Goal: Transaction & Acquisition: Purchase product/service

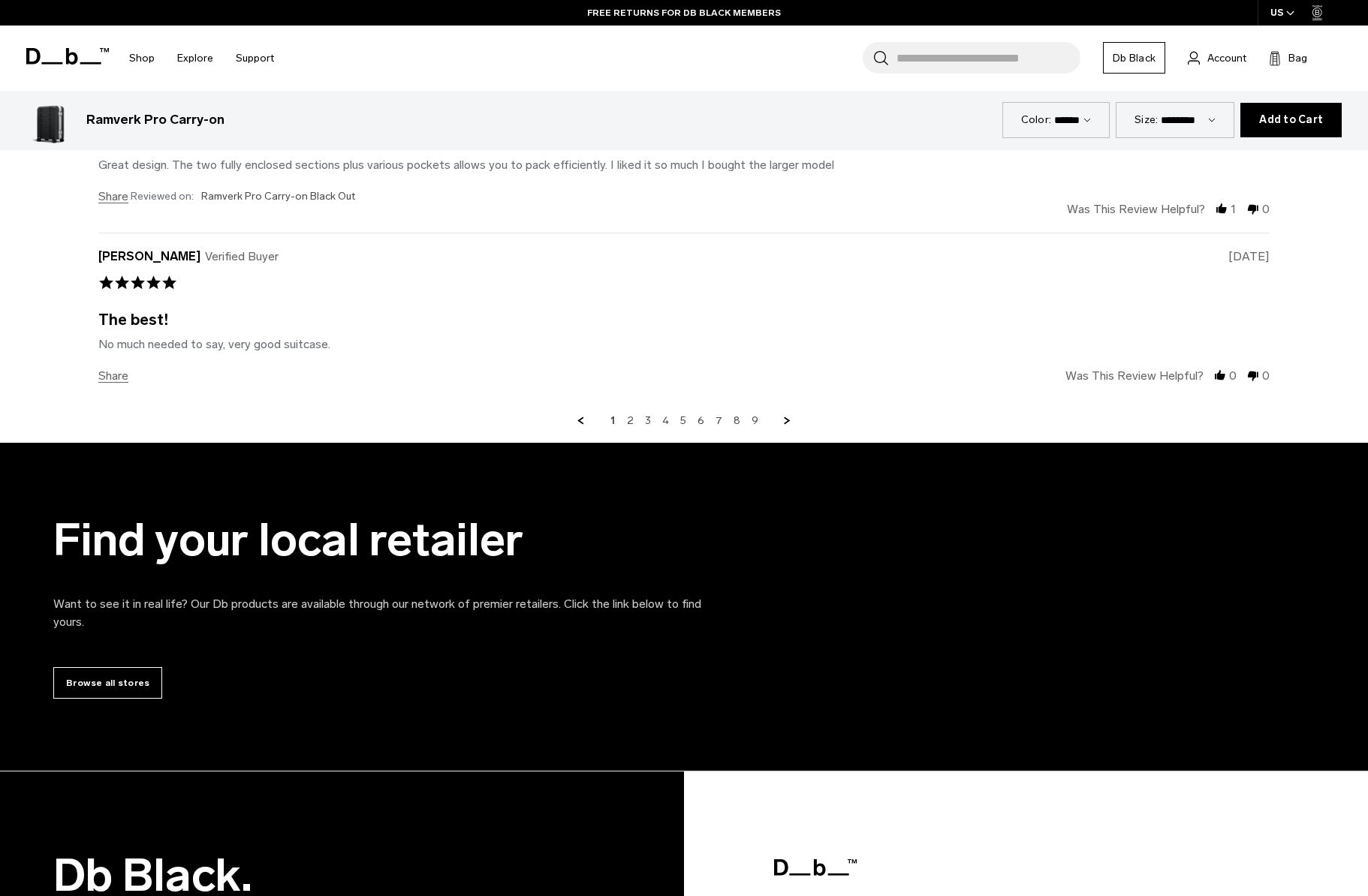
scroll to position [6070, 0]
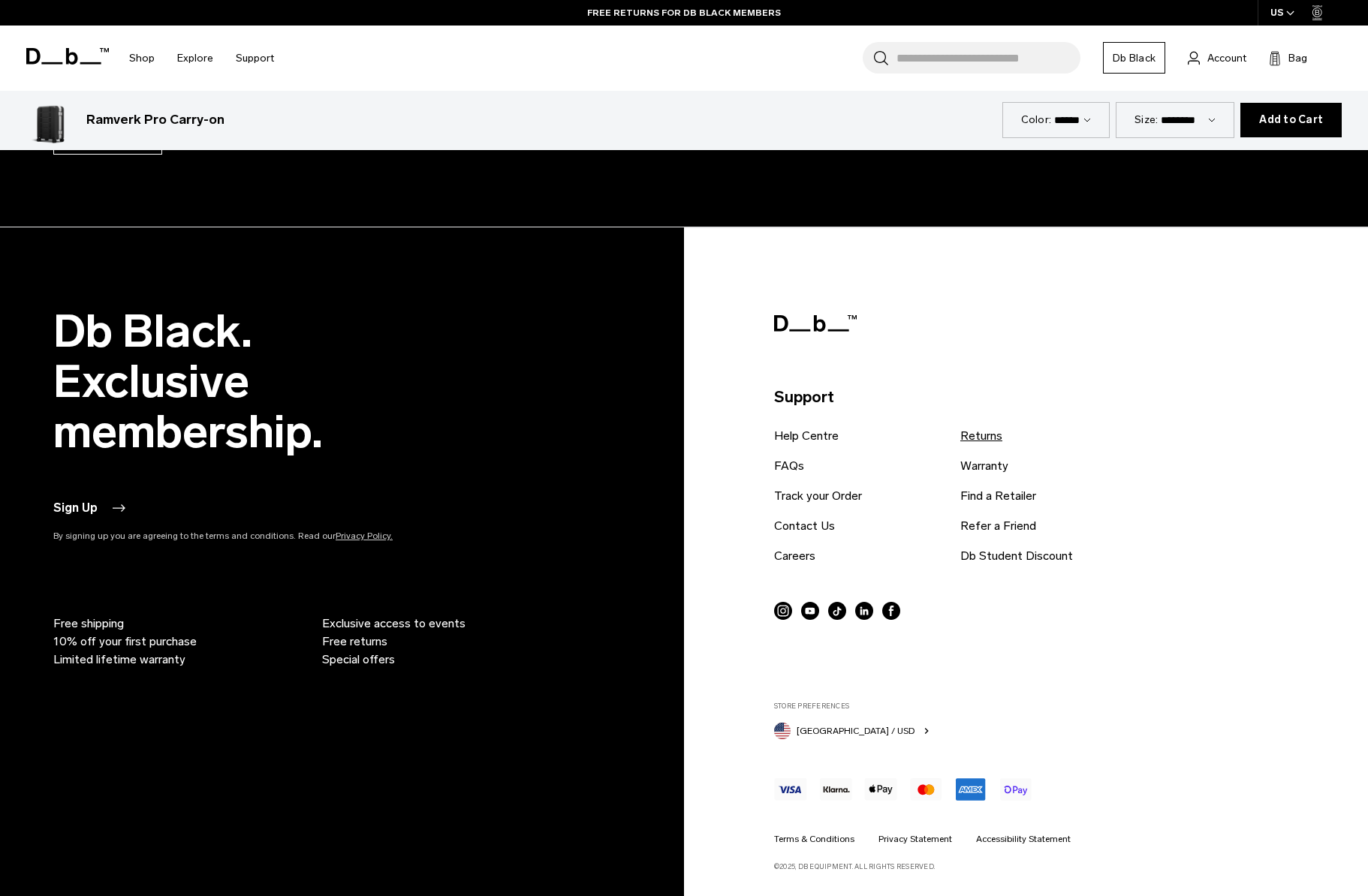
click at [979, 442] on link "Returns" at bounding box center [981, 436] width 42 height 18
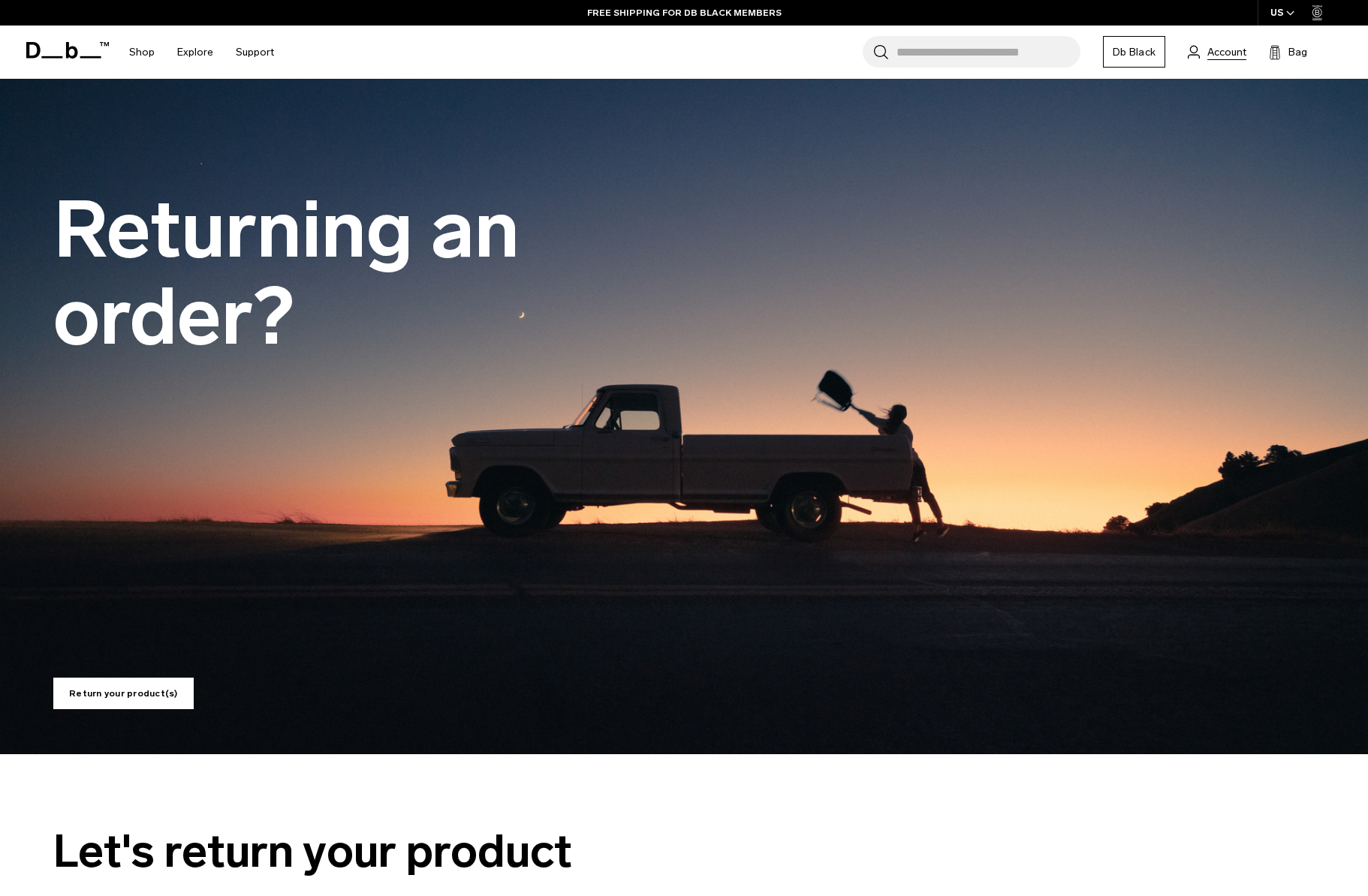
click at [1212, 45] on span "Account" at bounding box center [1227, 52] width 39 height 16
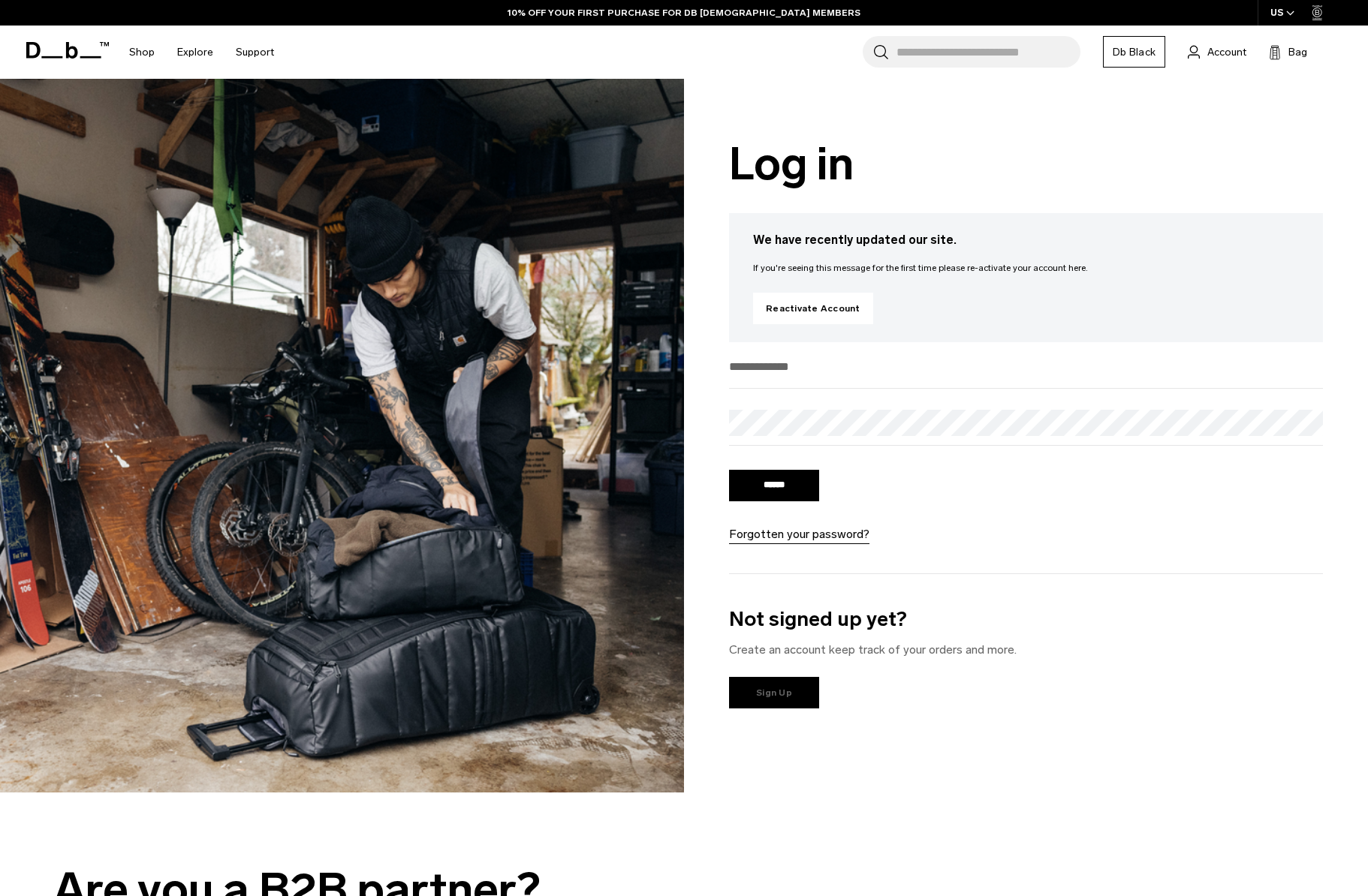
click at [788, 692] on link "Sign Up" at bounding box center [774, 692] width 90 height 31
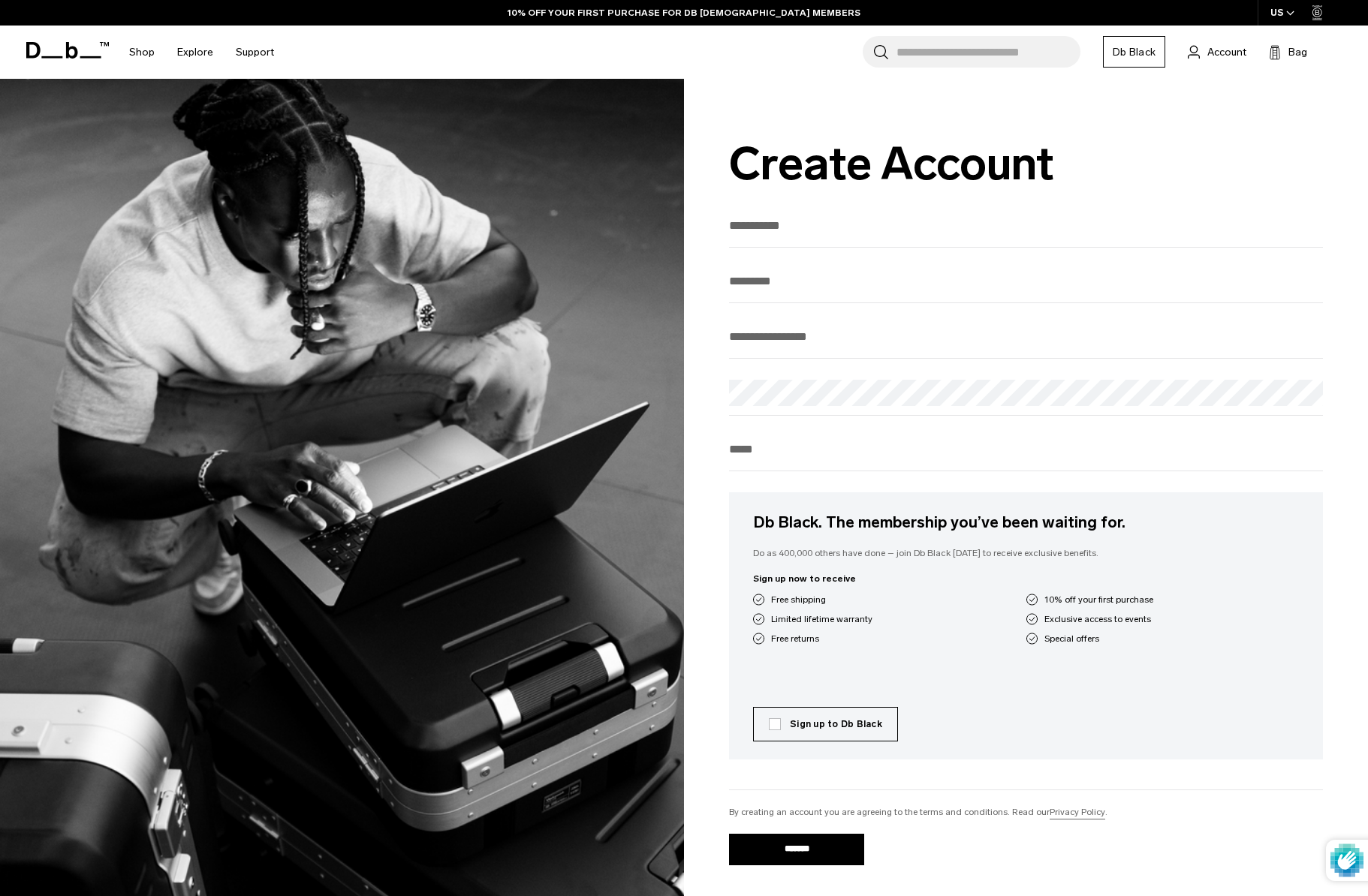
click at [817, 225] on input "text" at bounding box center [1025, 226] width 594 height 25
type input "*****"
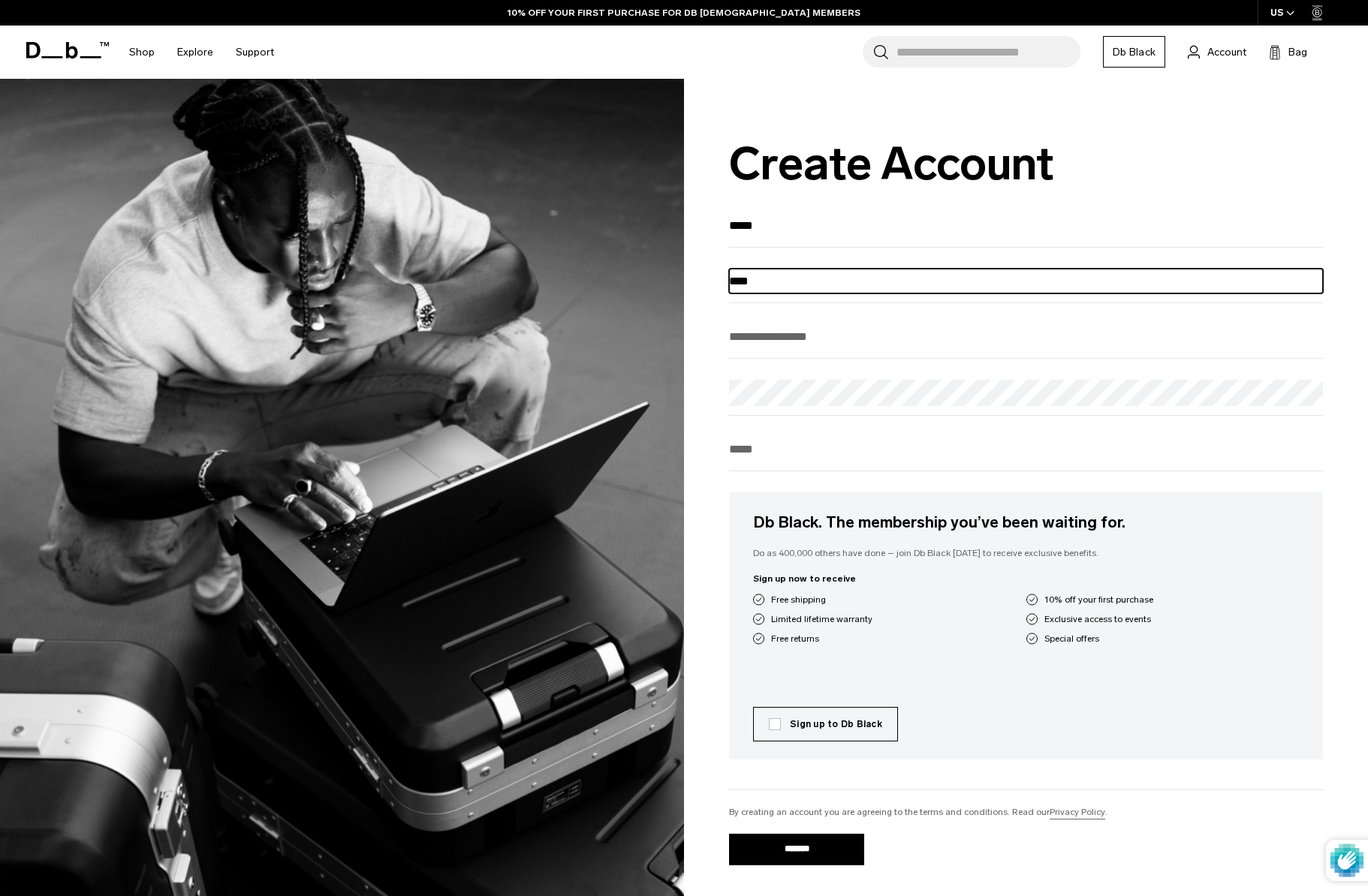
type input "****"
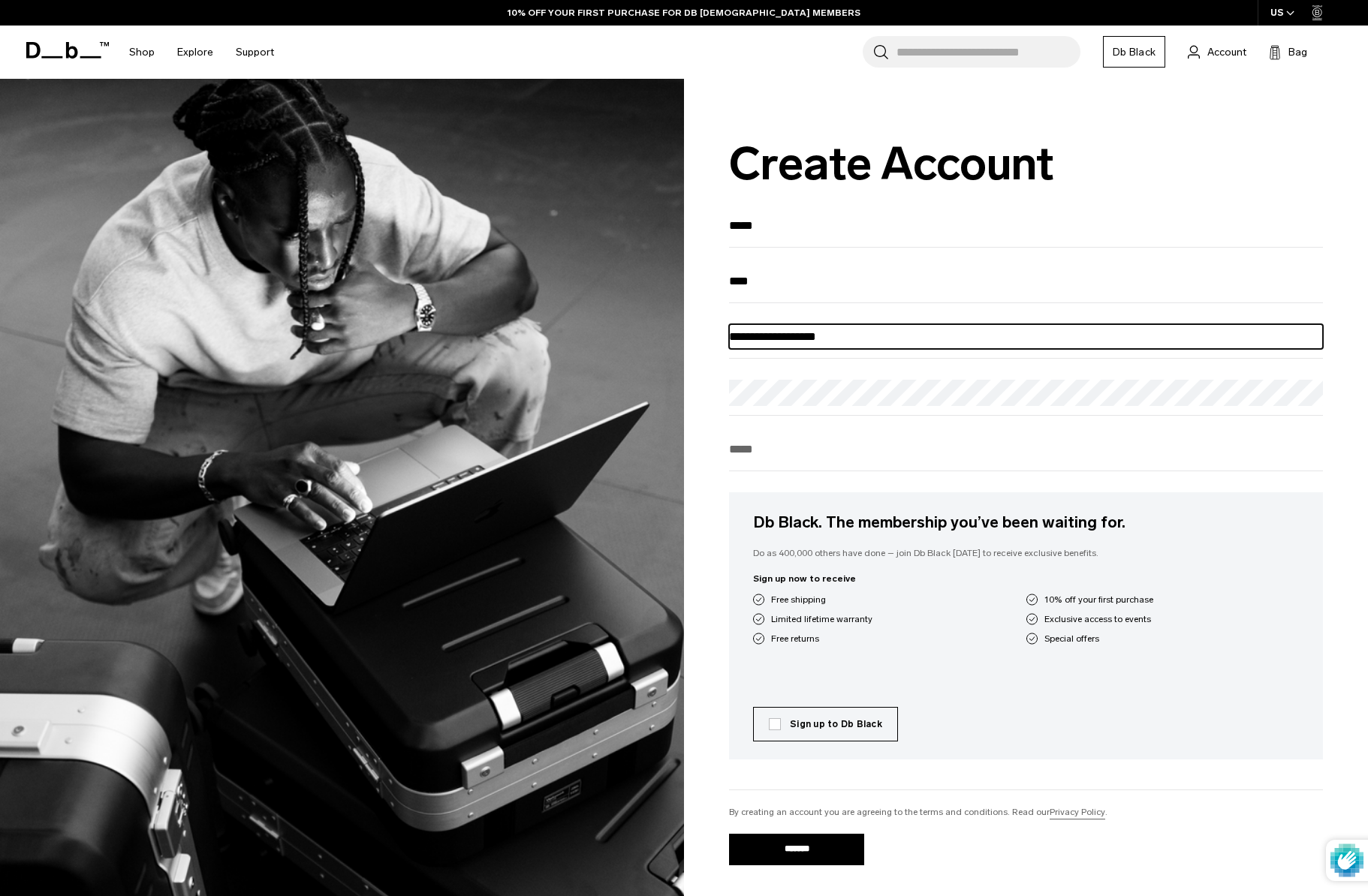
type input "**********"
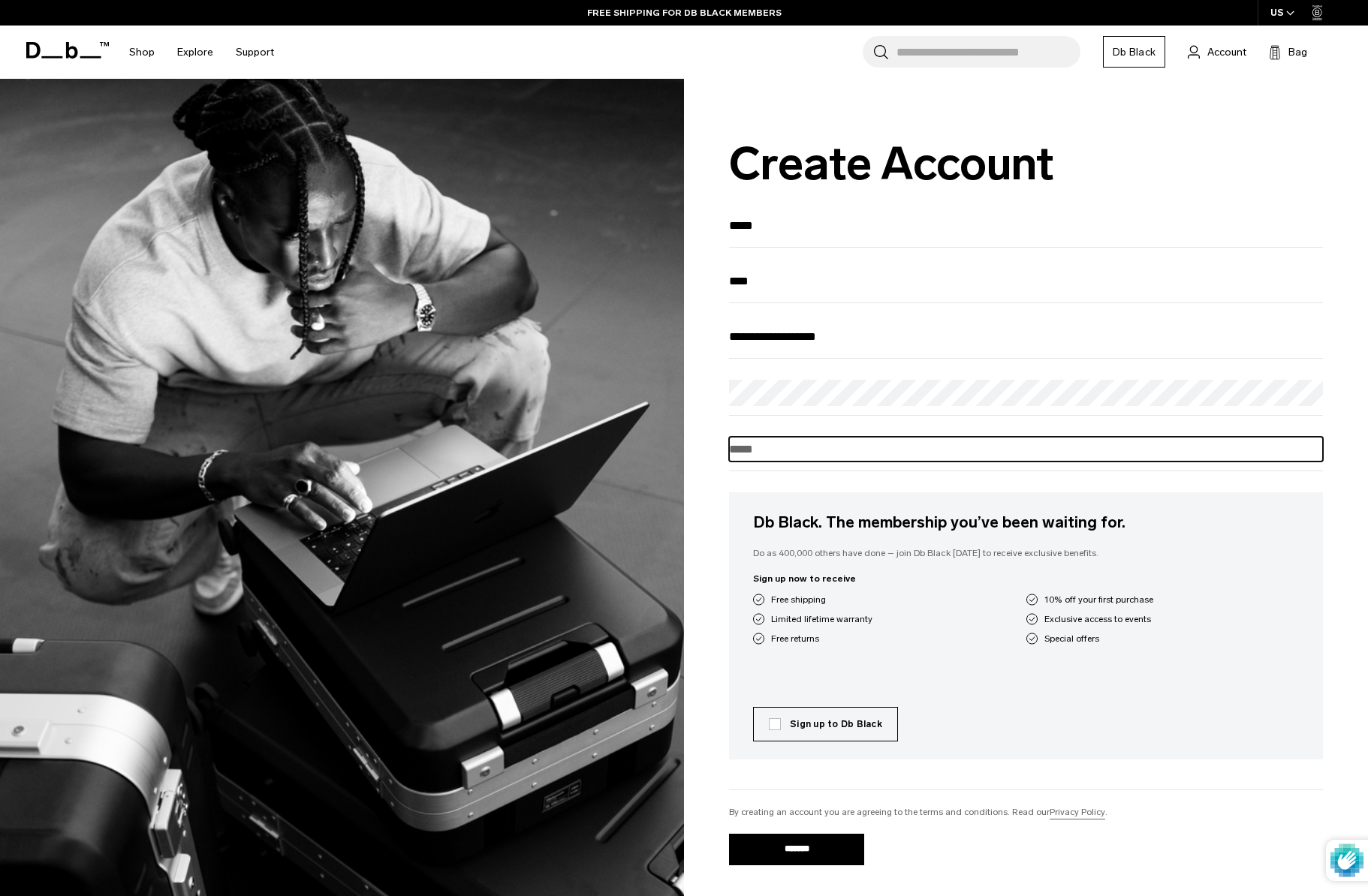
scroll to position [19, 0]
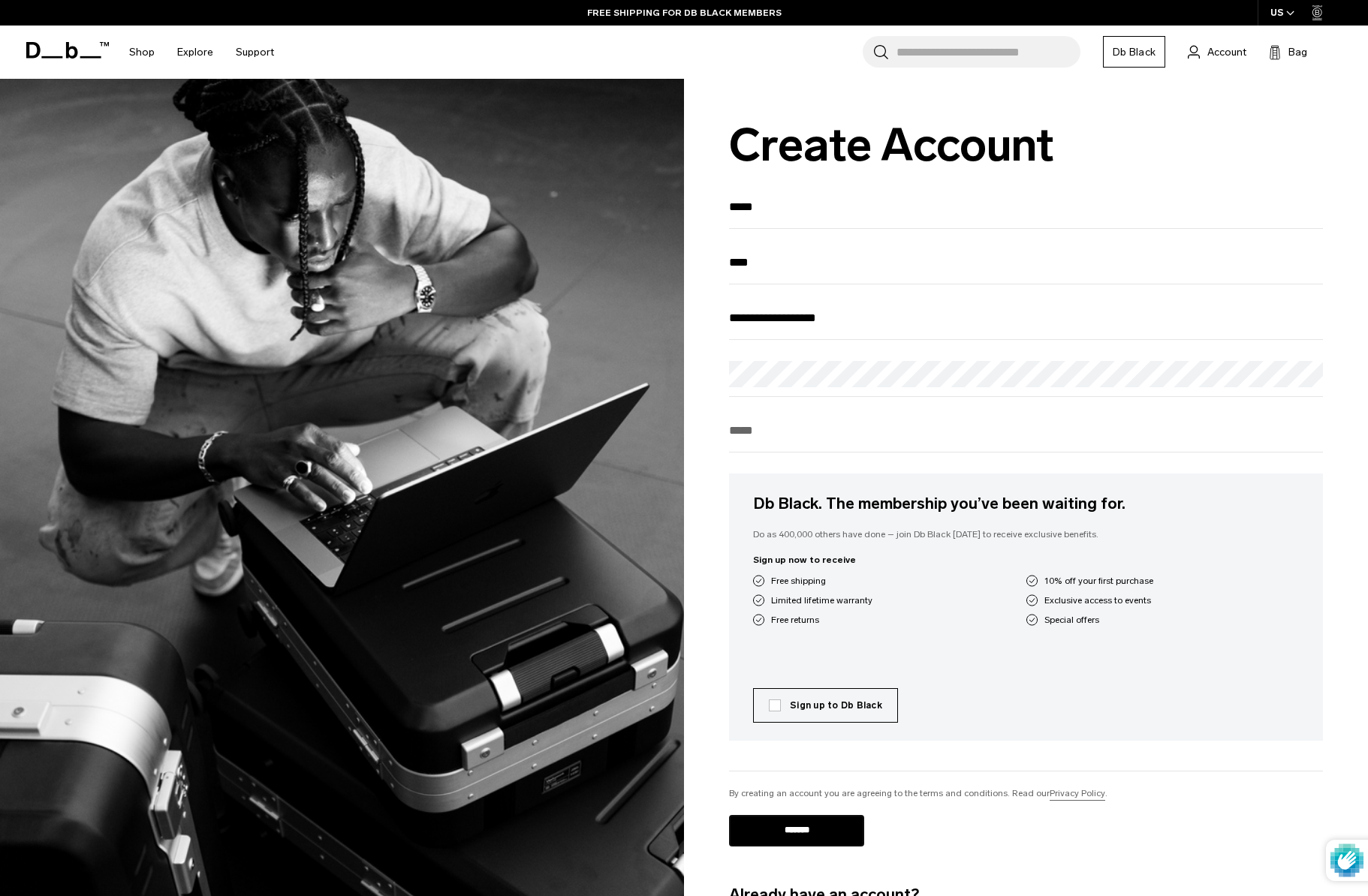
drag, startPoint x: 817, startPoint y: 832, endPoint x: 837, endPoint y: 795, distance: 42.1
click at [836, 798] on div "**********" at bounding box center [1025, 562] width 594 height 736
click at [820, 707] on label "Sign up to Db Black" at bounding box center [825, 705] width 114 height 14
click at [829, 840] on input "*******" at bounding box center [796, 831] width 135 height 31
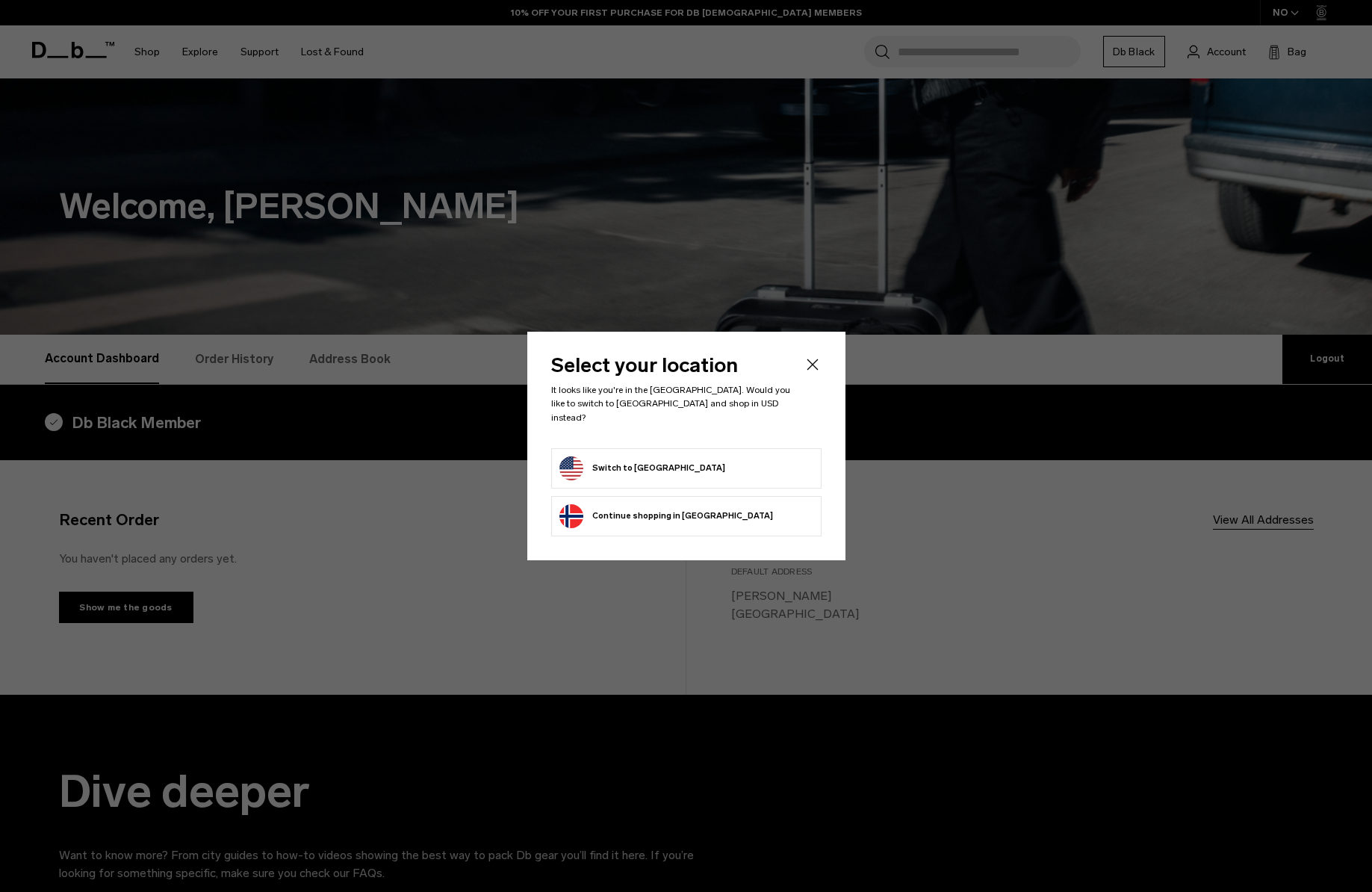
click at [658, 463] on button "Switch to United States" at bounding box center [642, 468] width 166 height 24
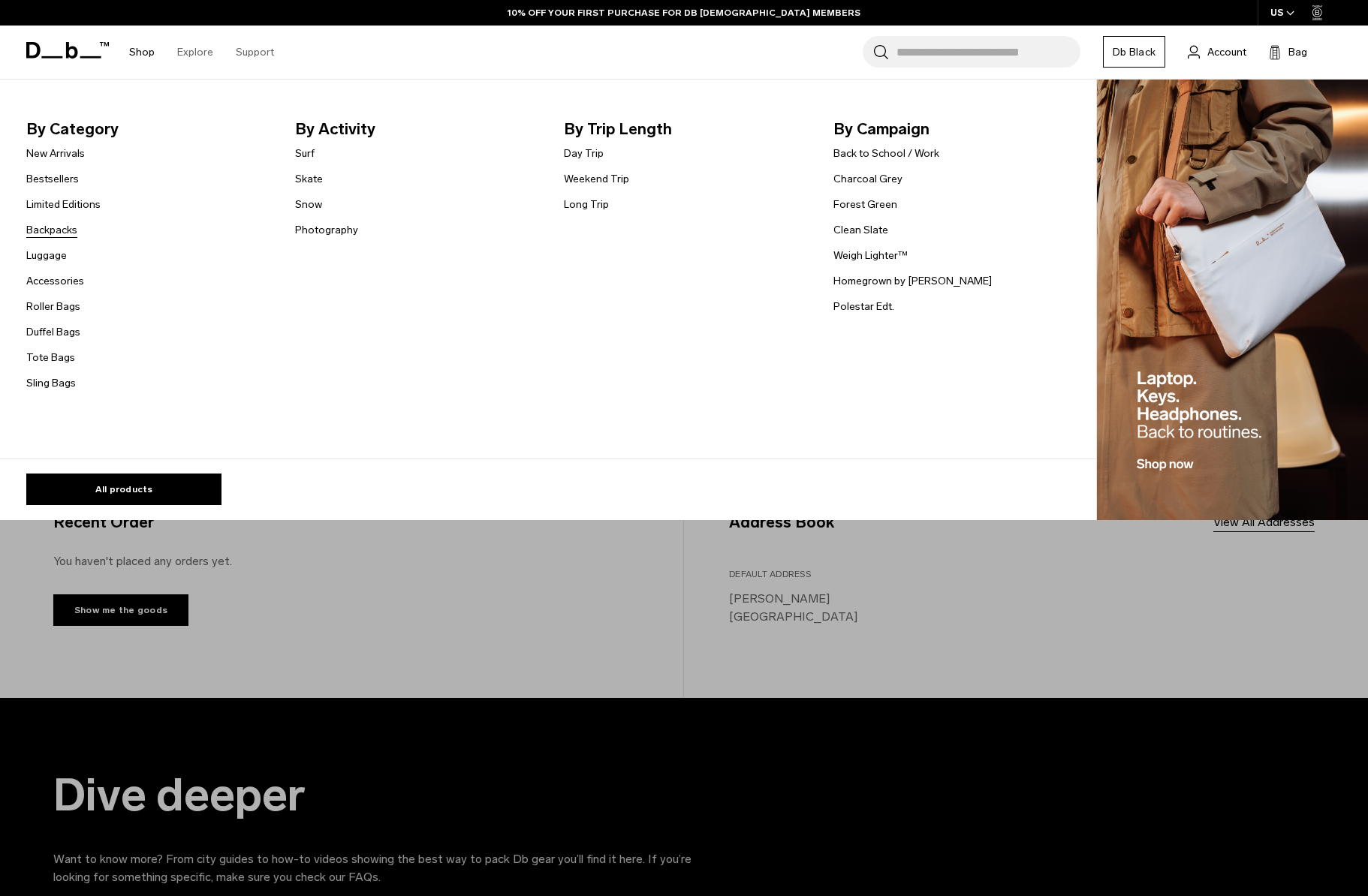
click at [51, 227] on link "Backpacks" at bounding box center [52, 230] width 51 height 16
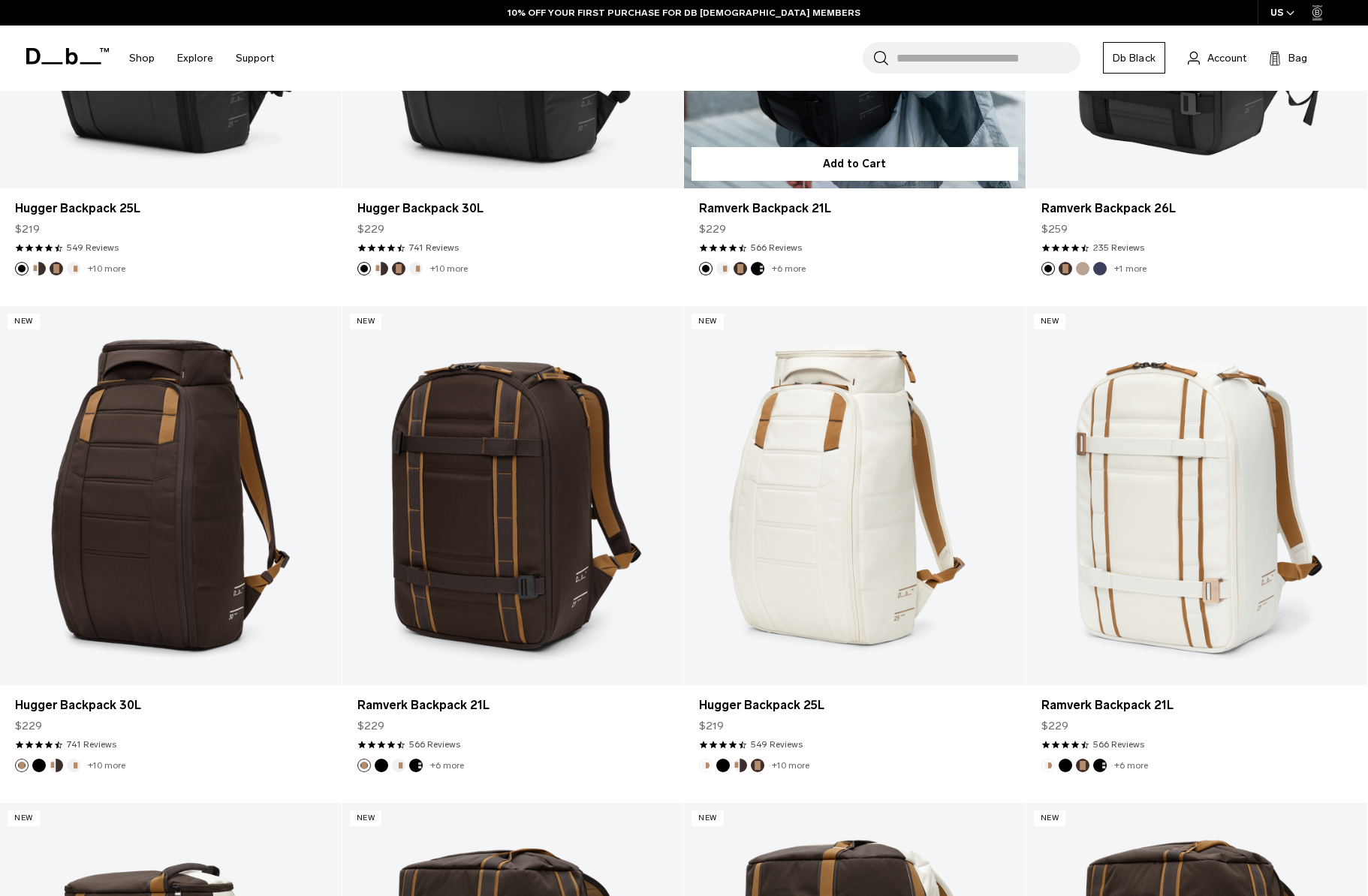
scroll to position [281, 0]
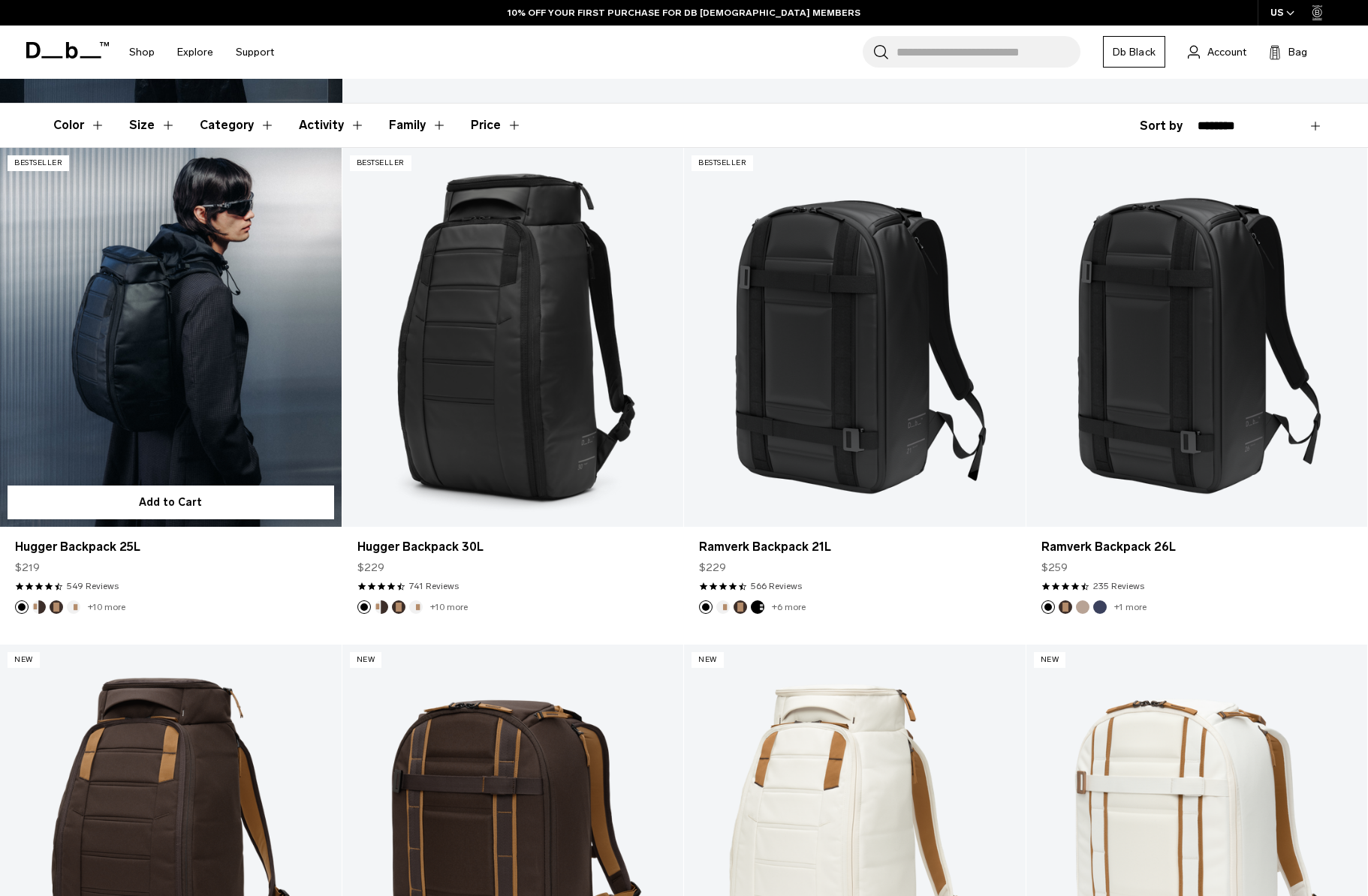
click at [254, 305] on link "Hugger Backpack 25L" at bounding box center [171, 337] width 342 height 379
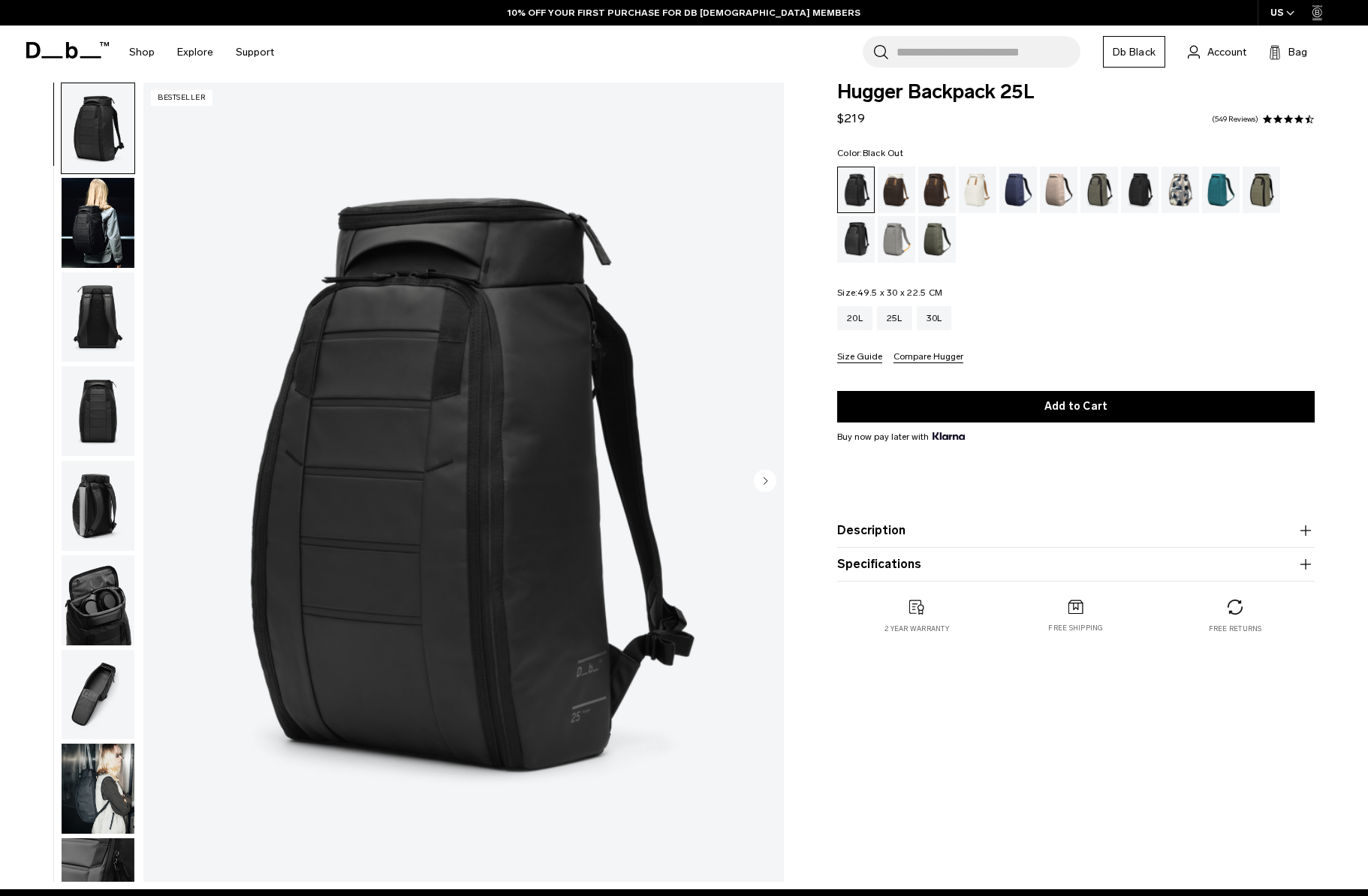
click at [91, 323] on img "button" at bounding box center [98, 317] width 73 height 90
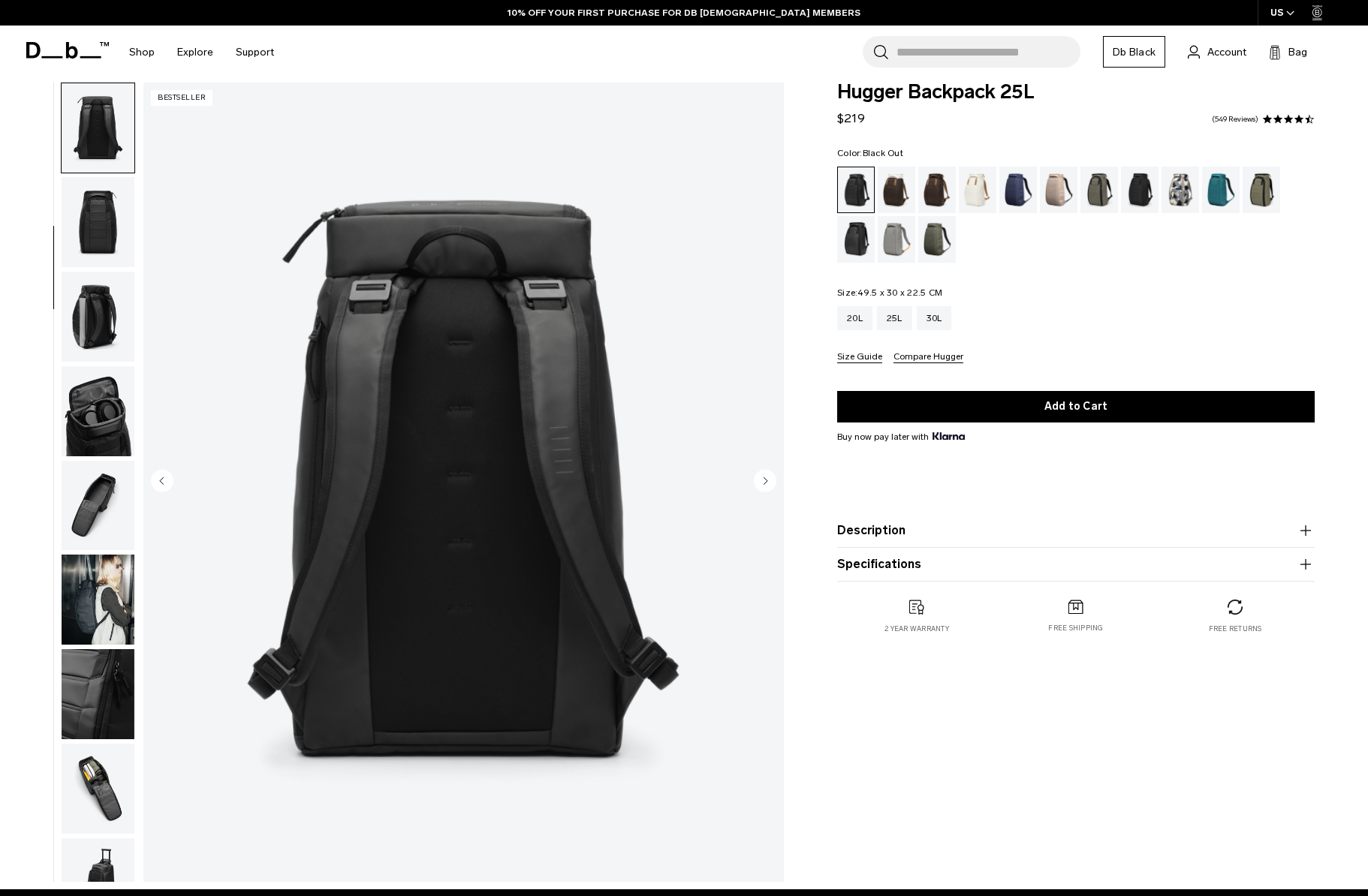
click at [90, 379] on img "button" at bounding box center [98, 412] width 73 height 90
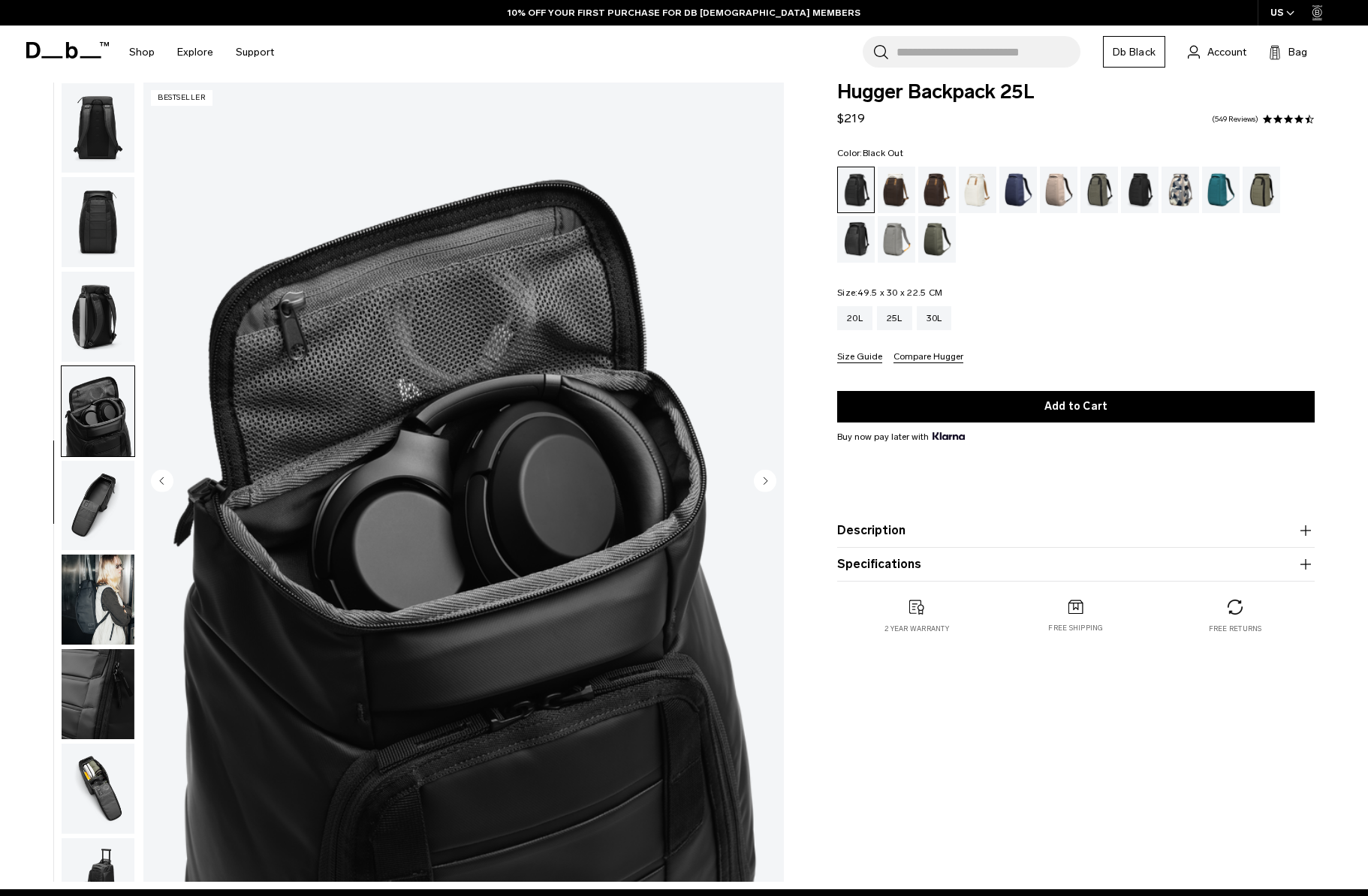
scroll to position [236, 0]
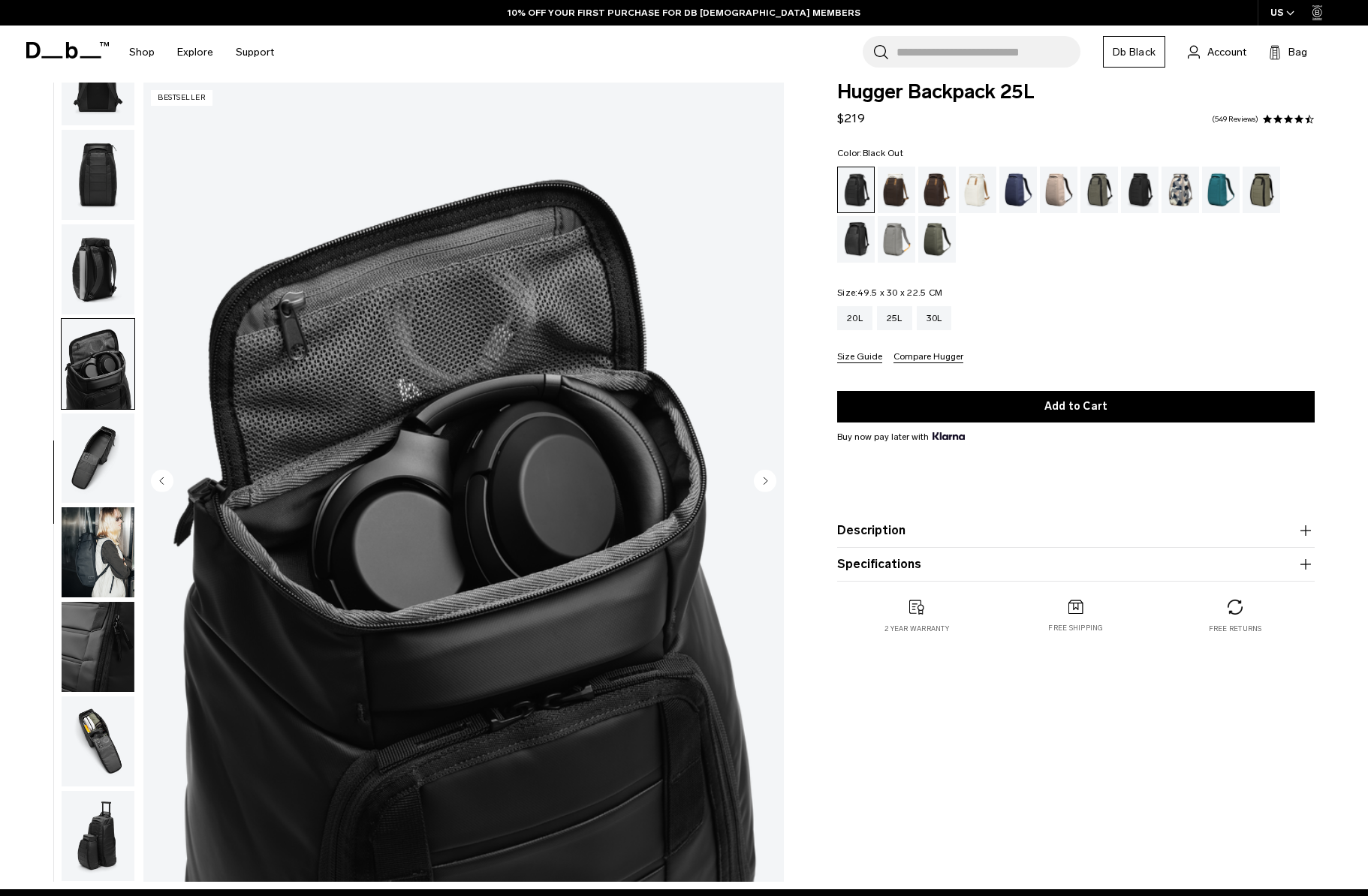
click at [100, 417] on img "button" at bounding box center [98, 458] width 73 height 90
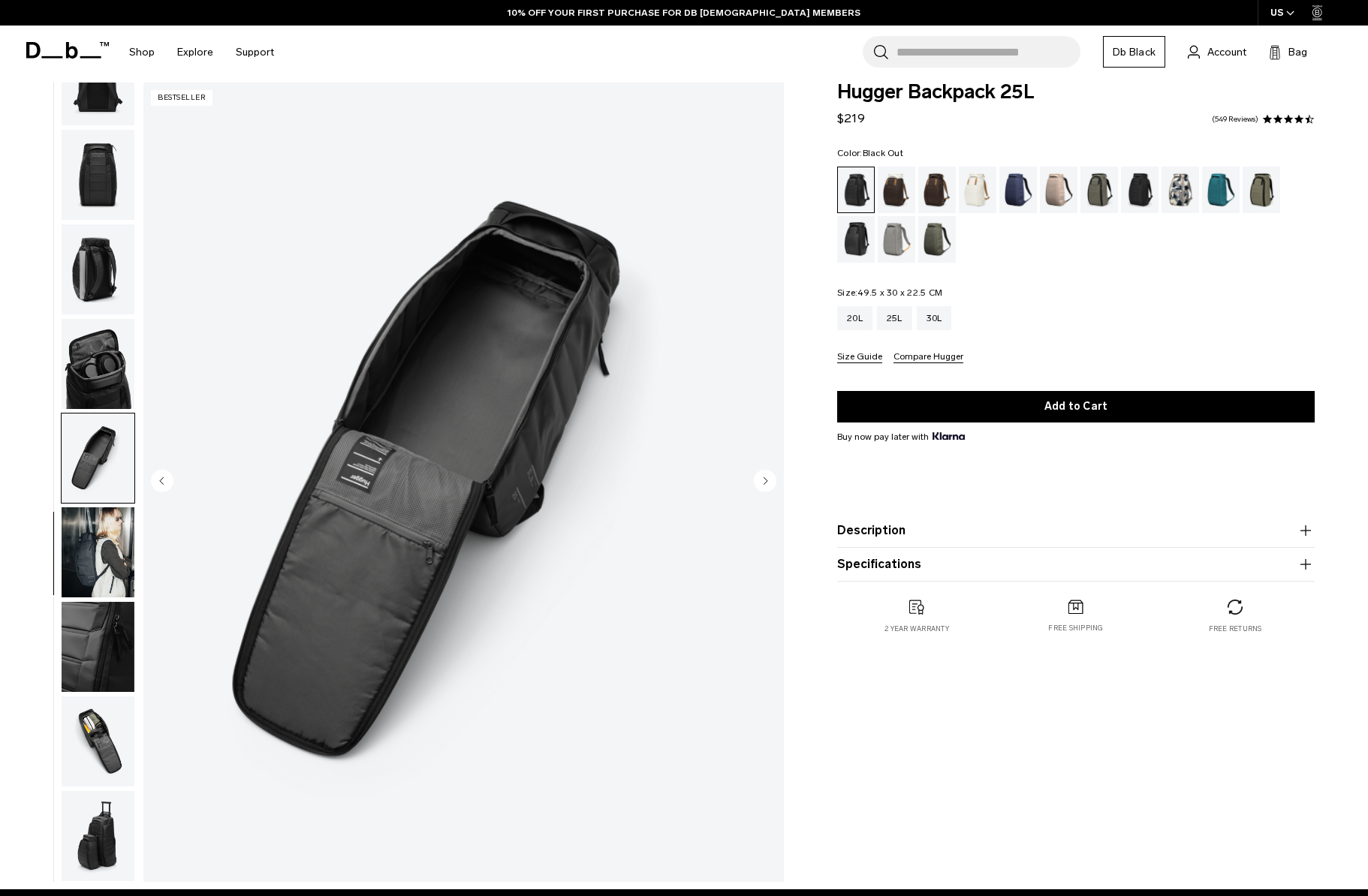
click at [106, 550] on img "button" at bounding box center [98, 553] width 73 height 90
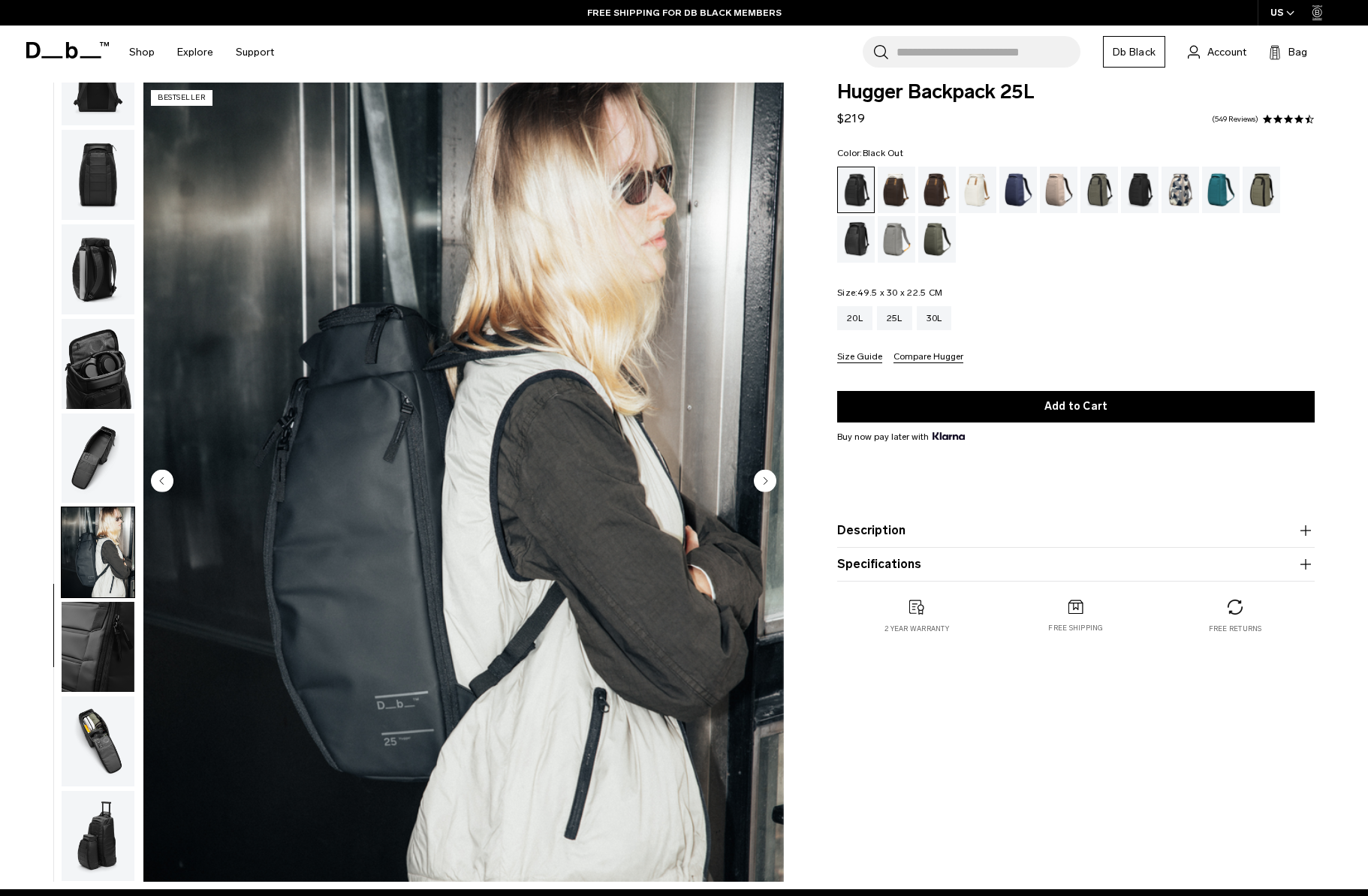
click at [99, 633] on img "button" at bounding box center [98, 647] width 73 height 90
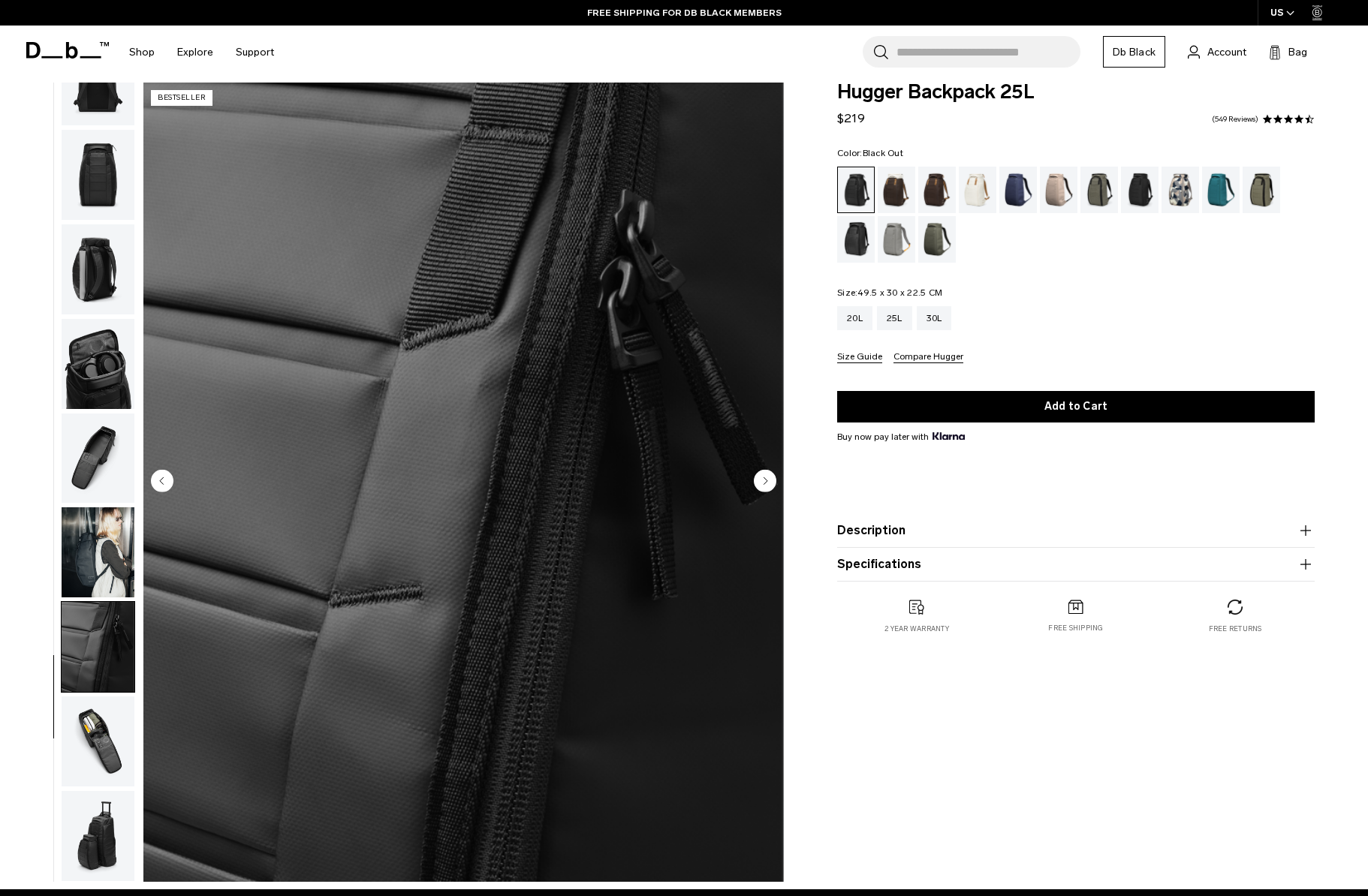
scroll to position [337, 0]
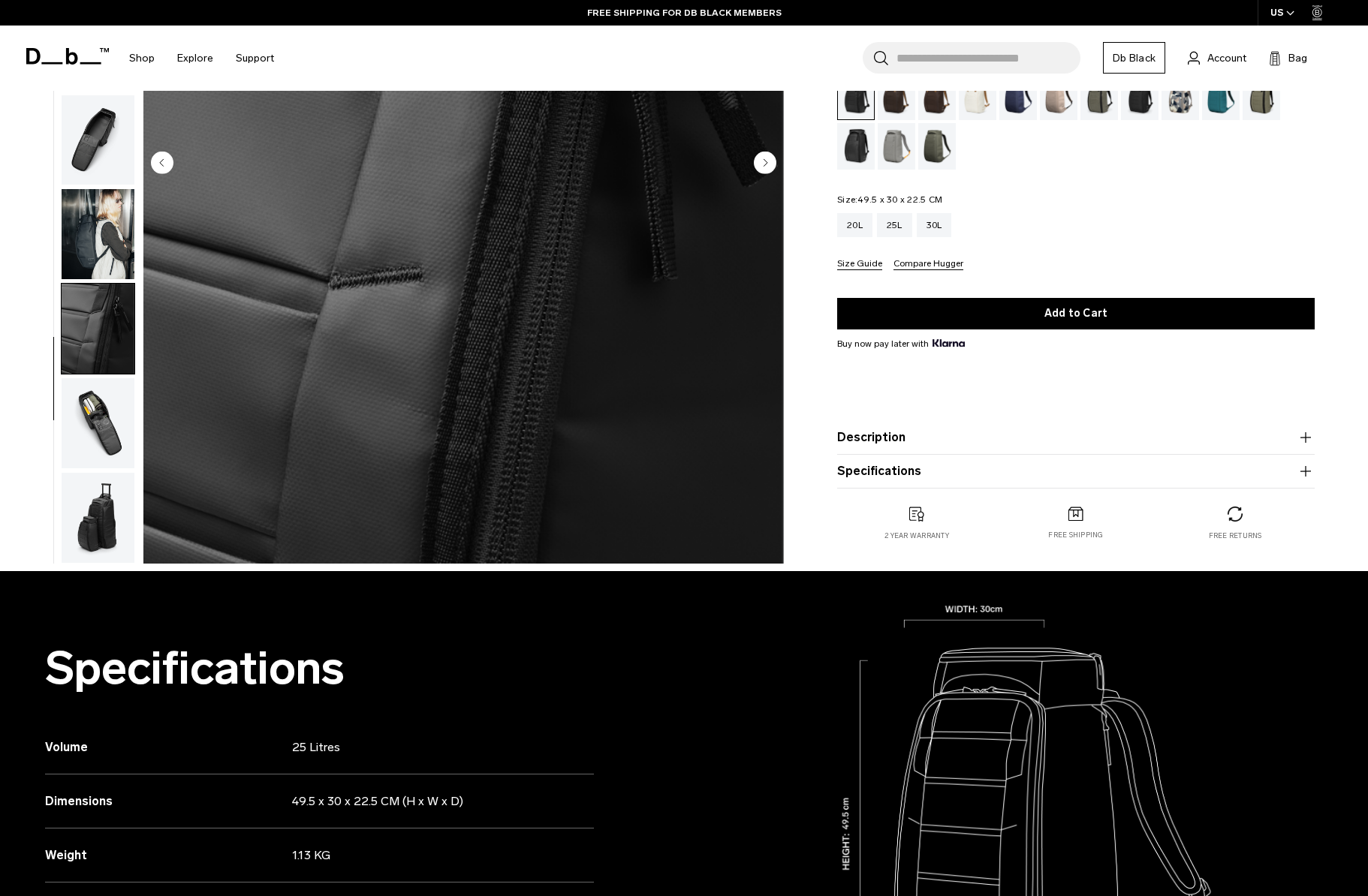
click at [122, 518] on img "button" at bounding box center [98, 518] width 73 height 90
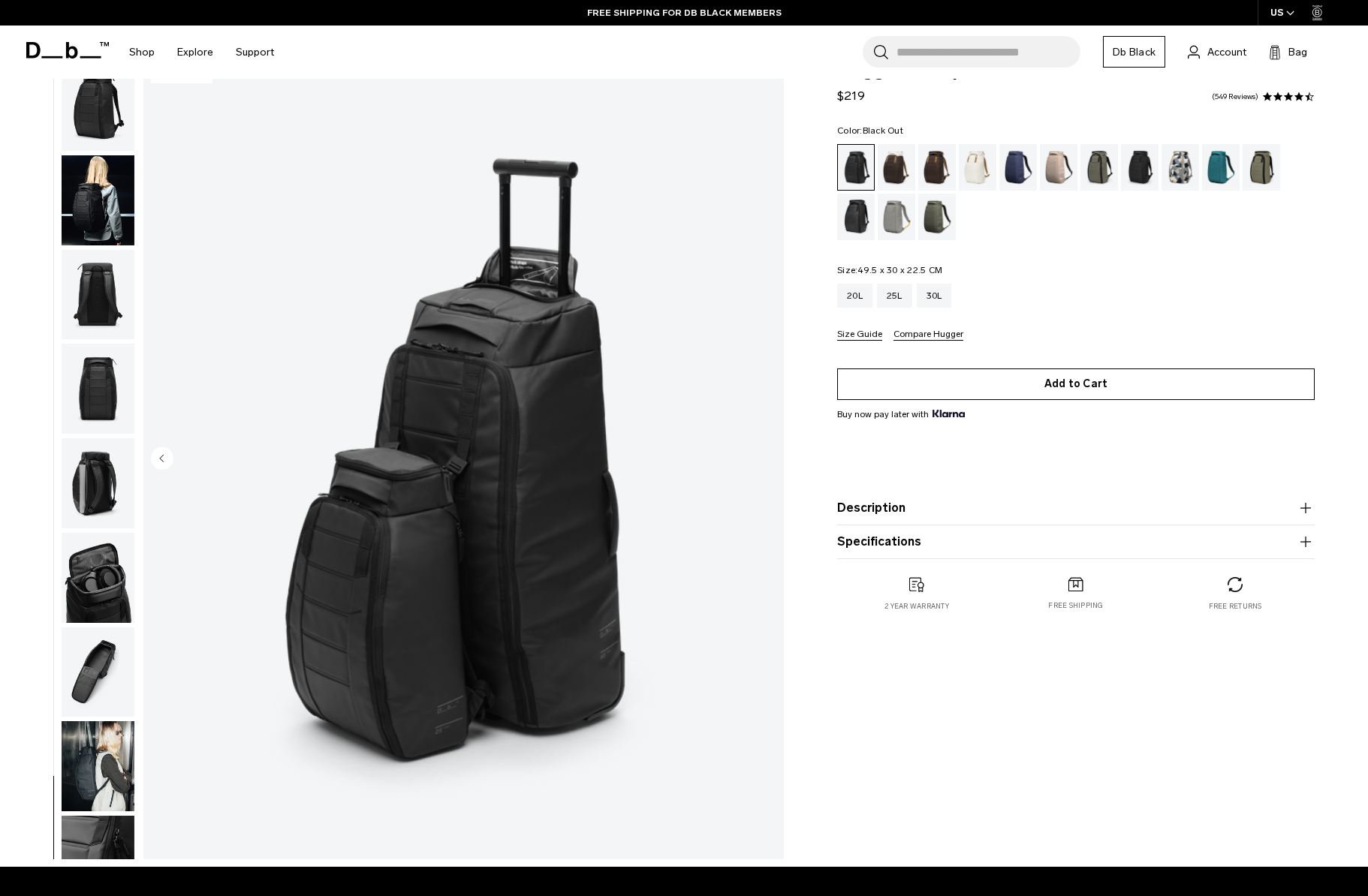
scroll to position [0, 0]
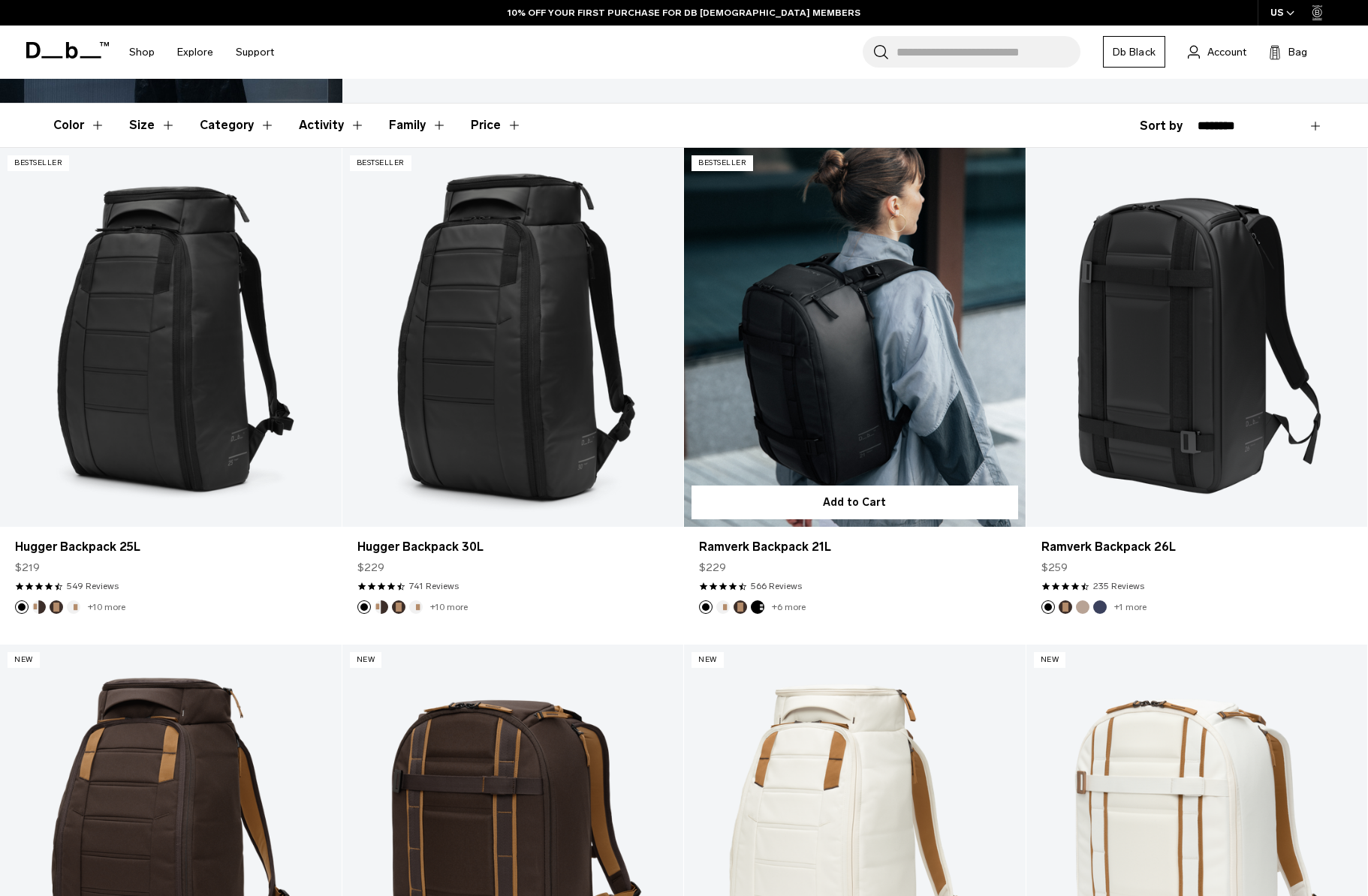
click at [904, 350] on link "Ramverk Backpack 21L" at bounding box center [855, 337] width 342 height 379
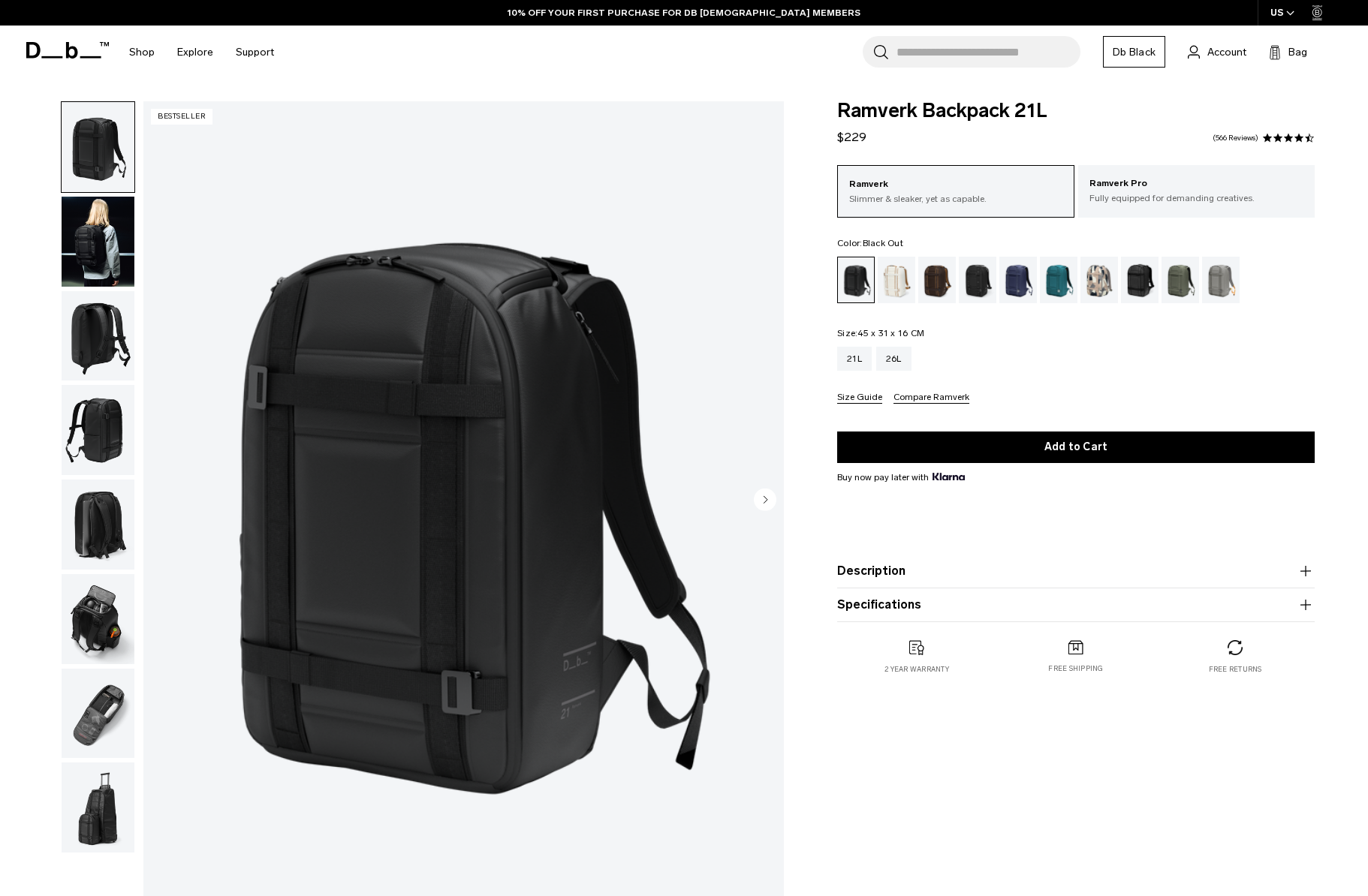
click at [84, 332] on img "button" at bounding box center [98, 336] width 73 height 90
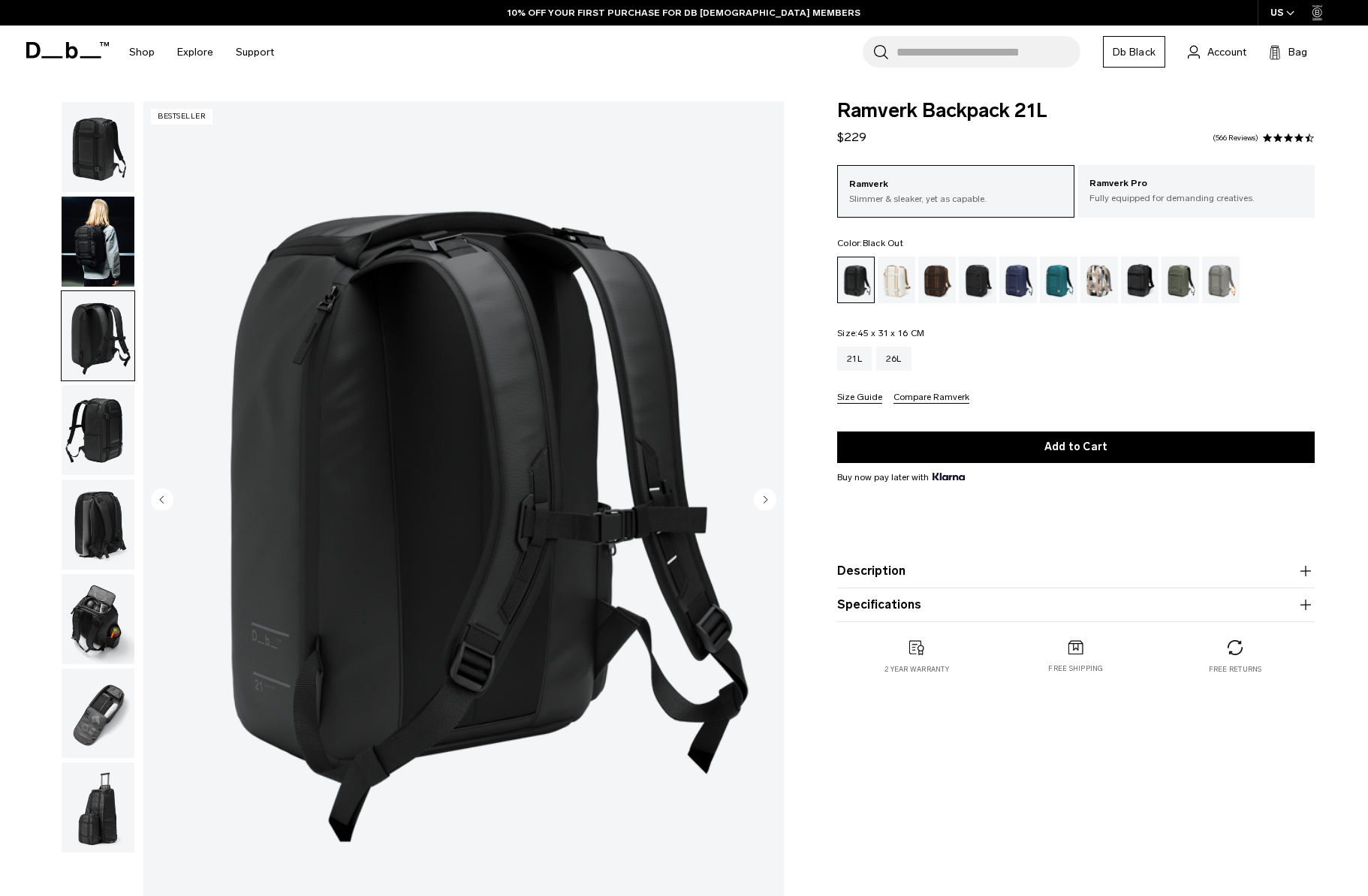
click at [95, 411] on img "button" at bounding box center [98, 430] width 73 height 90
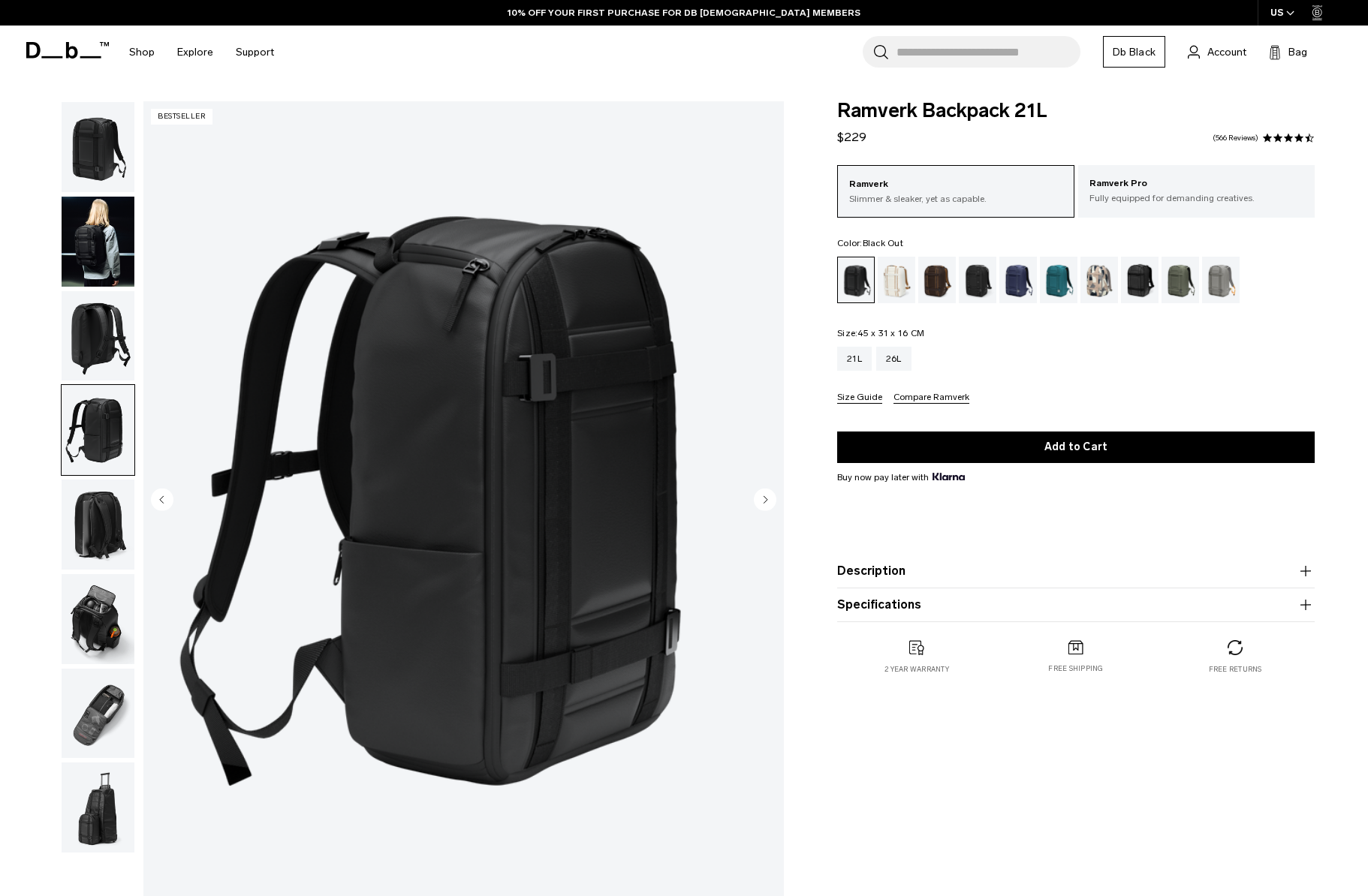
scroll to position [50, 0]
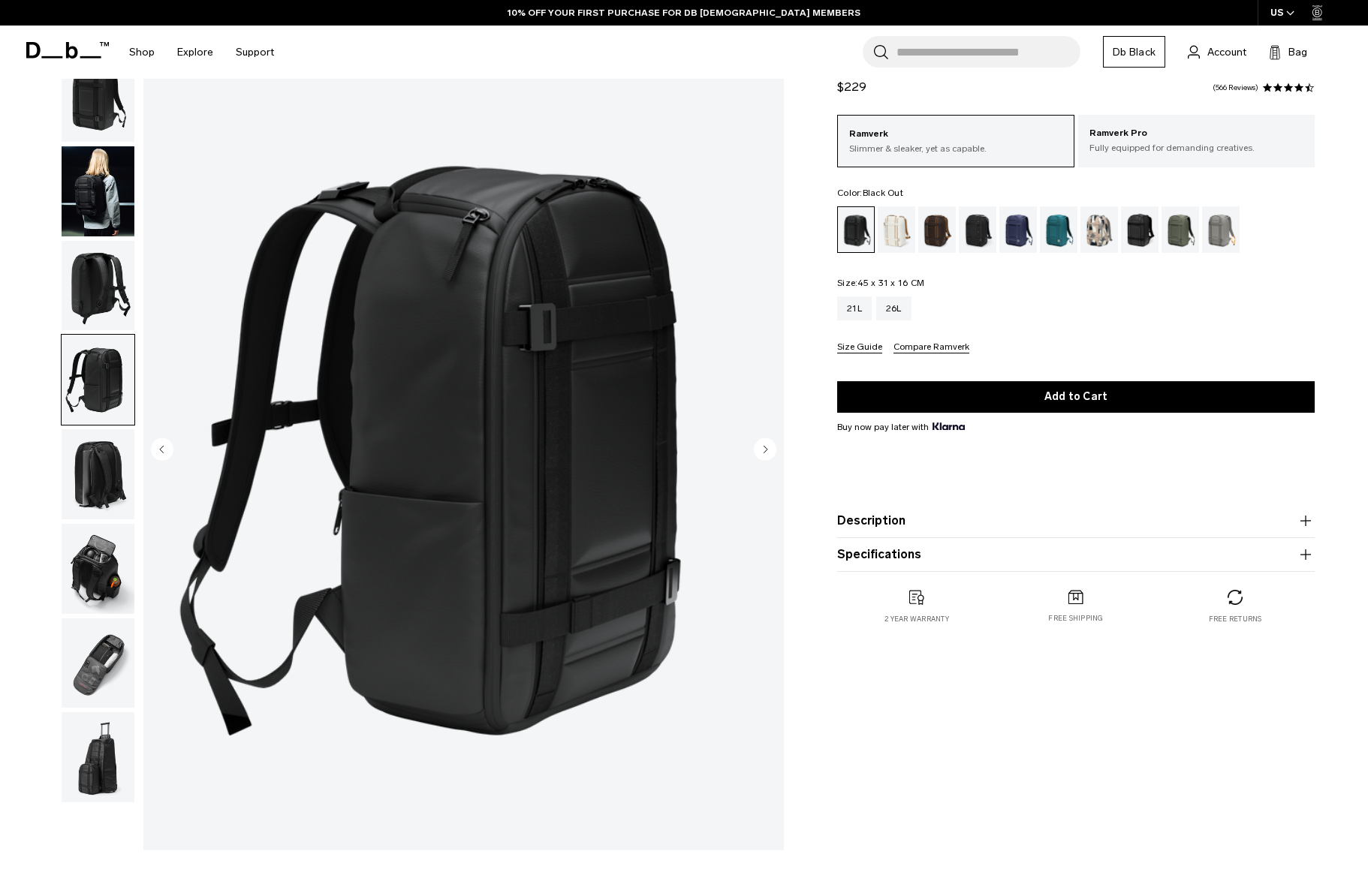
click at [105, 394] on img "button" at bounding box center [98, 380] width 73 height 90
click at [106, 453] on img "button" at bounding box center [98, 475] width 73 height 90
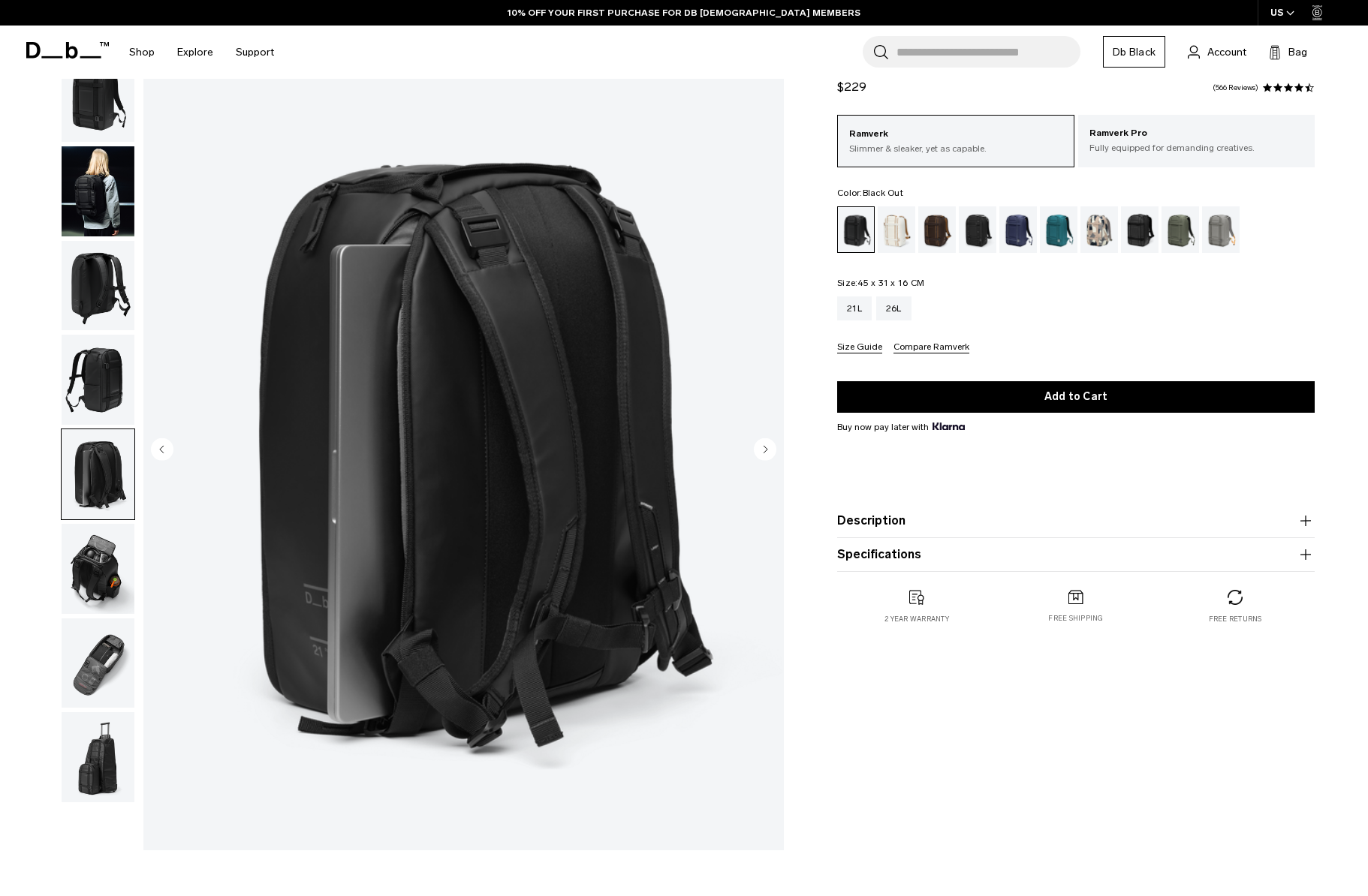
scroll to position [214, 0]
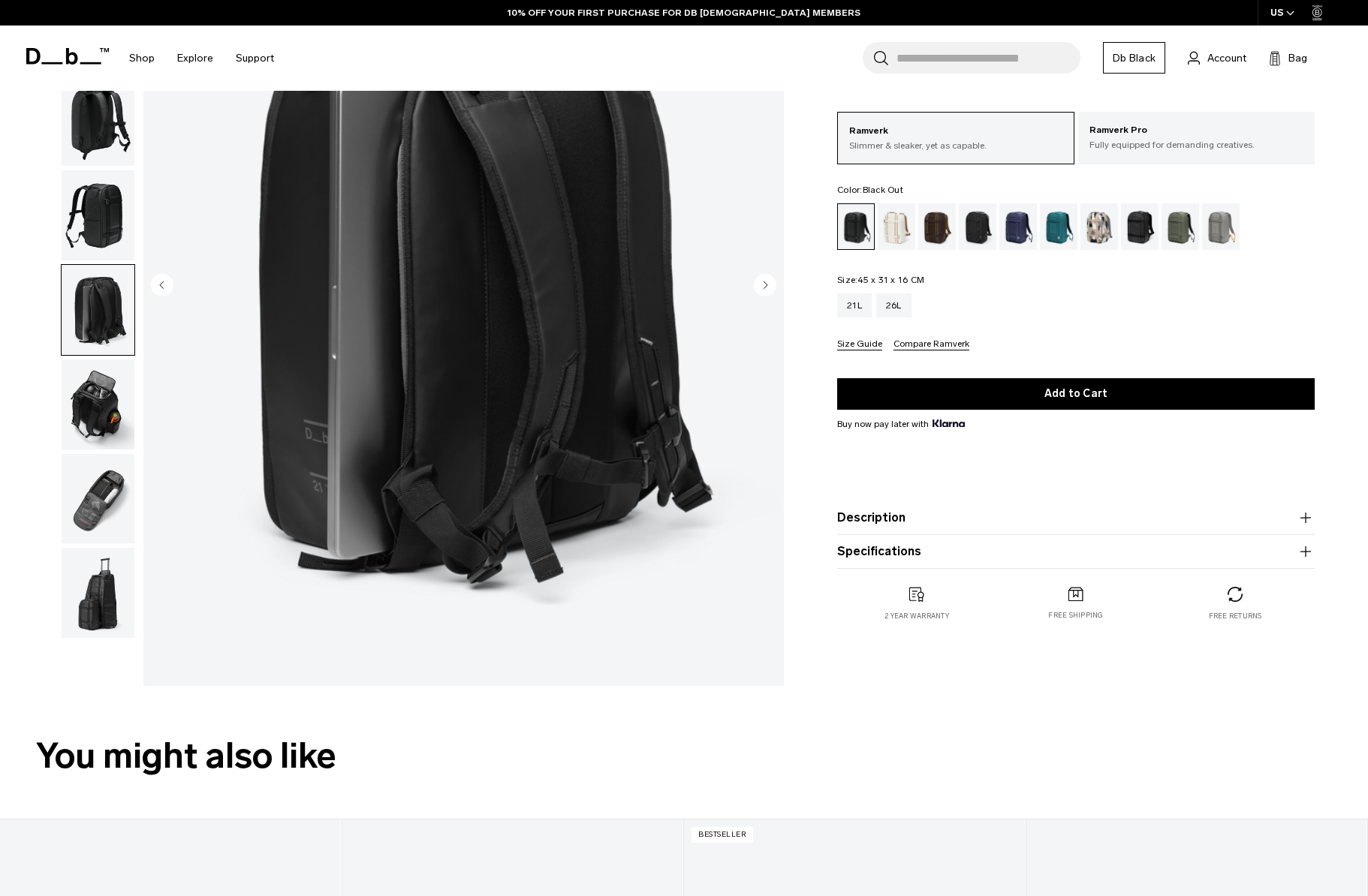
click at [102, 393] on img "button" at bounding box center [98, 404] width 73 height 90
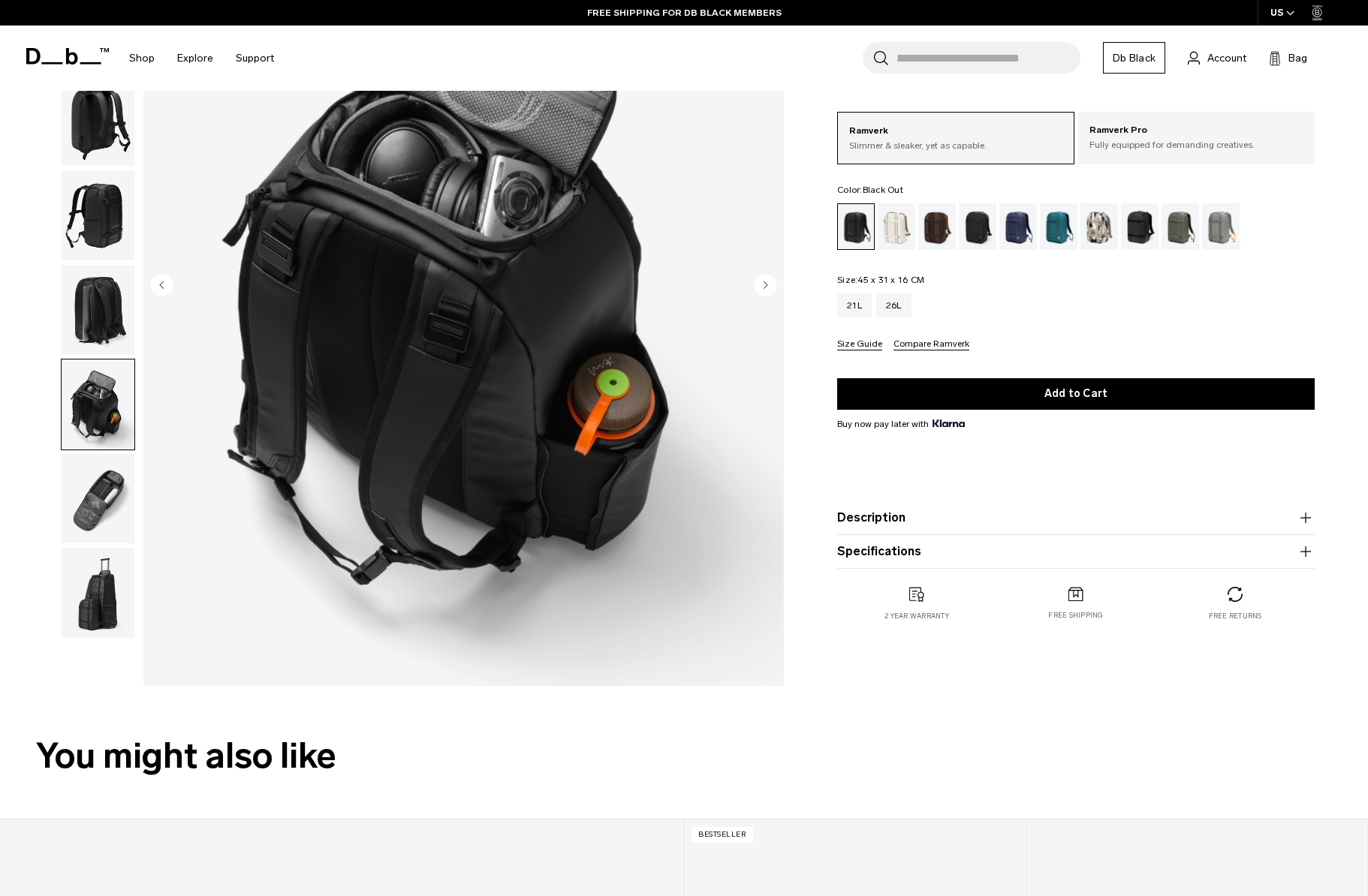
scroll to position [205, 0]
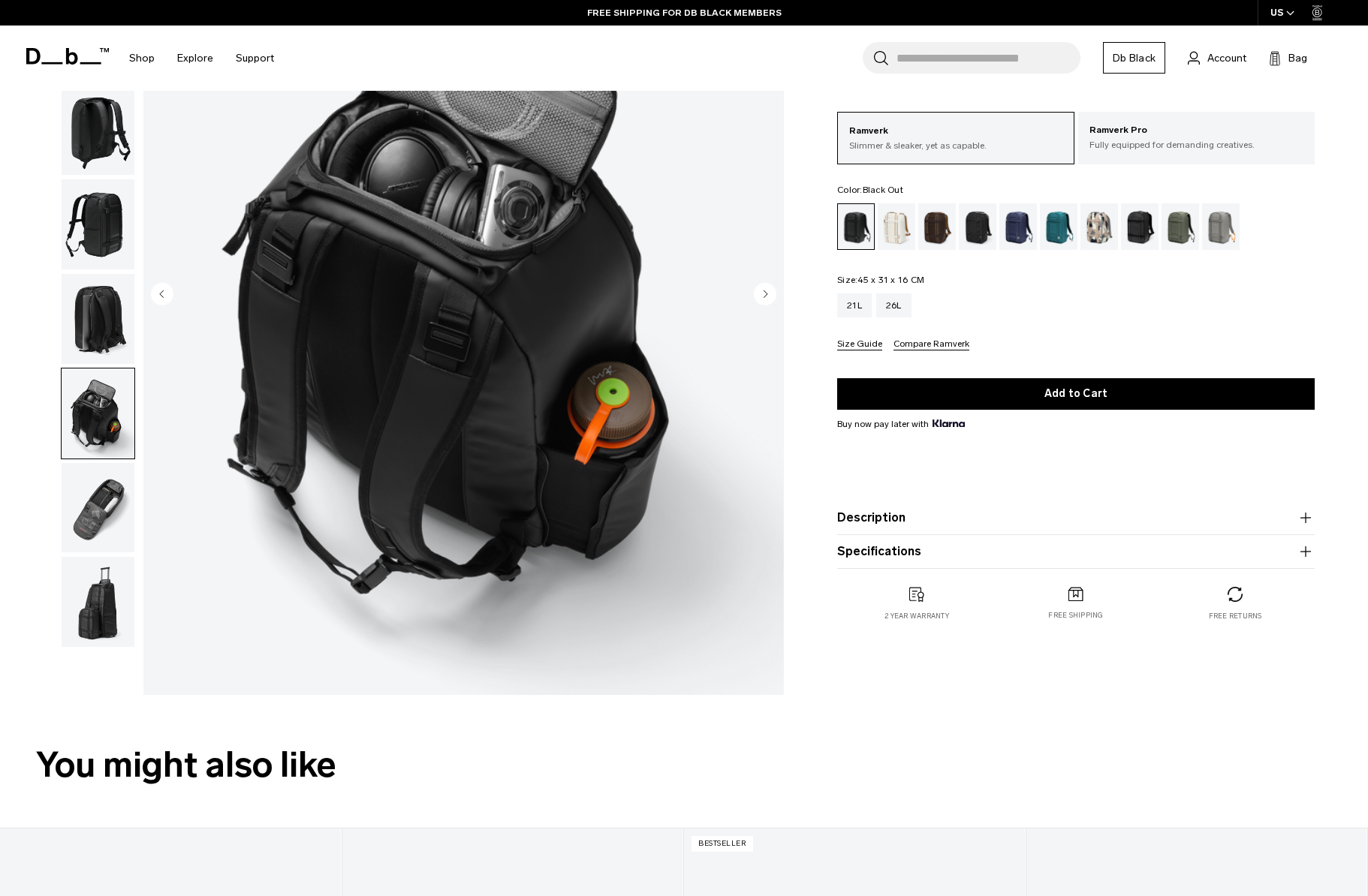
click at [103, 487] on img "button" at bounding box center [98, 508] width 73 height 90
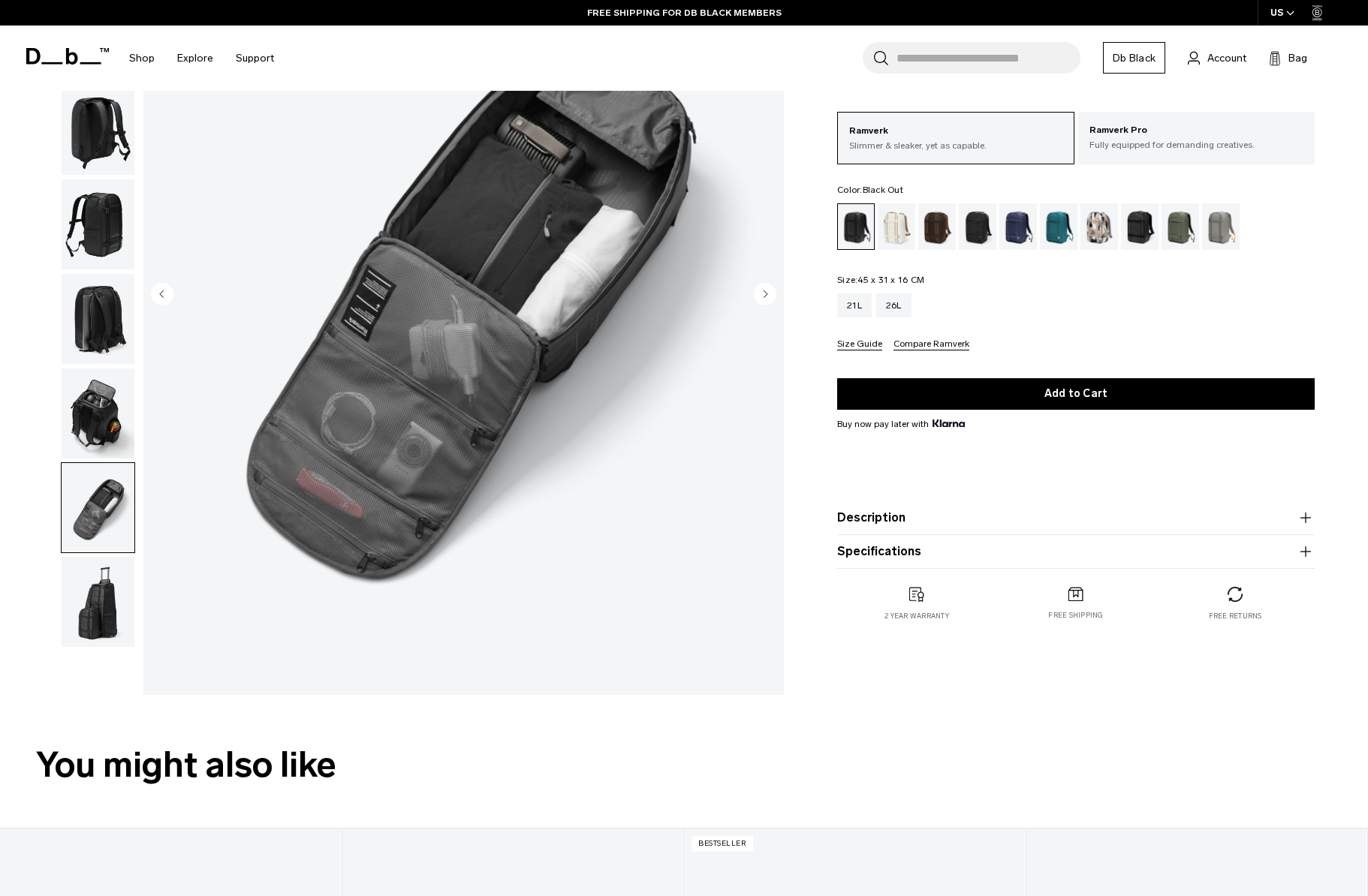
click at [106, 604] on img "button" at bounding box center [98, 602] width 73 height 90
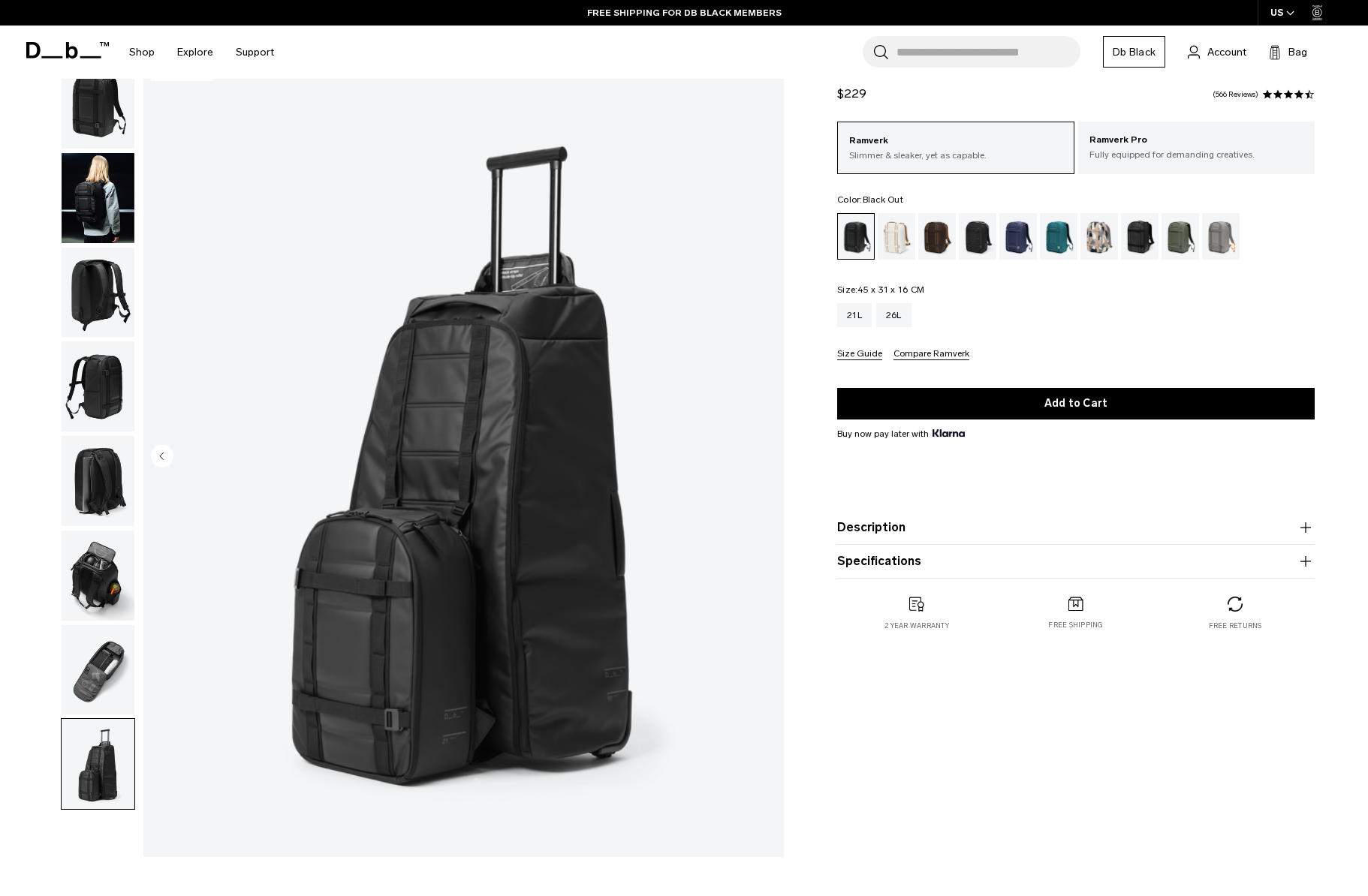
scroll to position [0, 0]
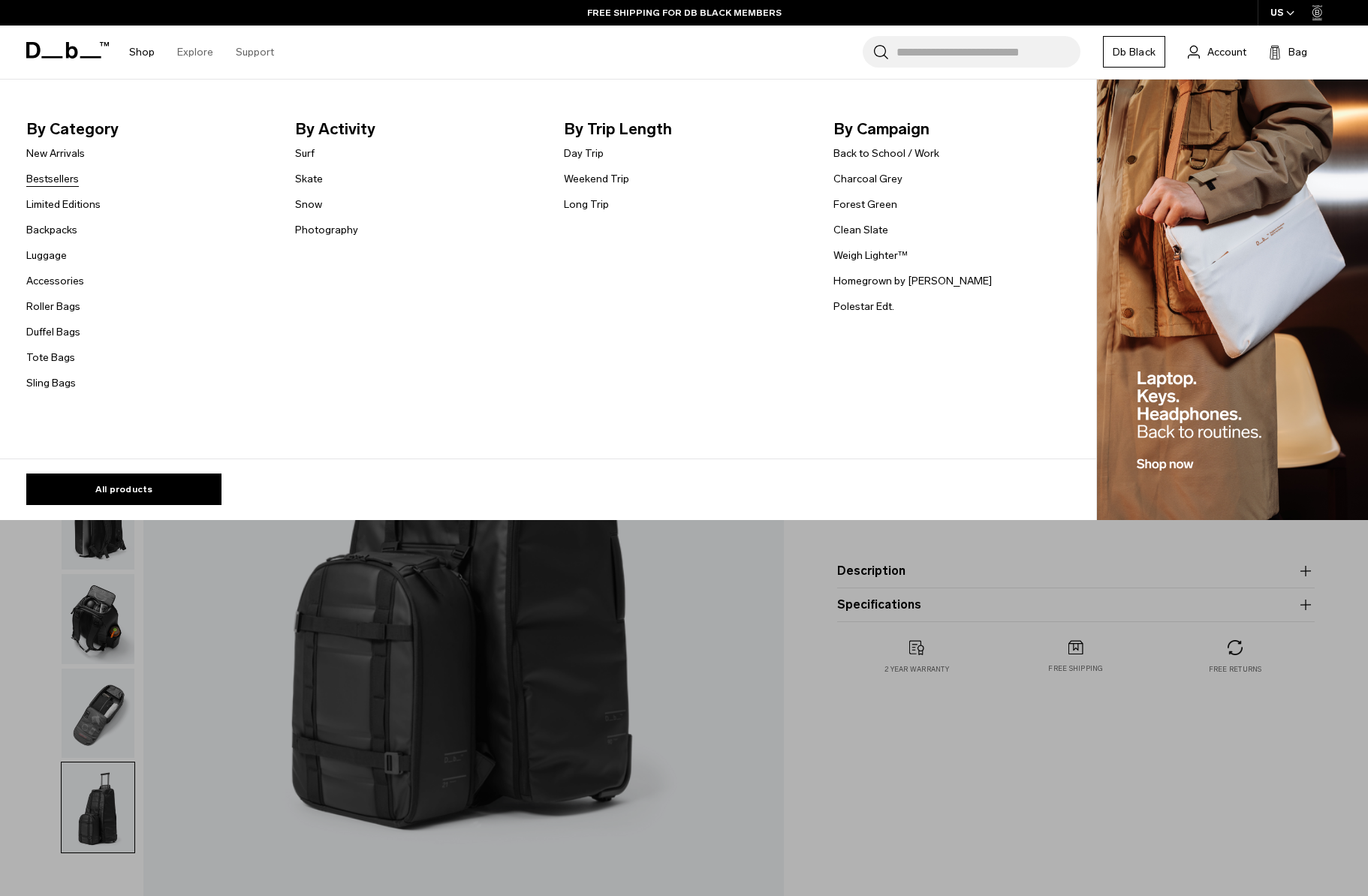
click at [74, 182] on link "Bestsellers" at bounding box center [52, 179] width 52 height 16
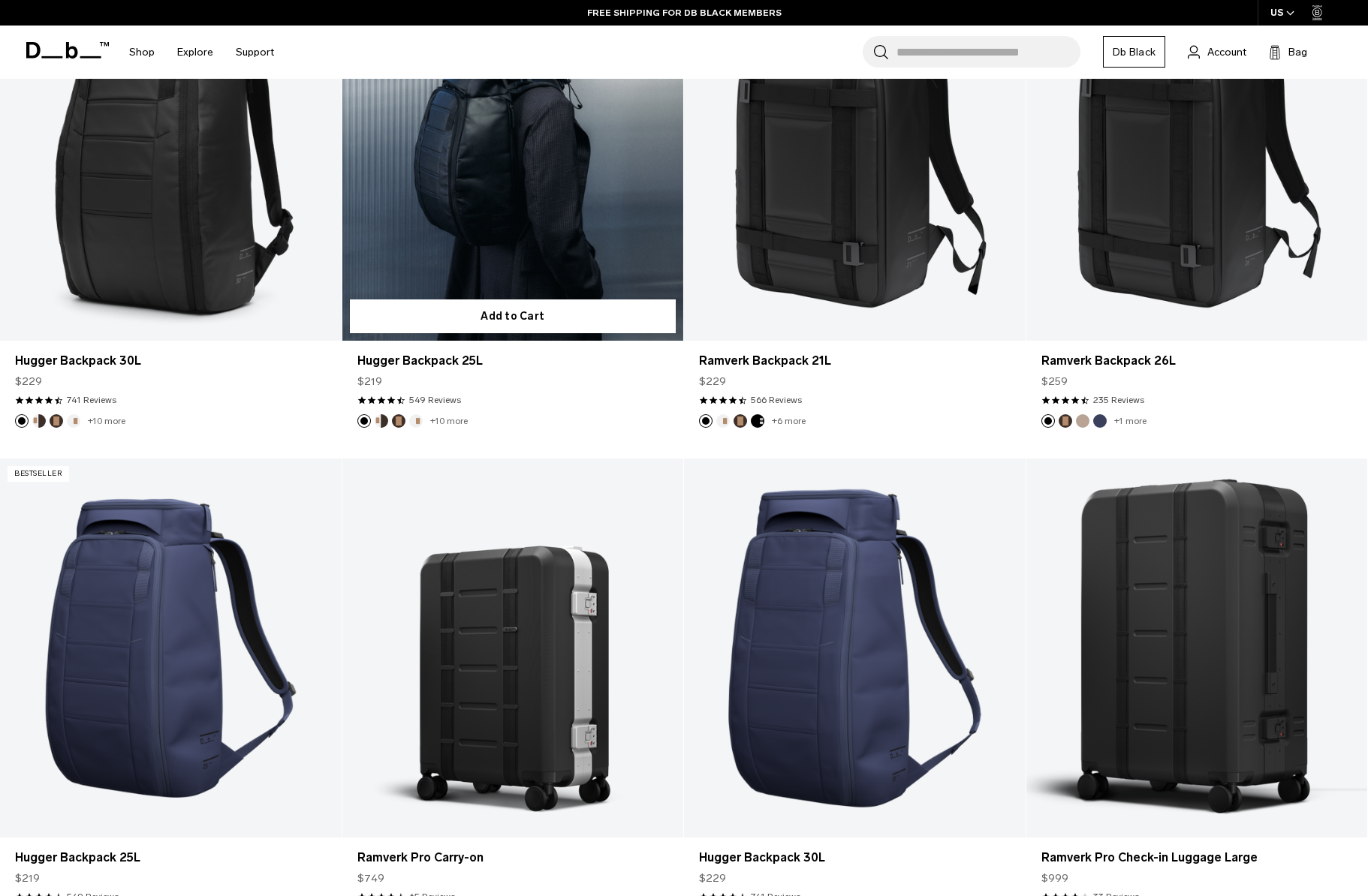
scroll to position [410, 0]
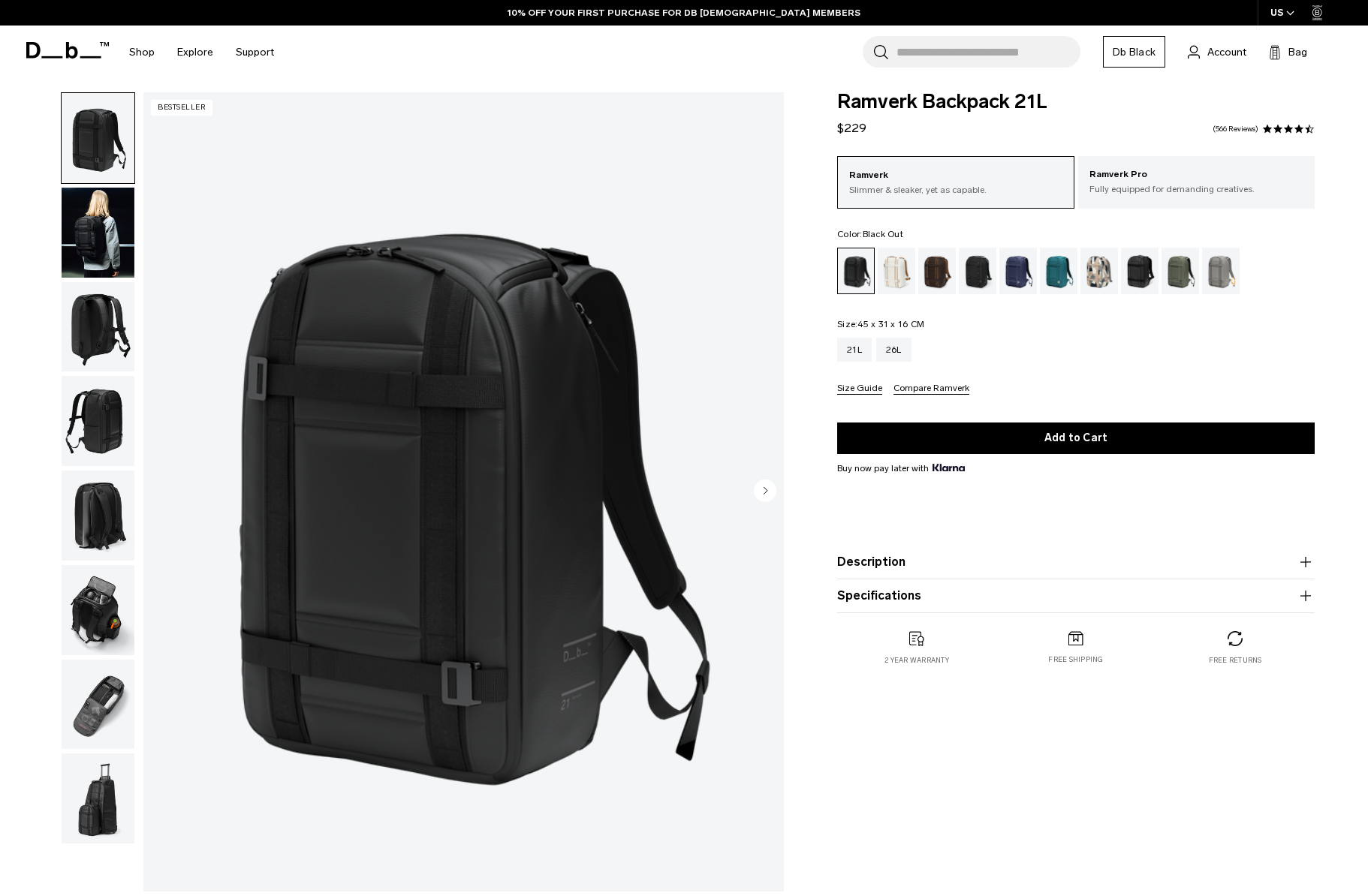
scroll to position [19, 0]
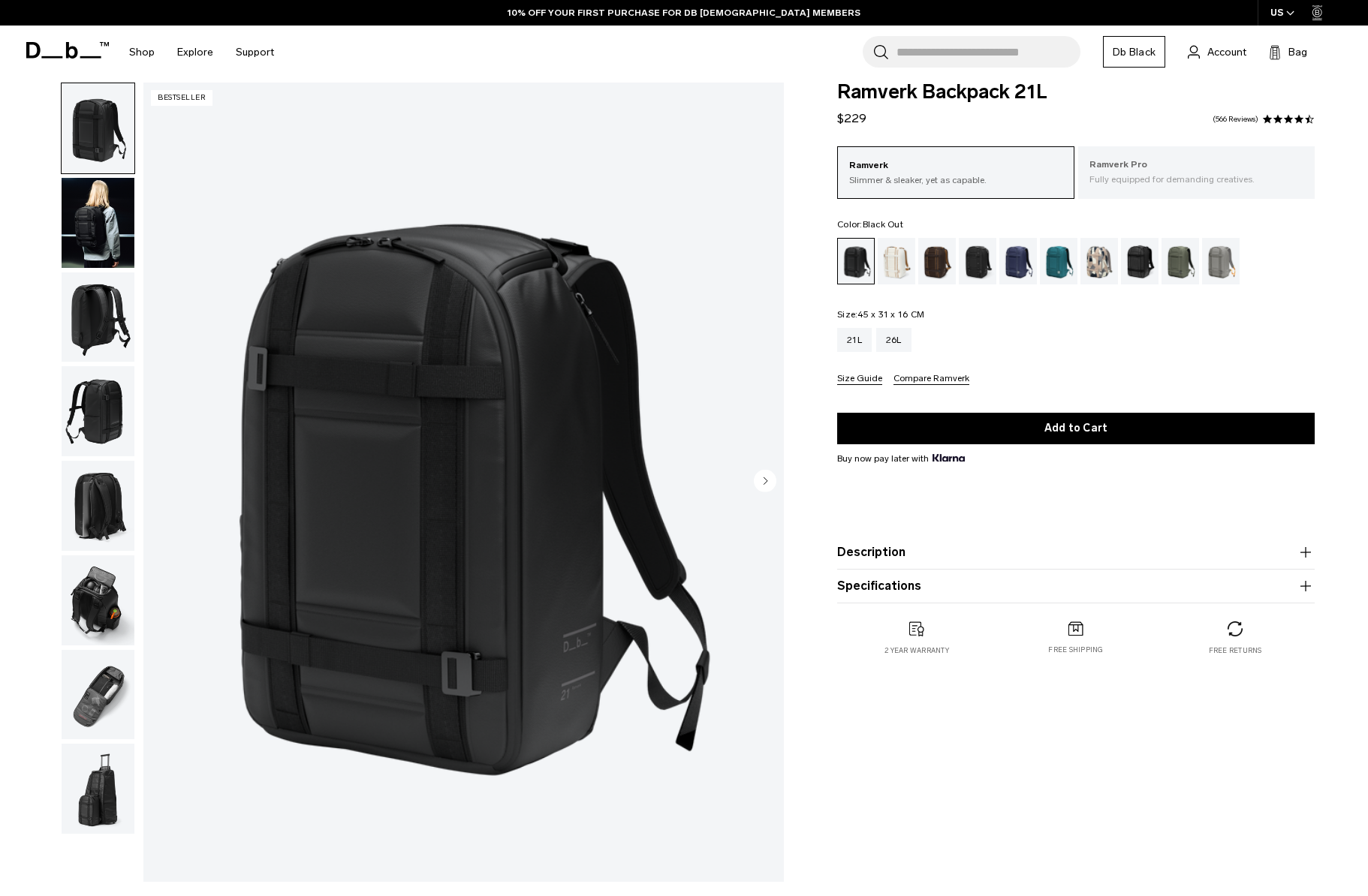
click at [1199, 186] on div "Ramverk Pro Fully equipped for demanding creatives." at bounding box center [1197, 172] width 237 height 51
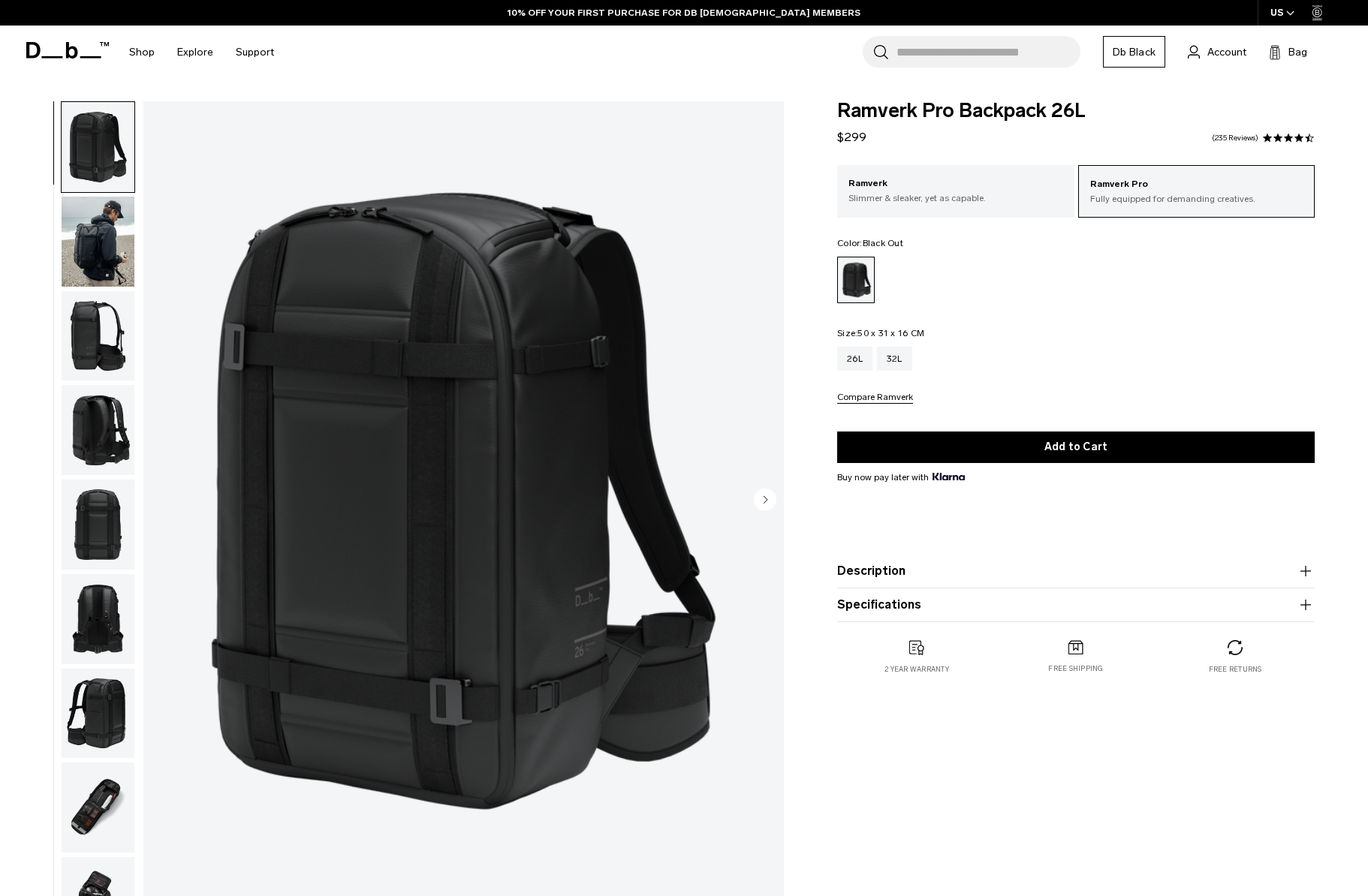
click at [86, 246] on img "button" at bounding box center [98, 242] width 73 height 90
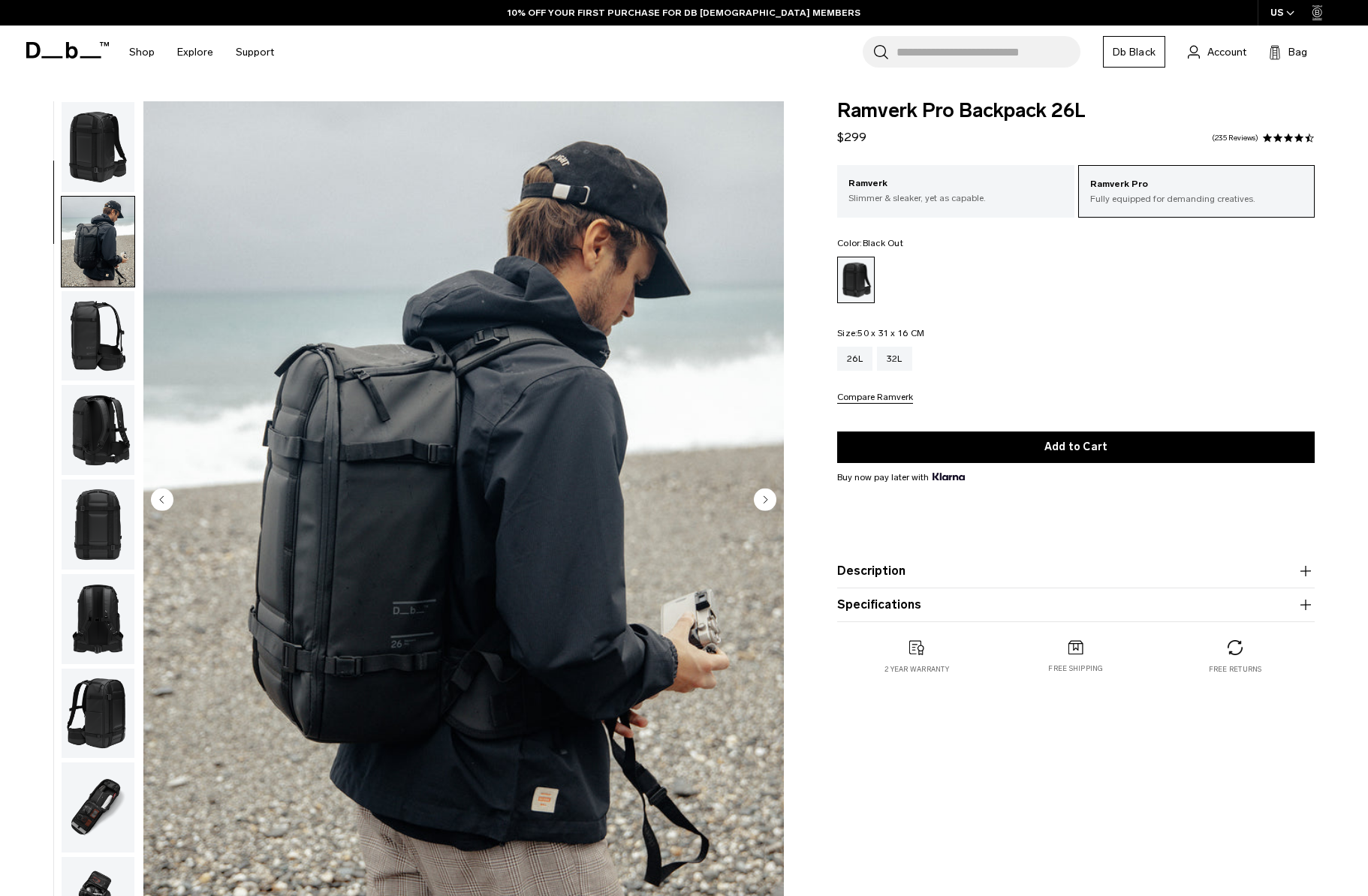
scroll to position [94, 0]
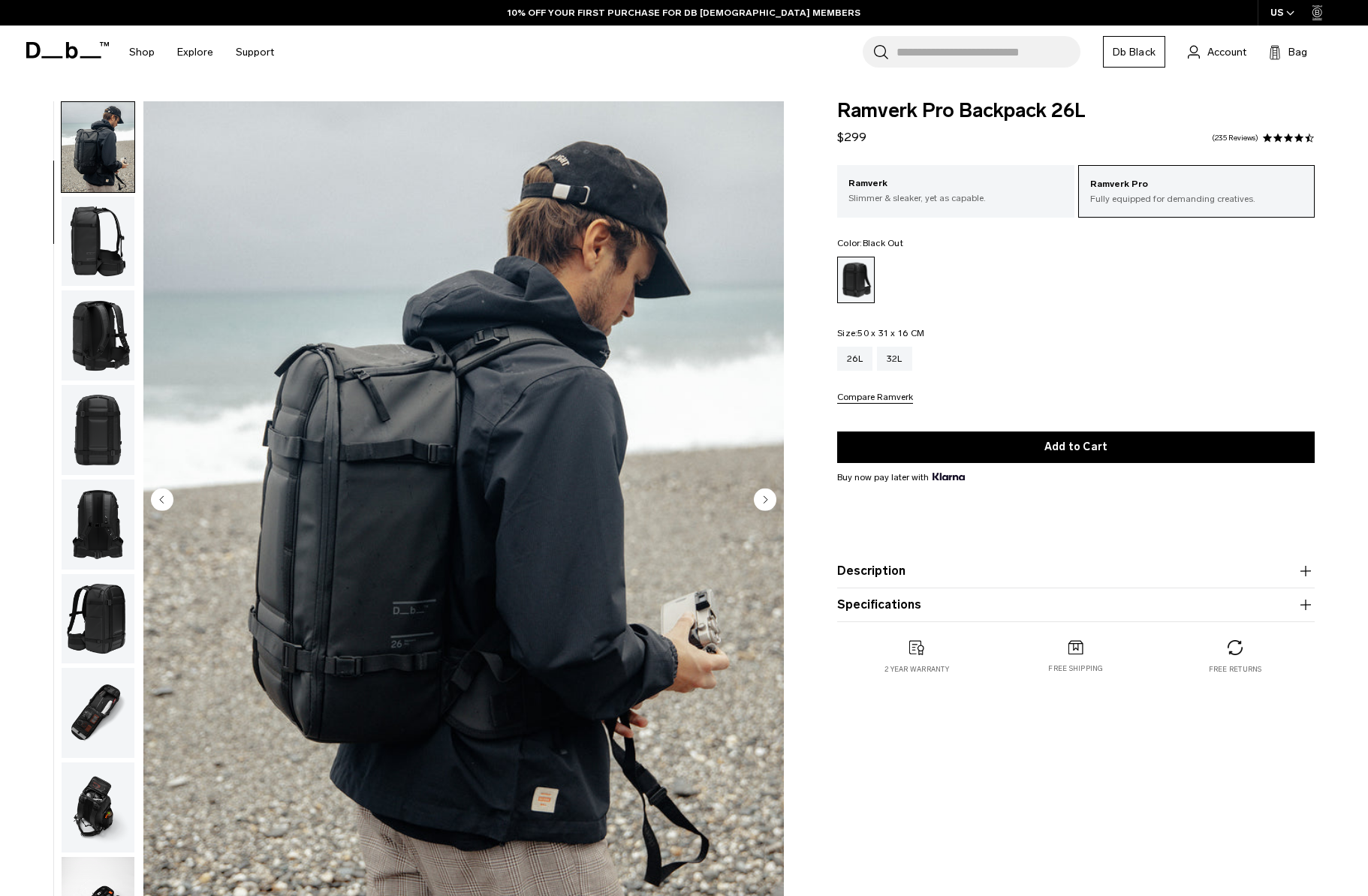
click at [91, 256] on img "button" at bounding box center [98, 242] width 73 height 90
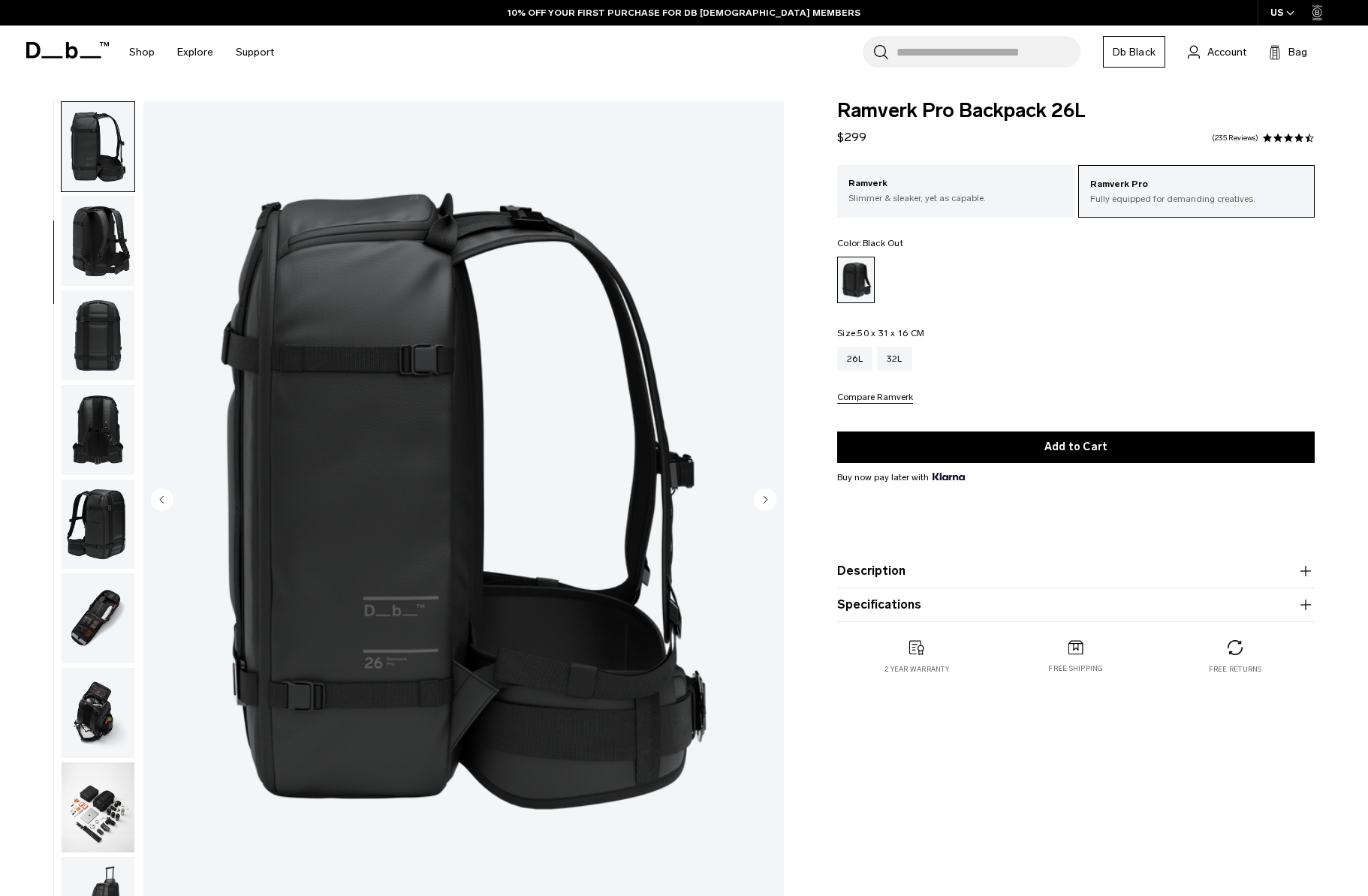
click at [96, 247] on img "button" at bounding box center [98, 241] width 73 height 90
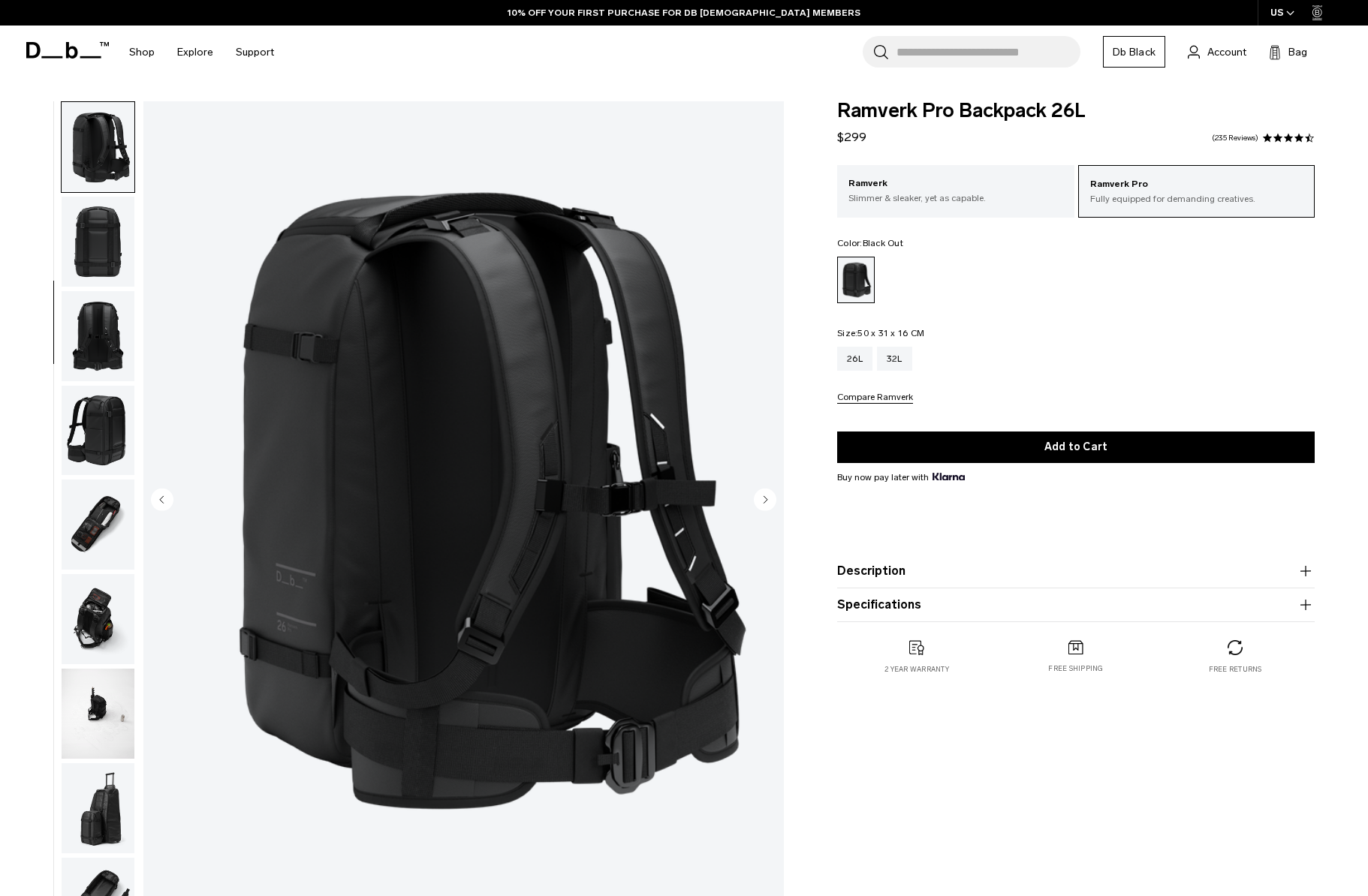
click at [98, 293] on img "button" at bounding box center [98, 336] width 73 height 90
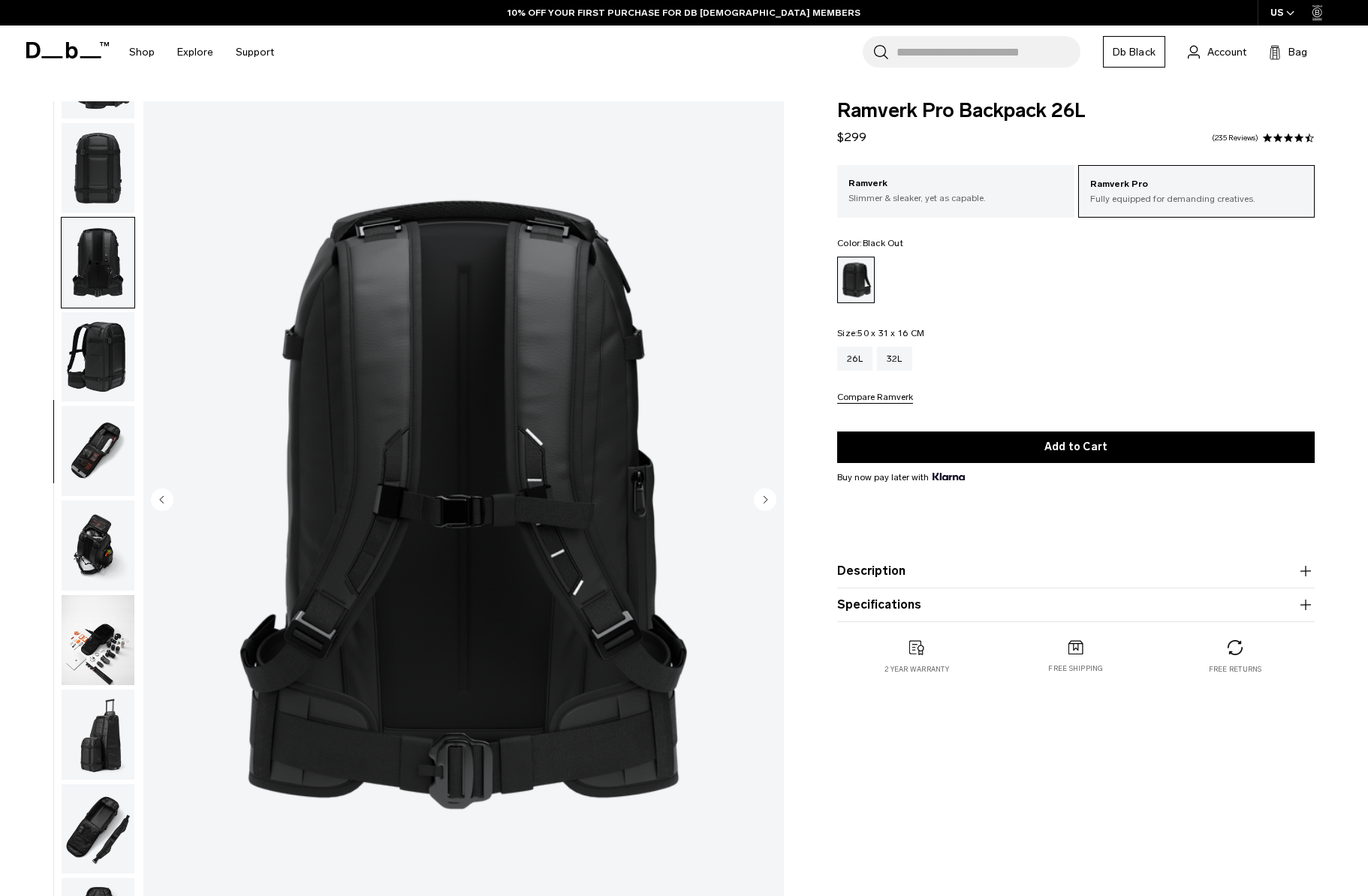
scroll to position [425, 0]
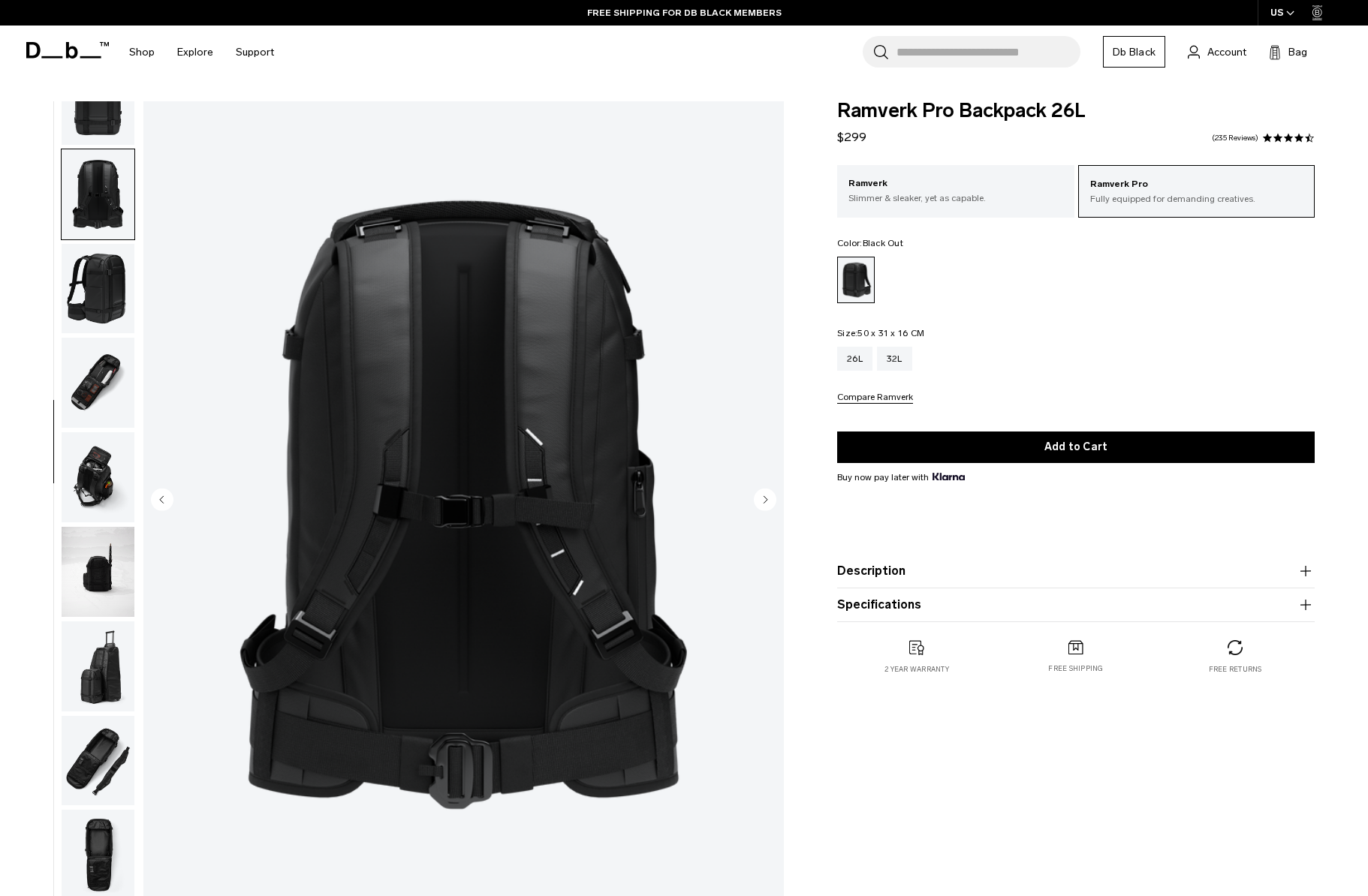
click at [99, 322] on img "button" at bounding box center [98, 289] width 73 height 90
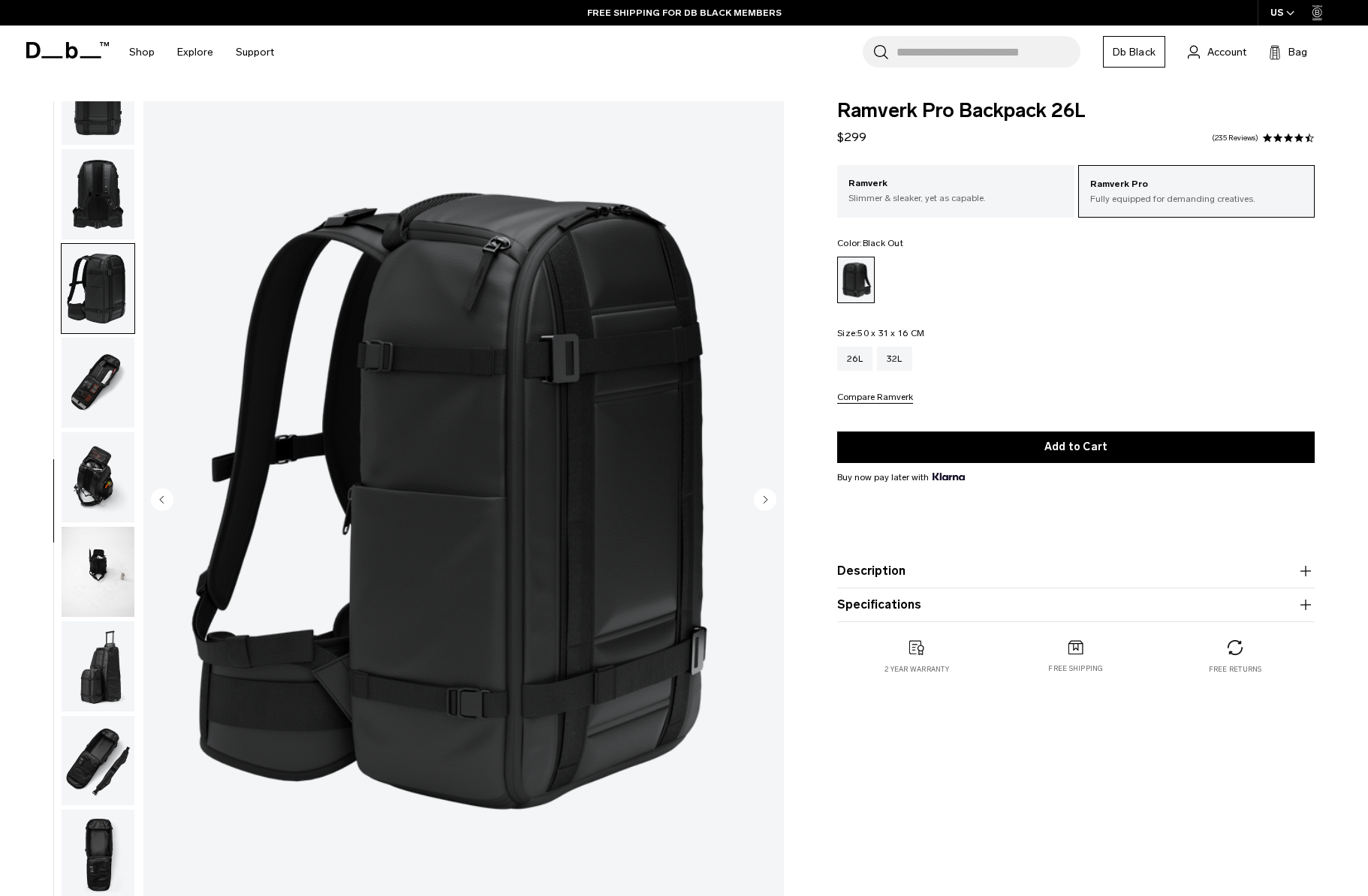
click at [98, 184] on img "button" at bounding box center [98, 194] width 73 height 90
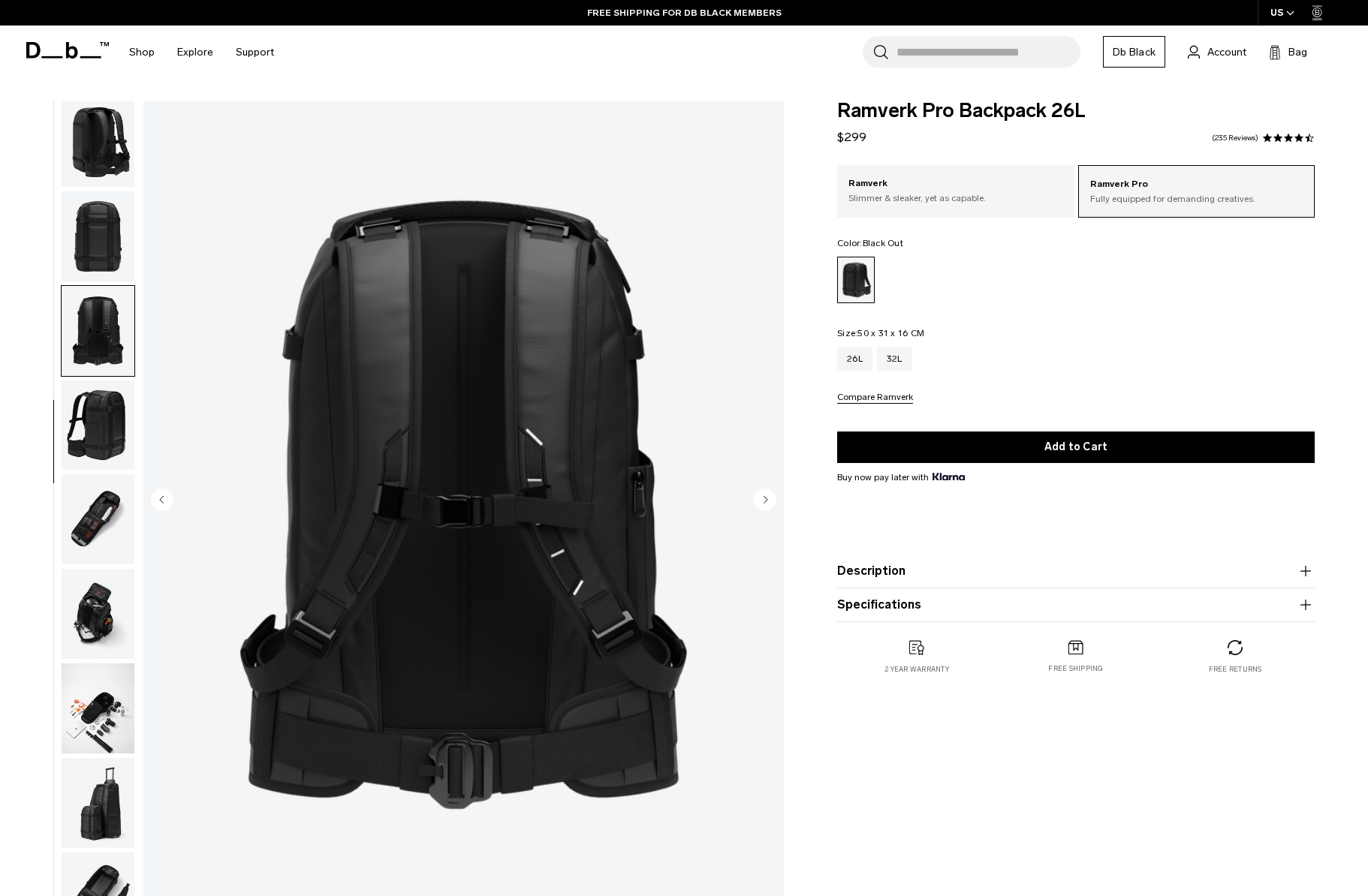
scroll to position [0, 0]
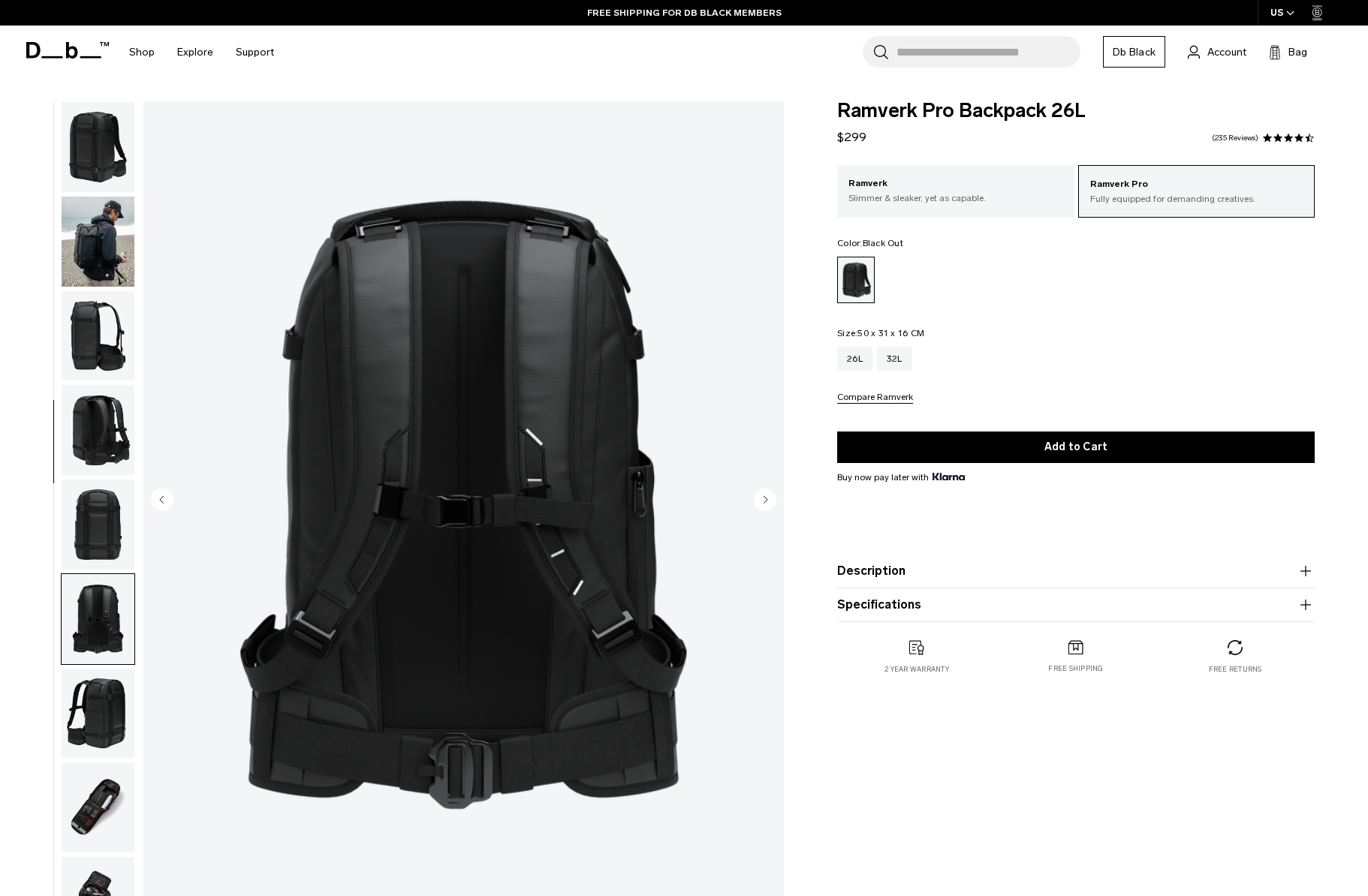
click at [110, 269] on img "button" at bounding box center [98, 242] width 73 height 90
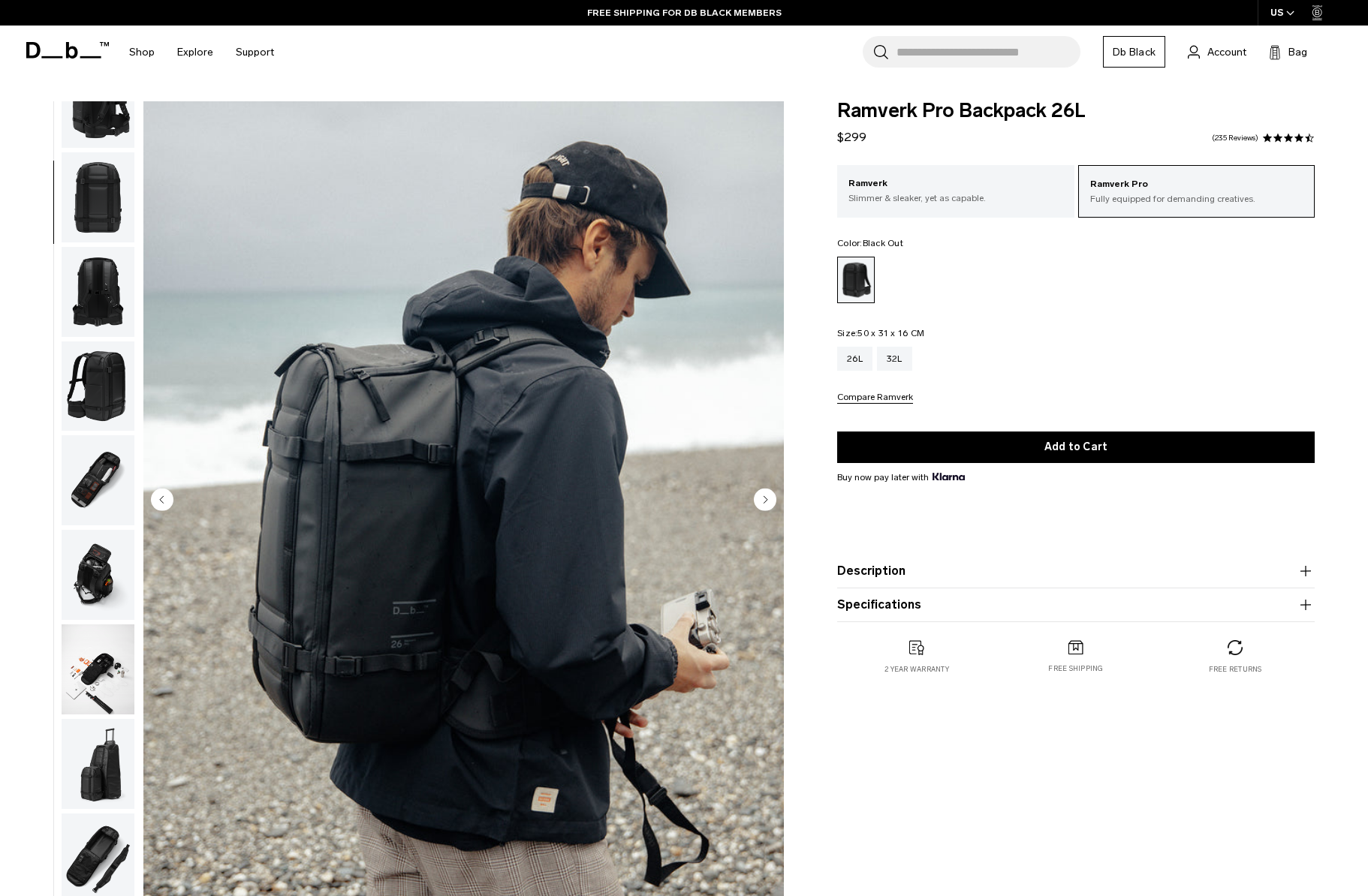
scroll to position [425, 0]
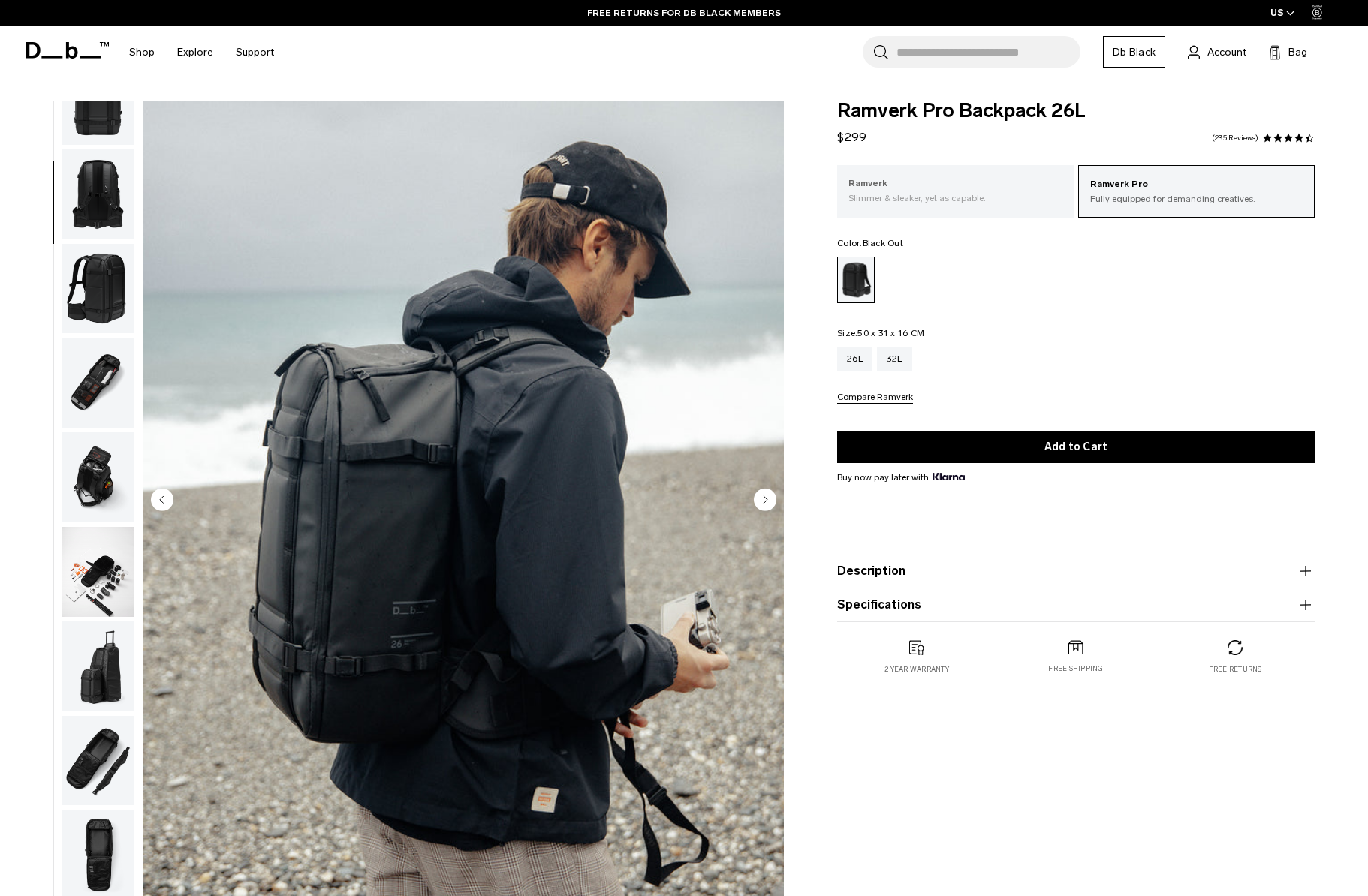
click at [935, 208] on div "Ramverk Slimmer & sleaker, yet as capable." at bounding box center [956, 190] width 237 height 51
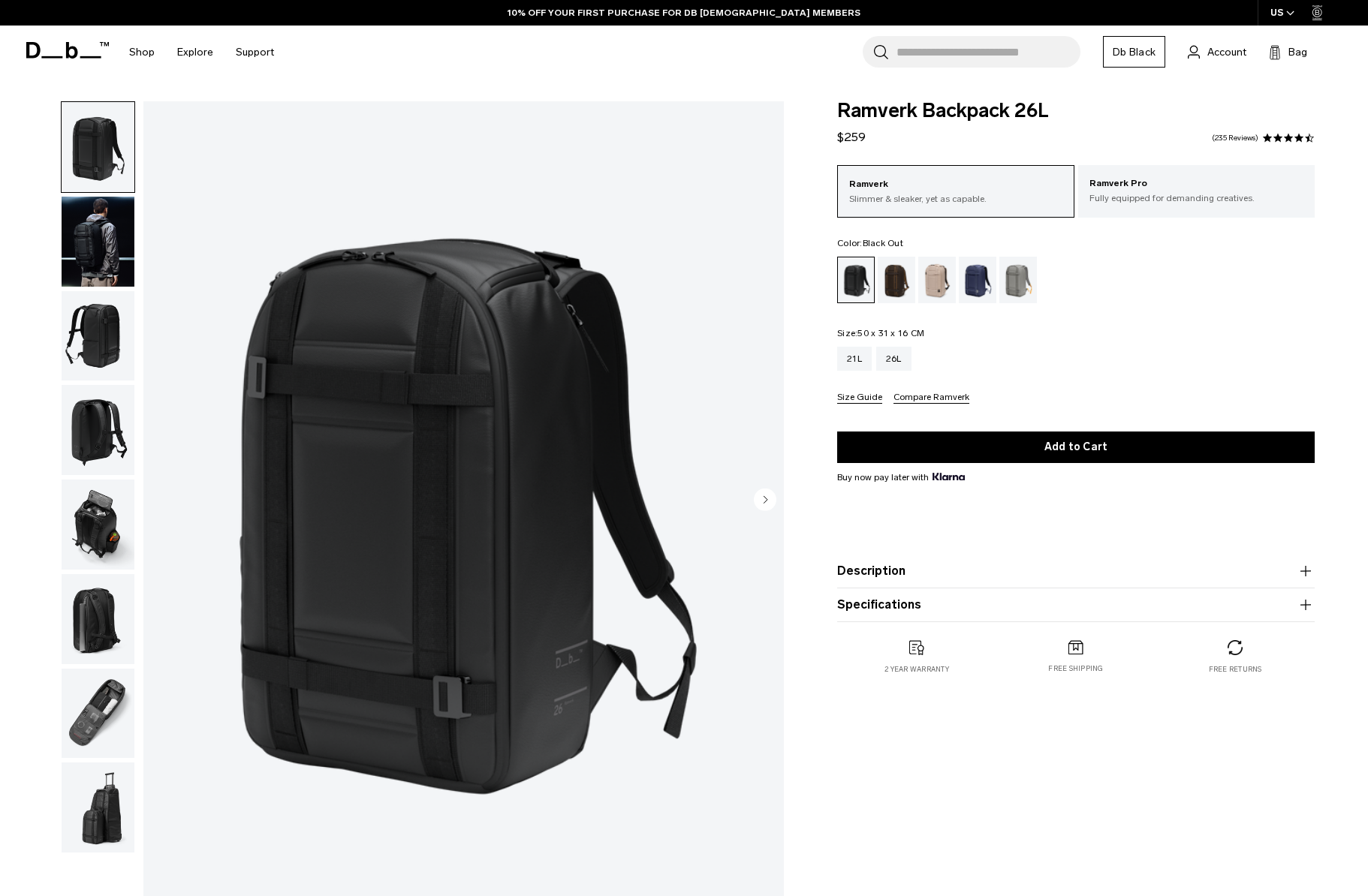
click at [98, 365] on img "button" at bounding box center [98, 336] width 73 height 90
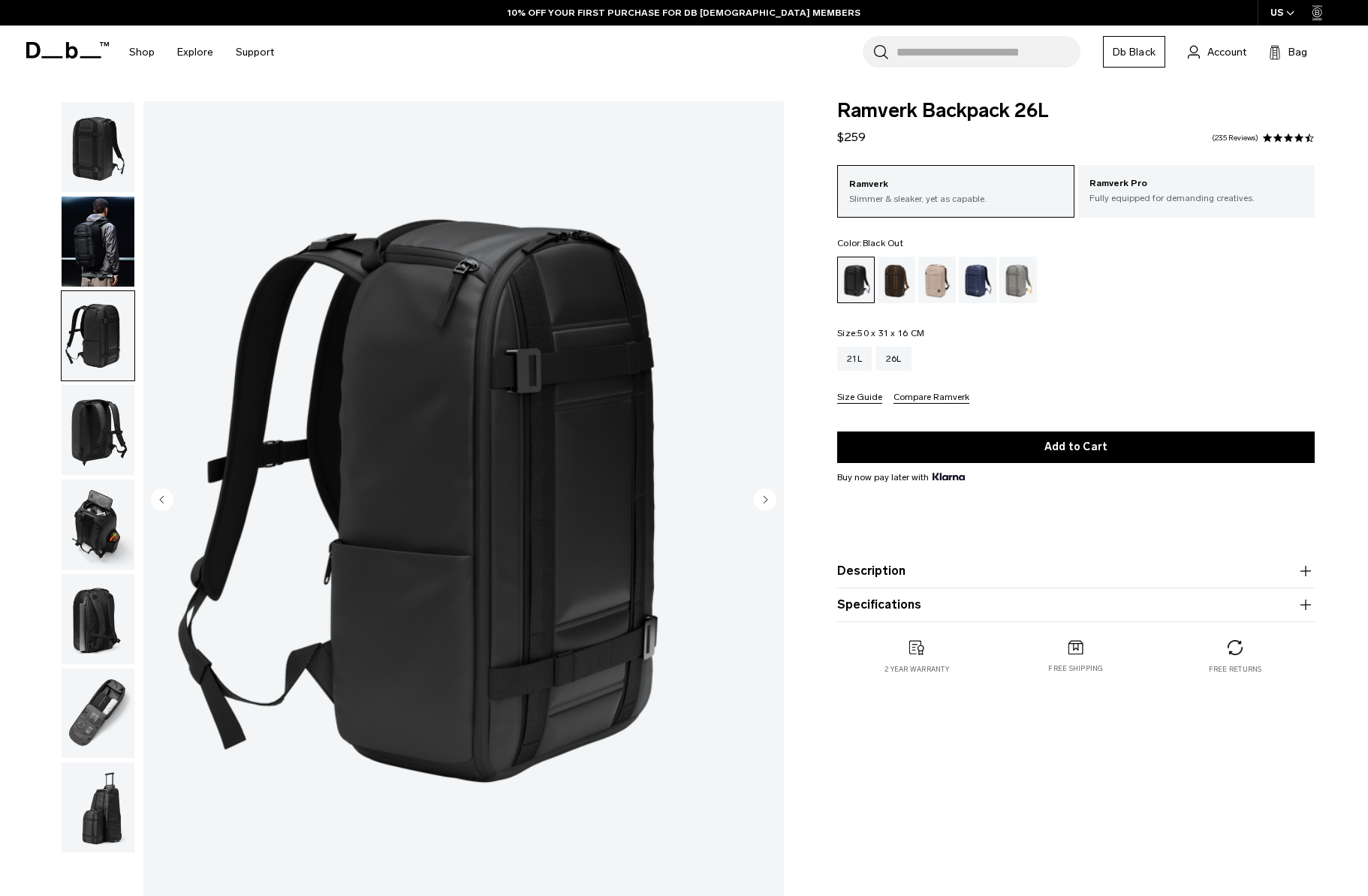
click at [102, 439] on img "button" at bounding box center [98, 430] width 73 height 90
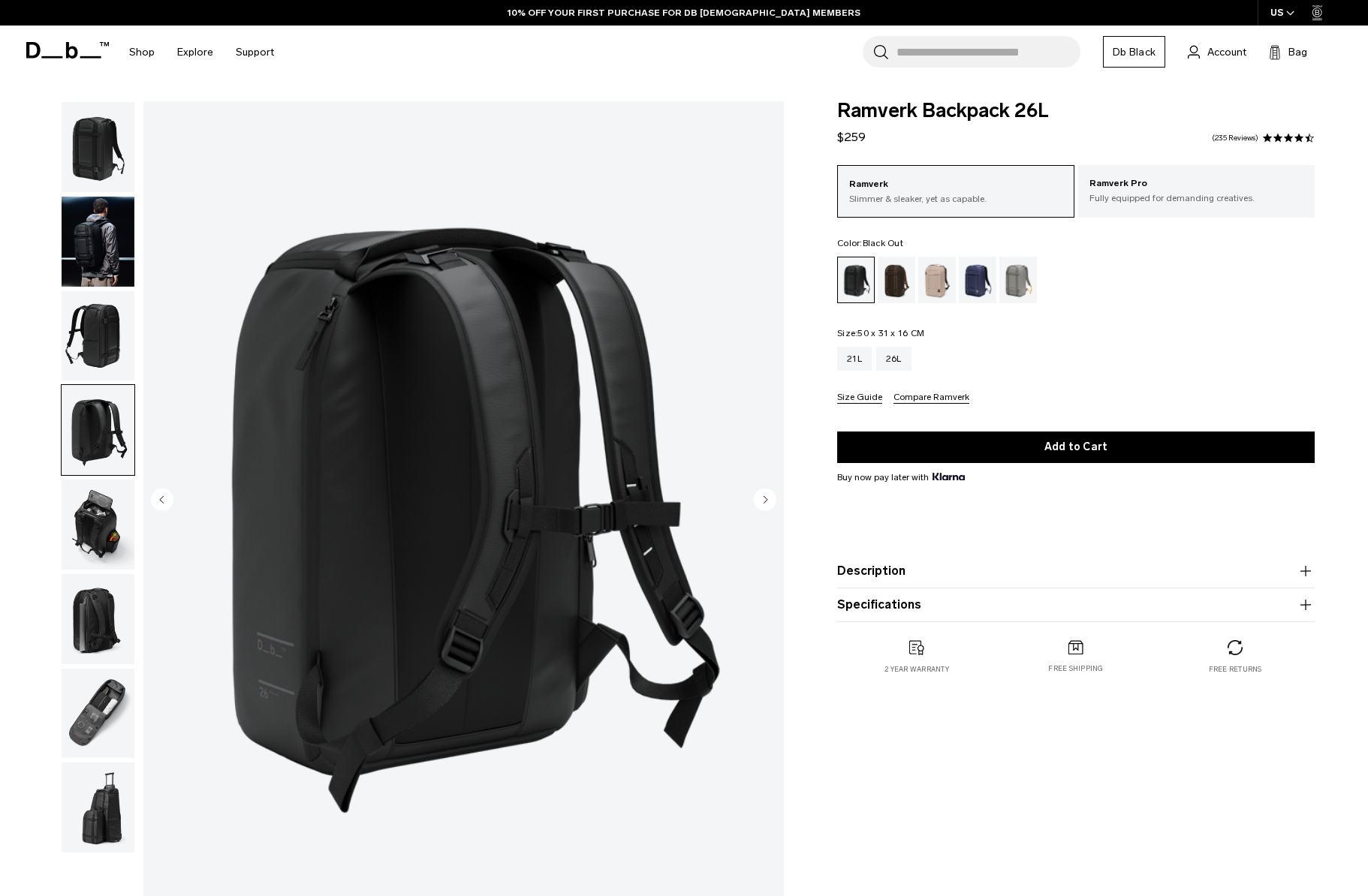
click at [116, 499] on img "button" at bounding box center [98, 525] width 73 height 90
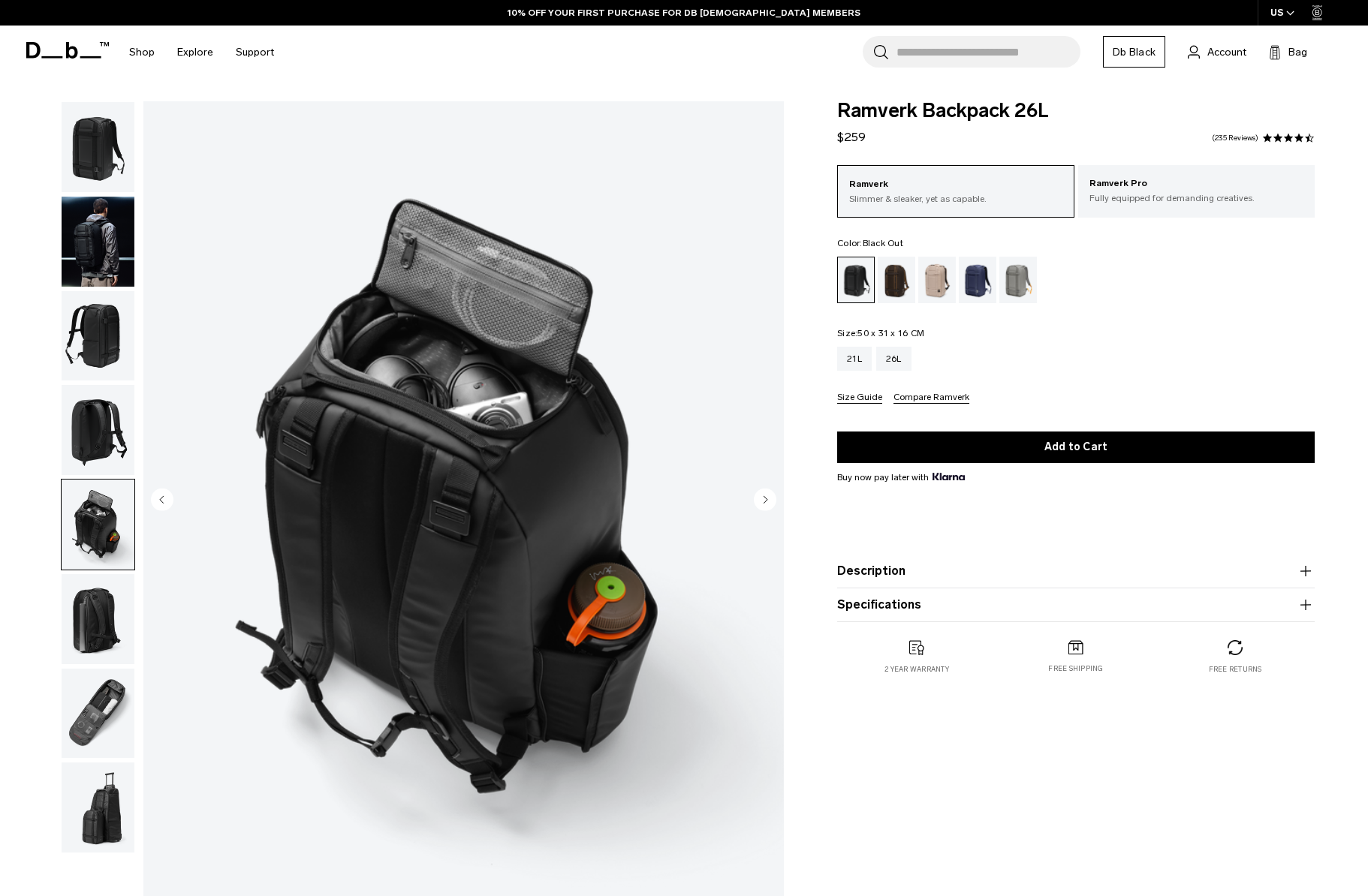
click at [114, 591] on img "button" at bounding box center [98, 620] width 73 height 90
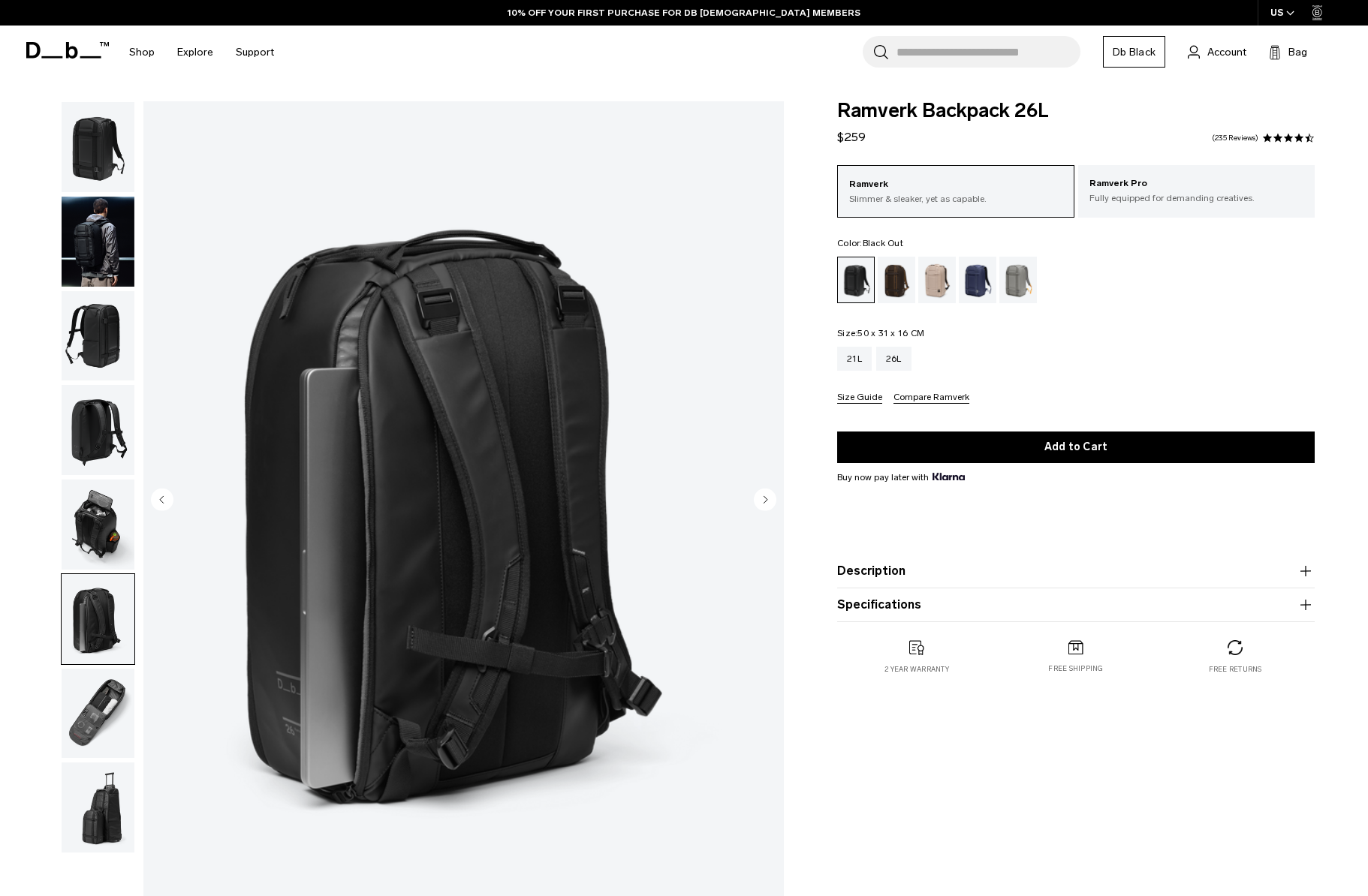
scroll to position [177, 0]
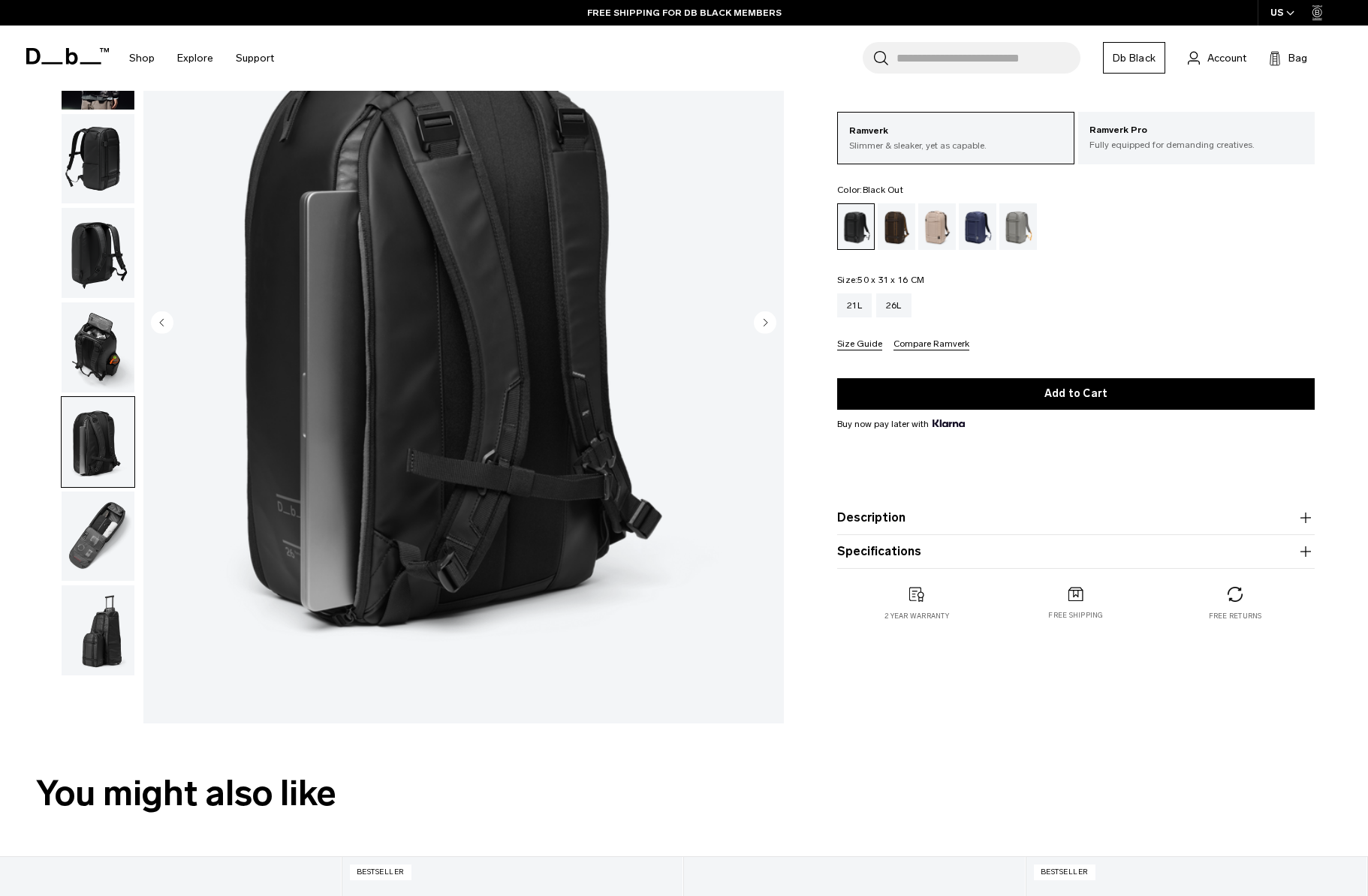
click at [110, 530] on img "button" at bounding box center [98, 537] width 73 height 90
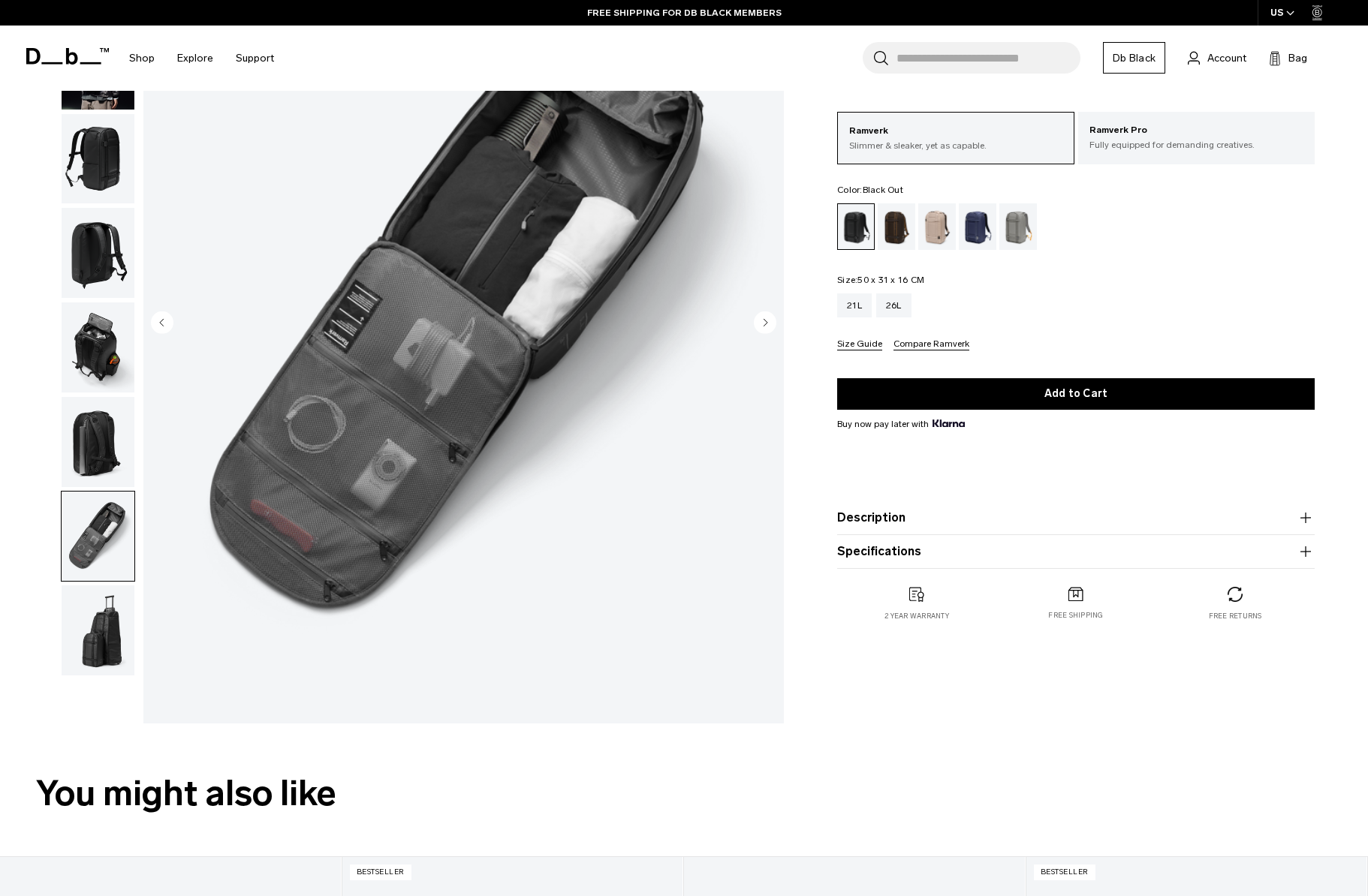
scroll to position [212, 0]
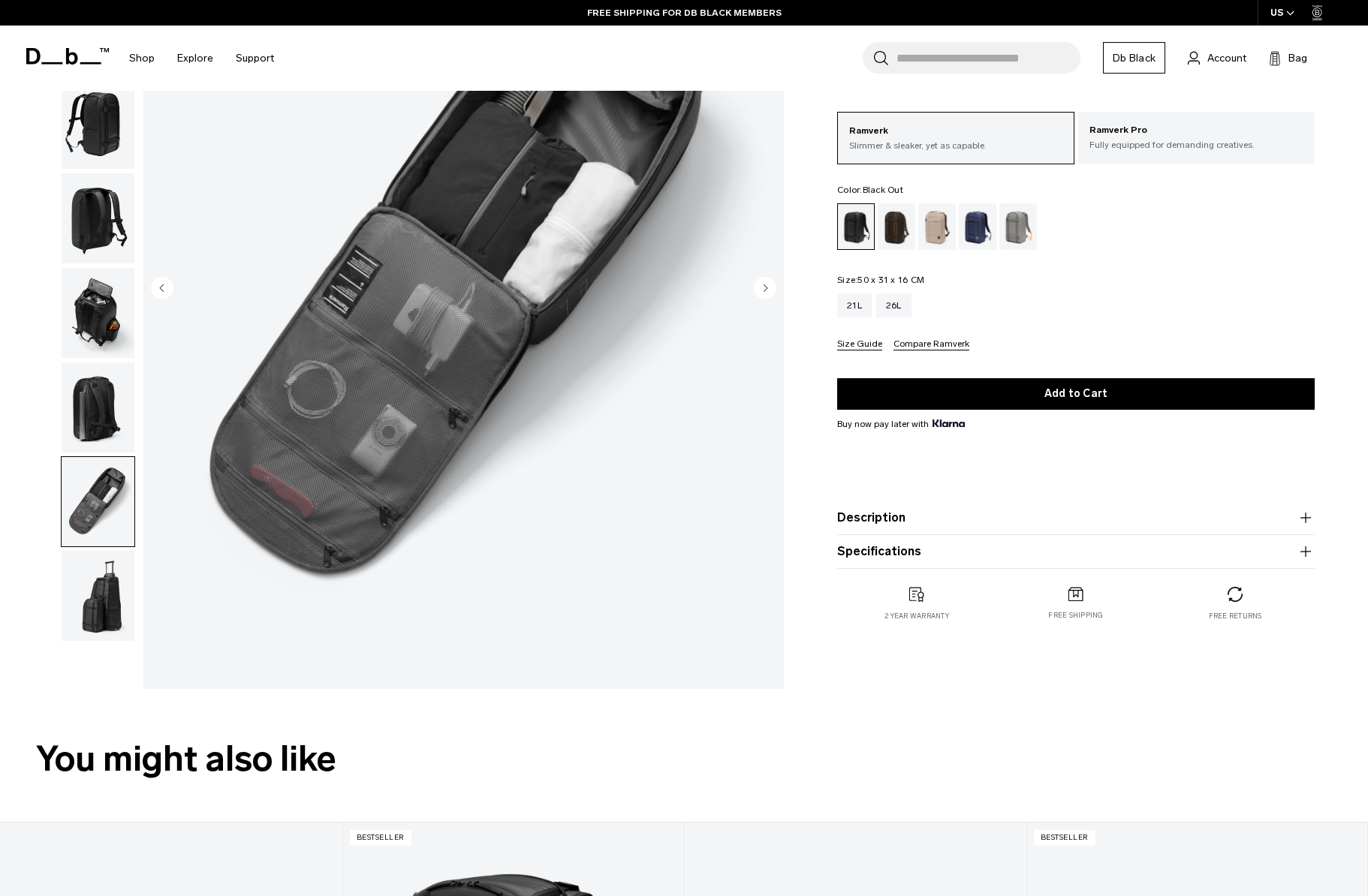
click at [115, 599] on img "button" at bounding box center [98, 596] width 73 height 90
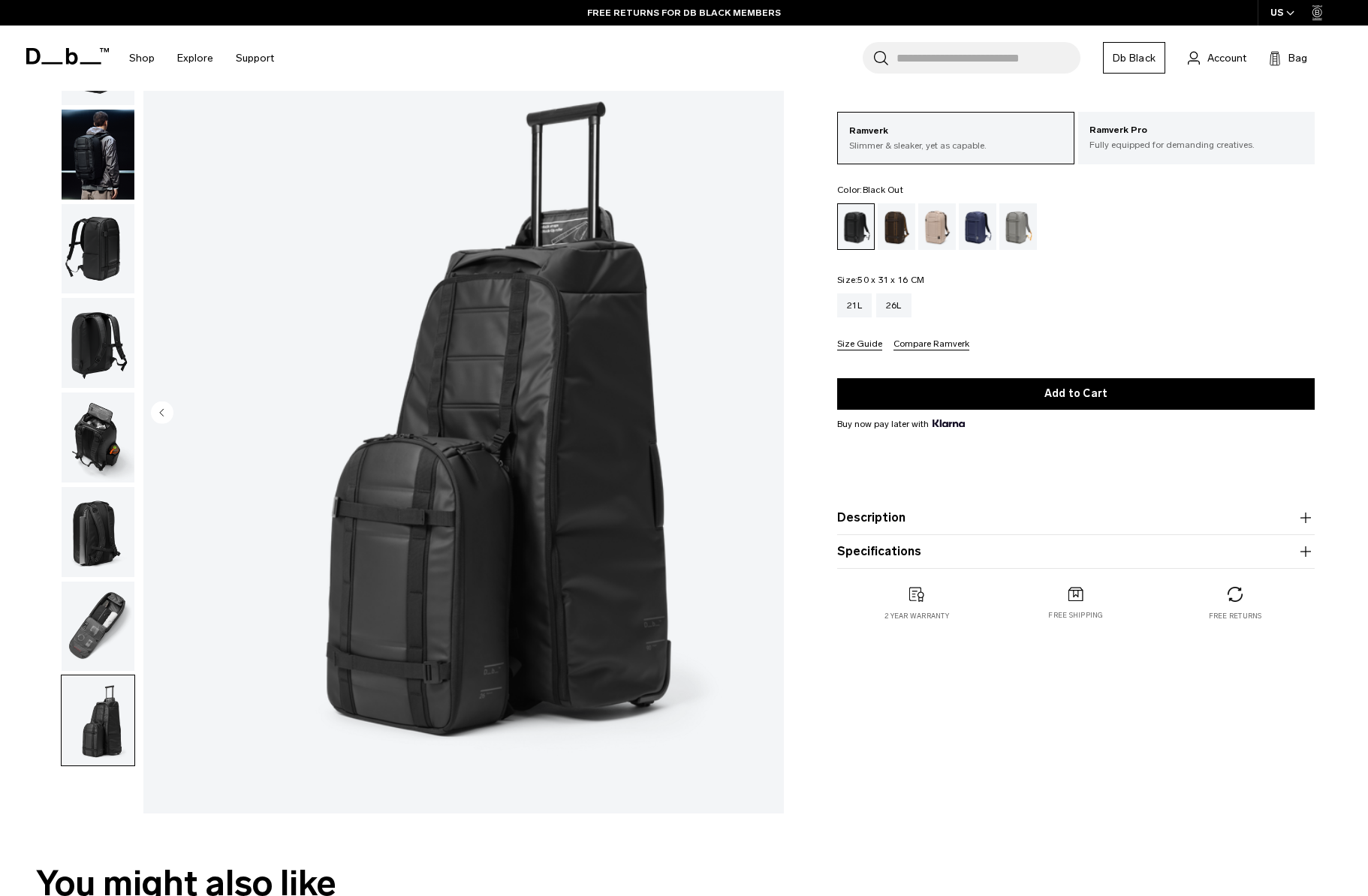
scroll to position [0, 0]
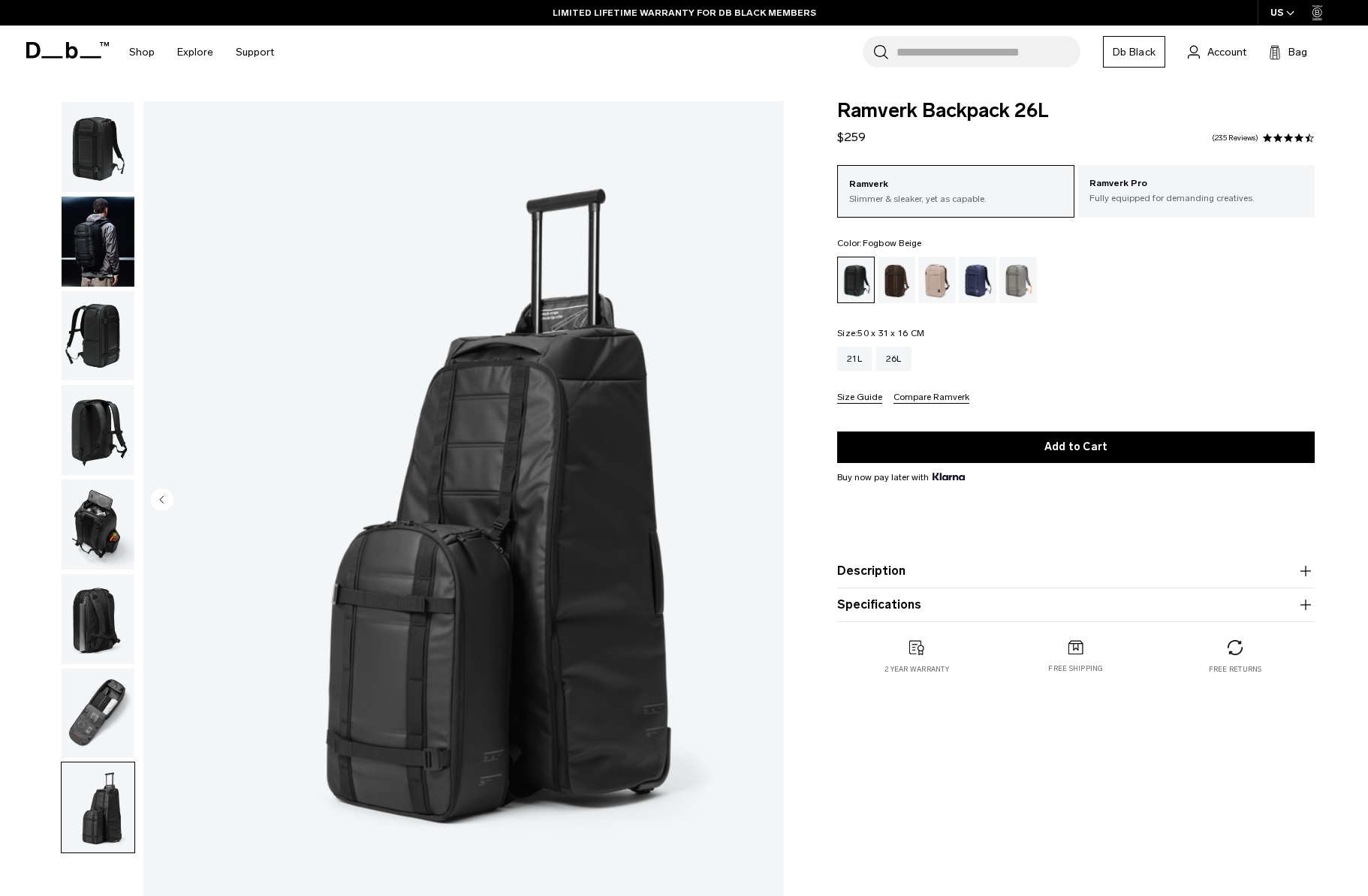
click at [937, 283] on div "Fogbow Beige" at bounding box center [938, 280] width 39 height 47
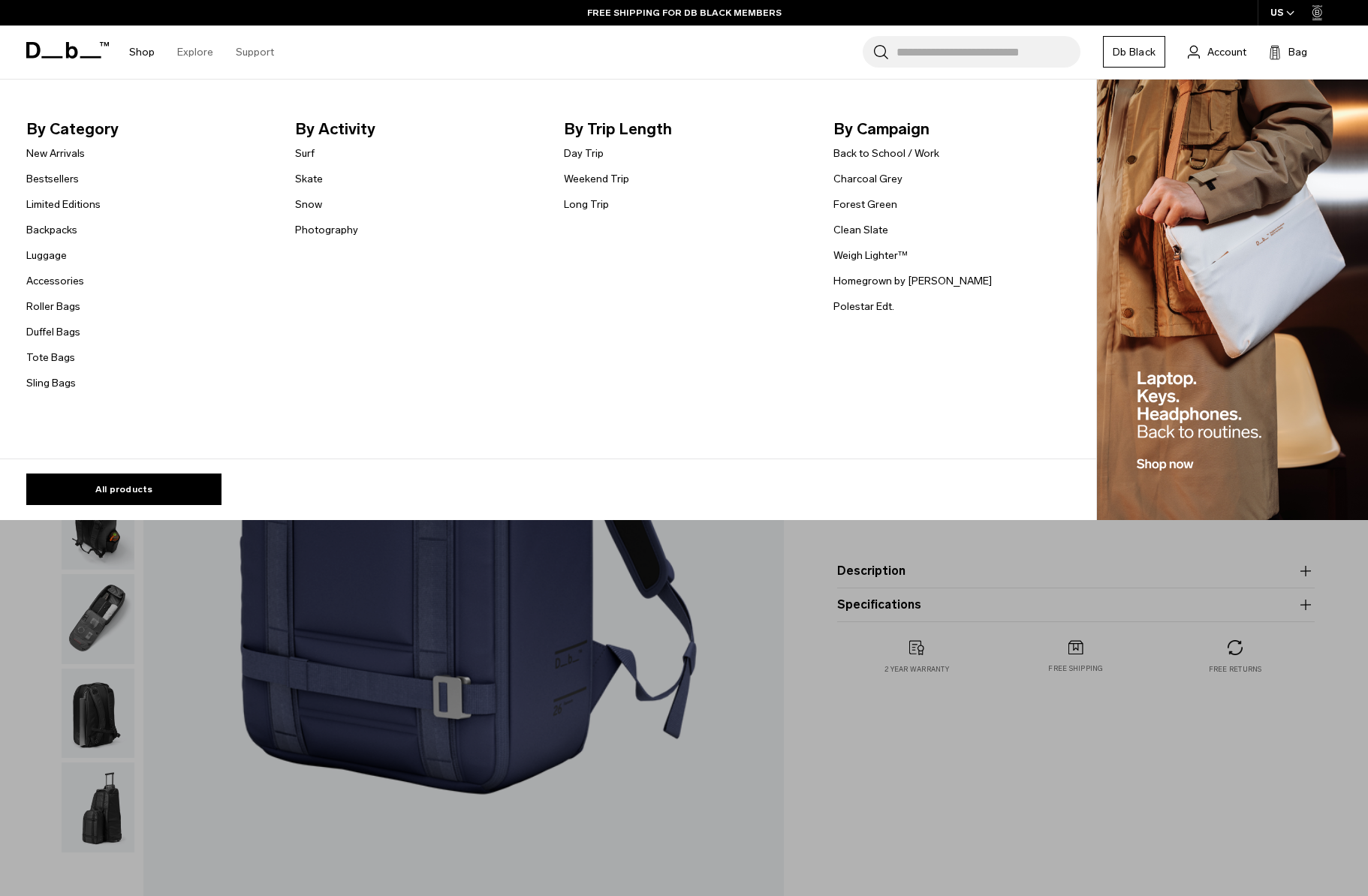
click at [42, 267] on ul "New Arrivals Bestsellers Limited Editions Backpacks Luggage Accessories" at bounding box center [64, 268] width 74 height 247
click at [42, 263] on link "Luggage" at bounding box center [47, 255] width 40 height 16
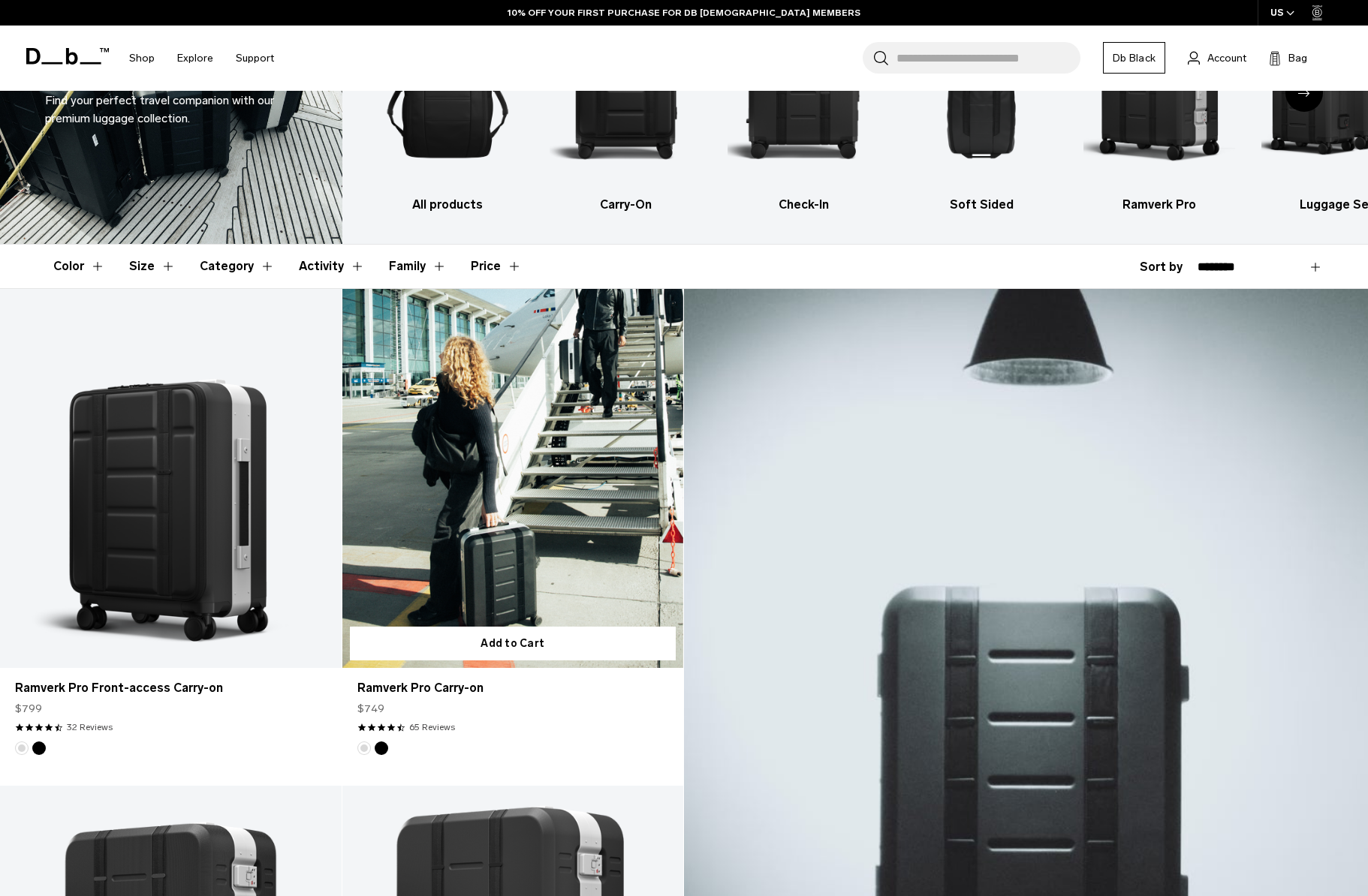
click at [534, 499] on link "Ramverk Pro Carry-on" at bounding box center [514, 479] width 342 height 379
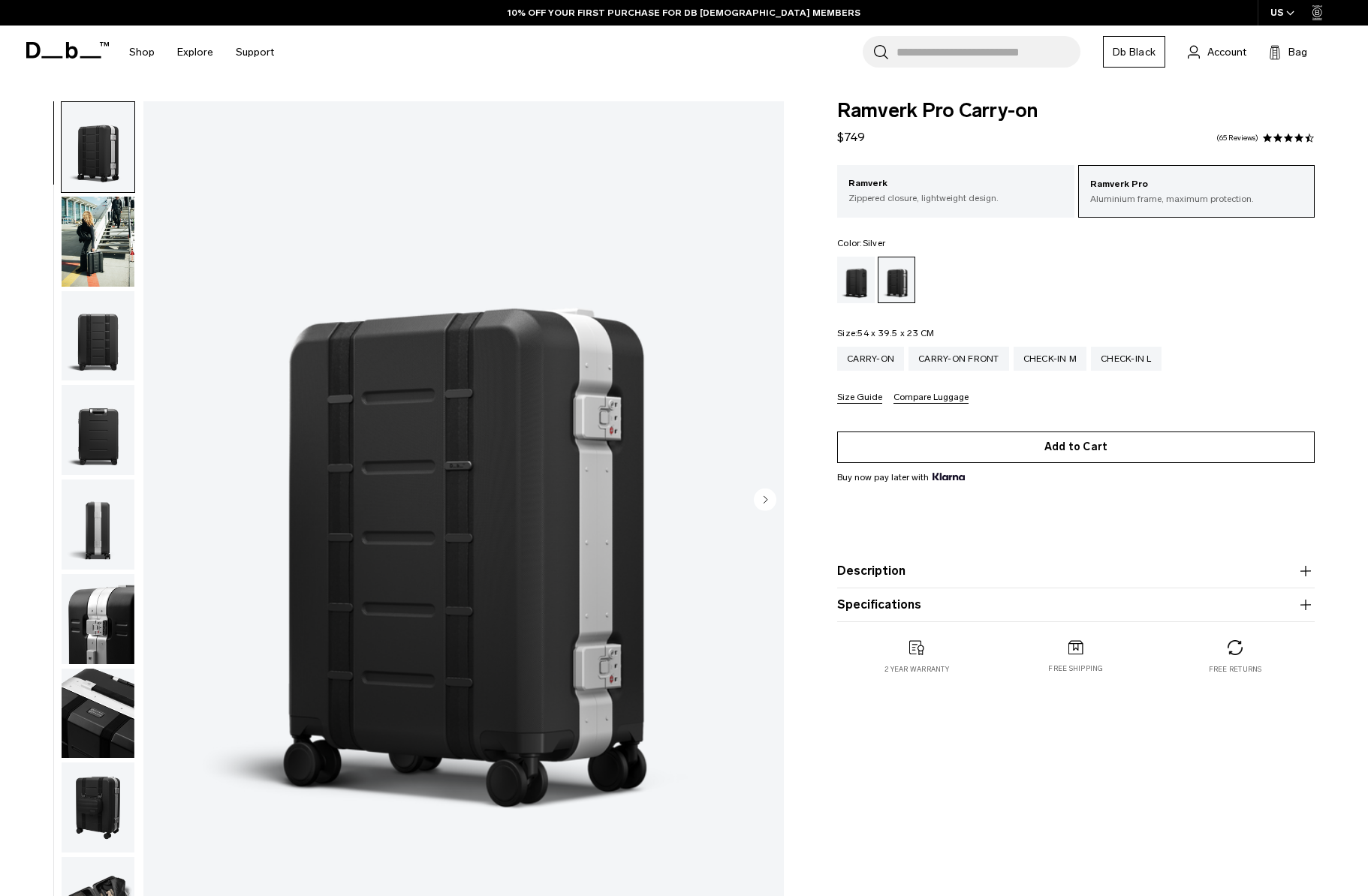
click at [973, 445] on button "Add to Cart" at bounding box center [1076, 447] width 477 height 31
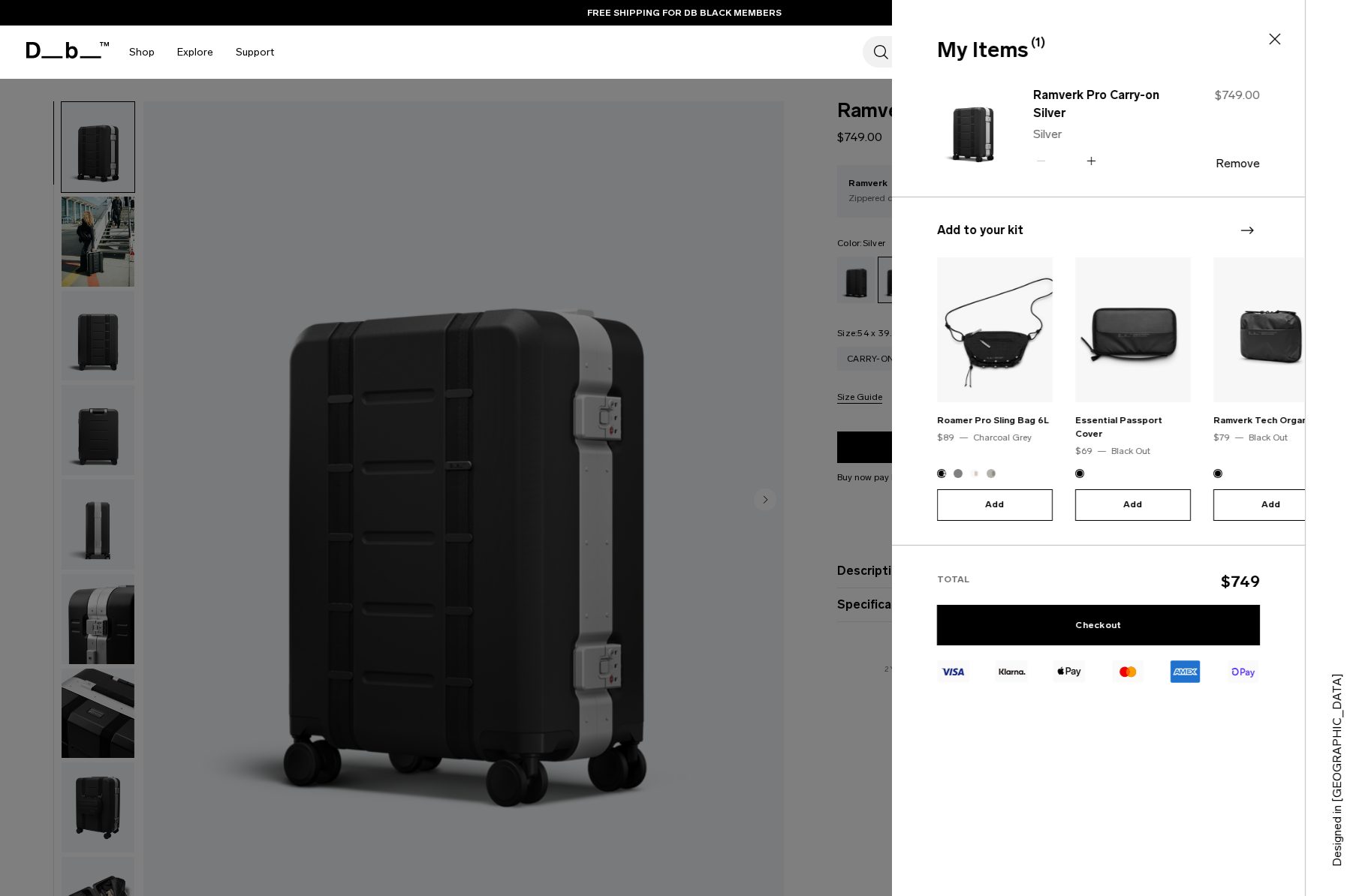
click at [1256, 226] on div "Next slide" at bounding box center [1246, 230] width 20 height 33
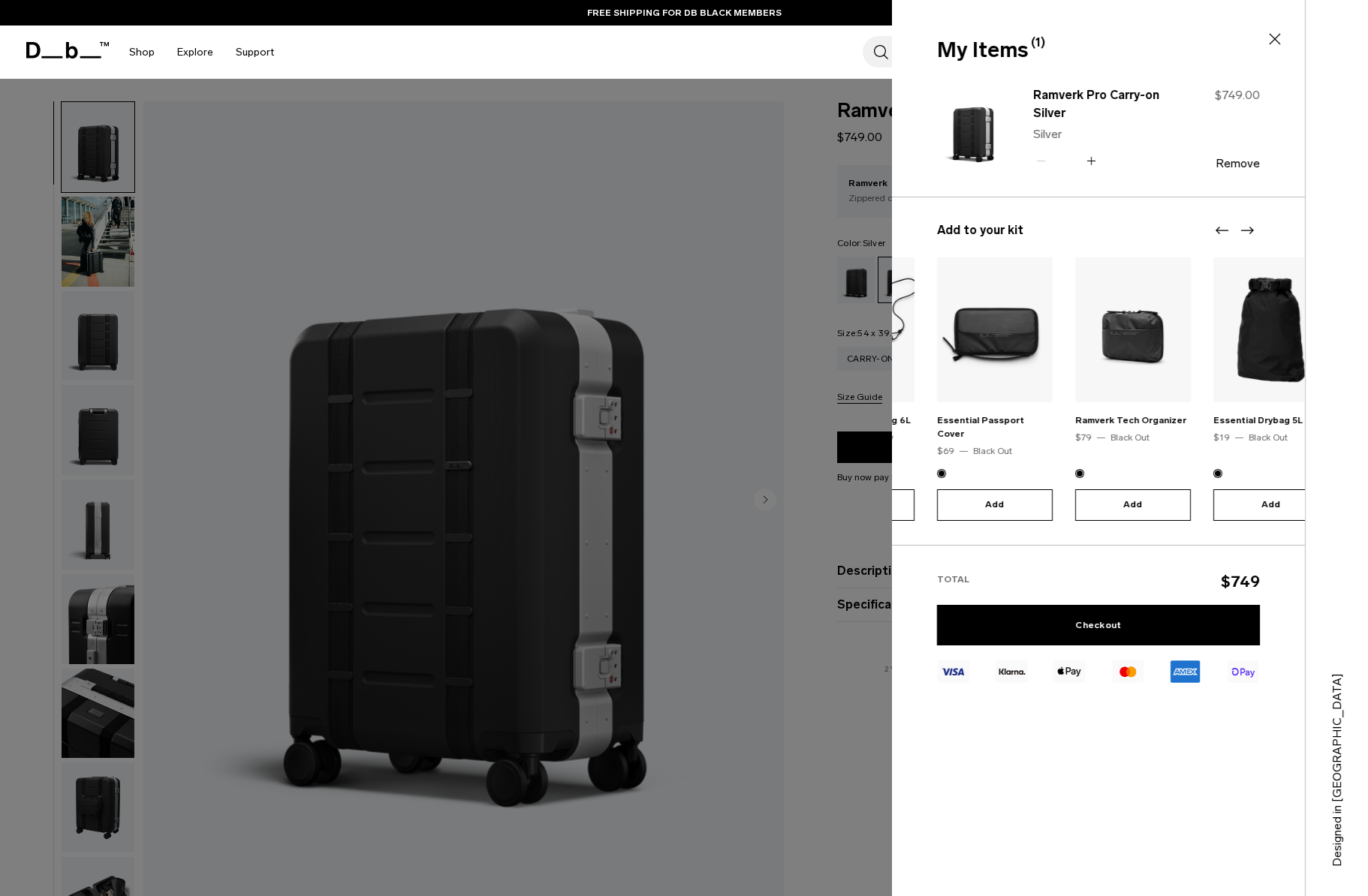
click at [1252, 228] on icon "Next slide" at bounding box center [1247, 230] width 18 height 18
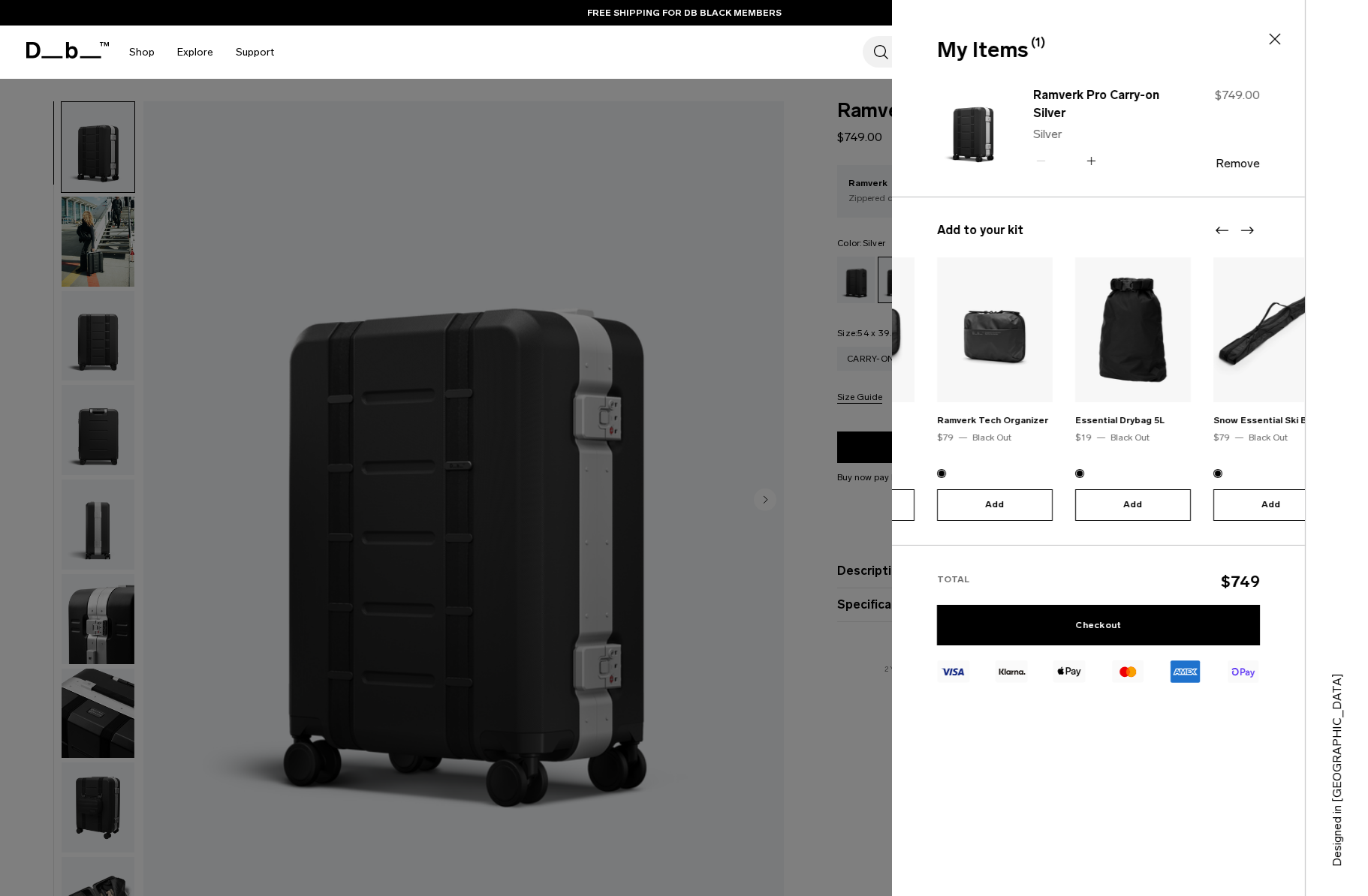
click at [1250, 230] on icon "Next slide" at bounding box center [1248, 230] width 13 height 7
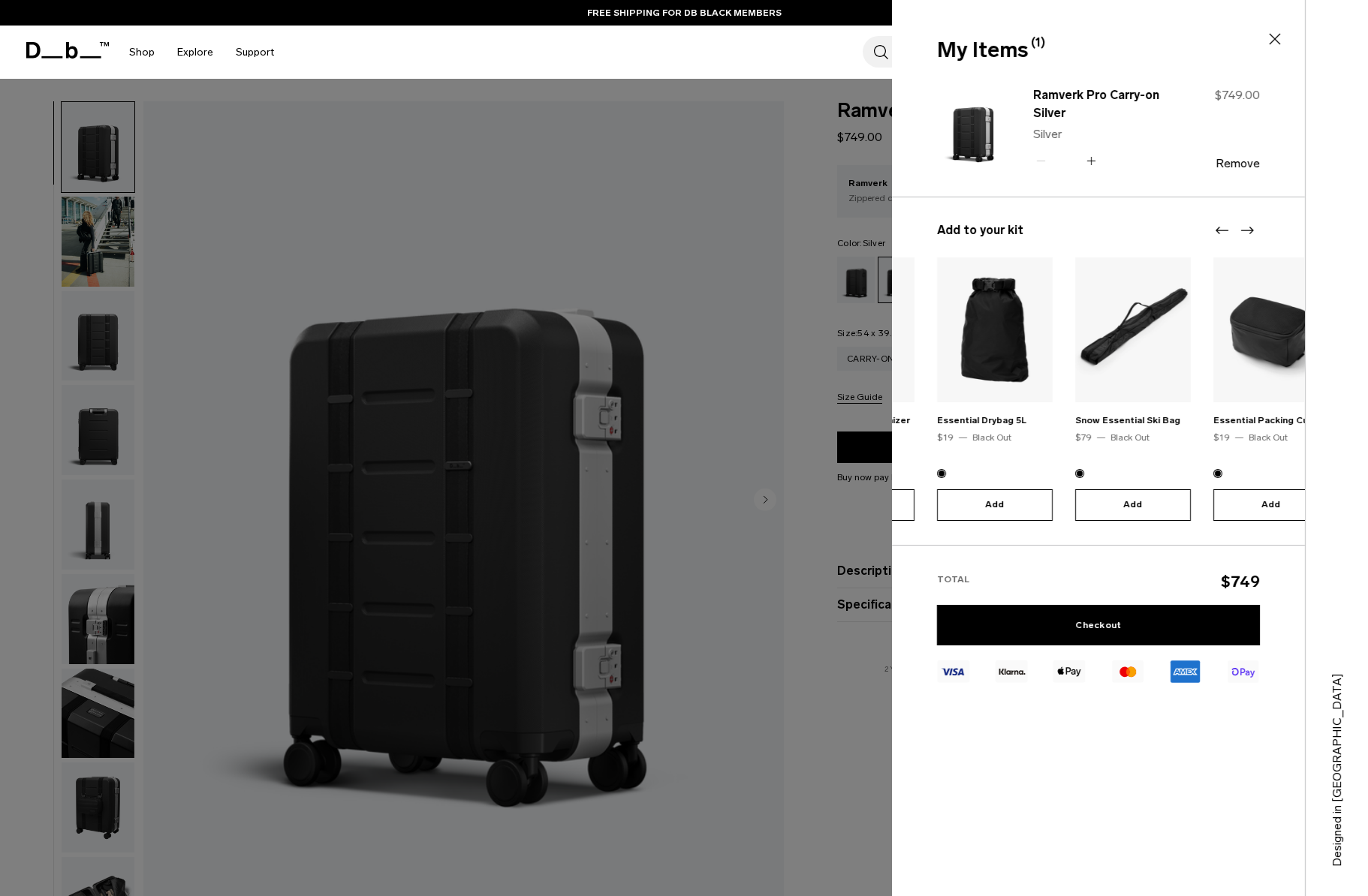
click at [1250, 230] on icon "Next slide" at bounding box center [1248, 230] width 13 height 7
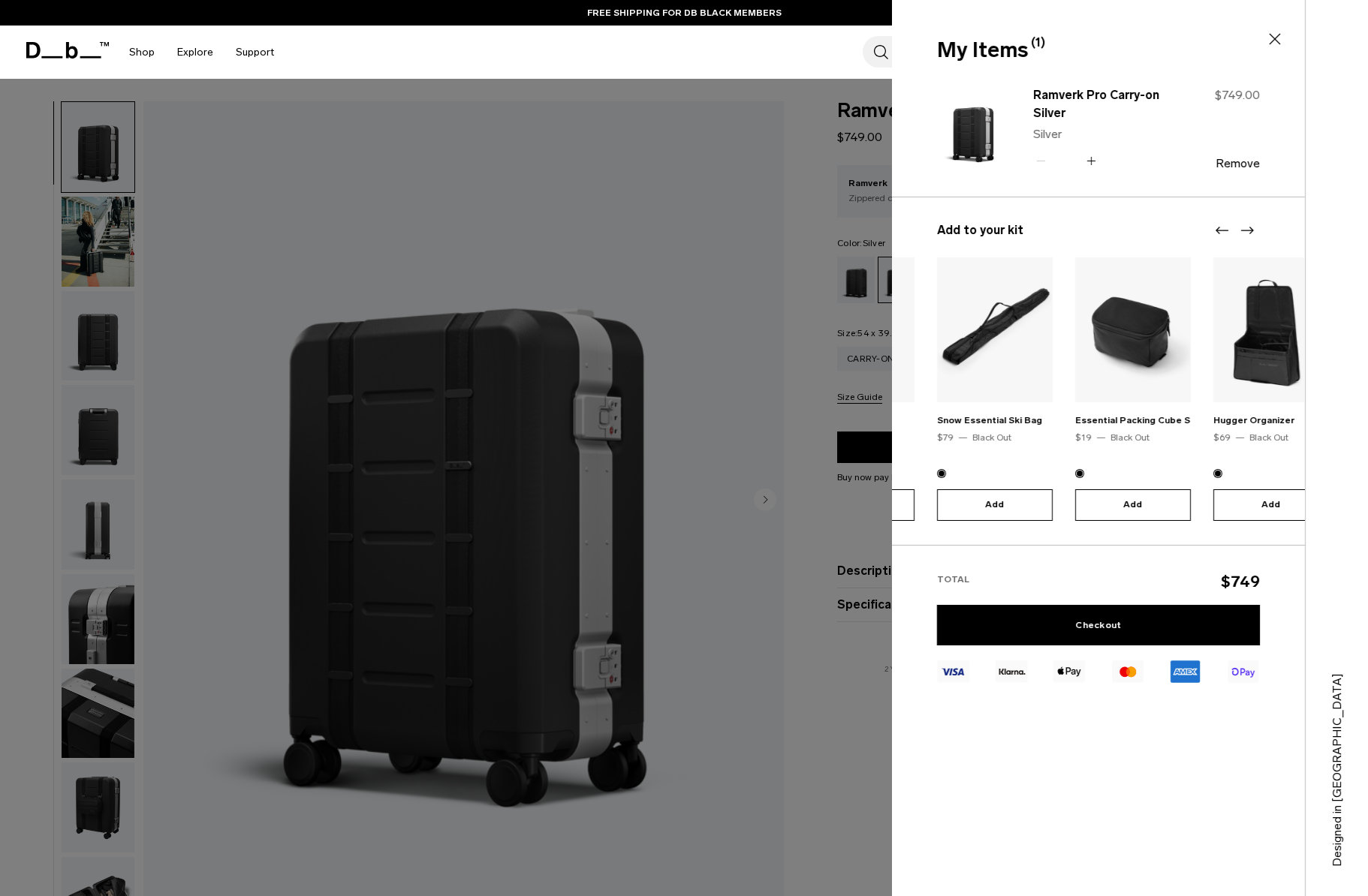
click at [1250, 230] on icon "Next slide" at bounding box center [1248, 230] width 13 height 7
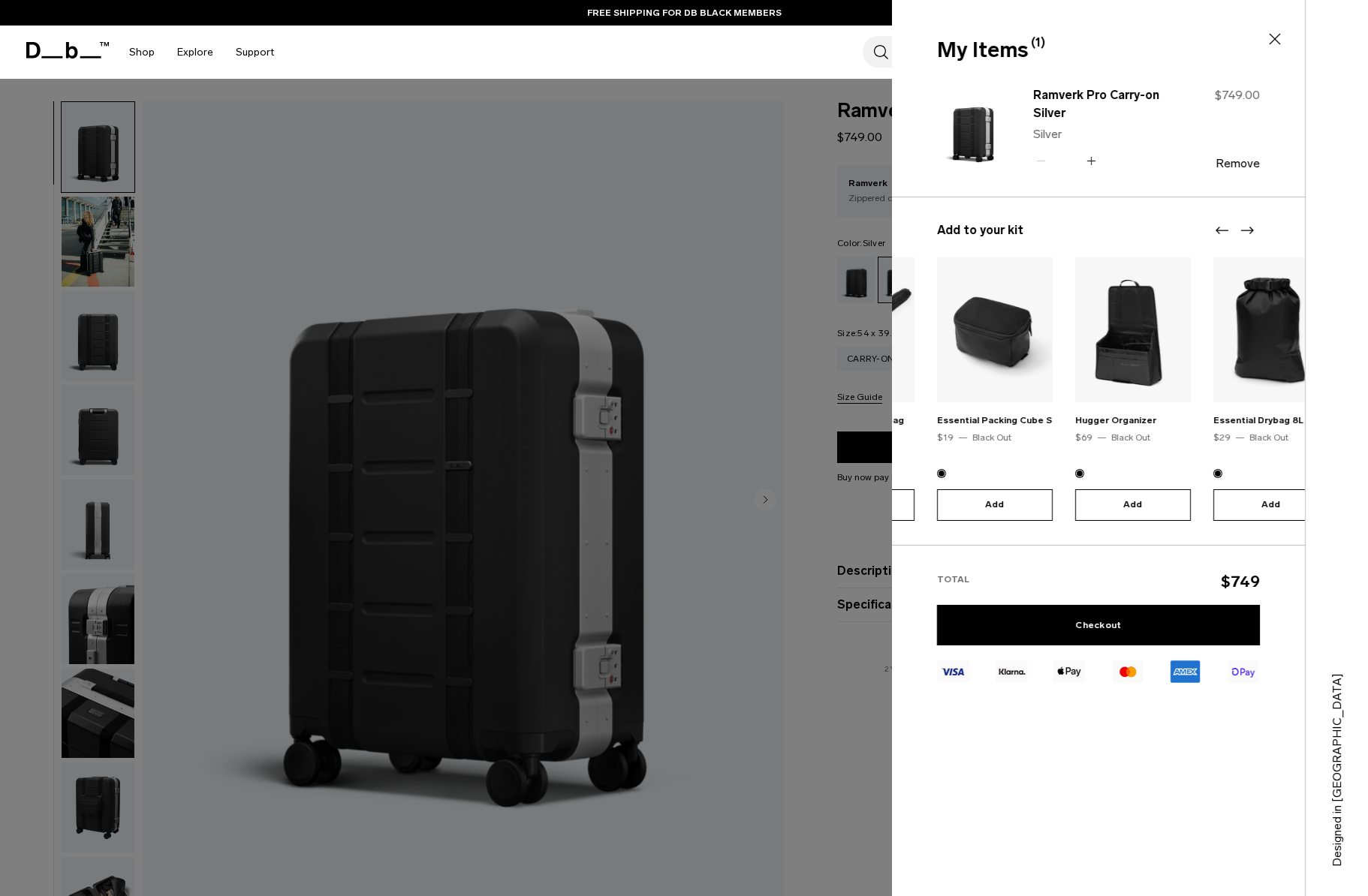
click at [1245, 222] on icon "Next slide" at bounding box center [1247, 230] width 18 height 18
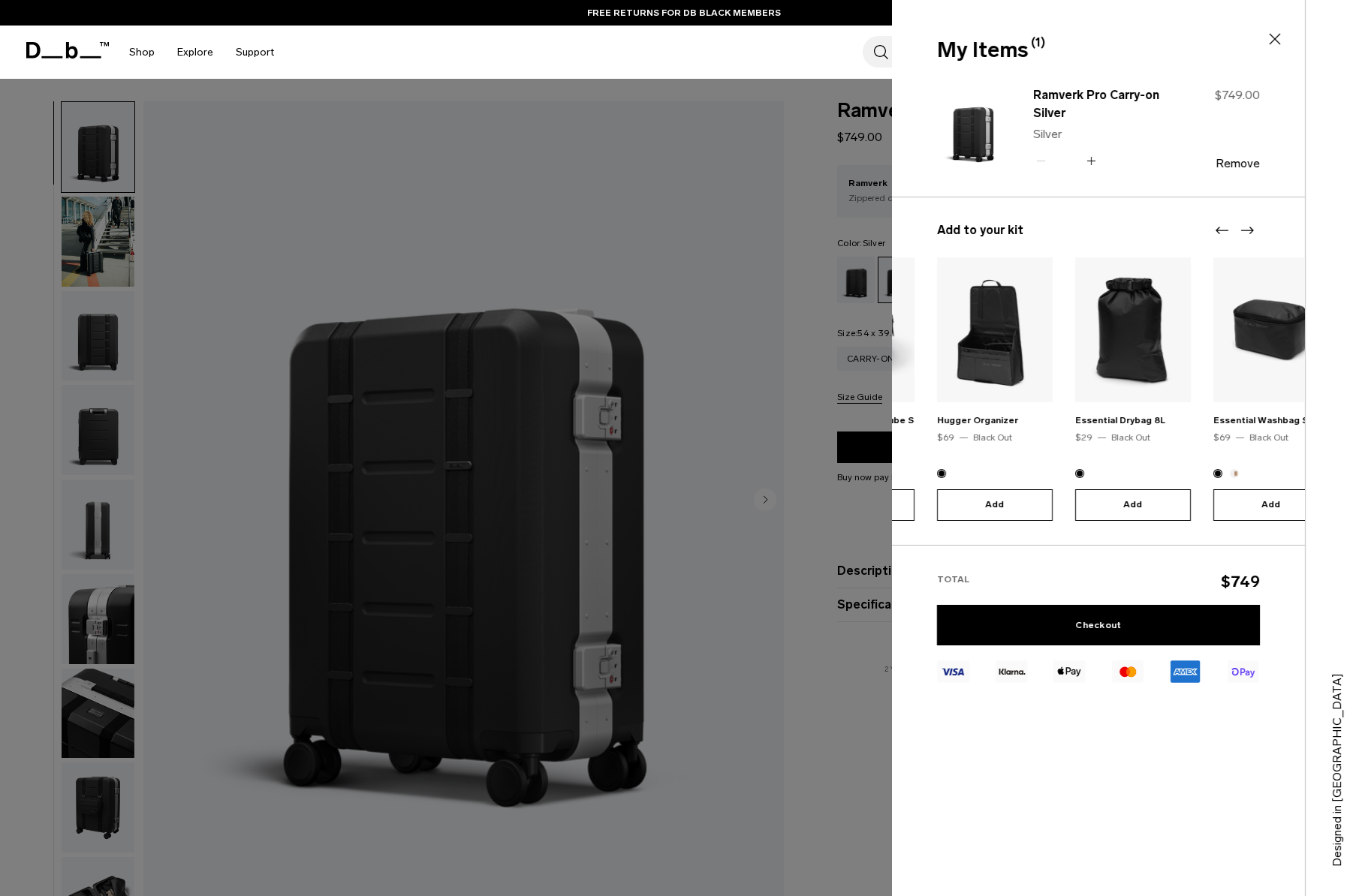
click at [1247, 226] on icon "Next slide" at bounding box center [1247, 230] width 18 height 18
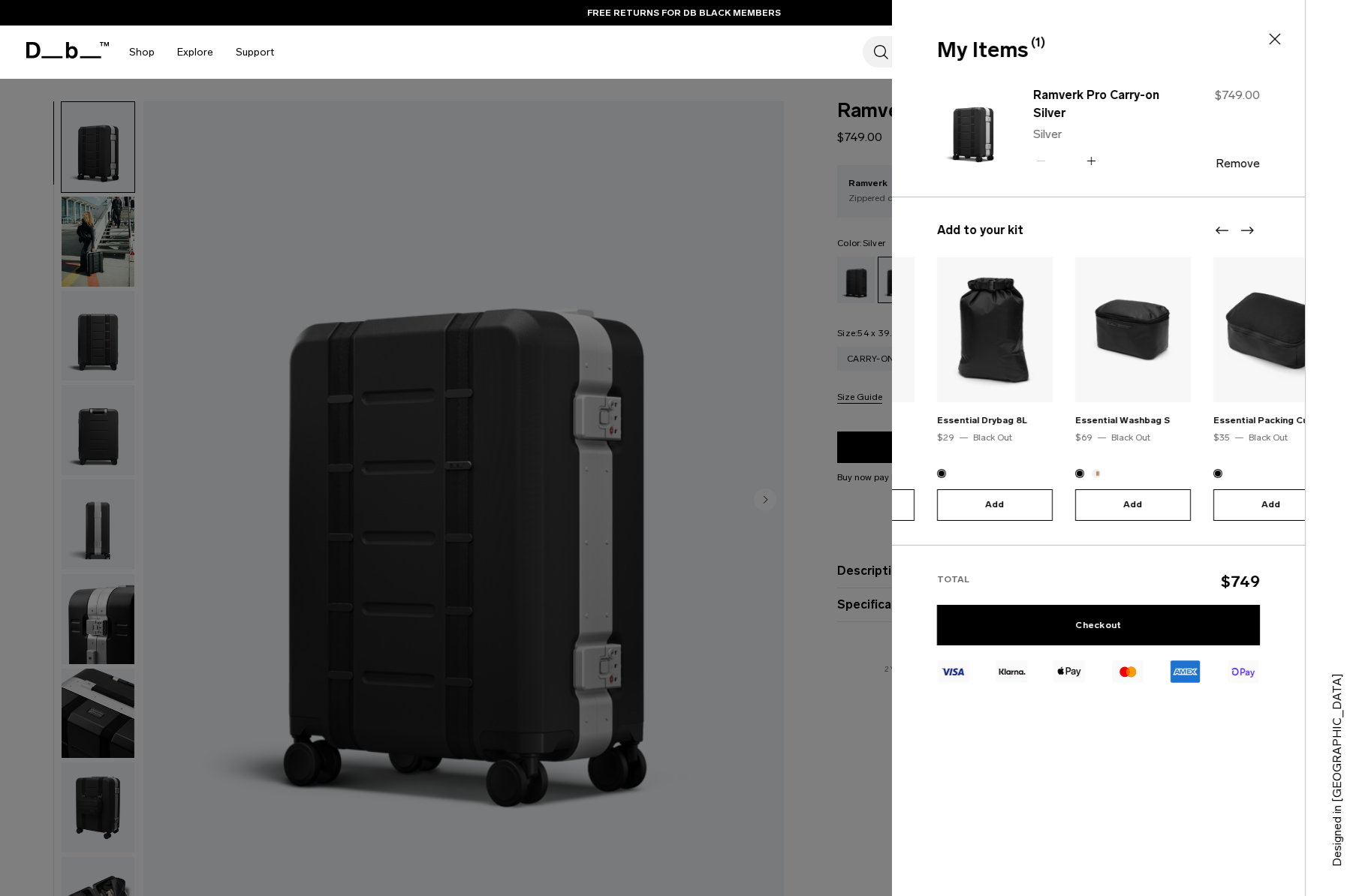
click at [1247, 226] on icon "Next slide" at bounding box center [1247, 230] width 18 height 18
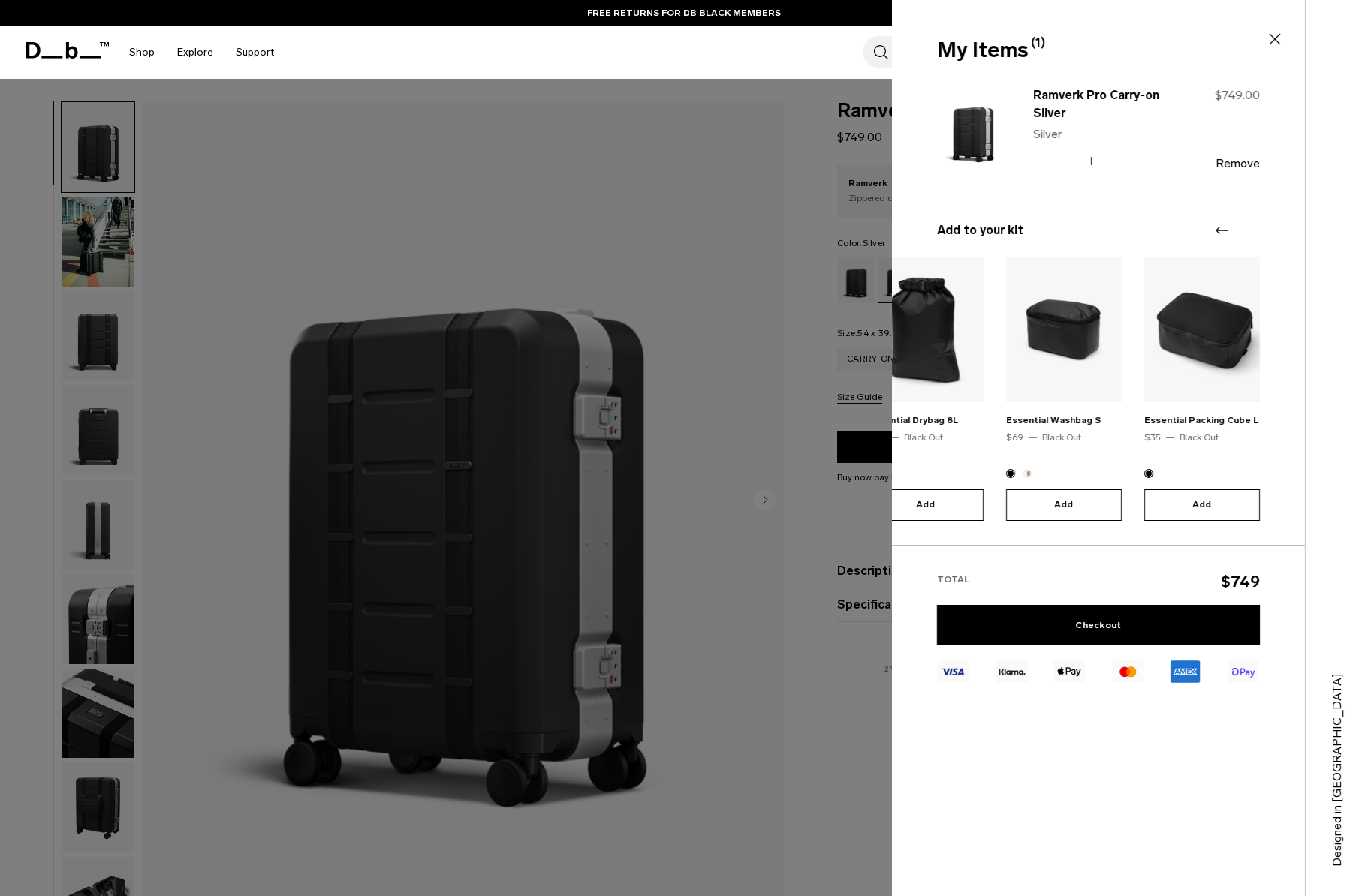
click at [1247, 226] on div at bounding box center [1234, 230] width 45 height 18
click at [148, 55] on link "Shop" at bounding box center [142, 52] width 26 height 53
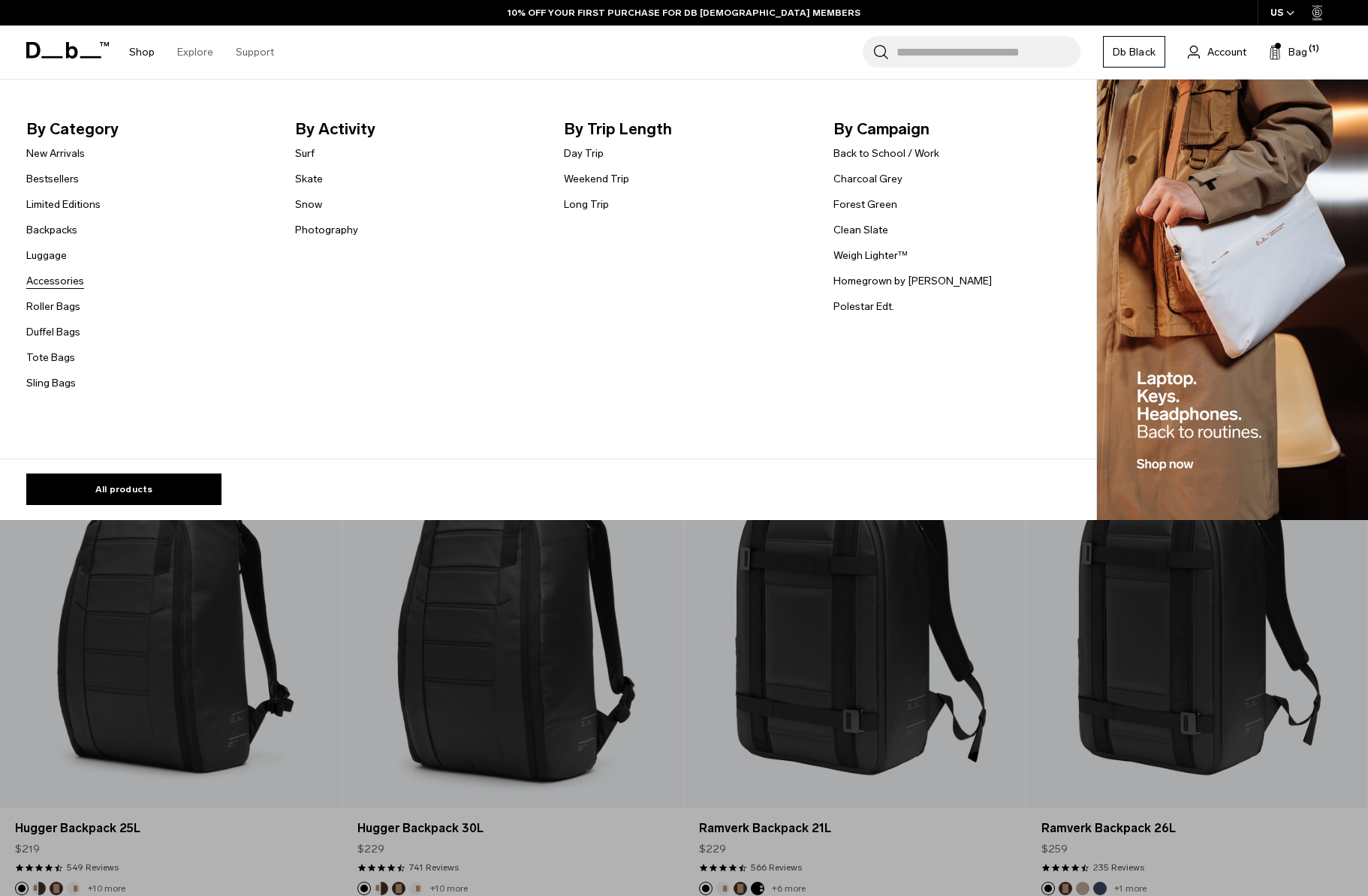
click at [70, 279] on link "Accessories" at bounding box center [56, 281] width 58 height 16
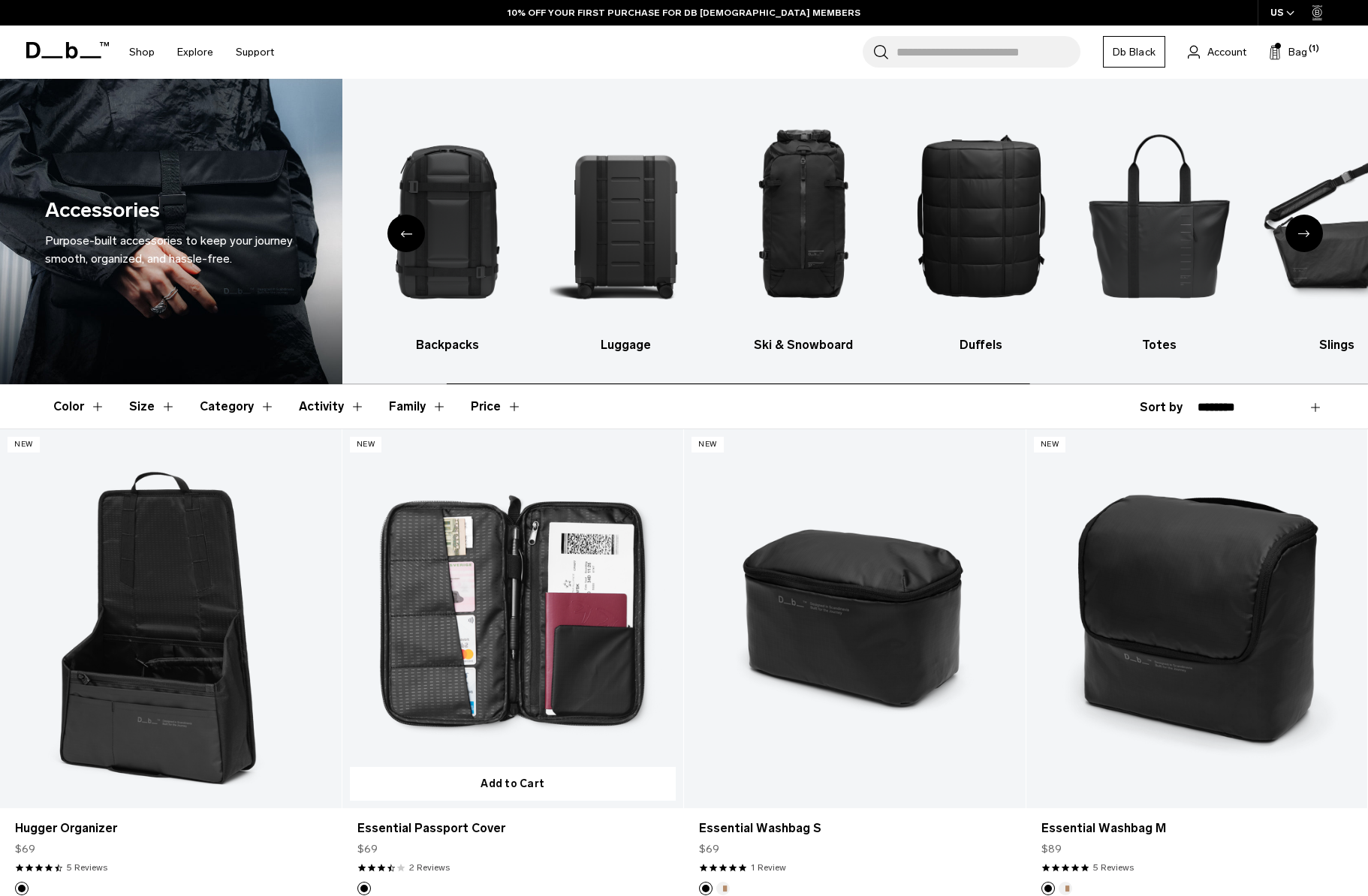
scroll to position [152, 0]
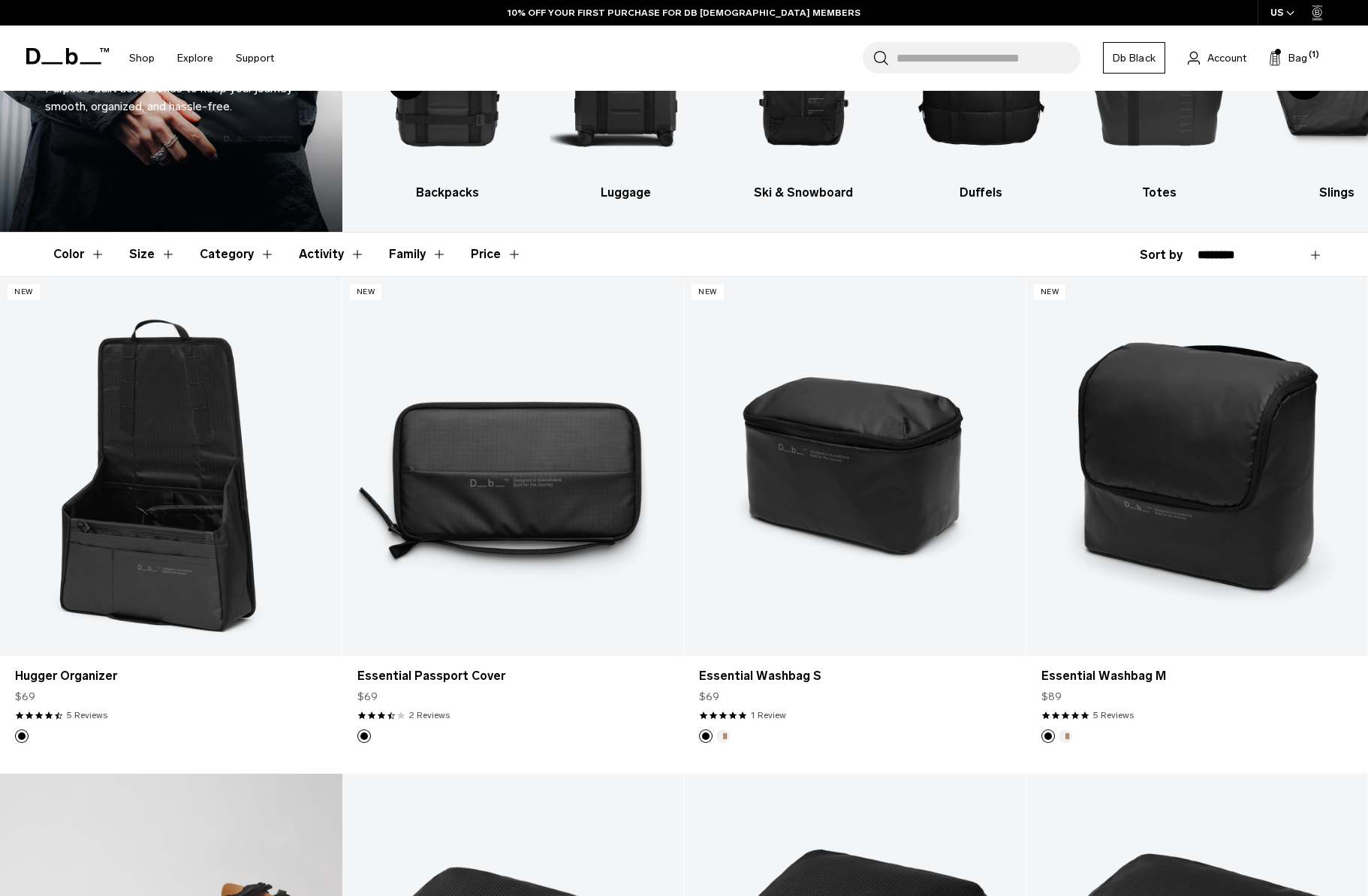
click at [1228, 243] on header "Color Size Category Activity Family Price" at bounding box center [684, 255] width 1262 height 44
click at [1229, 248] on select "**********" at bounding box center [1261, 255] width 126 height 14
select select "**********"
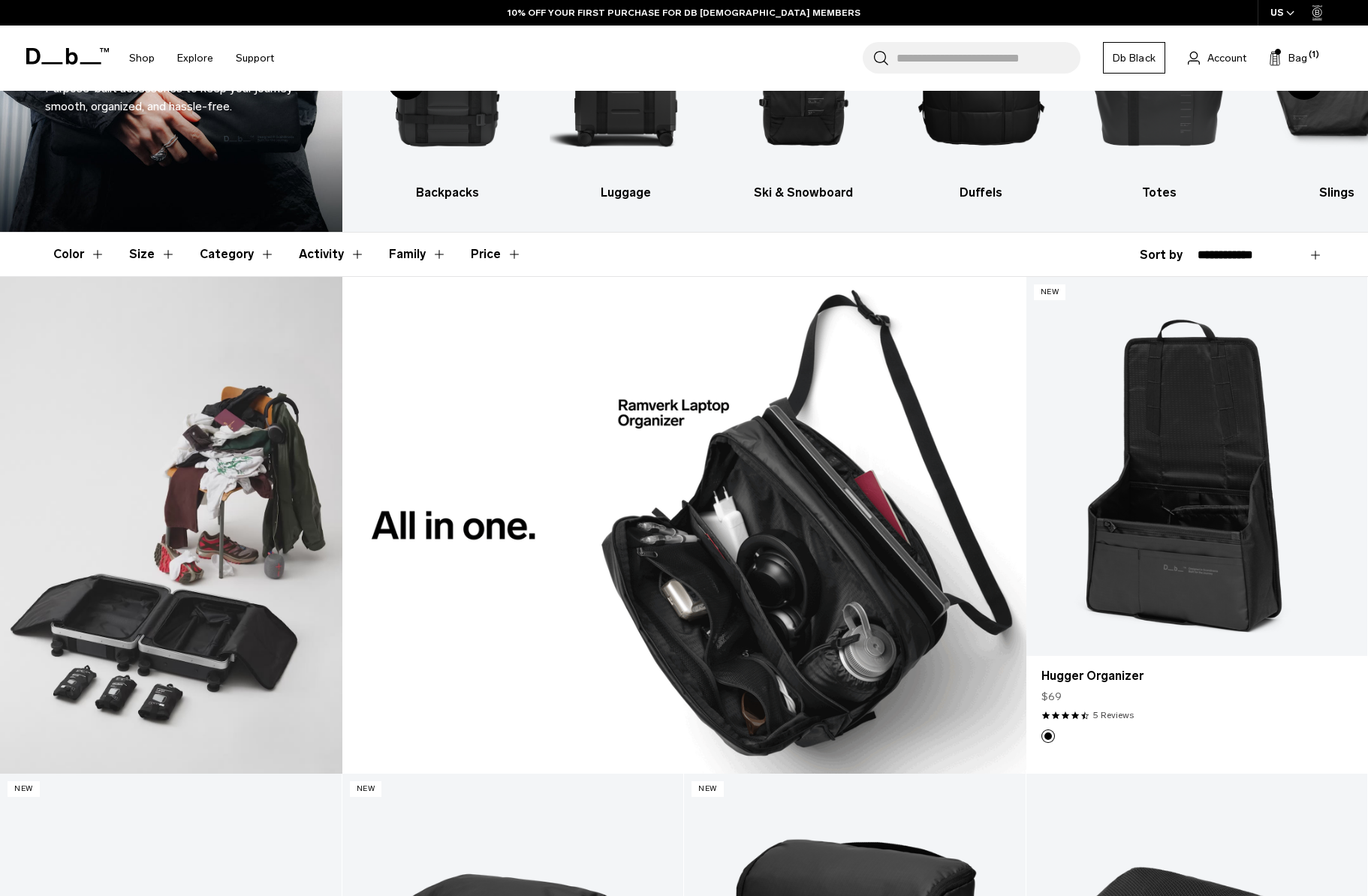
click at [1198, 248] on select "**********" at bounding box center [1261, 255] width 126 height 14
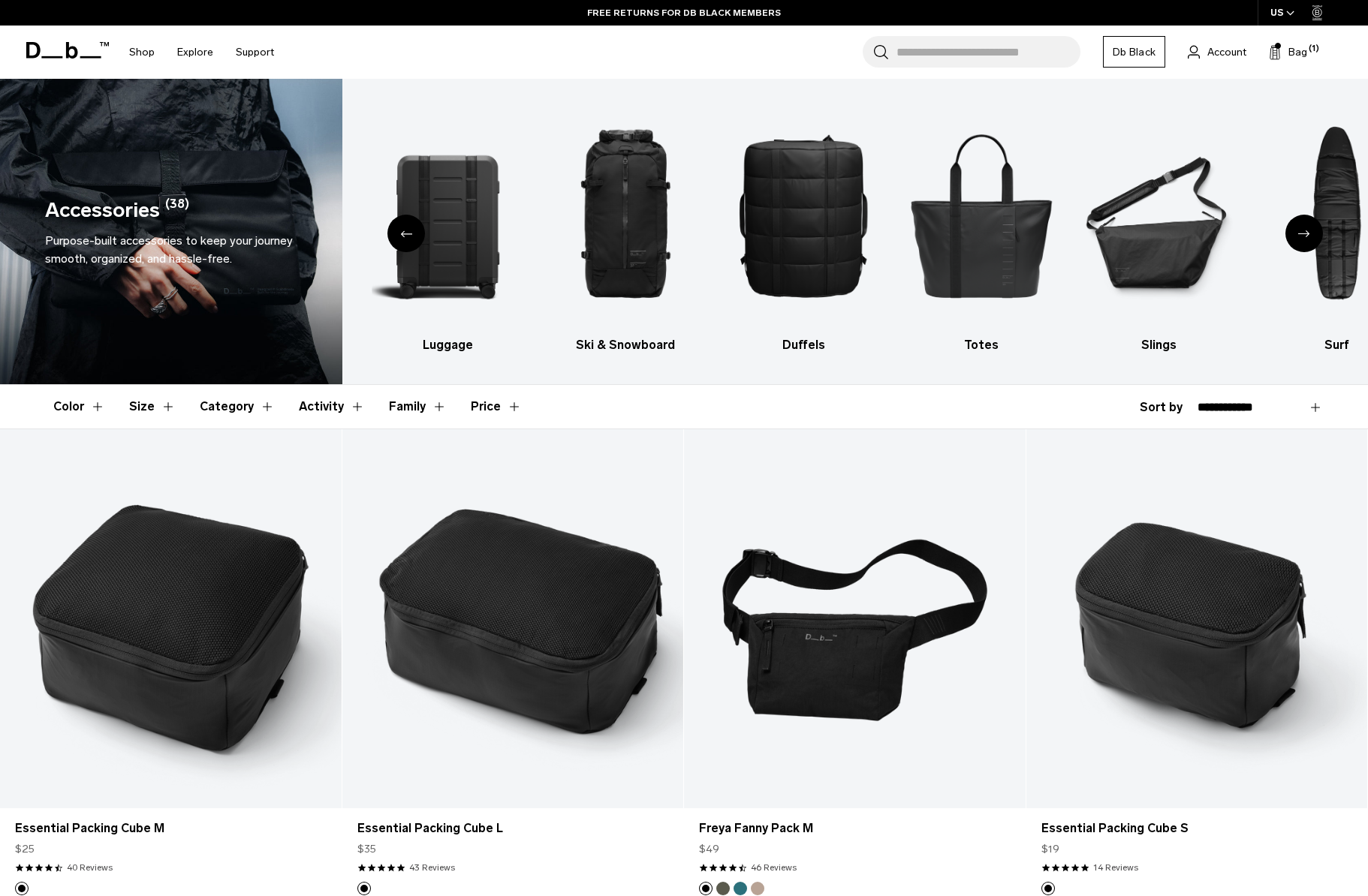
scroll to position [189, 0]
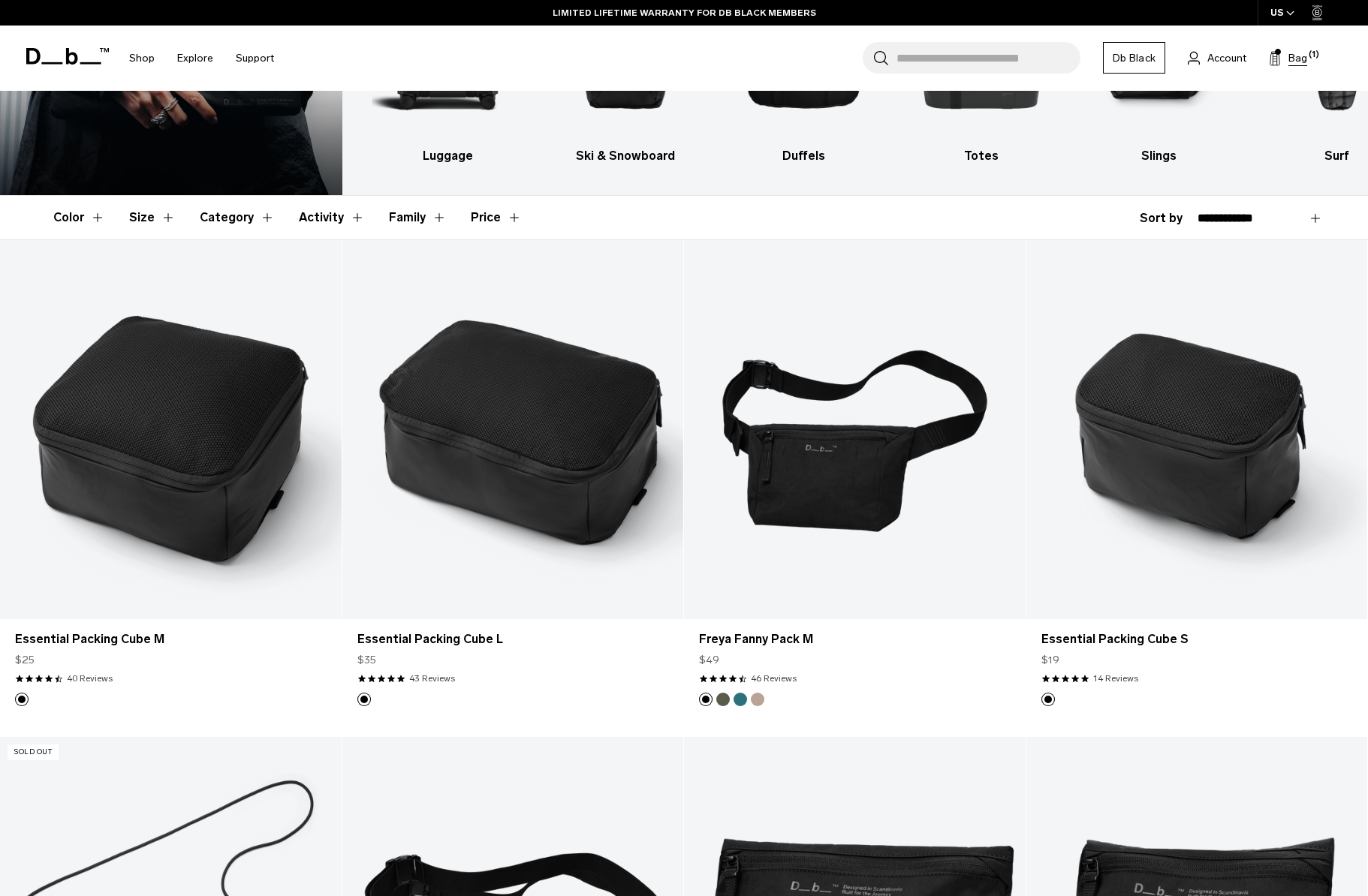
click at [1279, 63] on icon at bounding box center [1274, 58] width 12 height 15
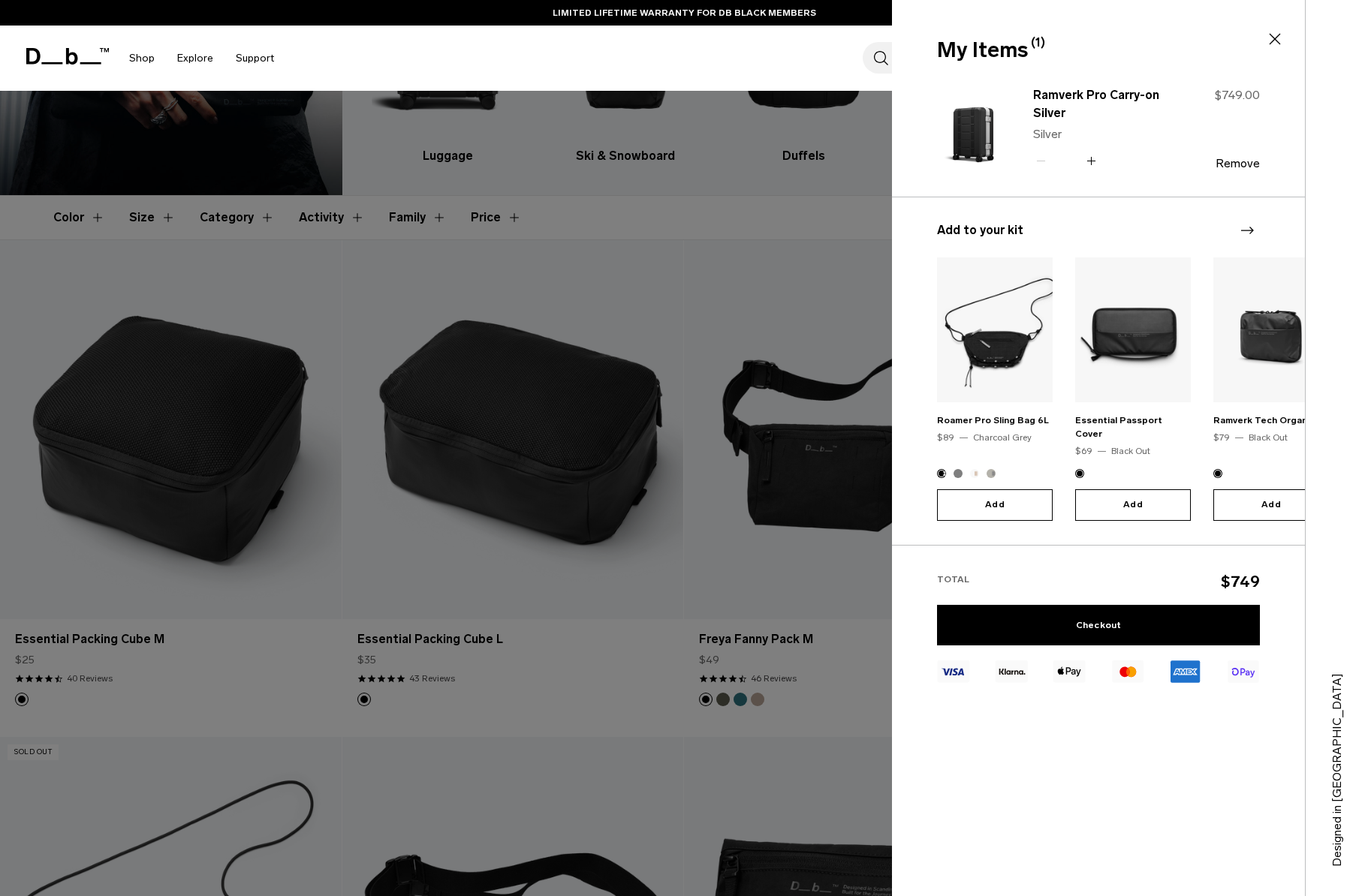
click at [704, 176] on div at bounding box center [684, 448] width 1368 height 896
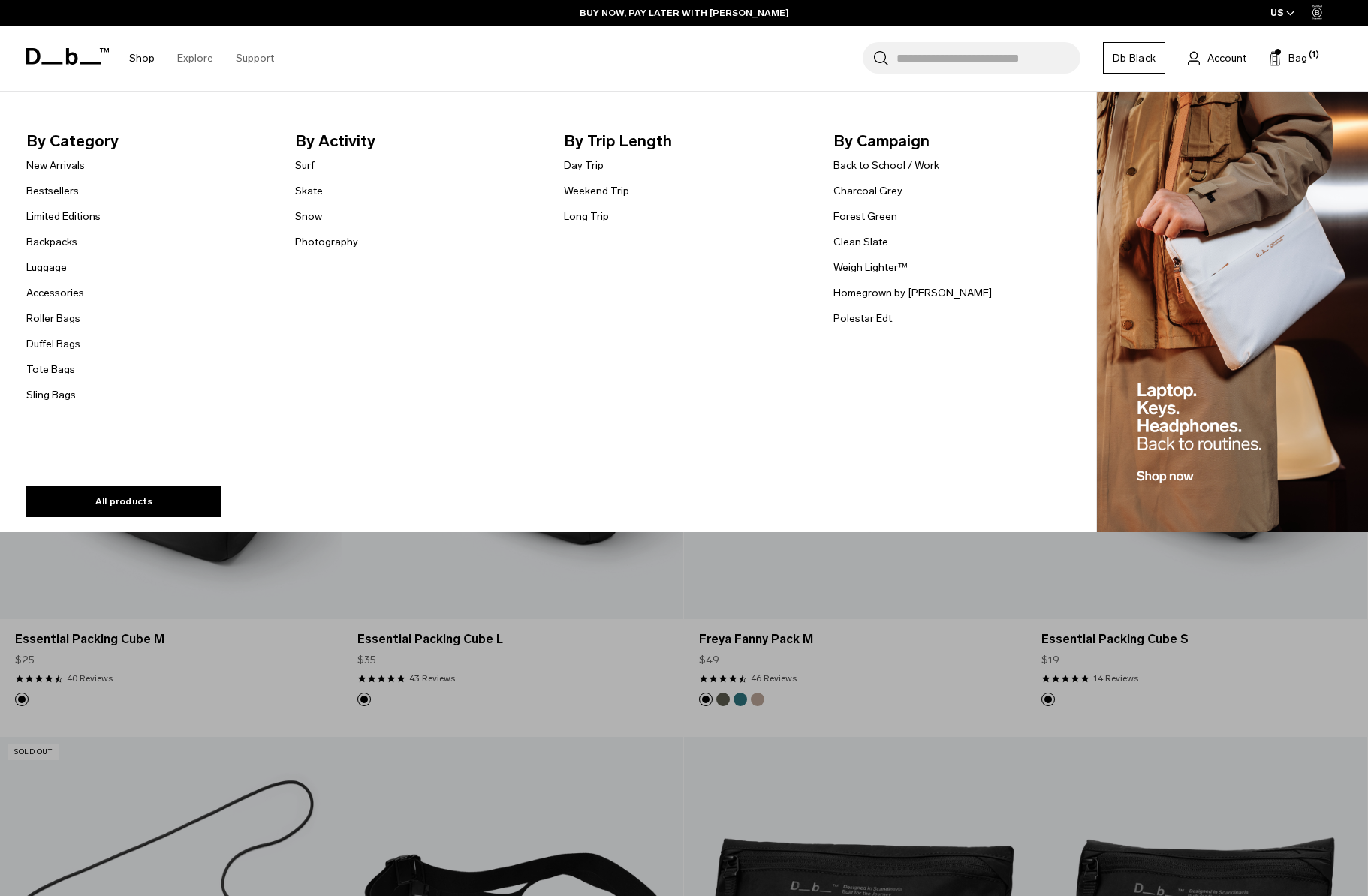
click at [74, 211] on link "Limited Editions" at bounding box center [64, 217] width 74 height 16
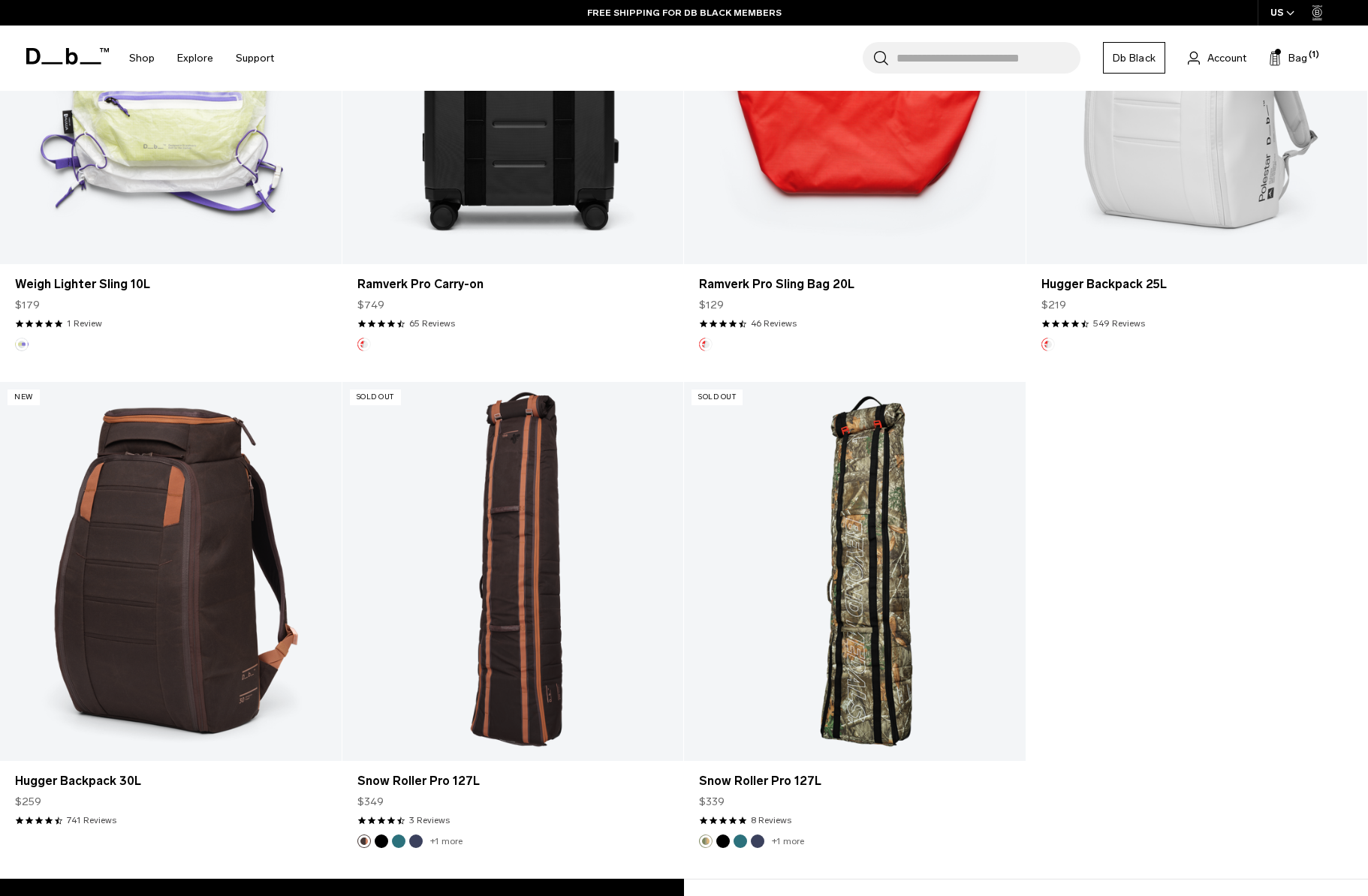
scroll to position [824, 0]
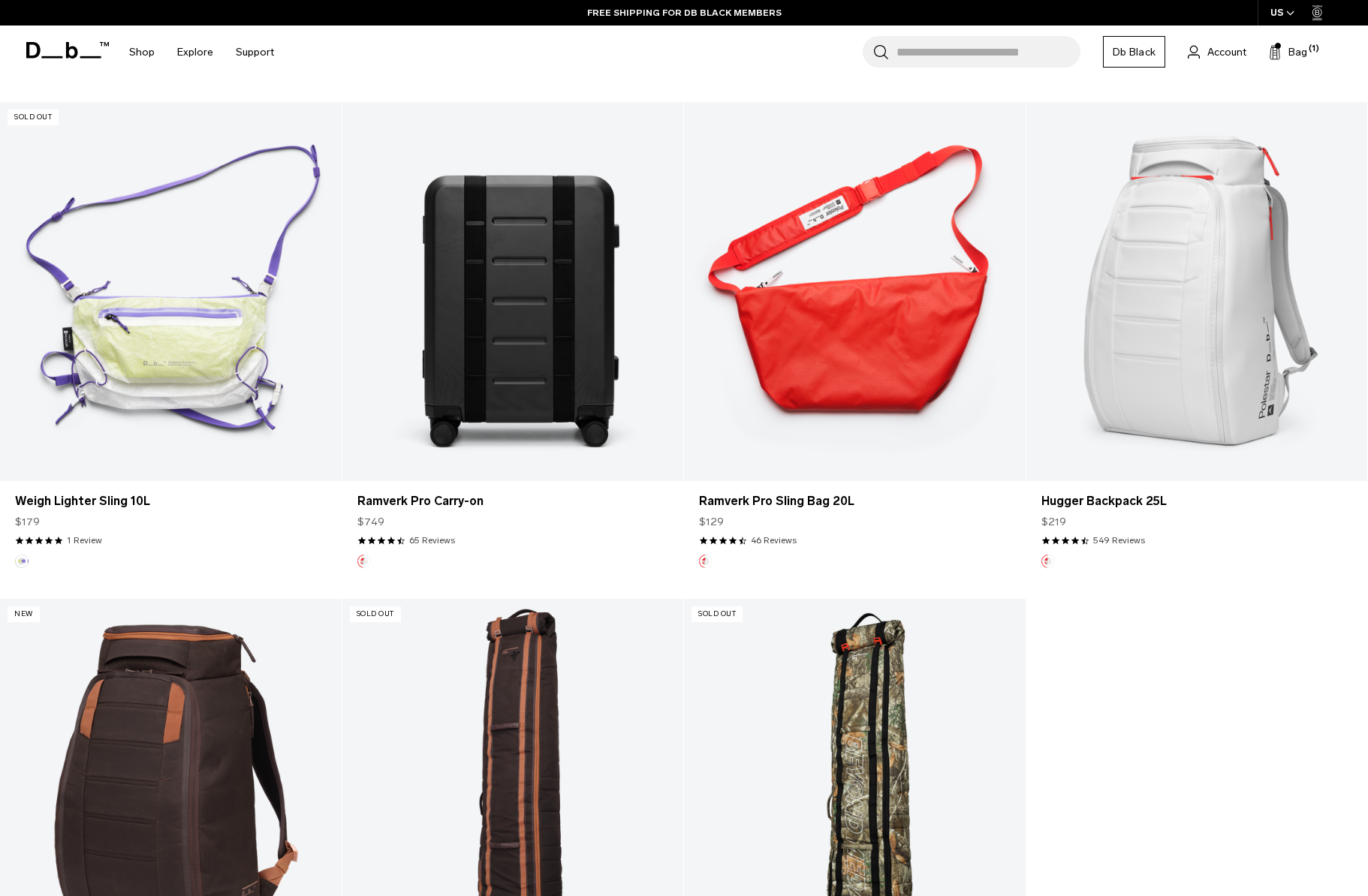
click at [573, 368] on link "Ramverk Pro Carry-on" at bounding box center [514, 292] width 342 height 379
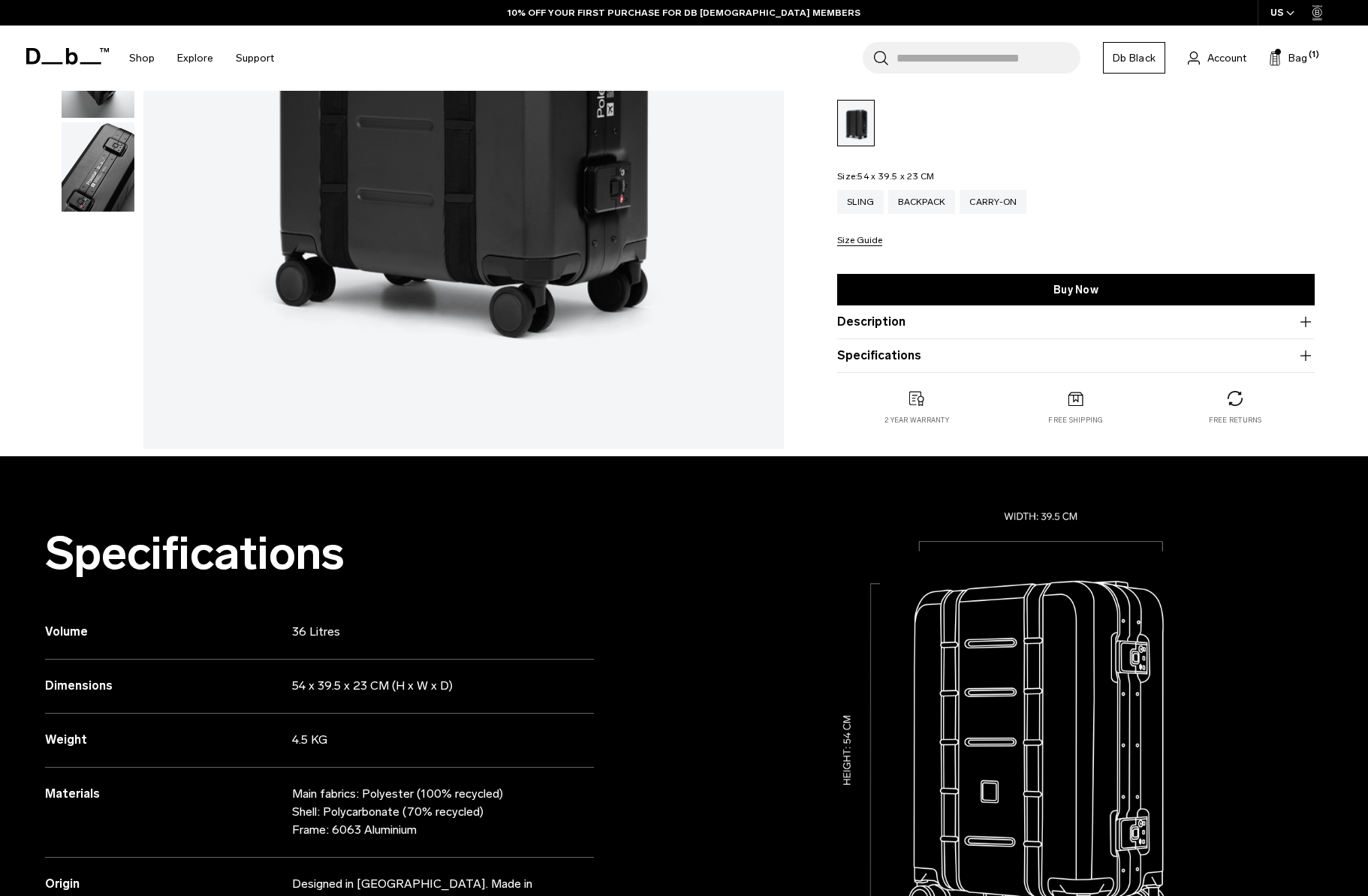
scroll to position [297, 0]
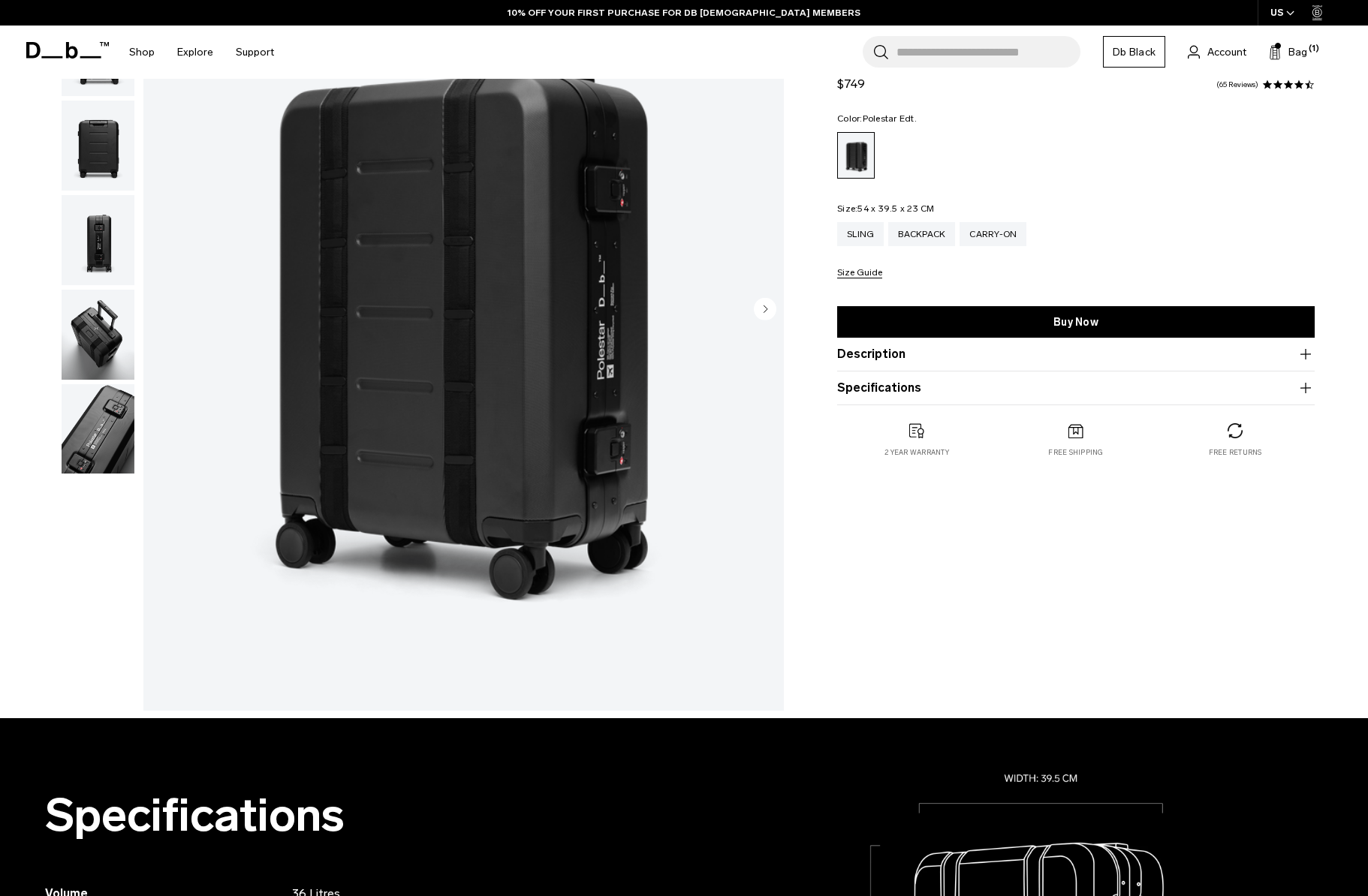
click at [912, 367] on product-accordion "Description Limited Edition . In collaboration with [PERSON_NAME], we set out t…" at bounding box center [1076, 355] width 477 height 34
click at [911, 362] on button "Description" at bounding box center [1076, 355] width 477 height 18
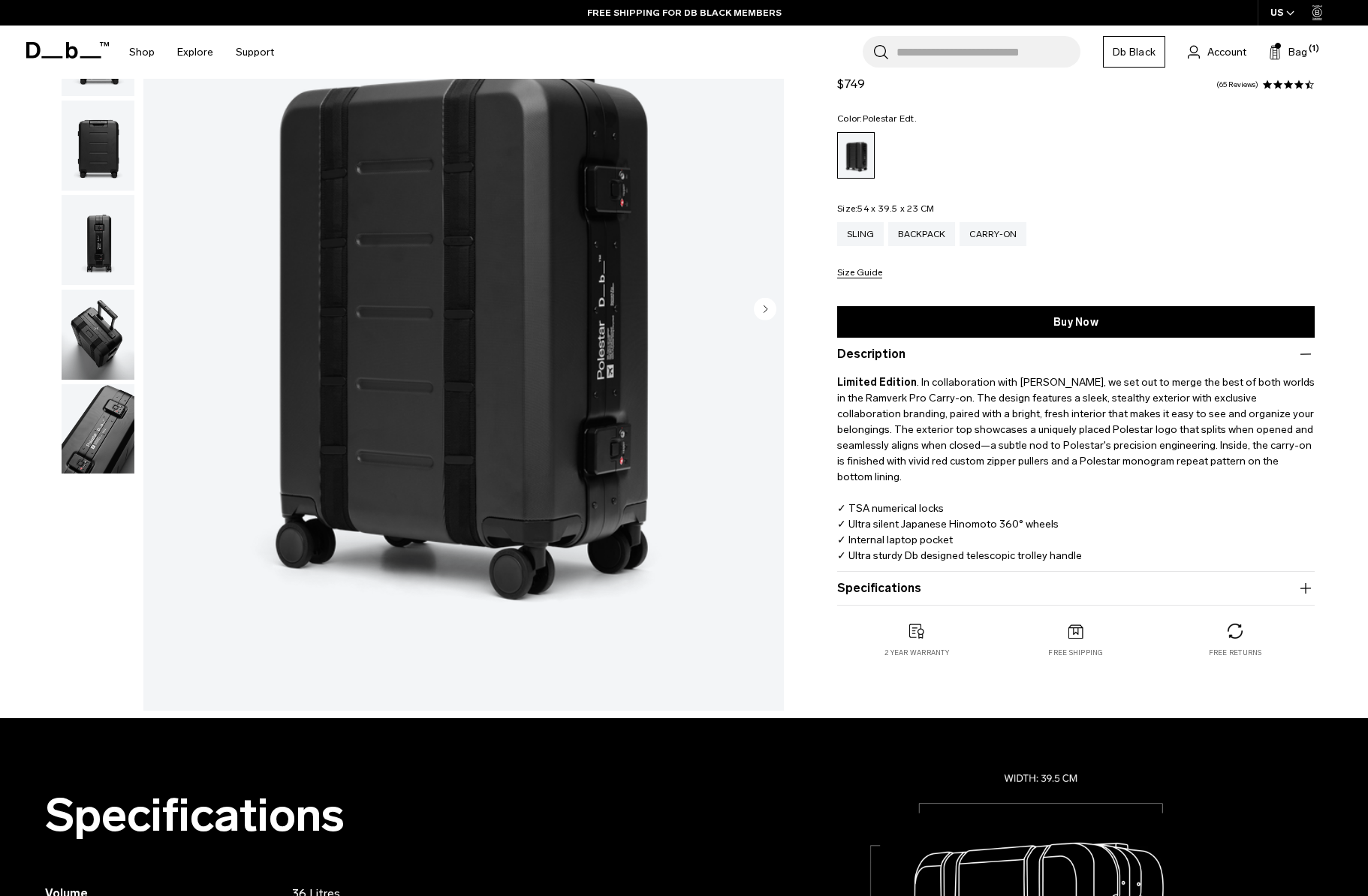
scroll to position [47, 0]
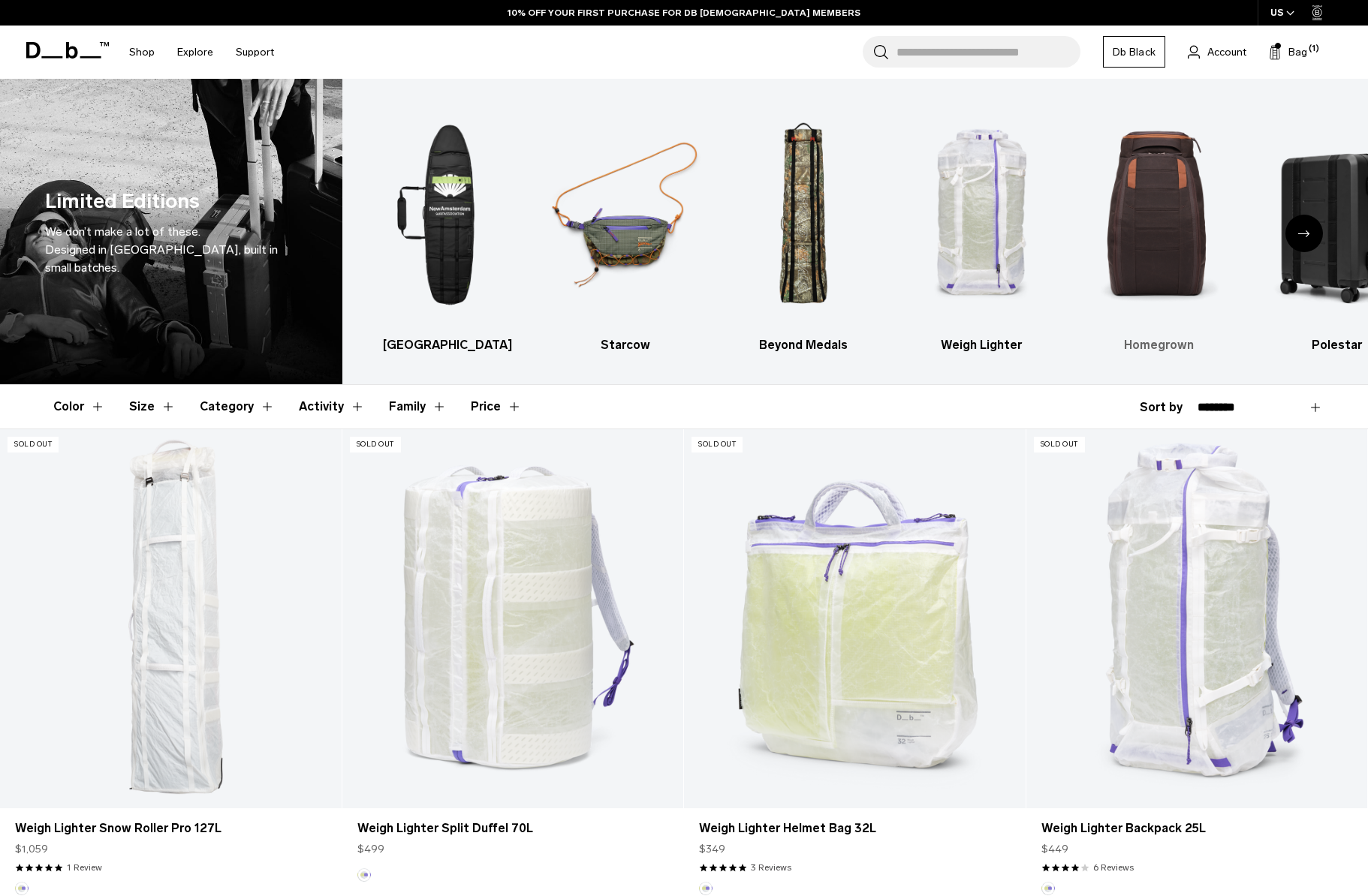
click at [1180, 263] on img "5 / 6" at bounding box center [1159, 215] width 152 height 227
click at [1314, 236] on div "Next slide" at bounding box center [1304, 233] width 38 height 38
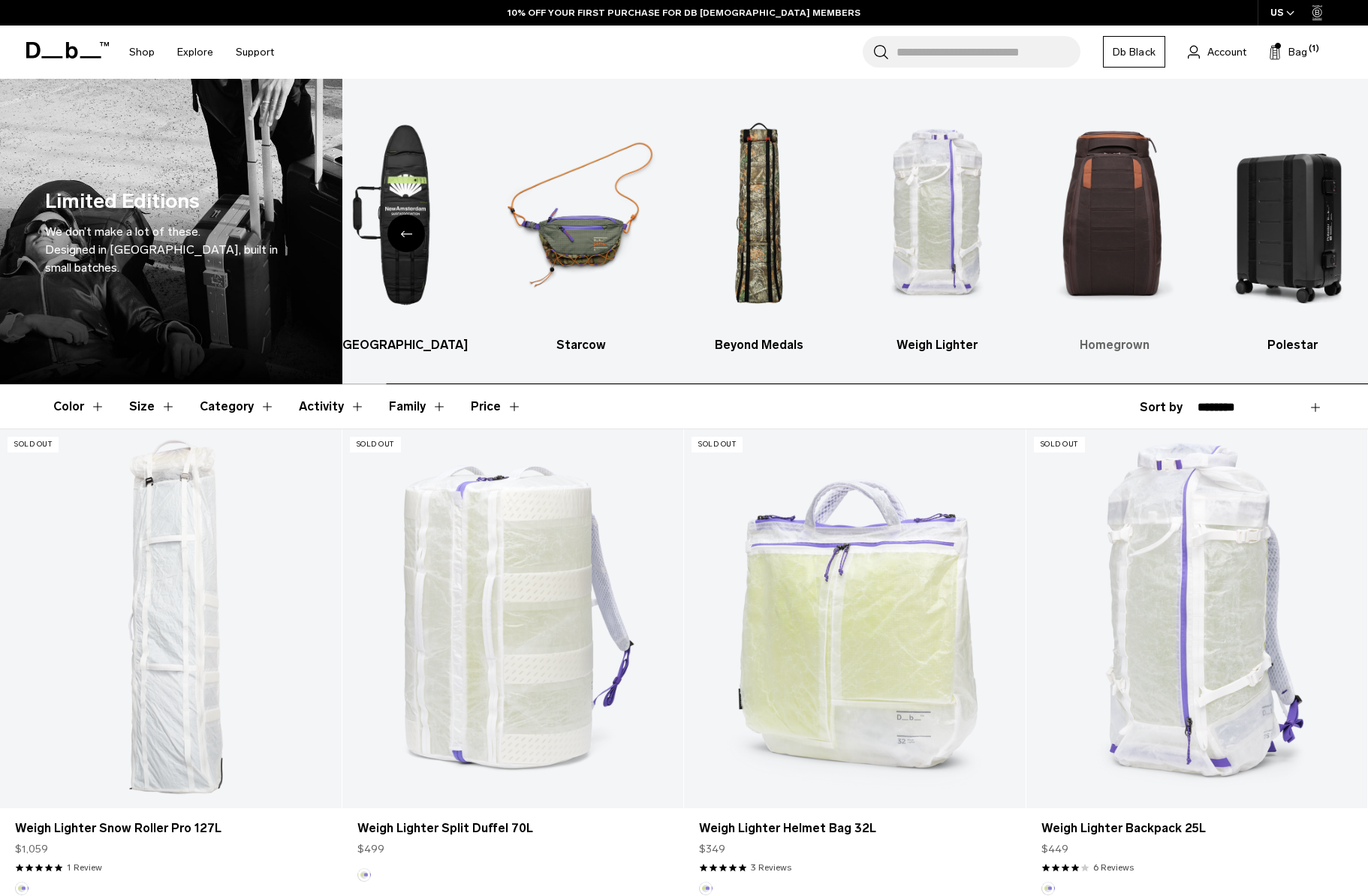
click at [1146, 239] on img "5 / 6" at bounding box center [1115, 215] width 152 height 227
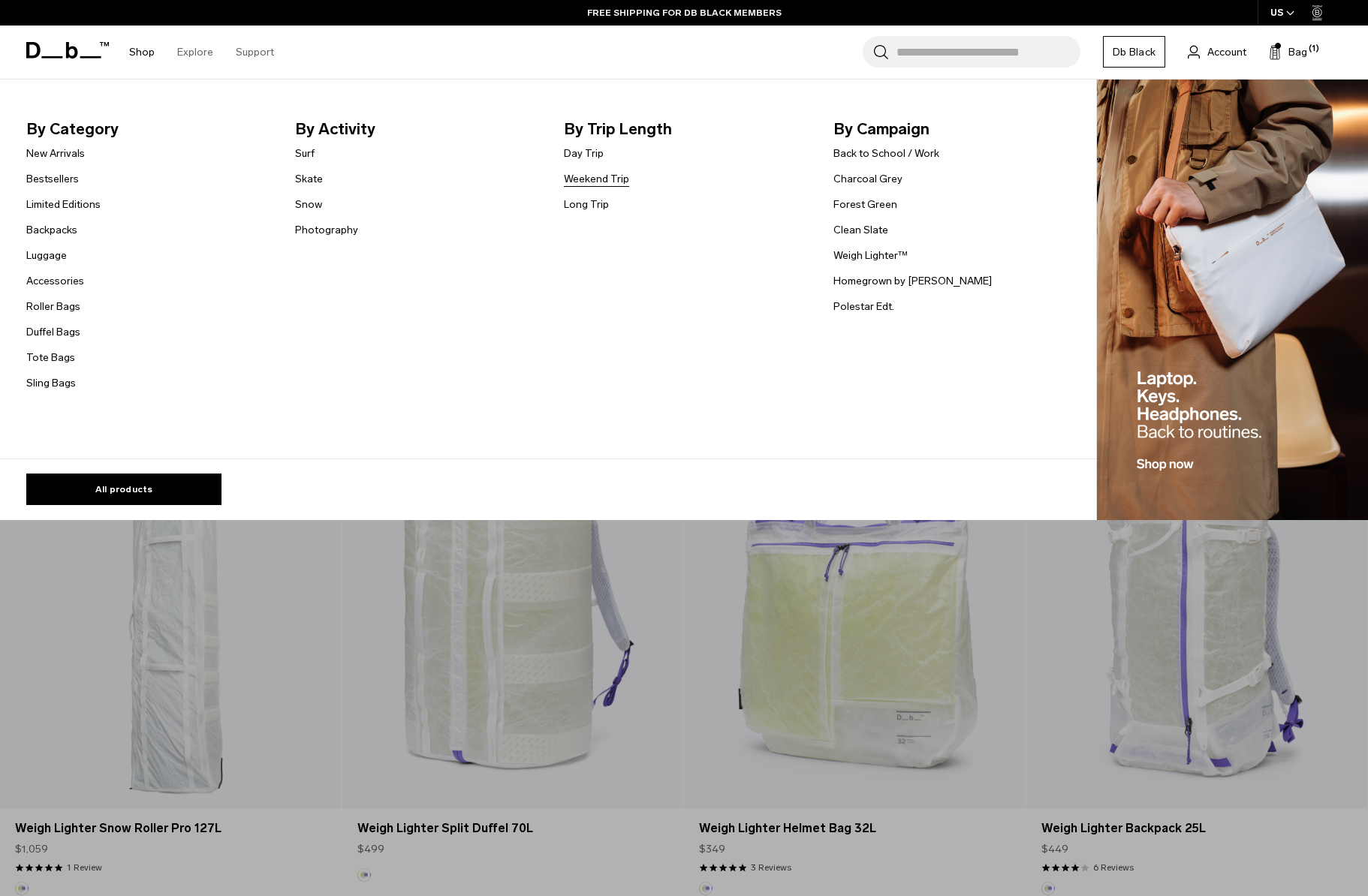
click at [596, 175] on link "Weekend Trip" at bounding box center [597, 179] width 65 height 16
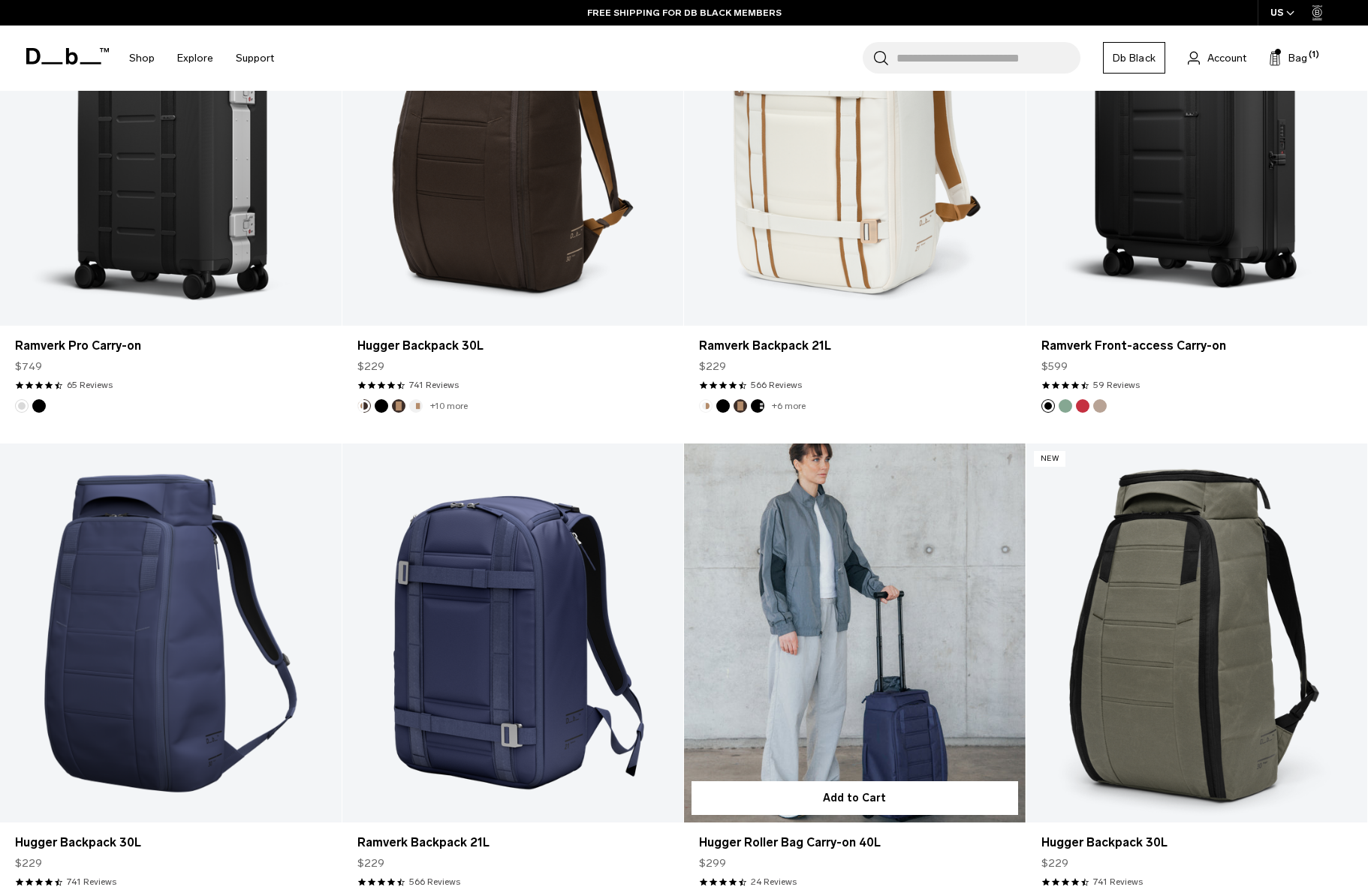
scroll to position [1217, 0]
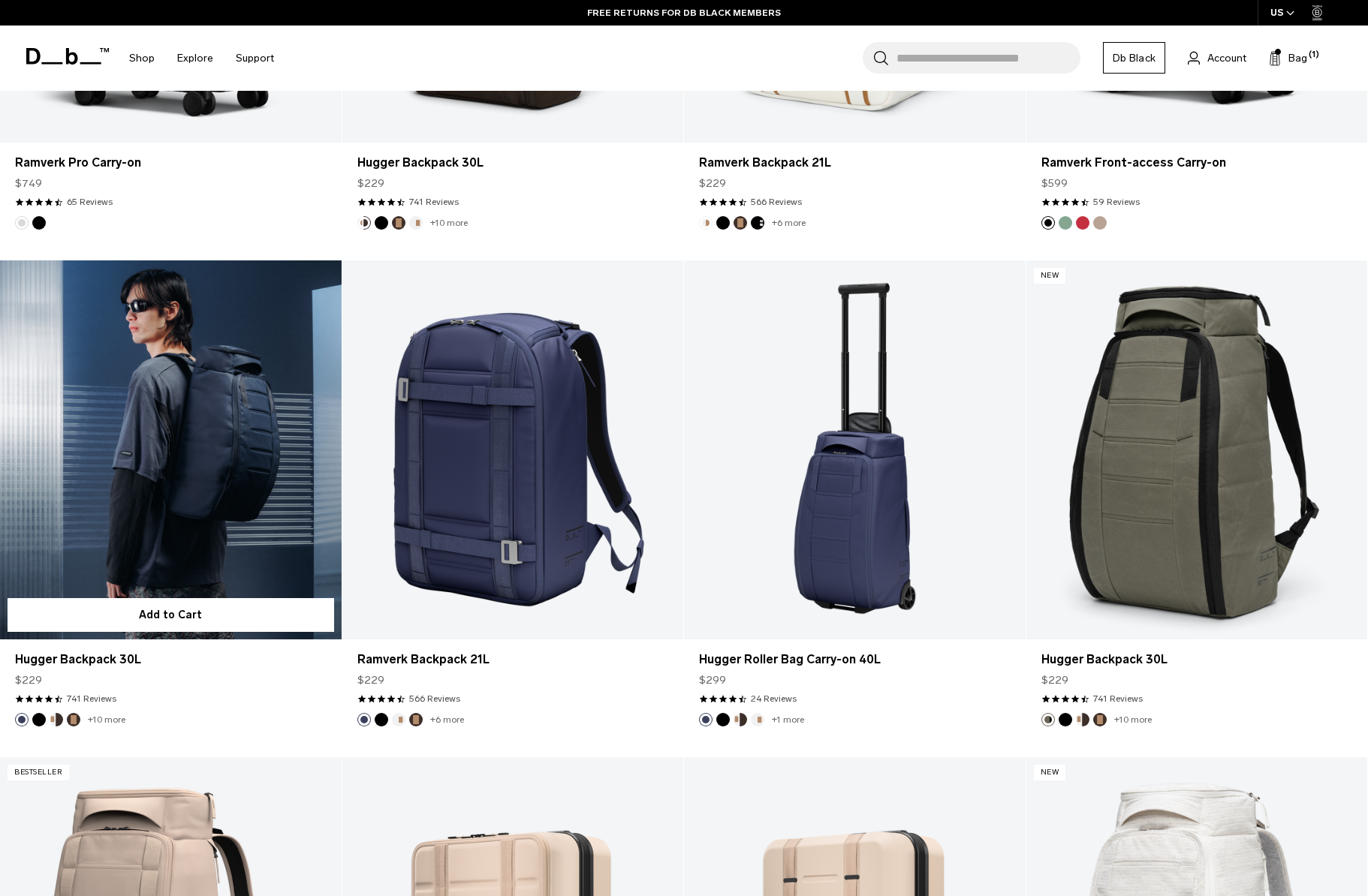
click at [150, 544] on link "Hugger Backpack 30L" at bounding box center [171, 450] width 342 height 379
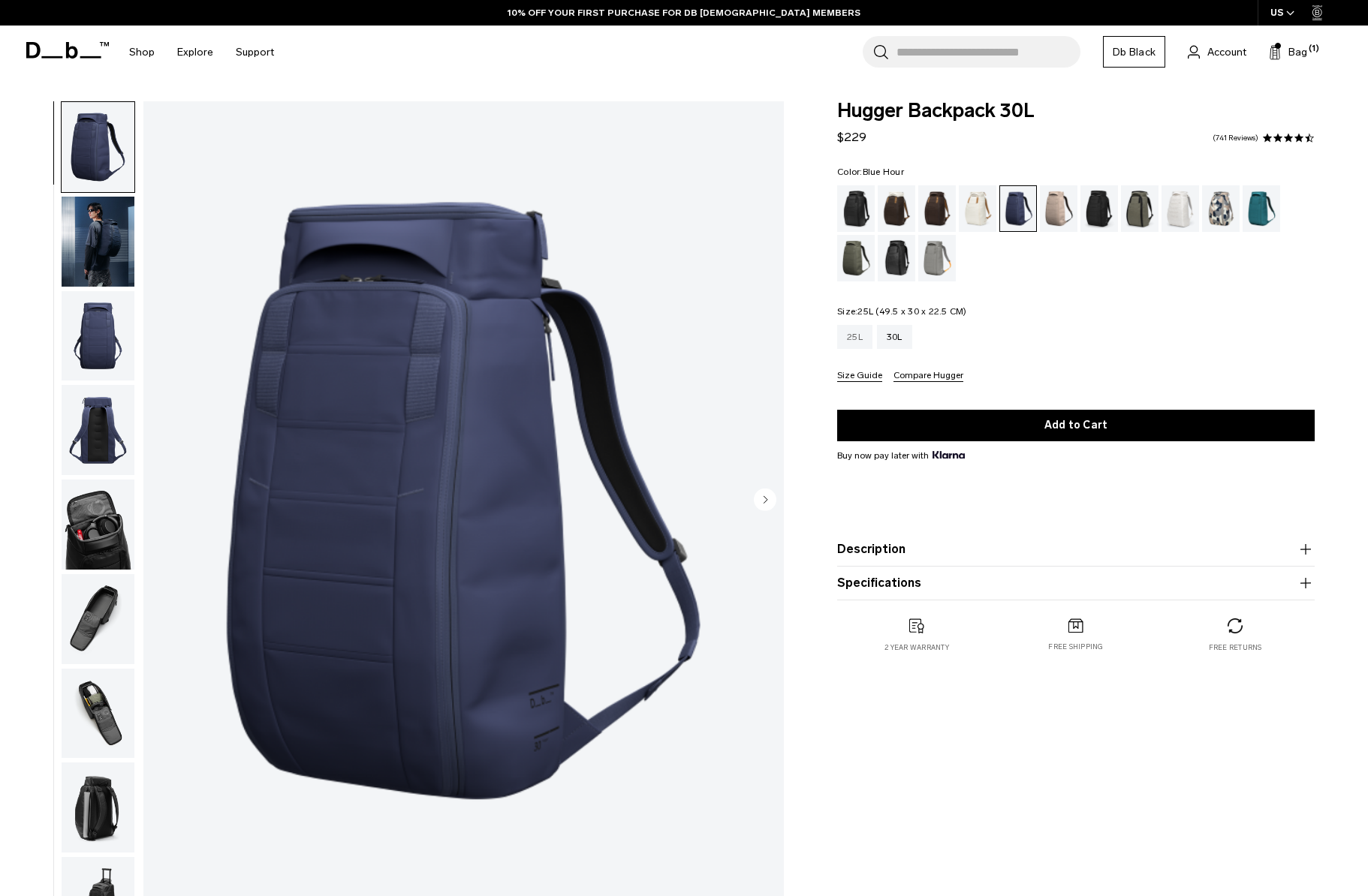
click at [868, 332] on div "25L" at bounding box center [855, 337] width 35 height 24
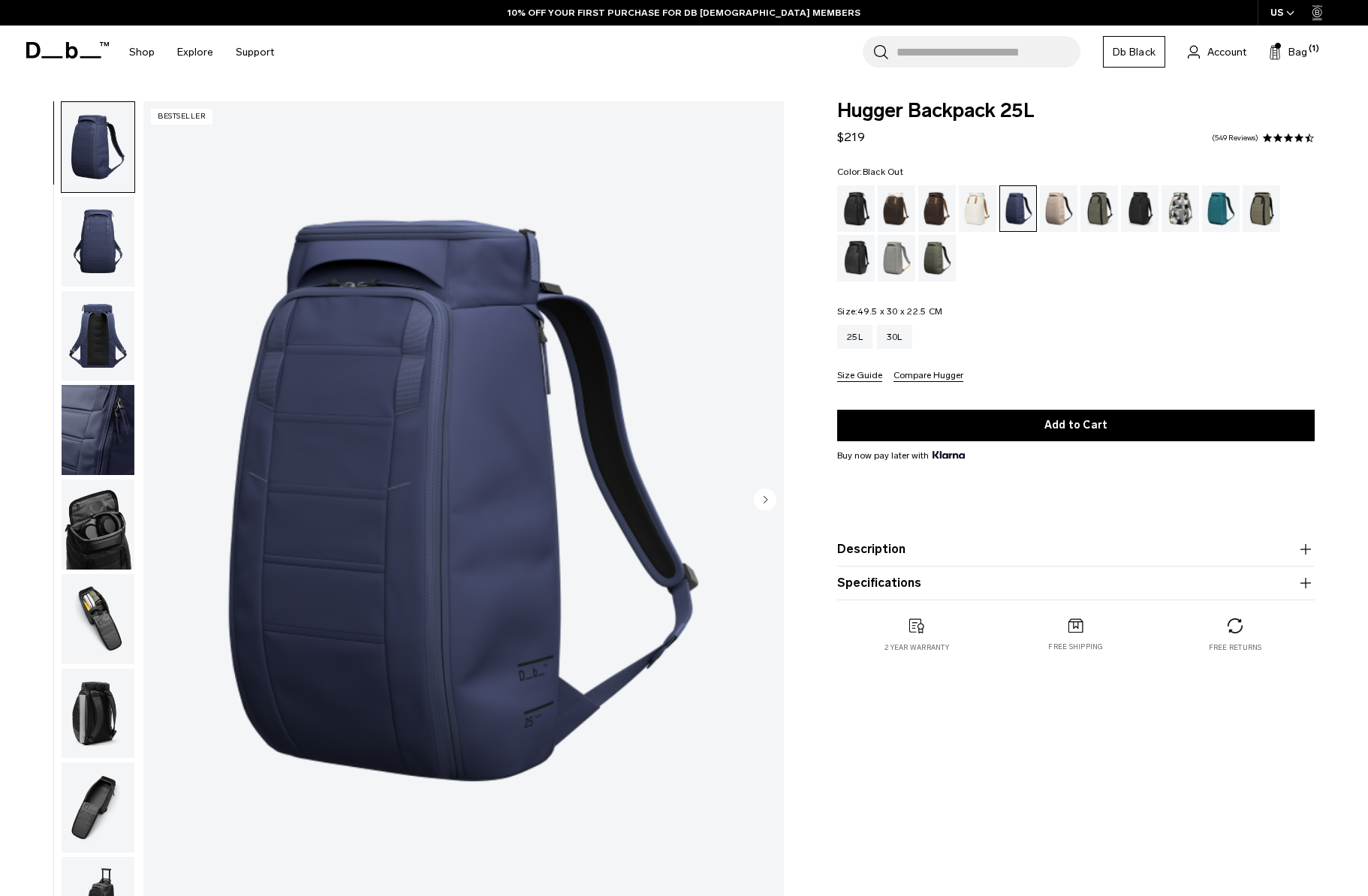
click at [863, 218] on div "Black Out" at bounding box center [857, 209] width 39 height 47
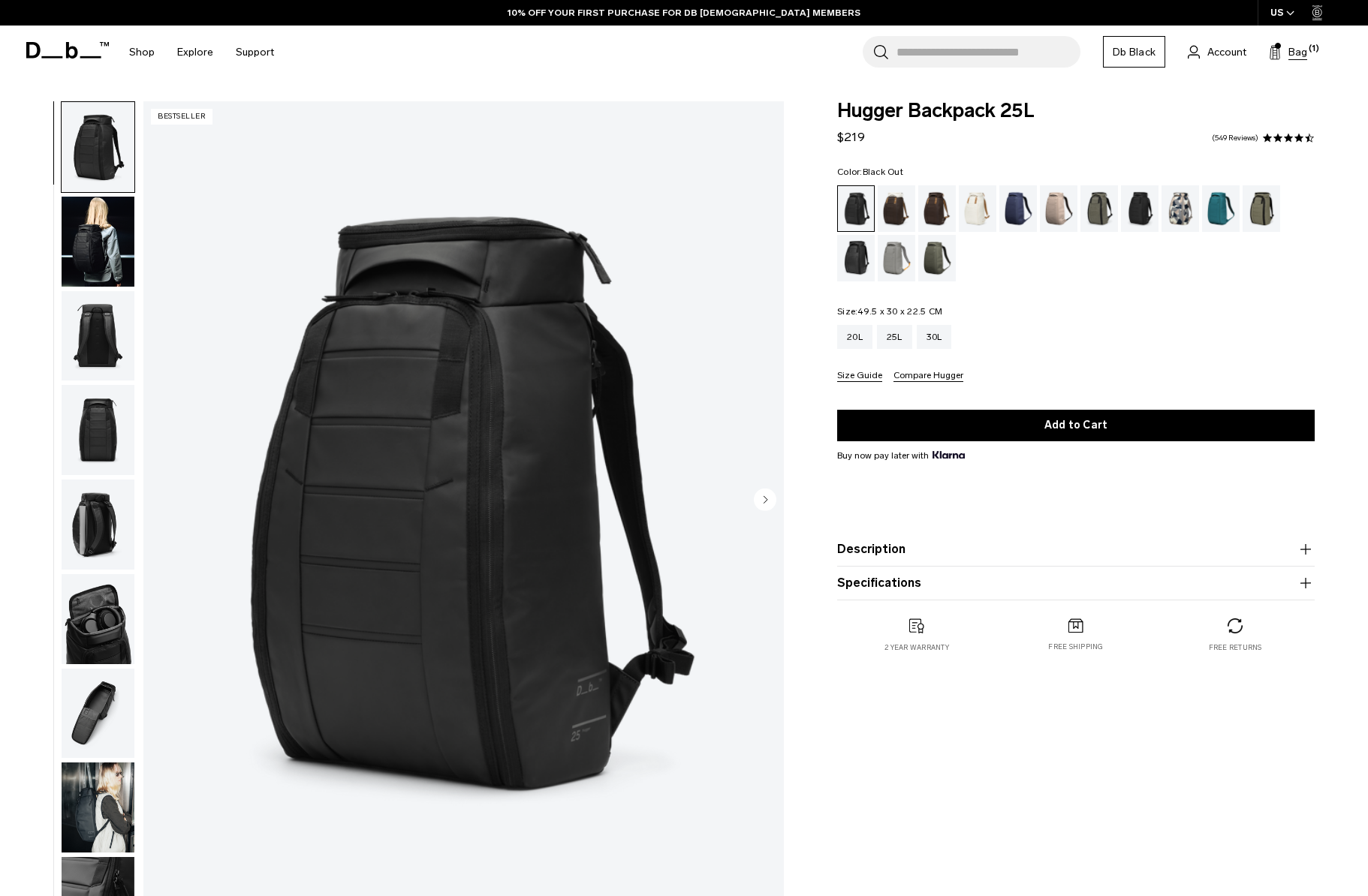
click at [1297, 52] on span "Bag" at bounding box center [1297, 52] width 19 height 16
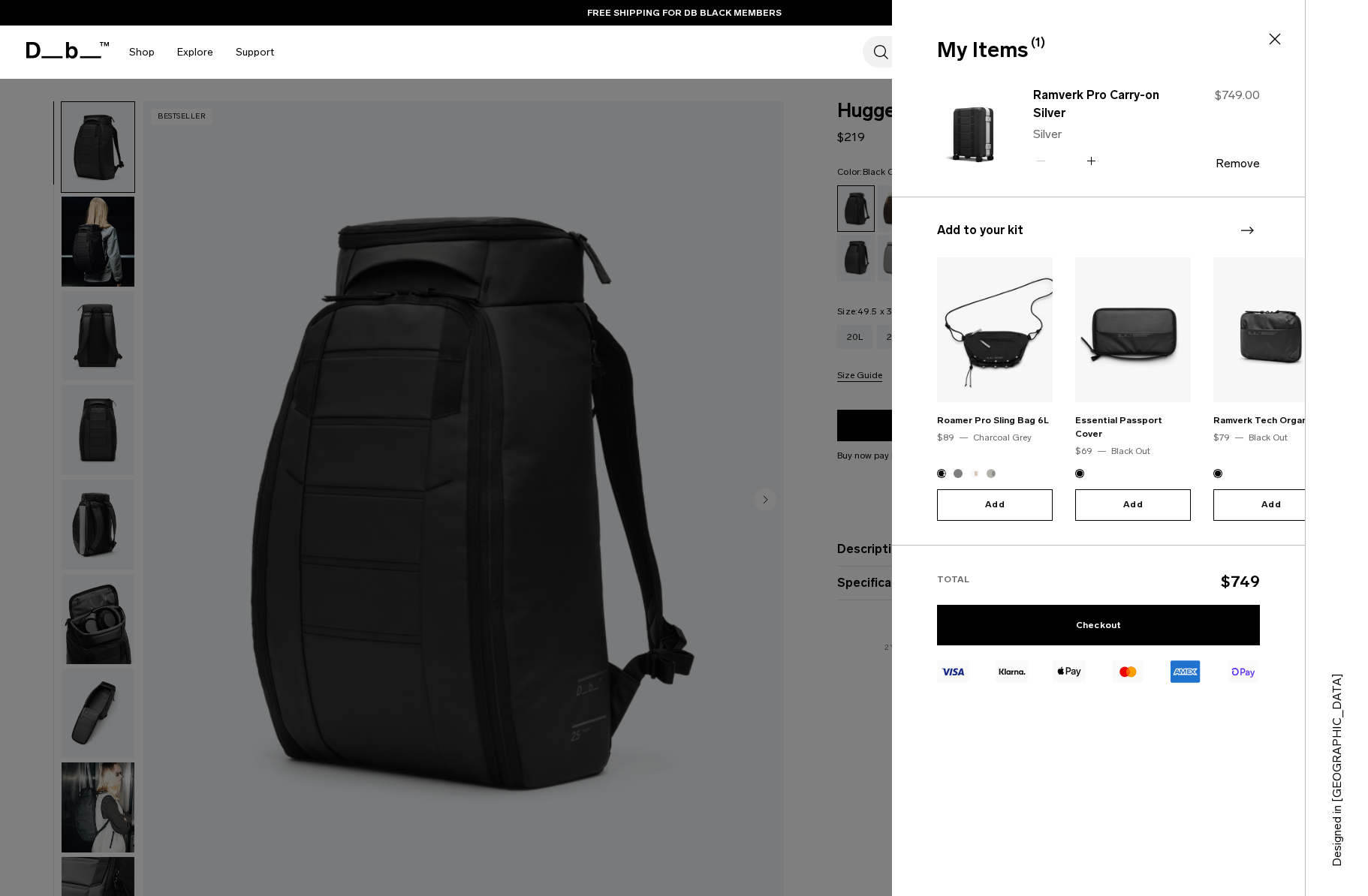
click at [1246, 237] on icon "Next slide" at bounding box center [1247, 230] width 18 height 18
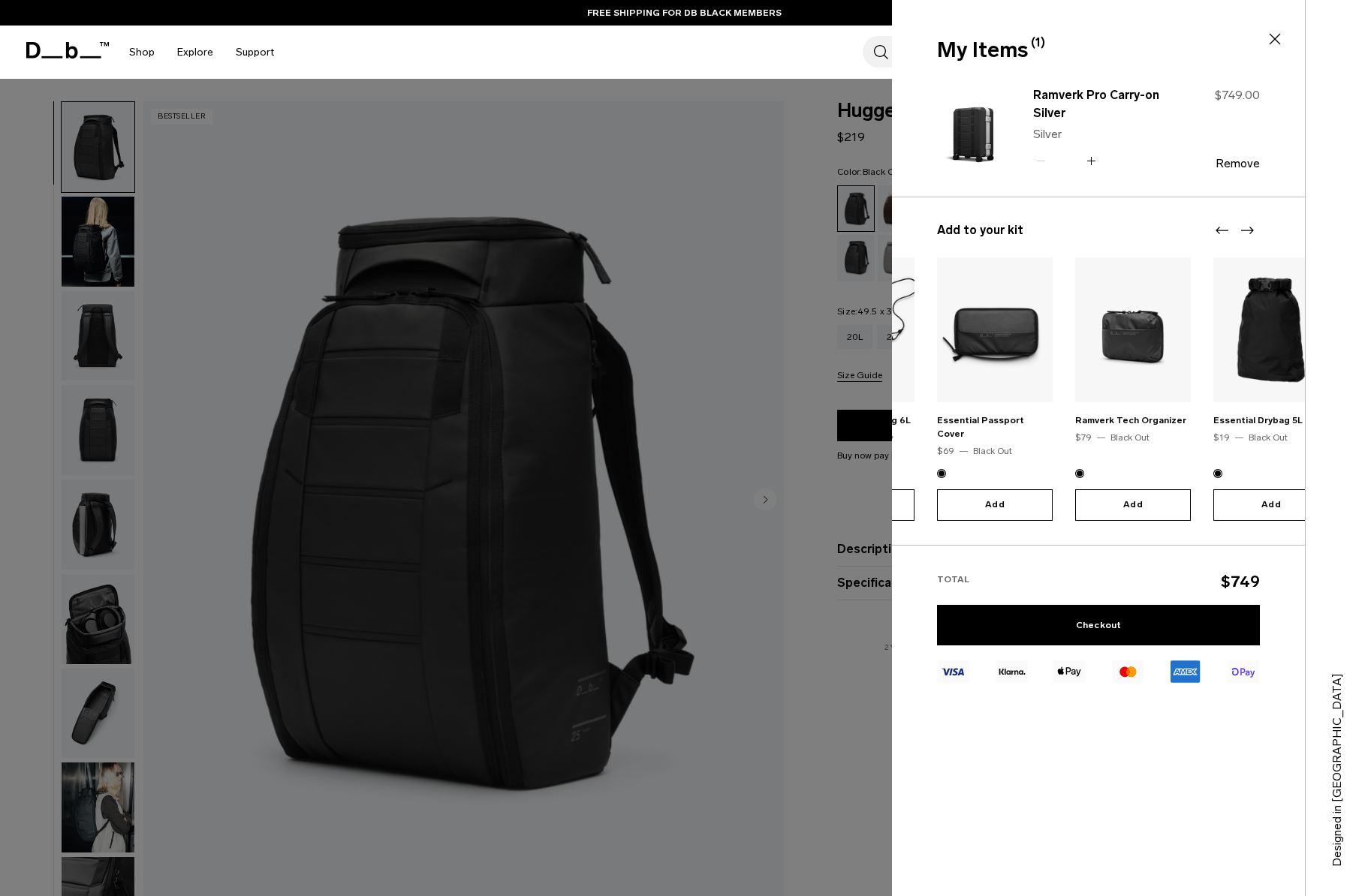
click at [980, 327] on img "2 / 10" at bounding box center [994, 330] width 115 height 145
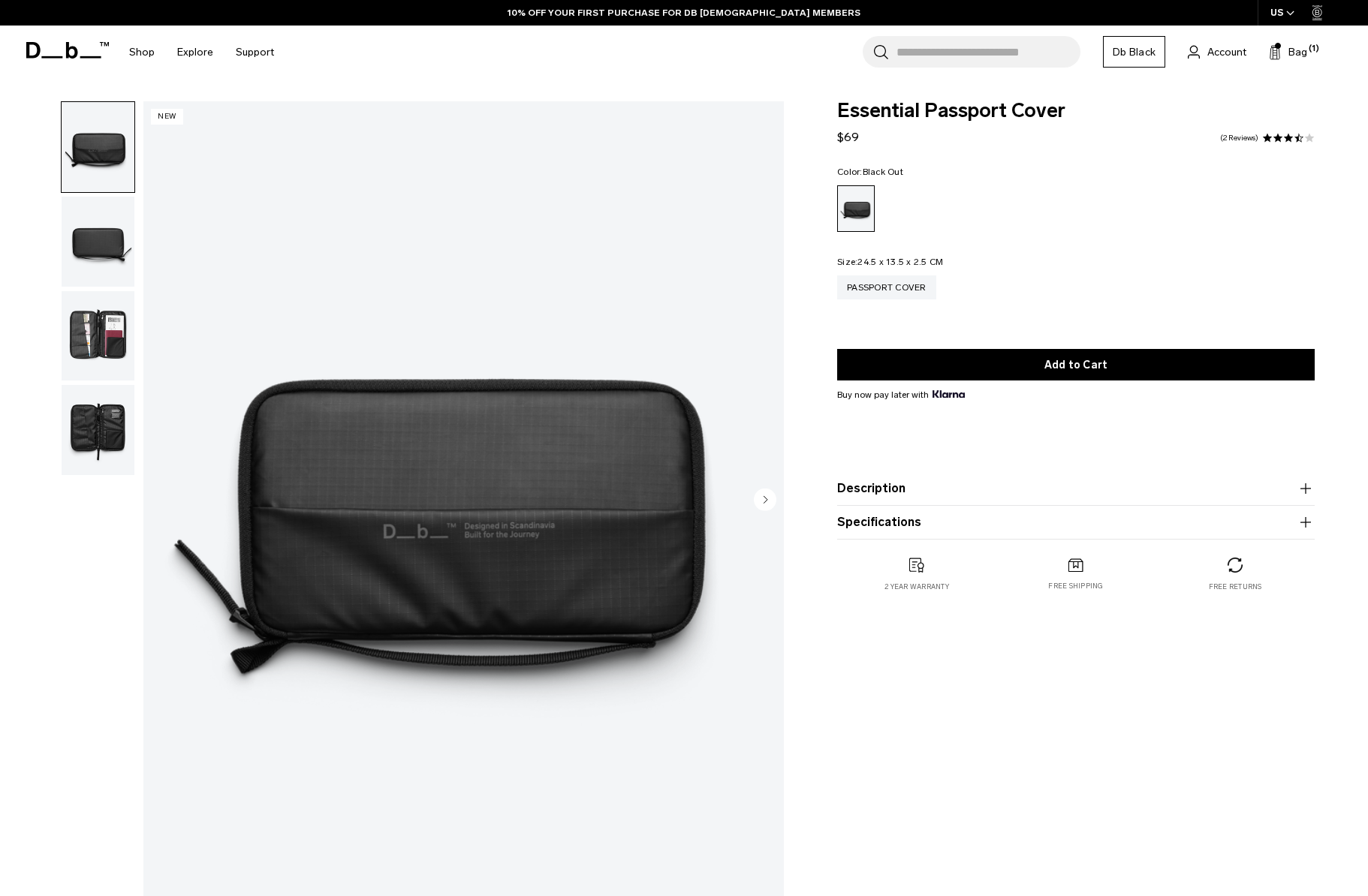
click at [108, 321] on img "button" at bounding box center [98, 336] width 73 height 90
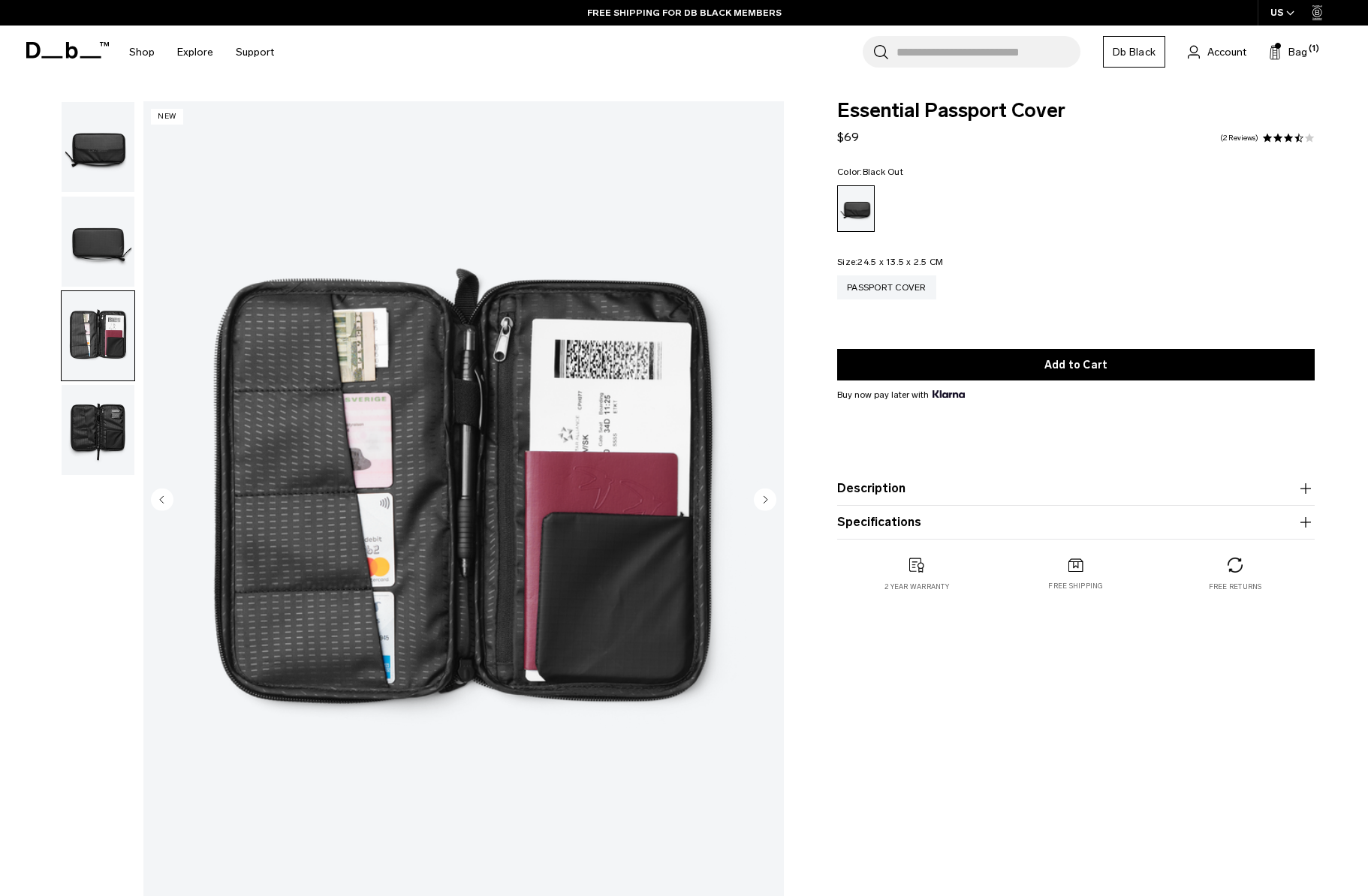
click at [130, 272] on img "button" at bounding box center [98, 242] width 73 height 90
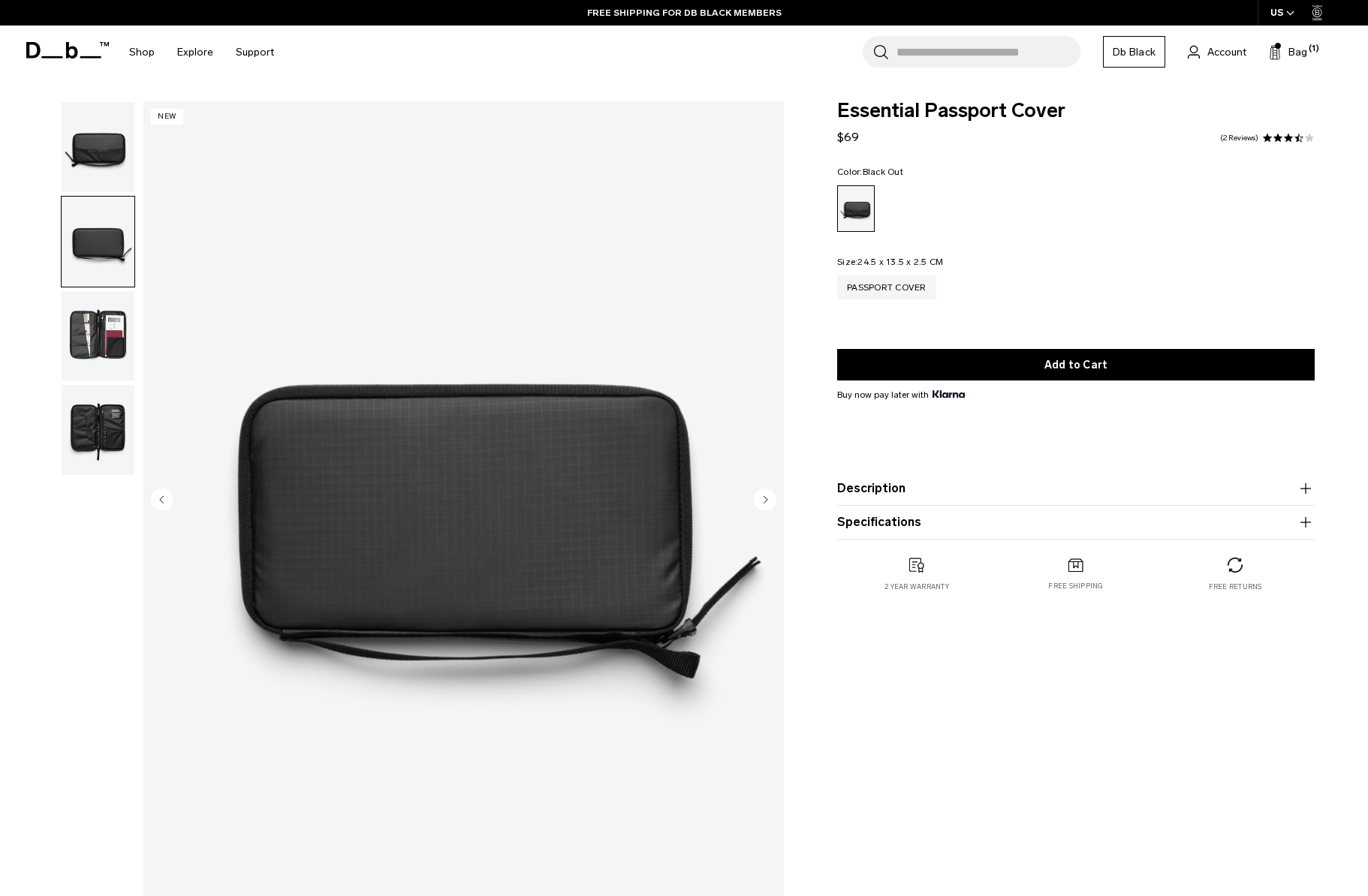
click at [101, 429] on img "button" at bounding box center [98, 430] width 73 height 90
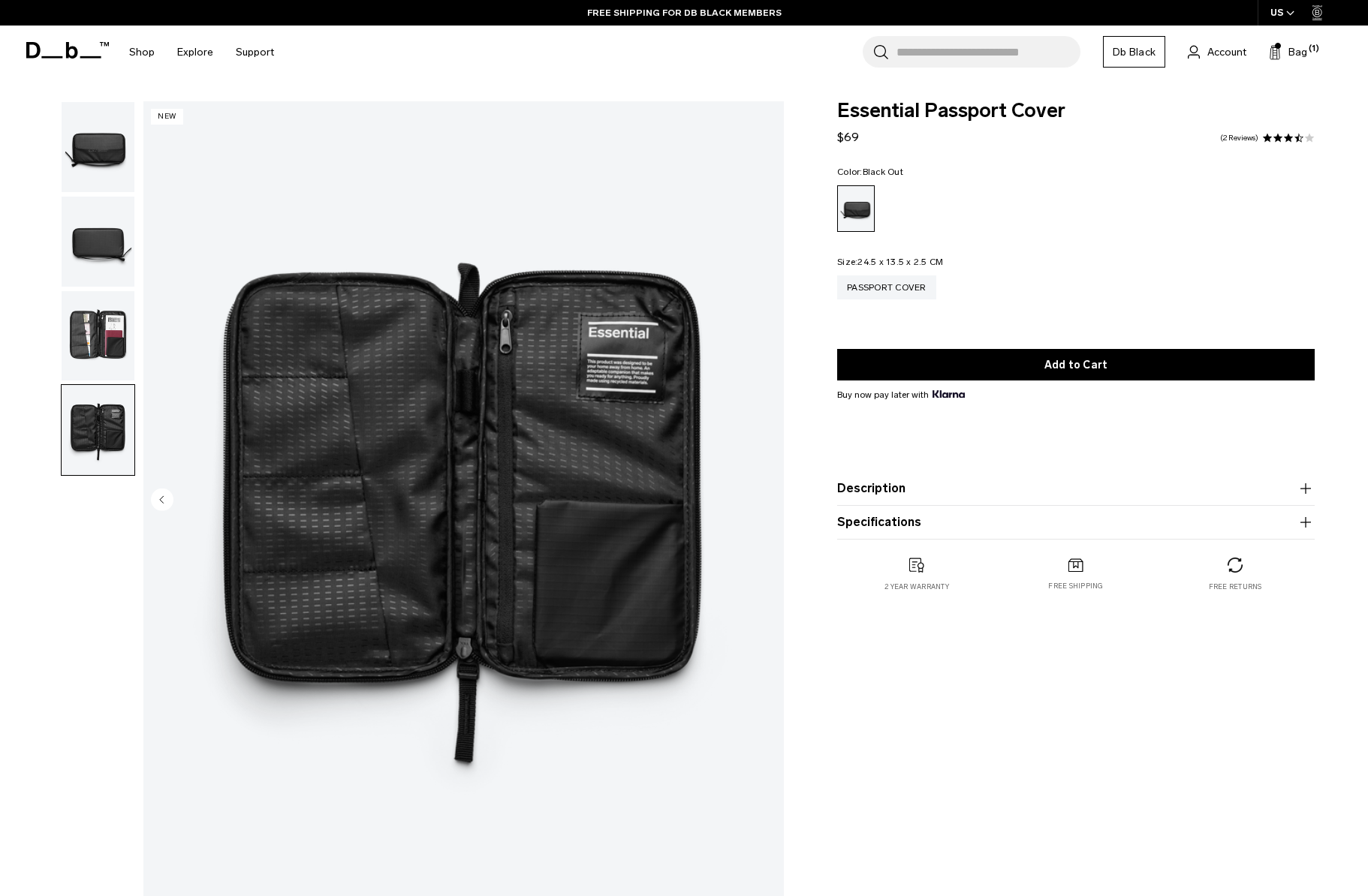
click at [102, 312] on img "button" at bounding box center [98, 336] width 73 height 90
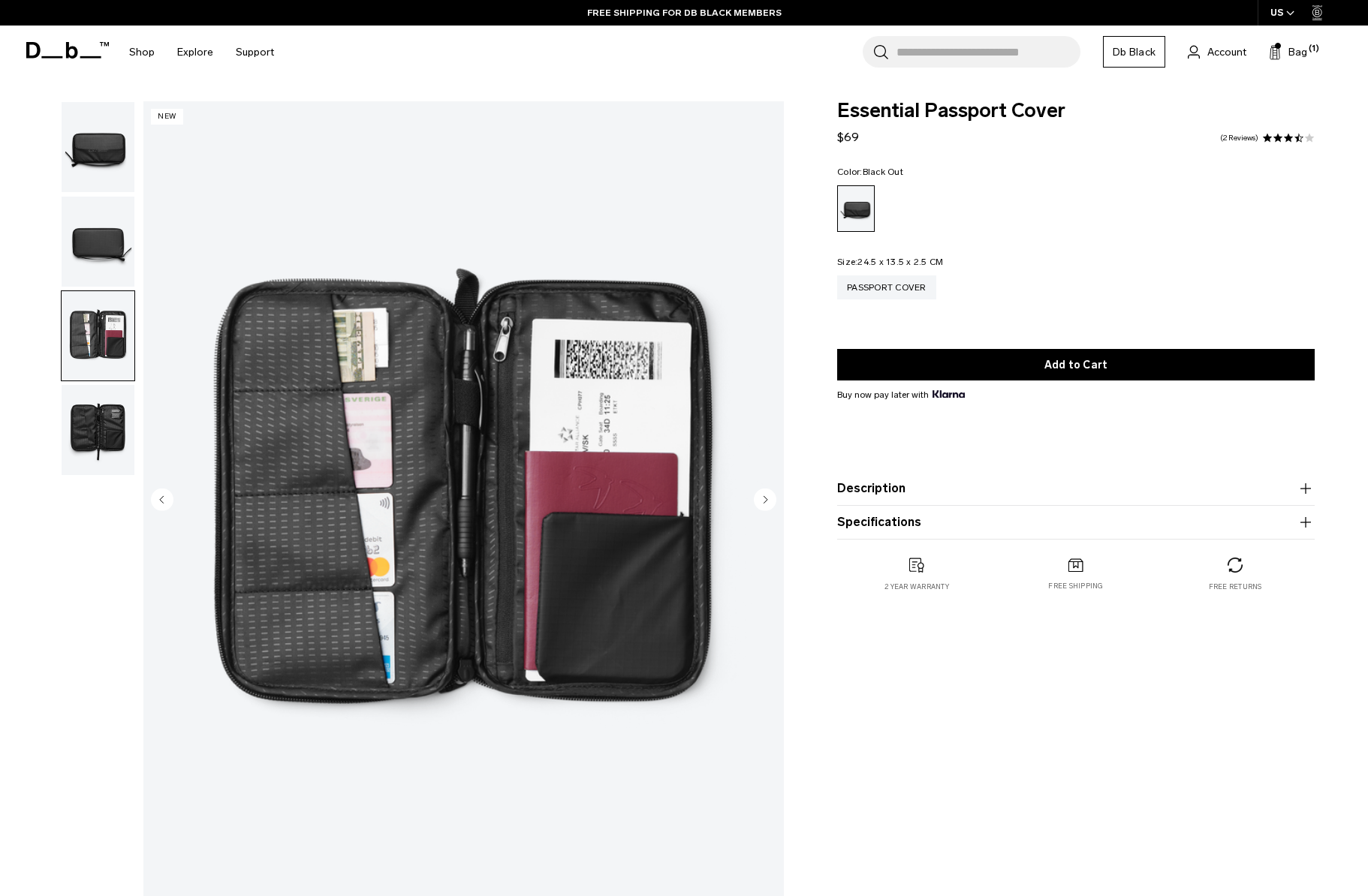
click at [110, 200] on img "button" at bounding box center [98, 242] width 73 height 90
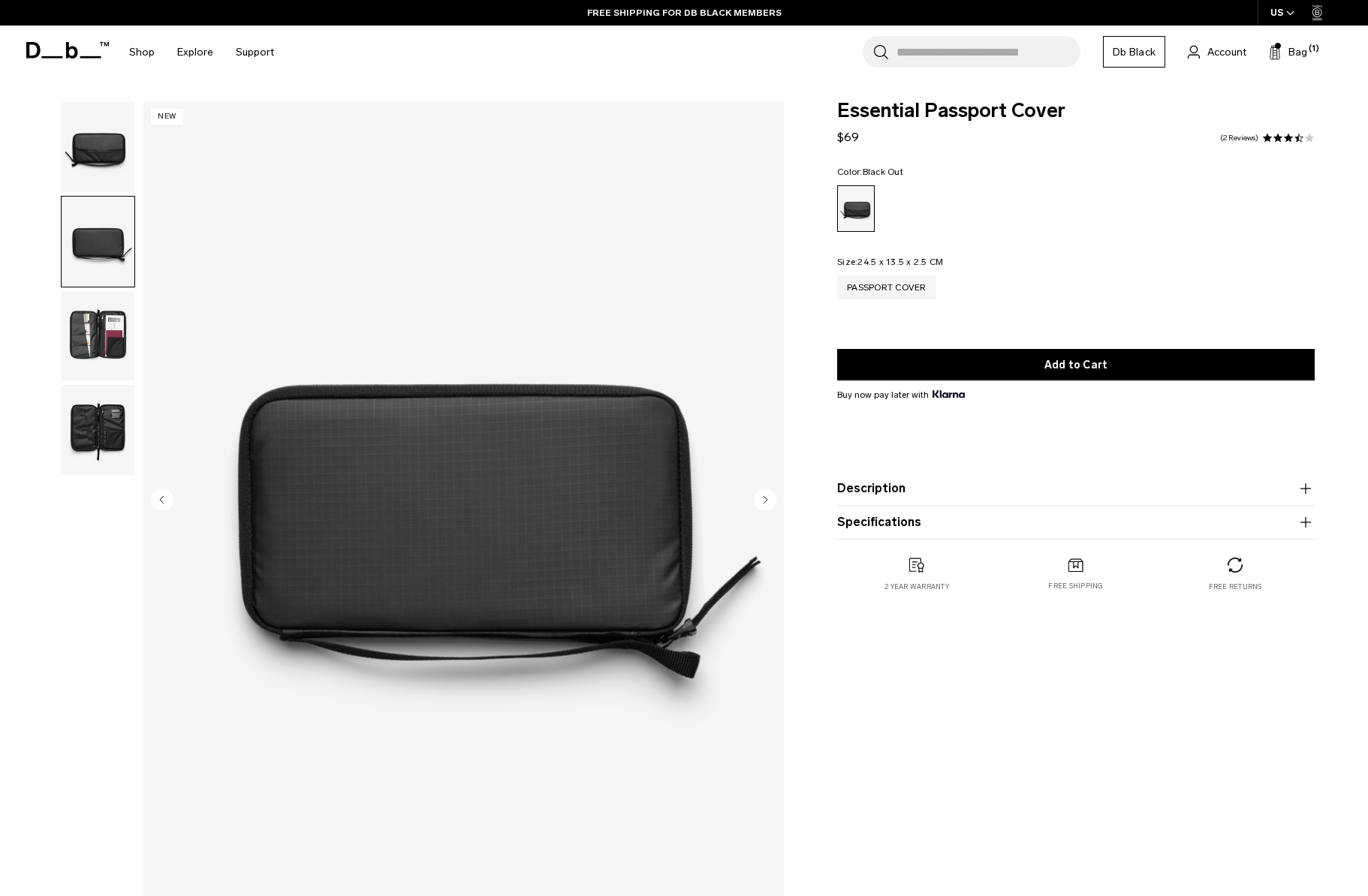
click at [104, 127] on img "button" at bounding box center [98, 147] width 73 height 90
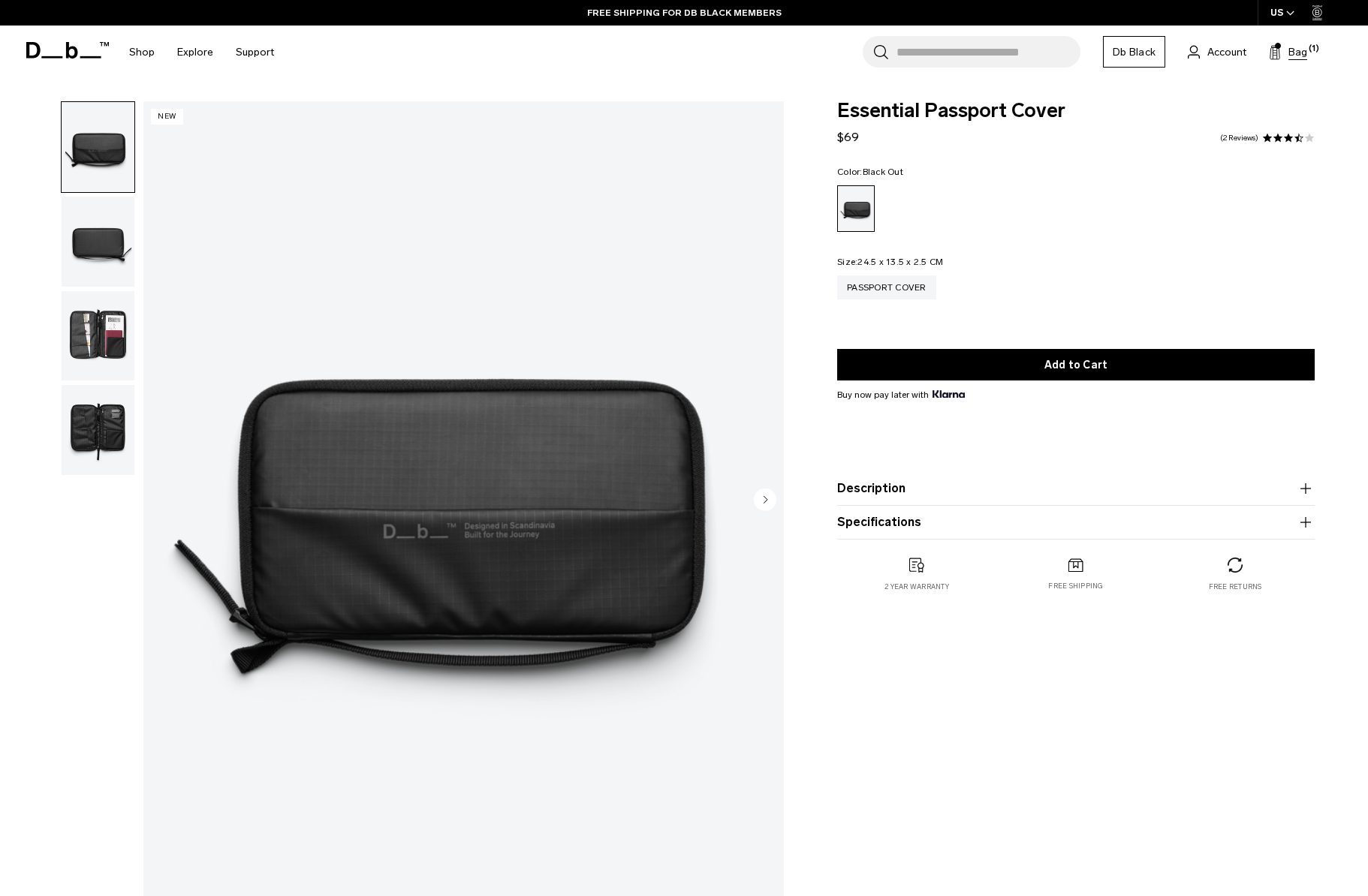
click at [1300, 60] on button "Bag (1)" at bounding box center [1288, 52] width 39 height 18
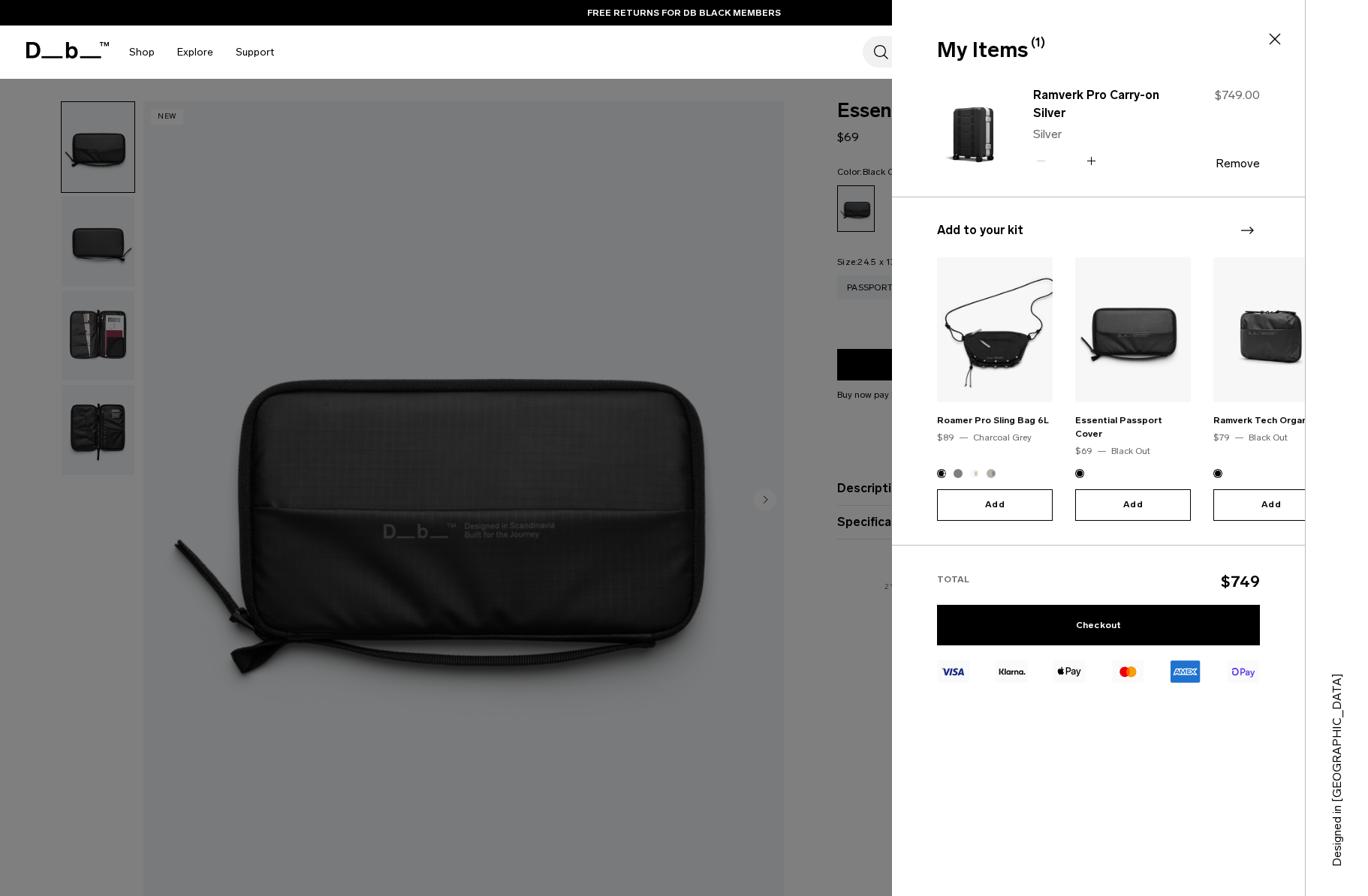
click at [1246, 230] on icon "Next slide" at bounding box center [1247, 230] width 18 height 18
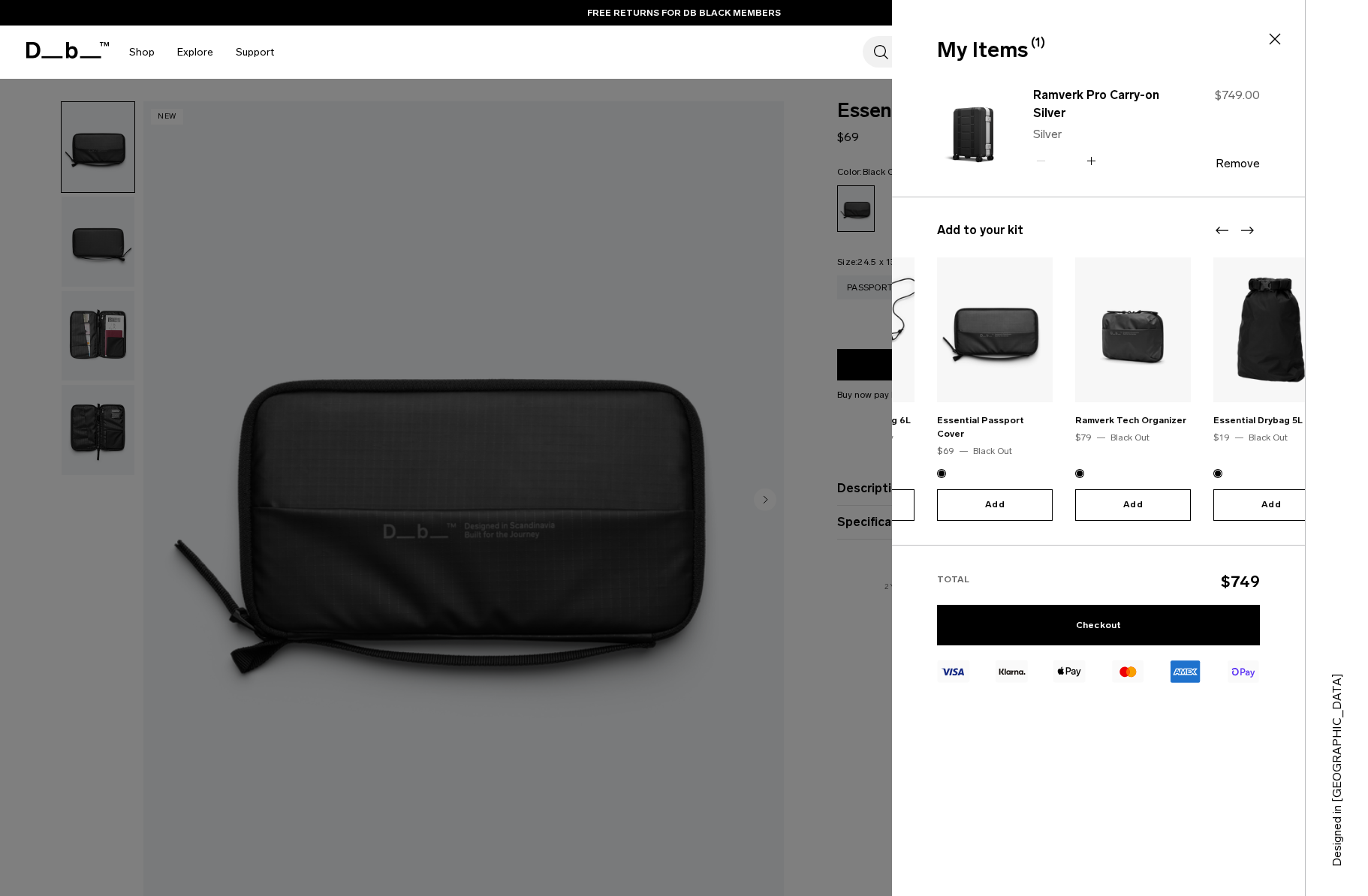
click at [1245, 231] on icon "Next slide" at bounding box center [1247, 230] width 18 height 18
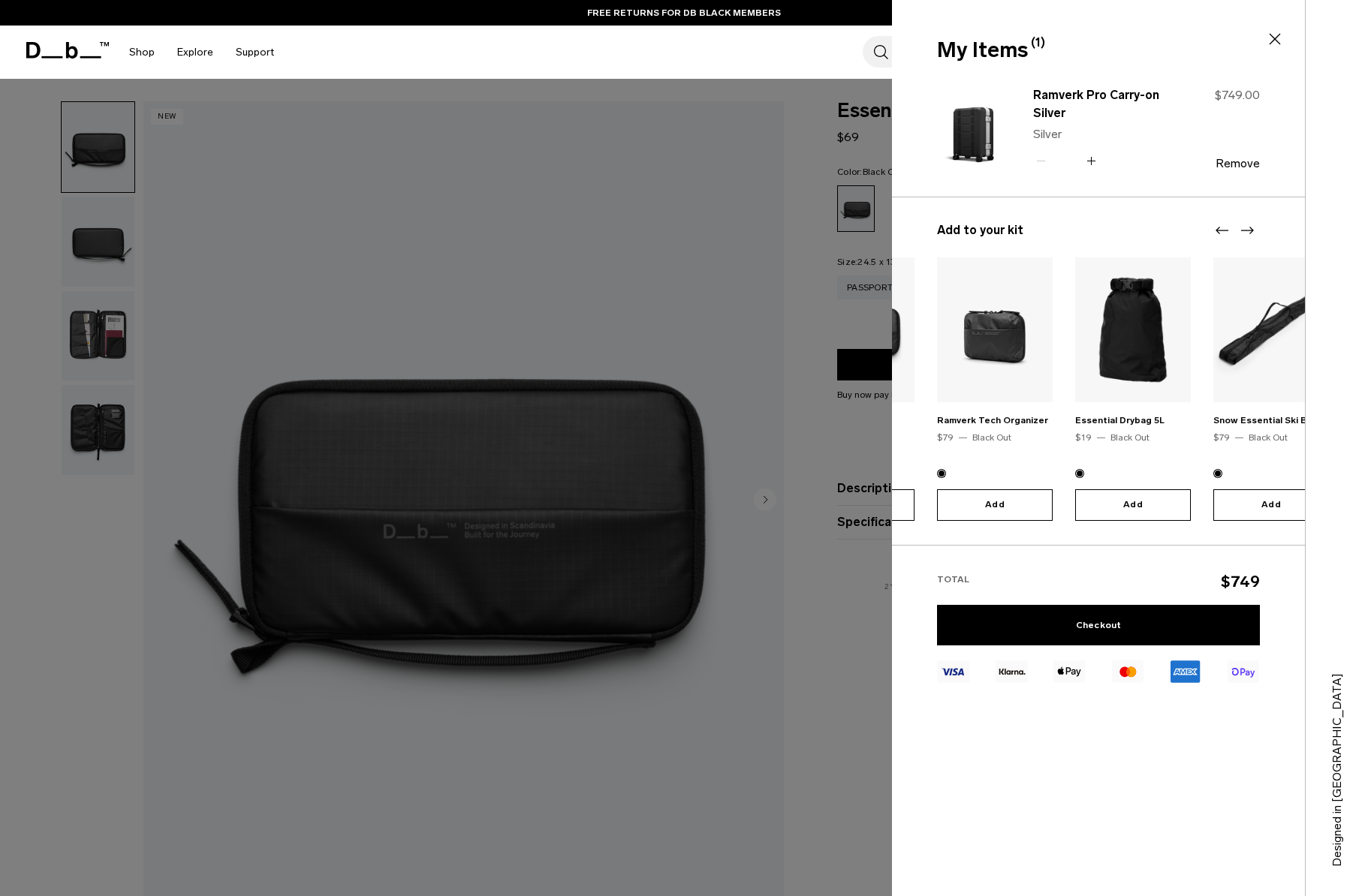
click at [981, 345] on img "3 / 10" at bounding box center [994, 330] width 115 height 145
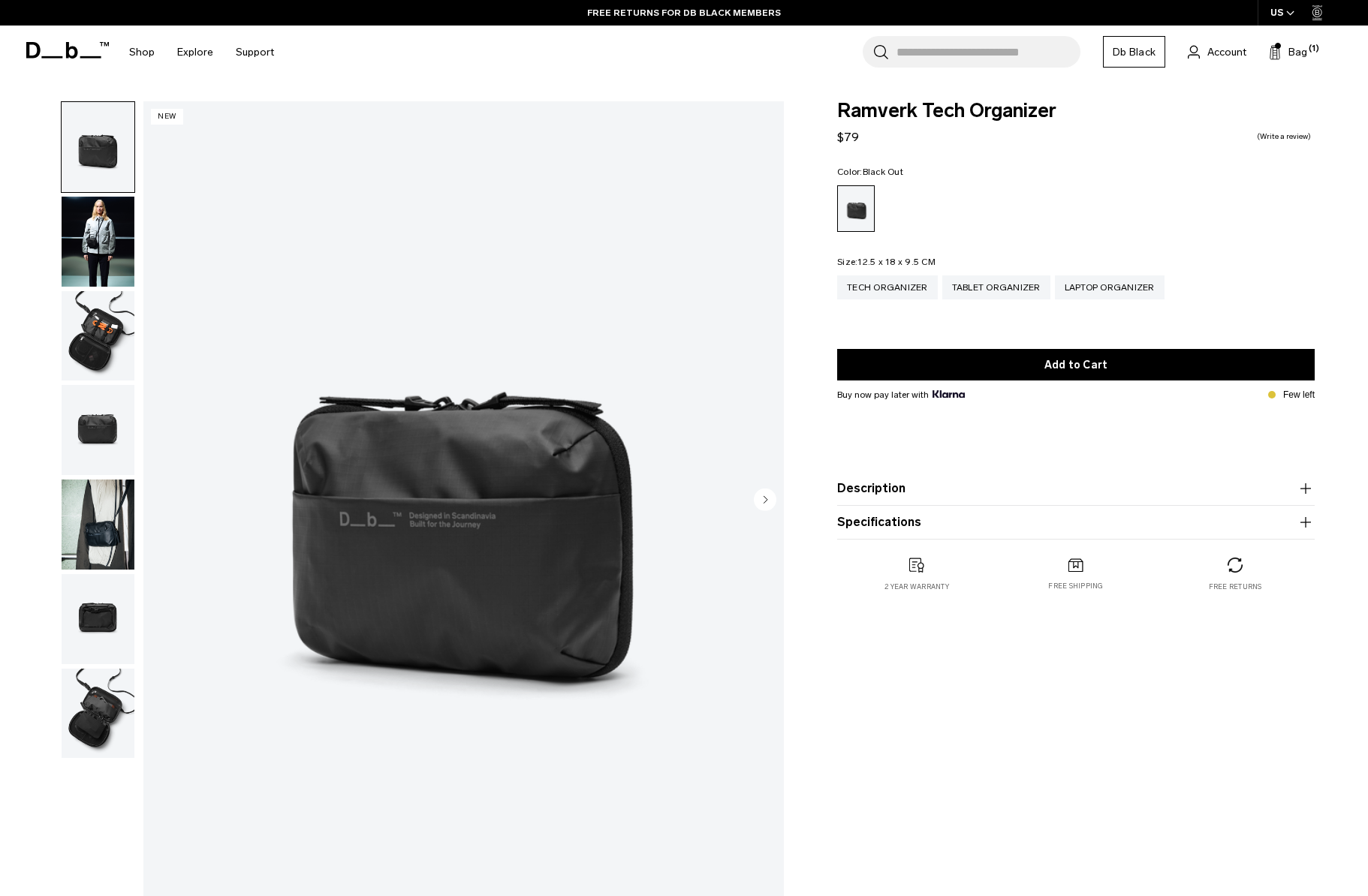
click at [115, 331] on img "button" at bounding box center [98, 336] width 73 height 90
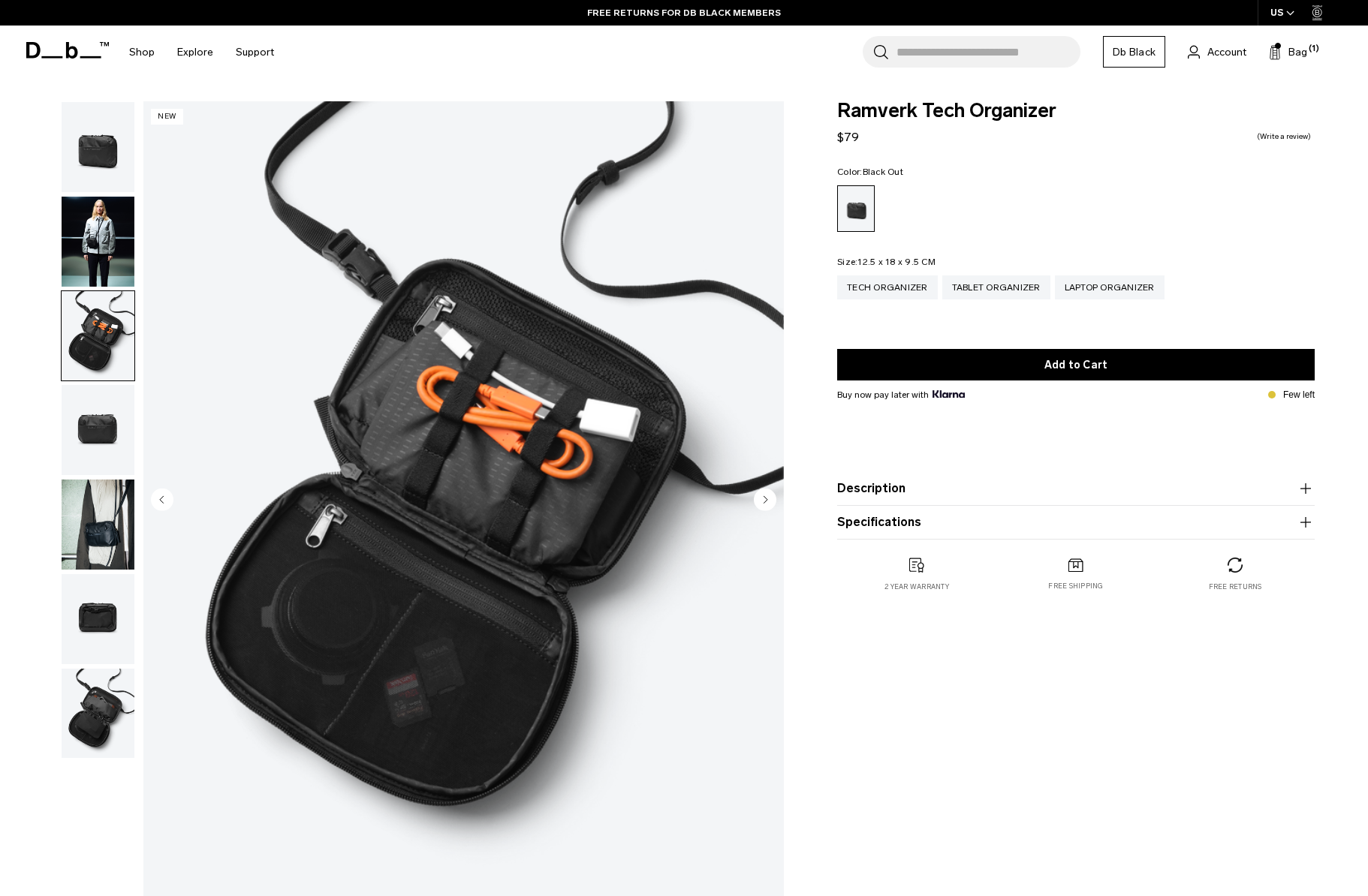
click at [107, 431] on img "button" at bounding box center [98, 430] width 73 height 90
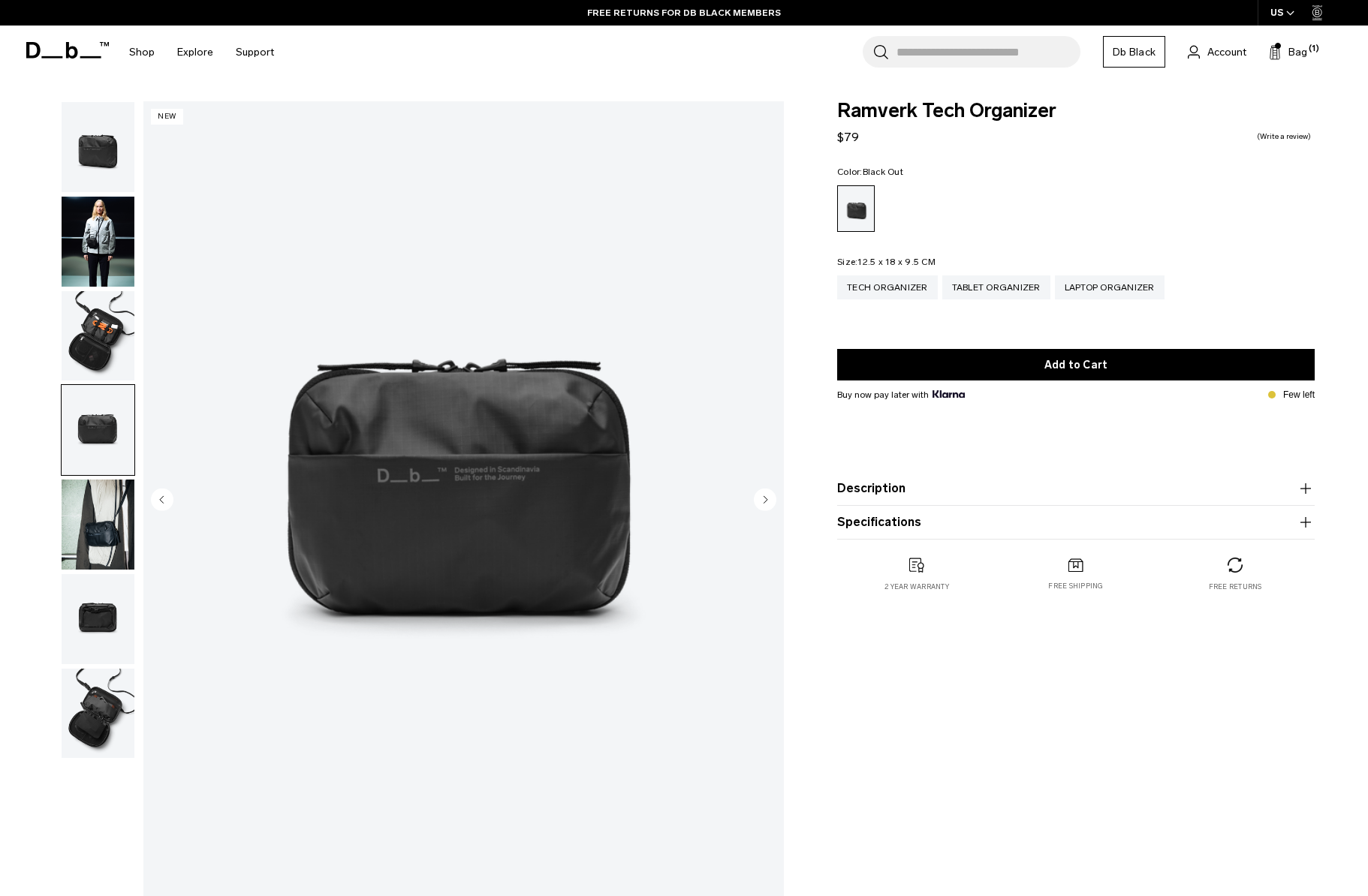
click at [104, 494] on img "button" at bounding box center [98, 525] width 73 height 90
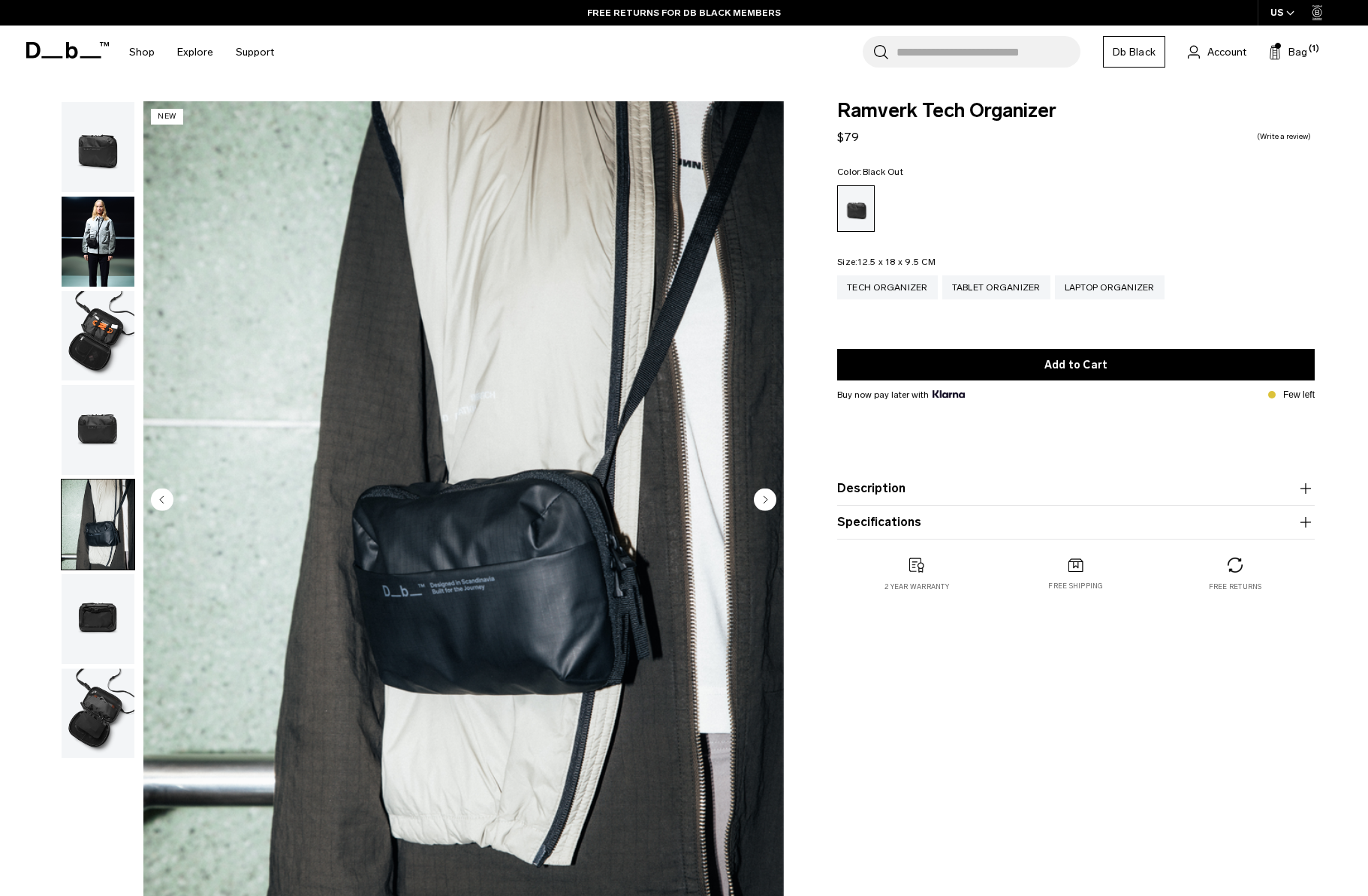
click at [108, 370] on img "button" at bounding box center [98, 336] width 73 height 90
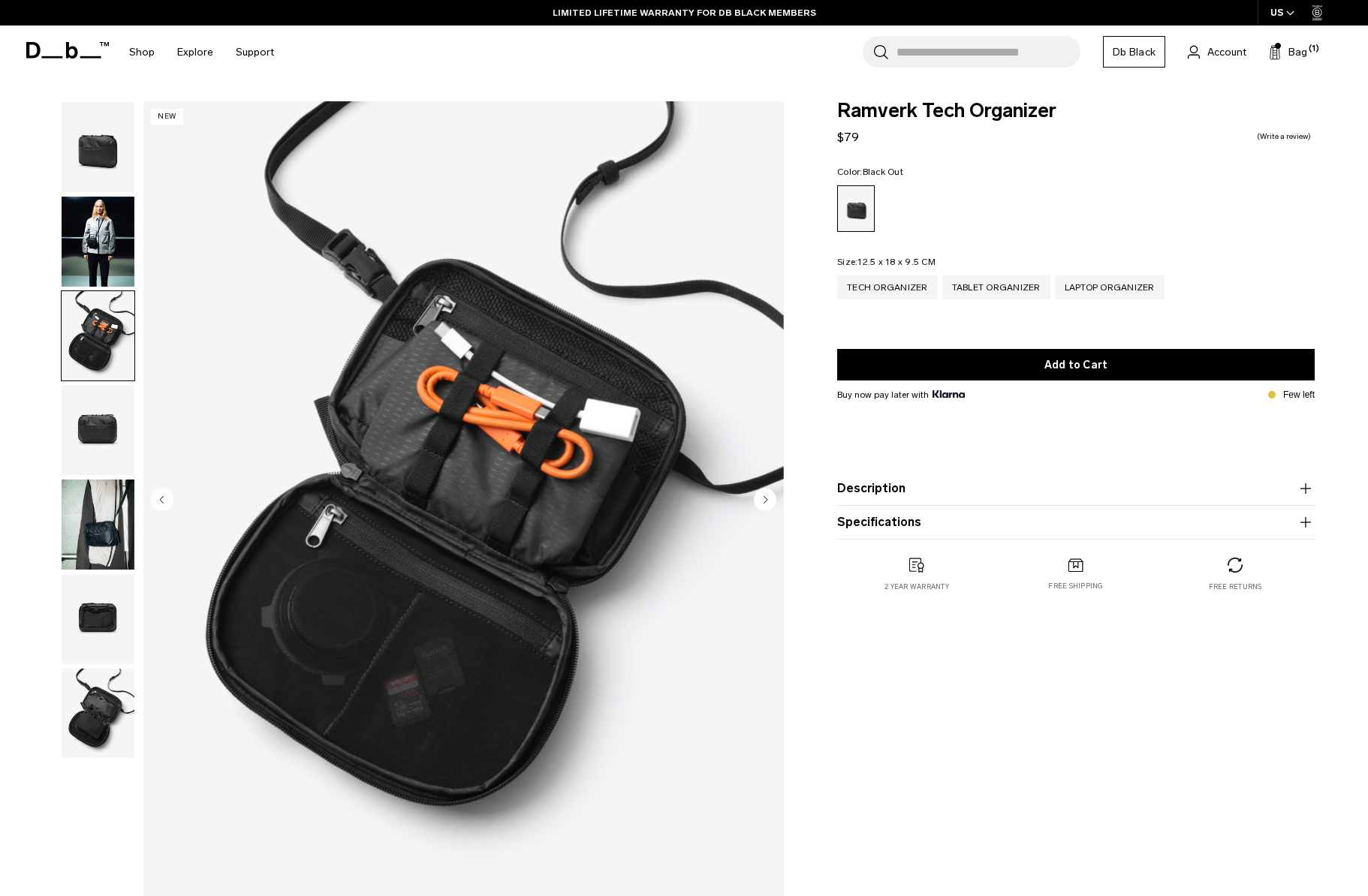
click at [98, 250] on img "button" at bounding box center [98, 242] width 73 height 90
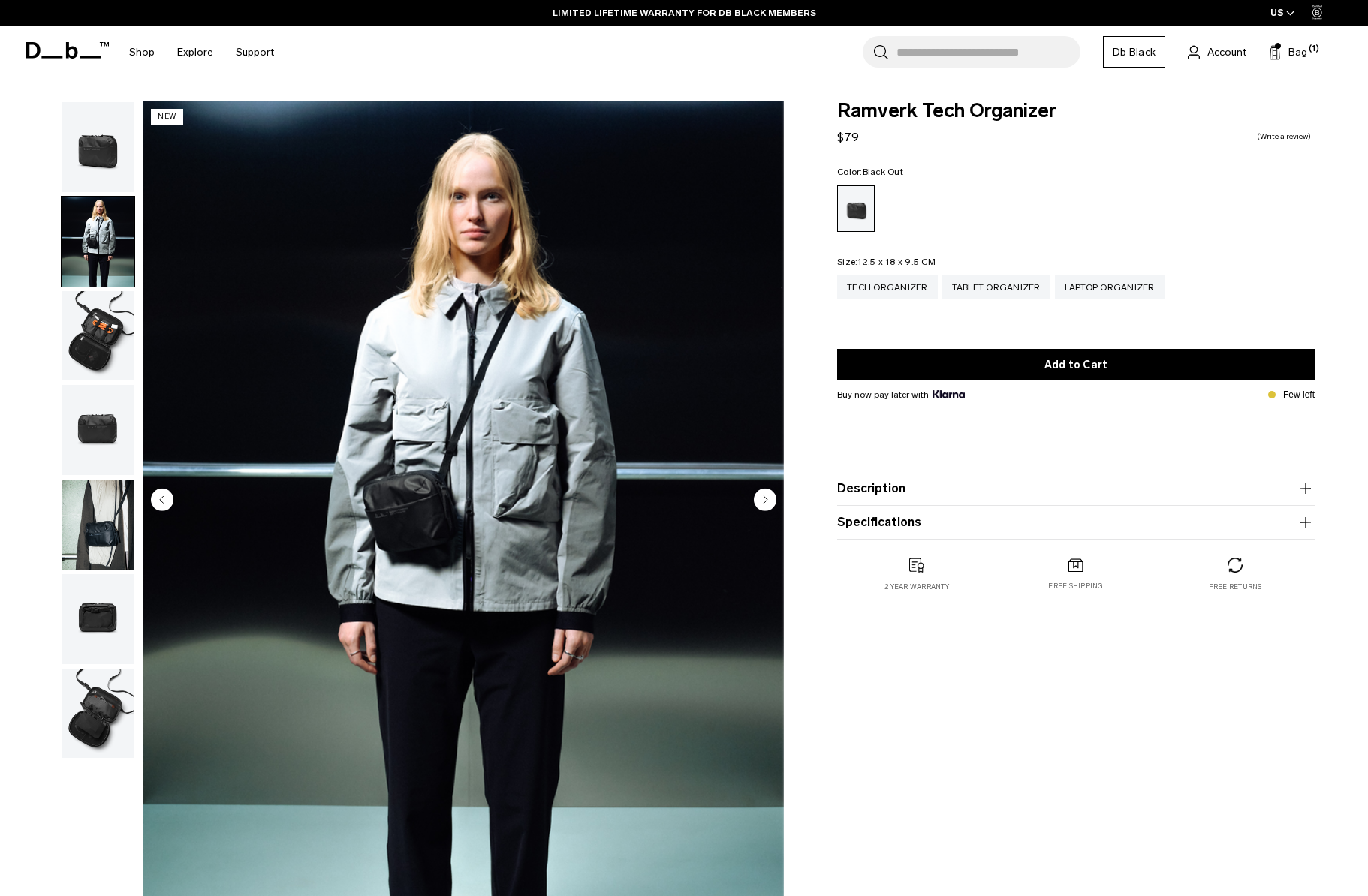
click at [103, 192] on button "button" at bounding box center [98, 147] width 74 height 92
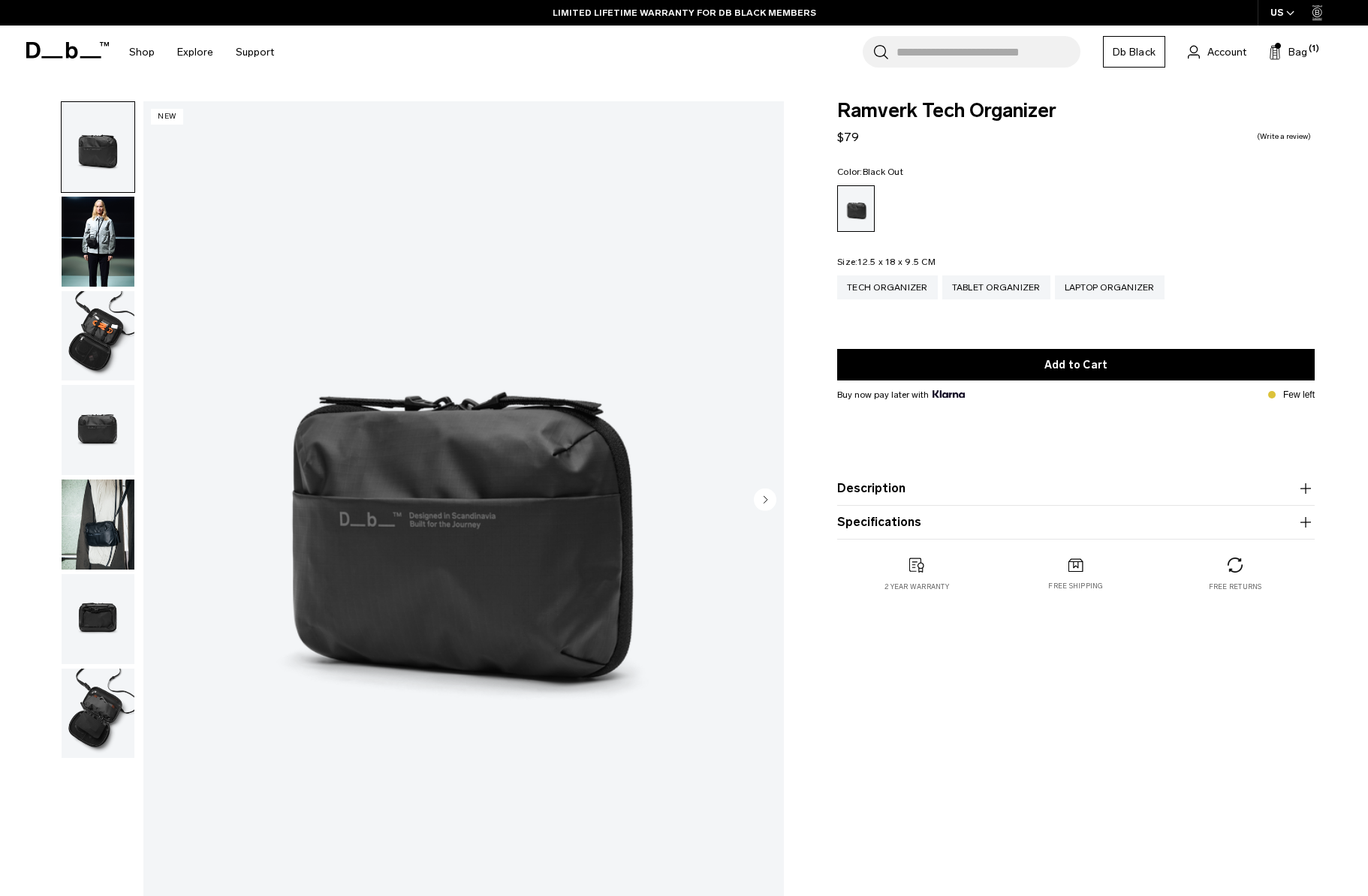
click at [104, 375] on img "button" at bounding box center [98, 336] width 73 height 90
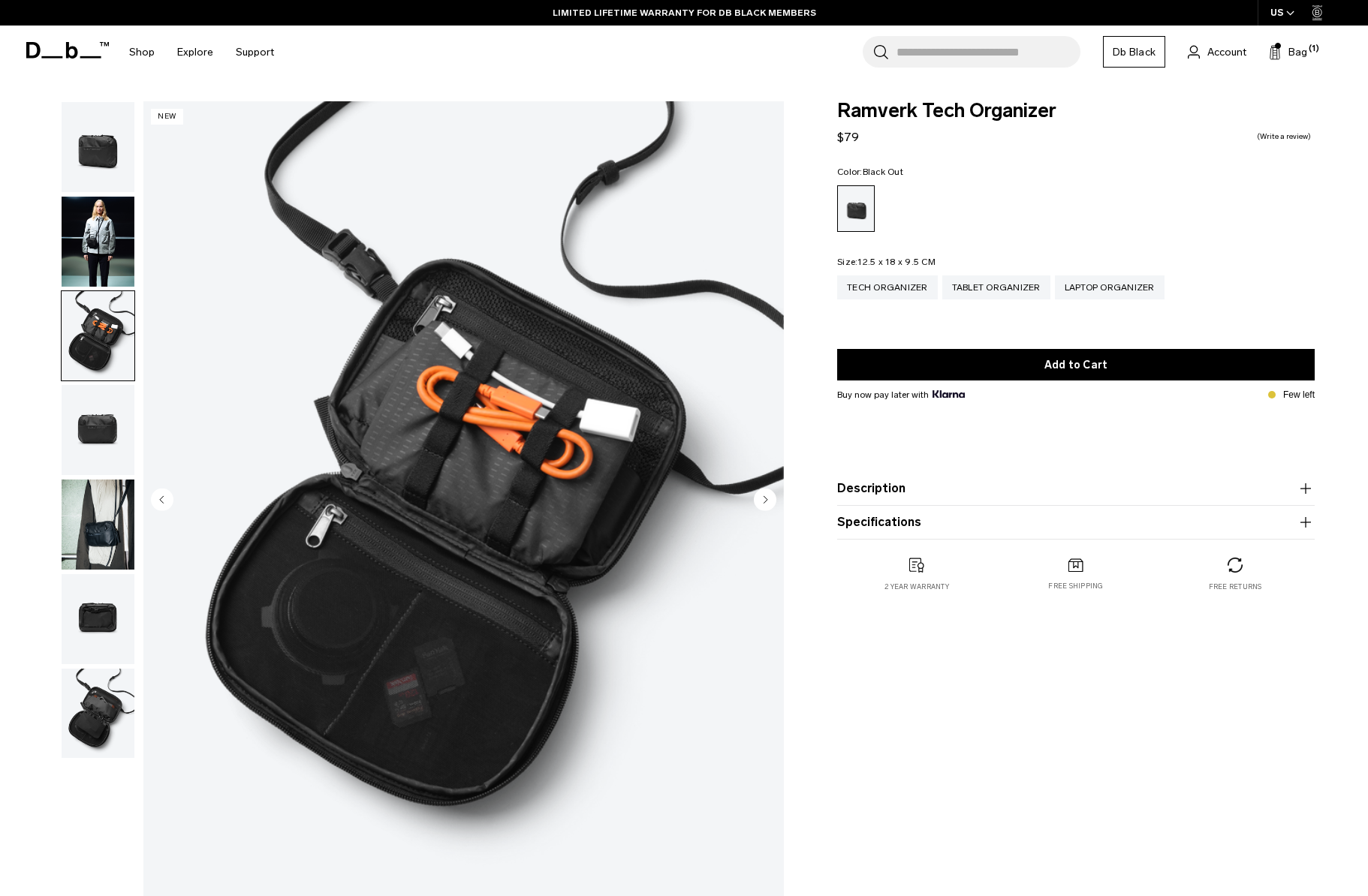
click at [99, 405] on img "button" at bounding box center [98, 430] width 73 height 90
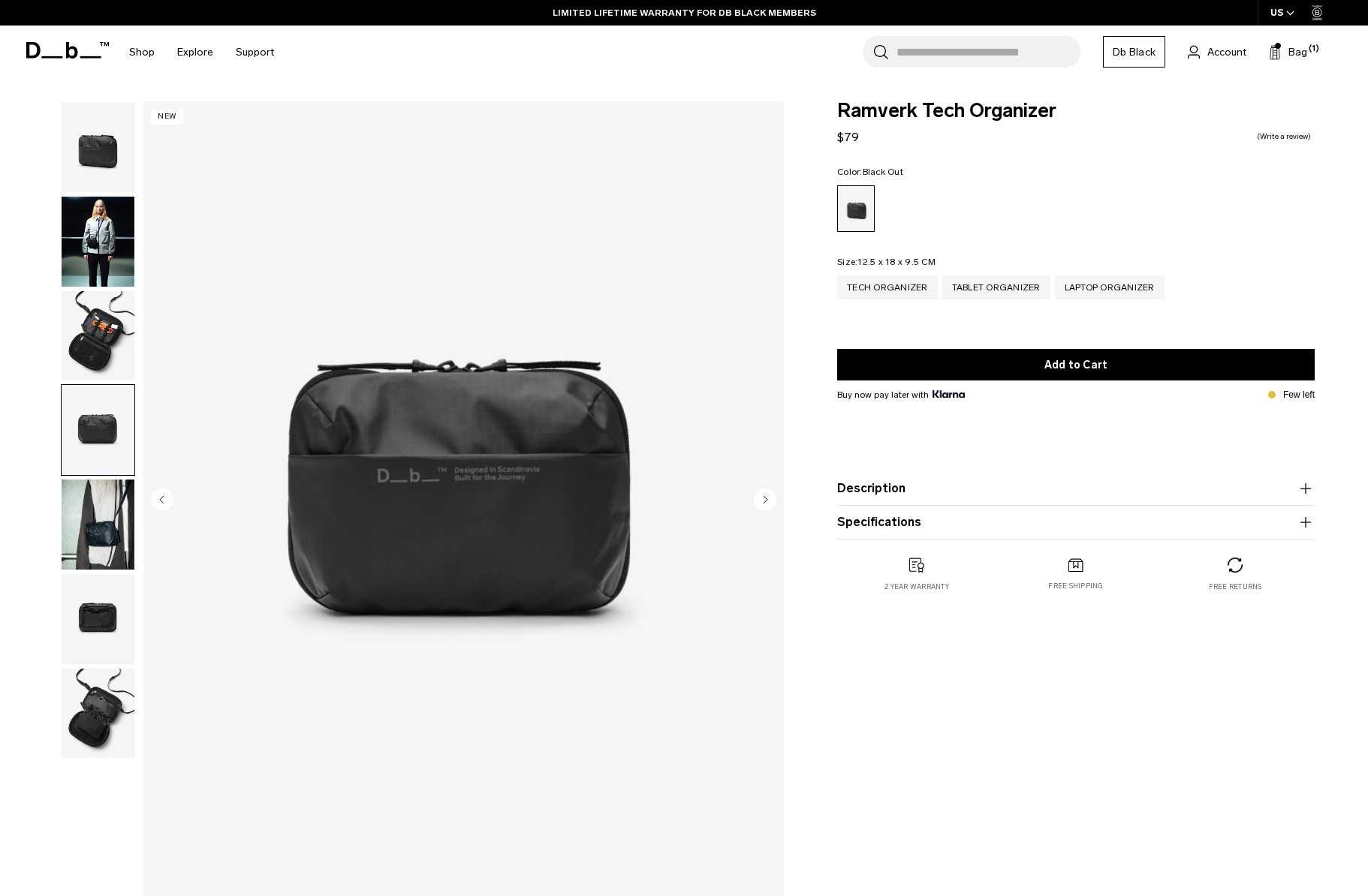
click at [107, 516] on img "button" at bounding box center [98, 525] width 73 height 90
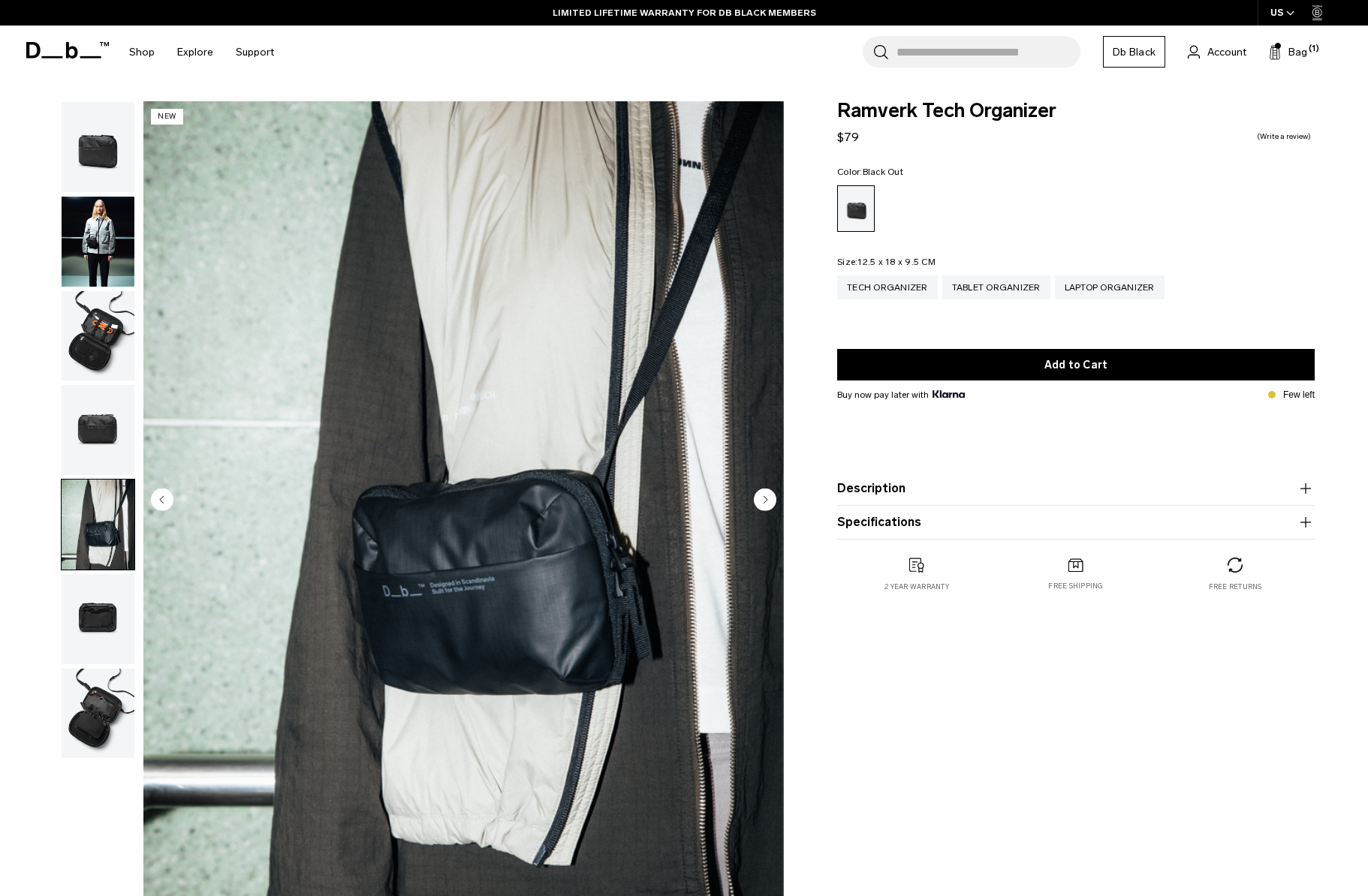
click at [105, 627] on img "button" at bounding box center [98, 620] width 73 height 90
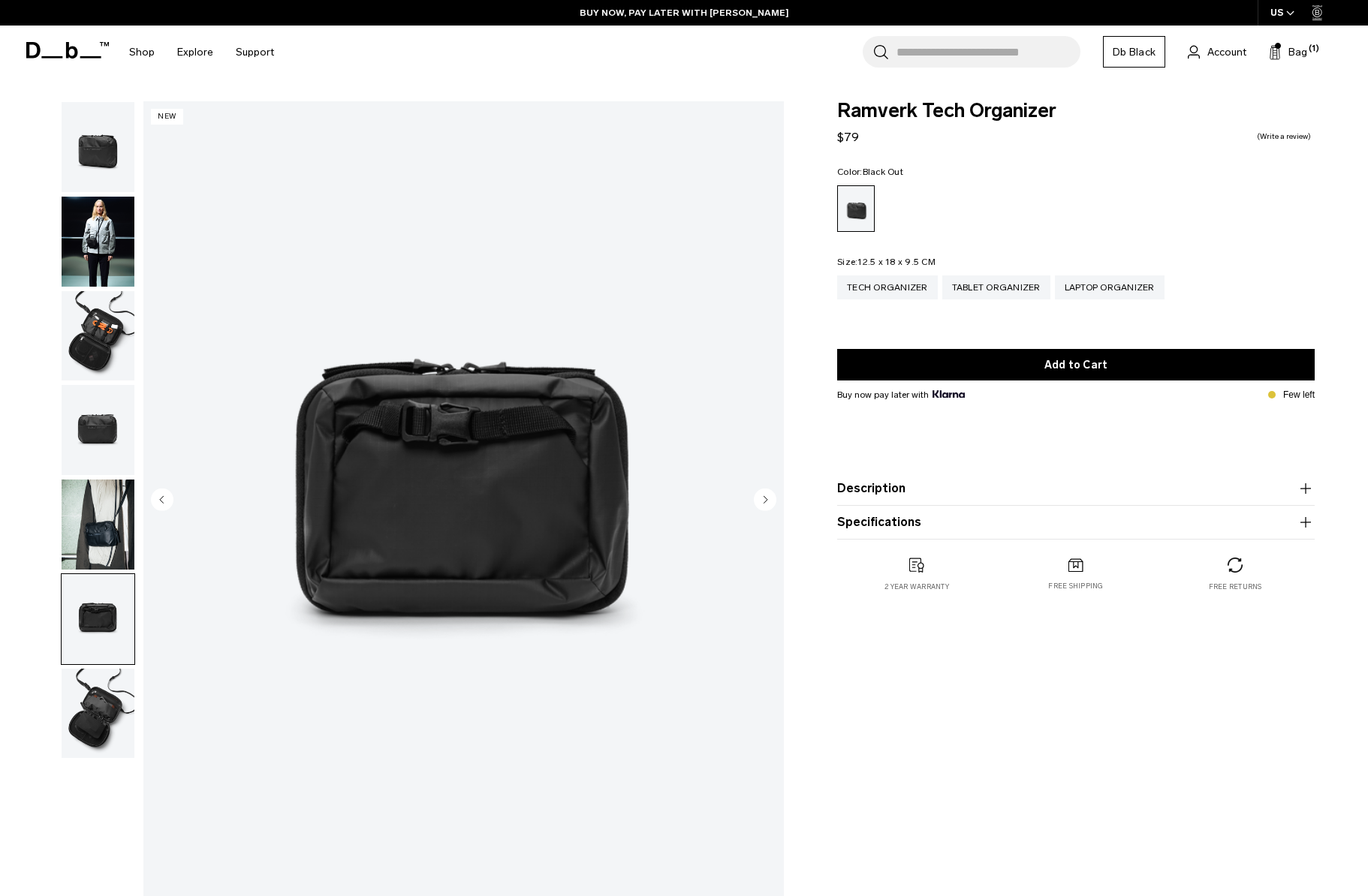
click at [106, 705] on img "button" at bounding box center [98, 714] width 73 height 90
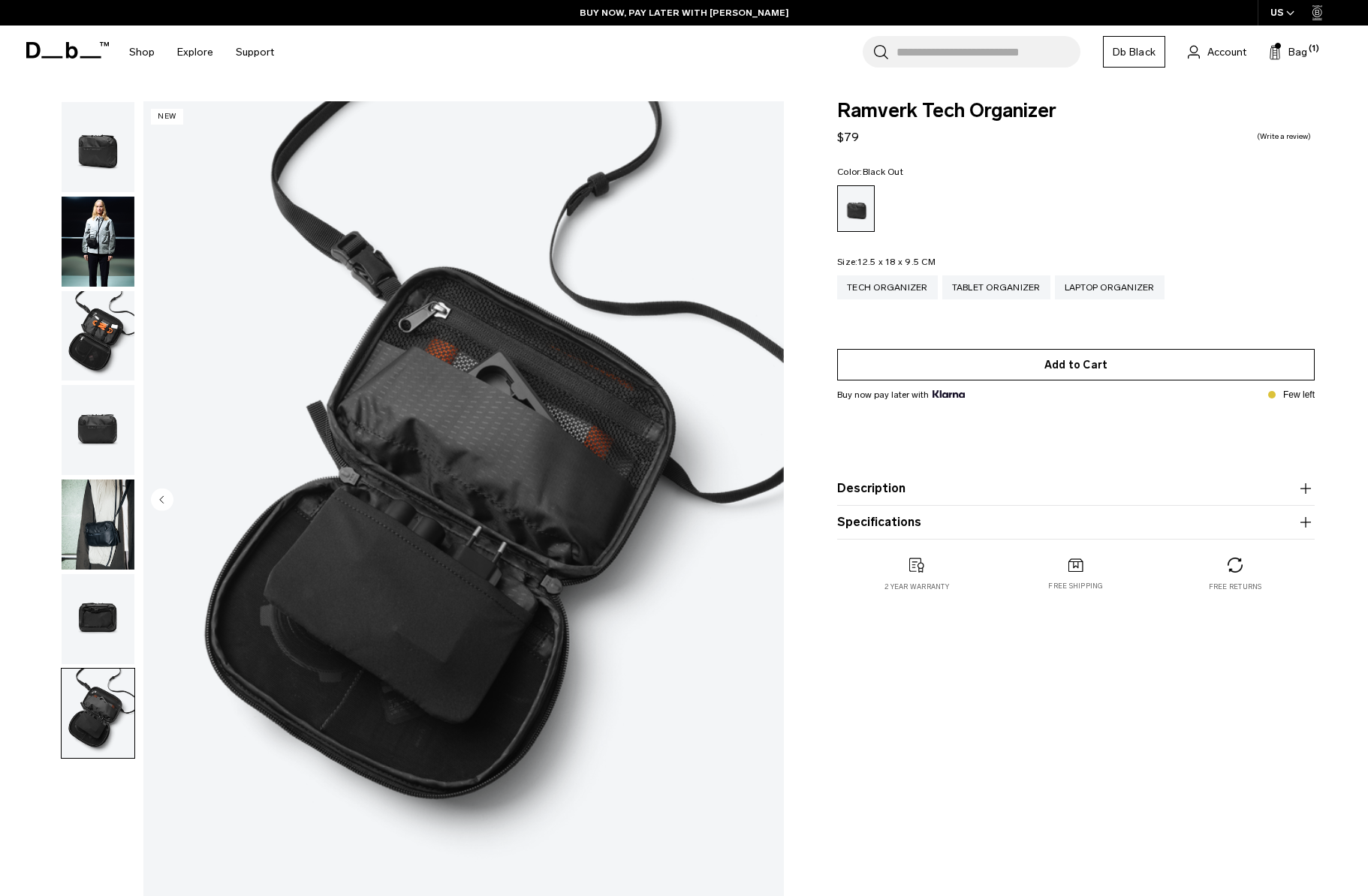
click at [996, 355] on button "Add to Cart" at bounding box center [1076, 364] width 477 height 31
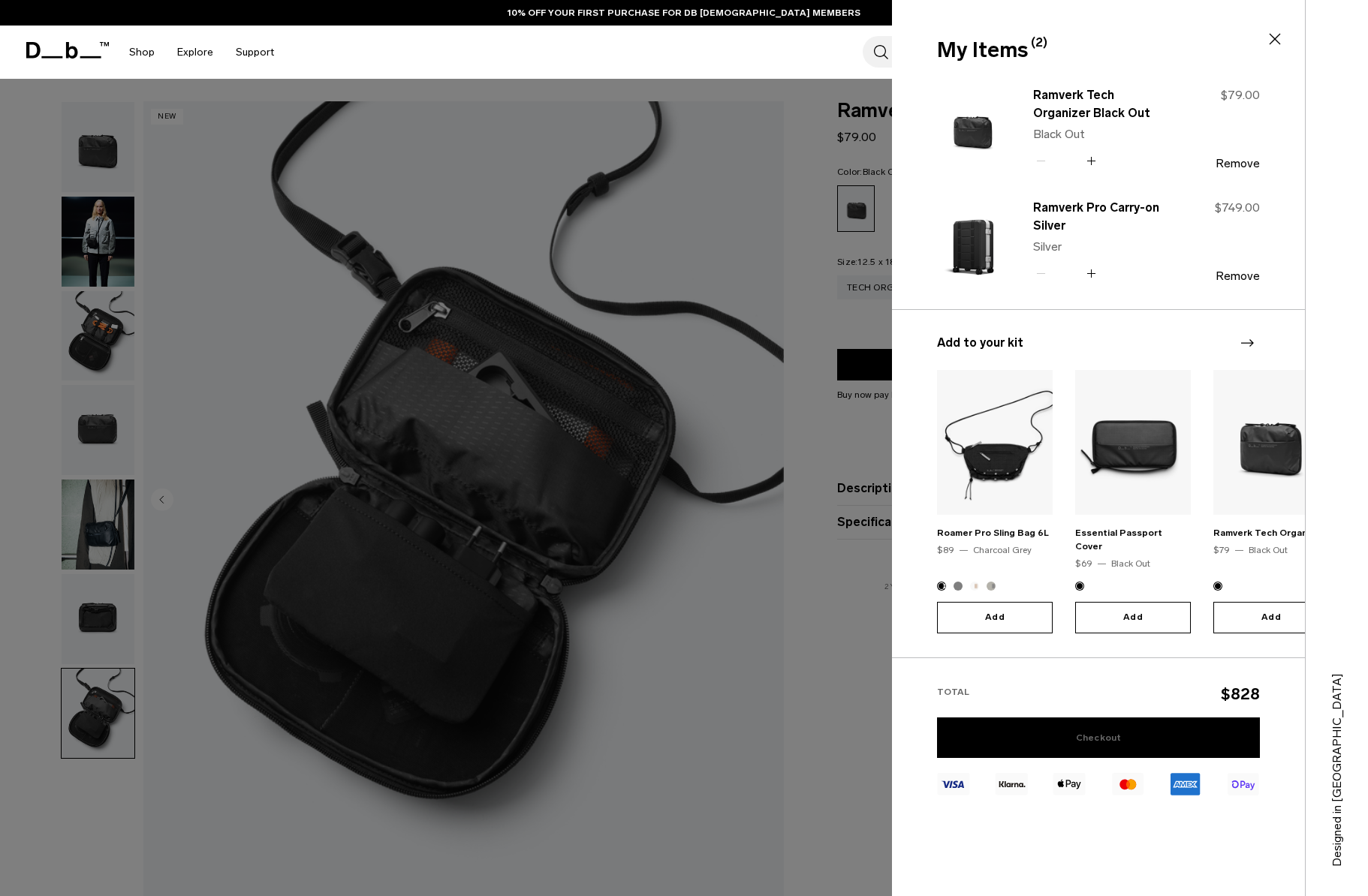
click at [1162, 719] on link "Checkout" at bounding box center [1098, 737] width 323 height 40
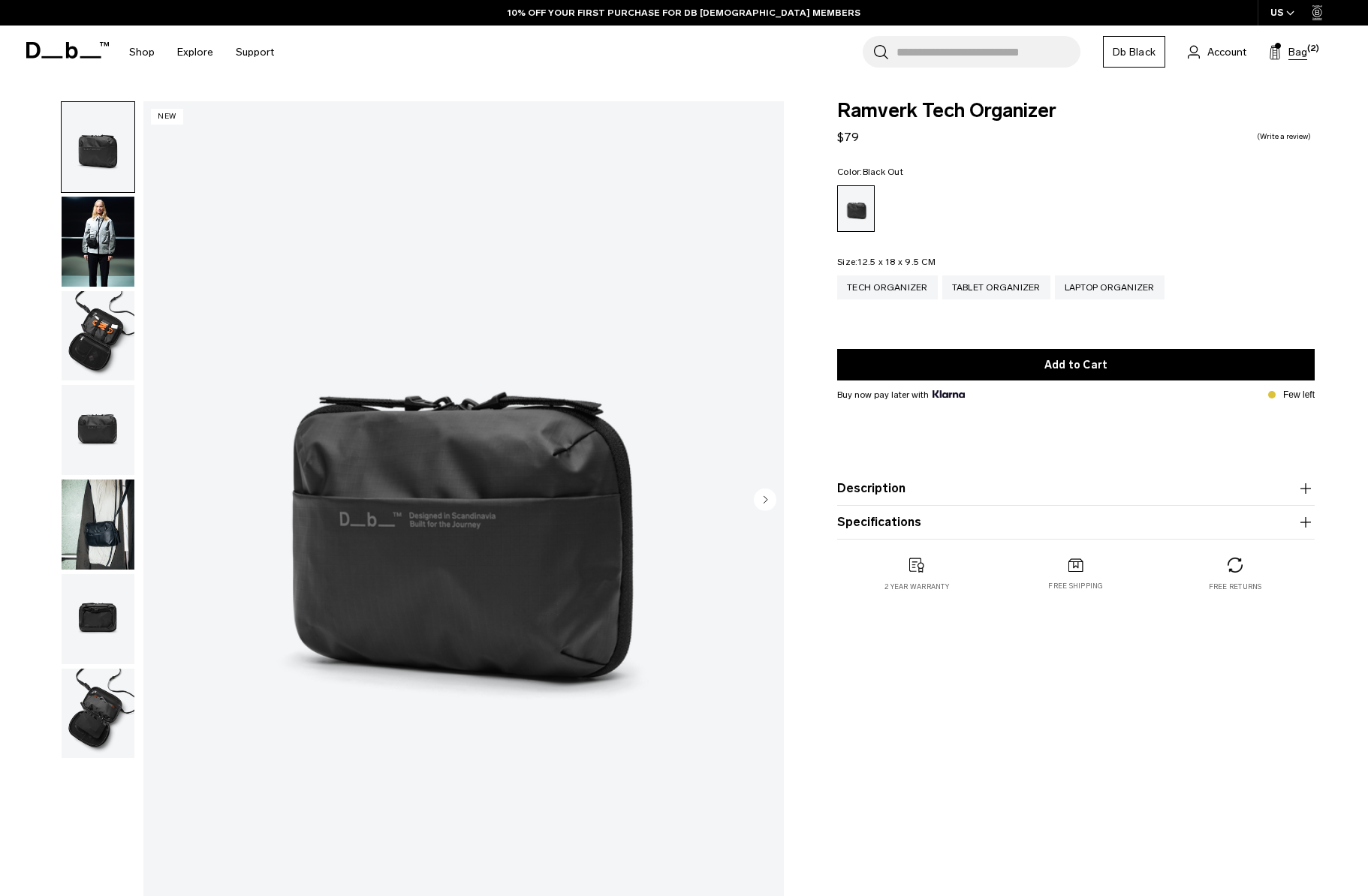
click at [1296, 48] on span "Bag" at bounding box center [1297, 52] width 19 height 16
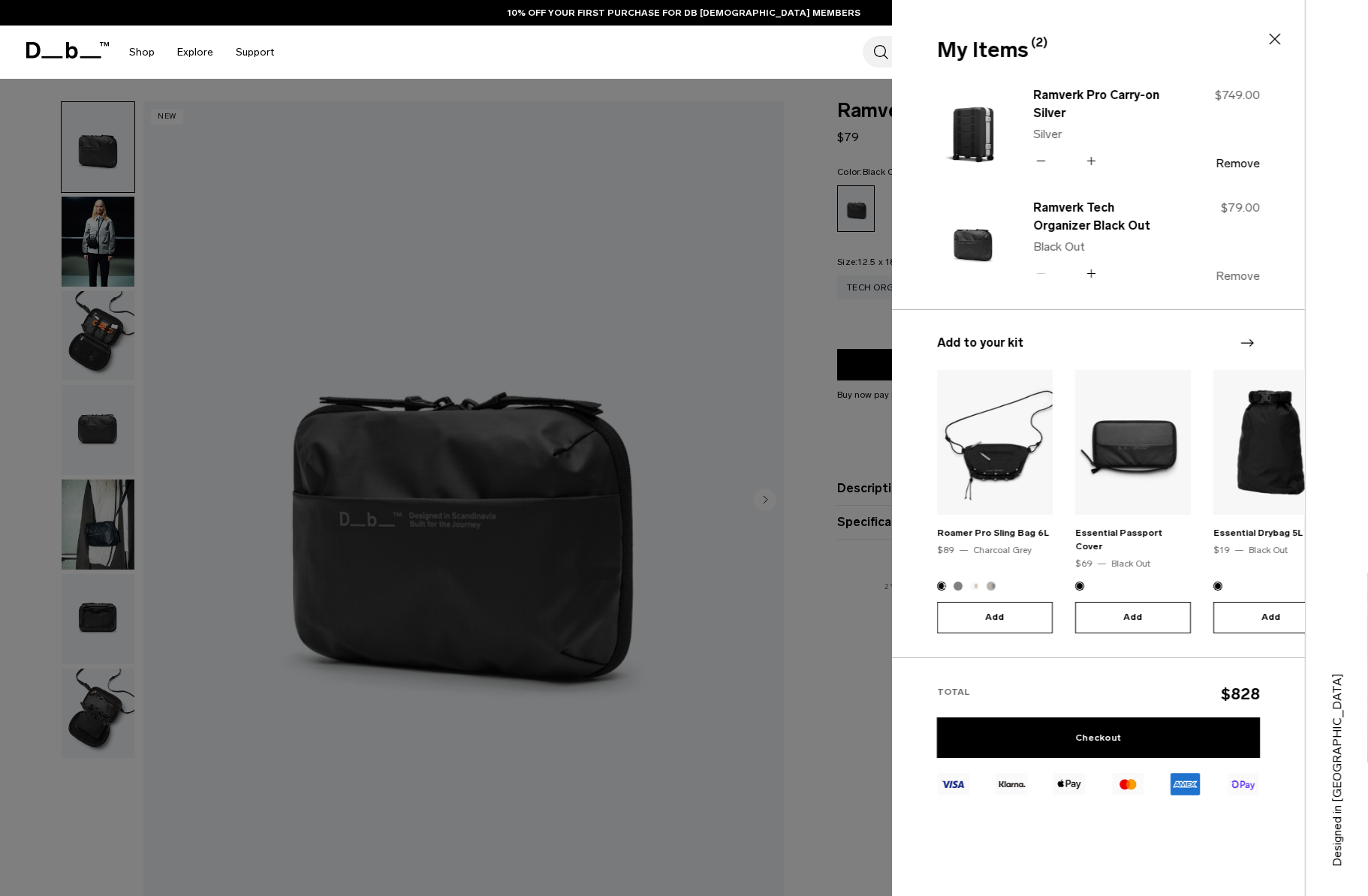
click at [1232, 276] on button "Remove" at bounding box center [1237, 276] width 44 height 14
